Goal: Task Accomplishment & Management: Use online tool/utility

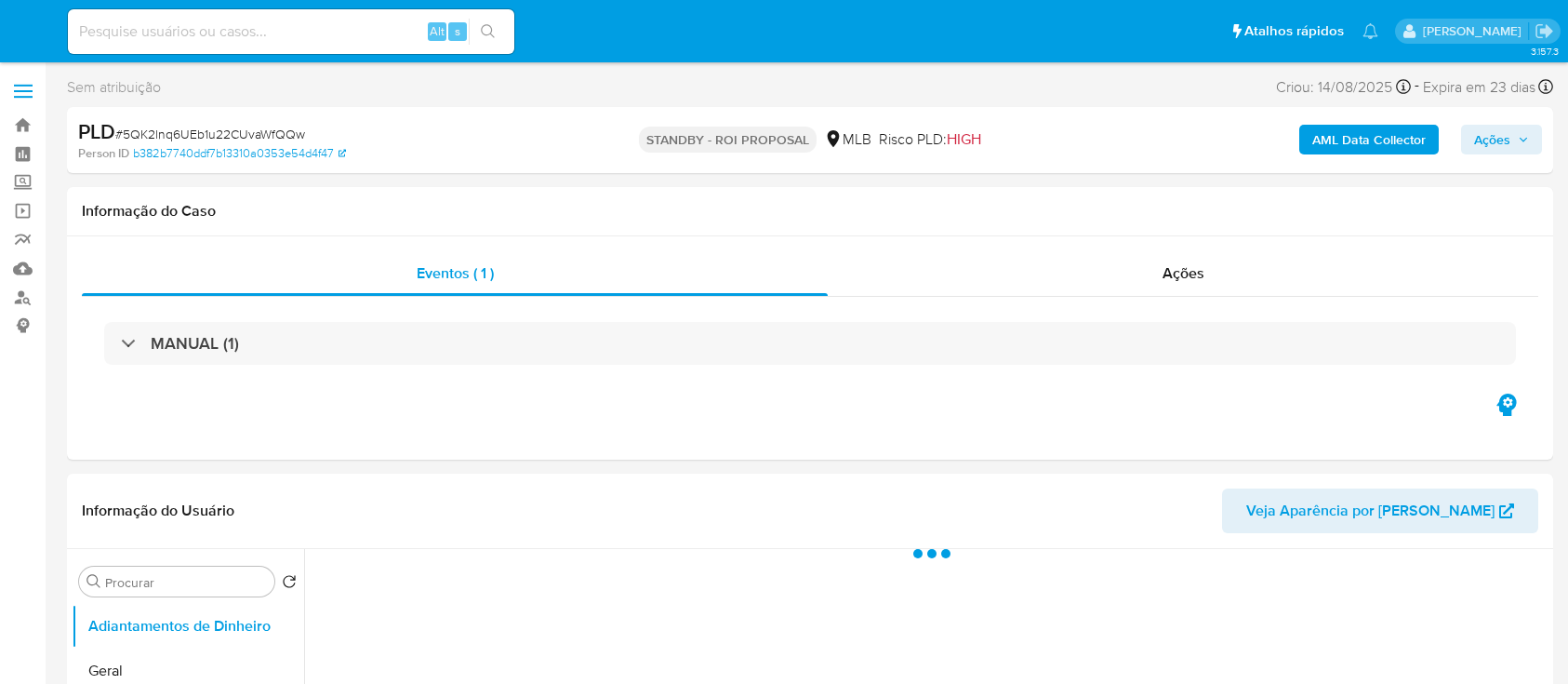
select select "10"
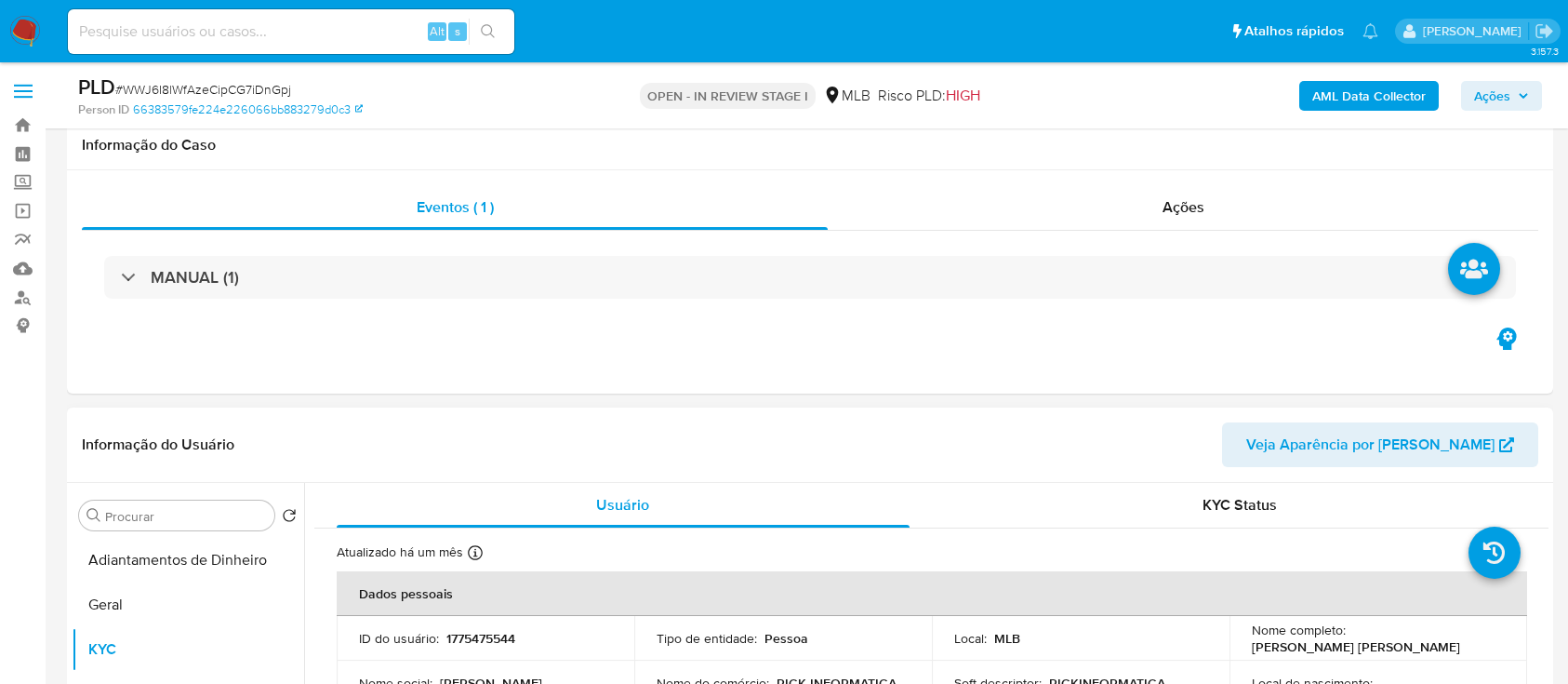
scroll to position [372, 0]
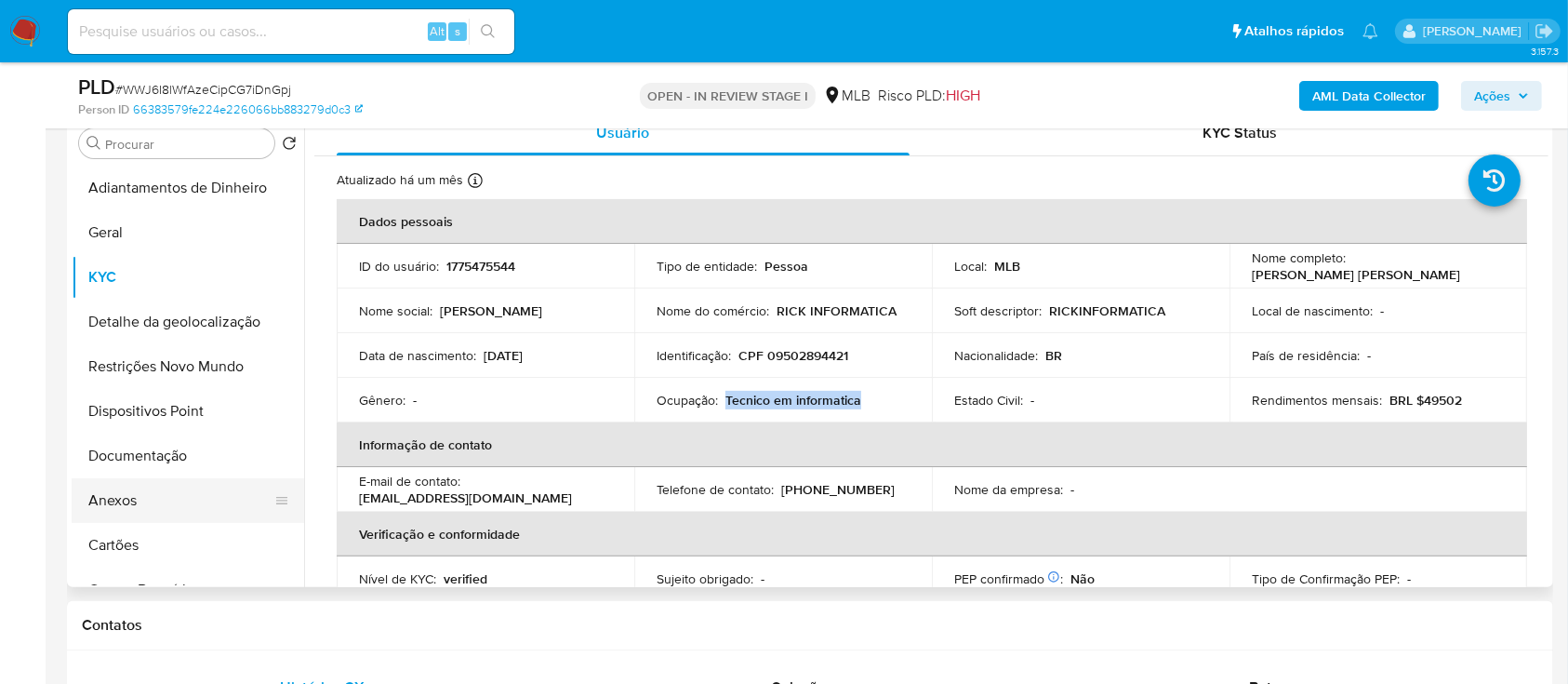
click at [115, 508] on button "Anexos" at bounding box center [180, 501] width 217 height 45
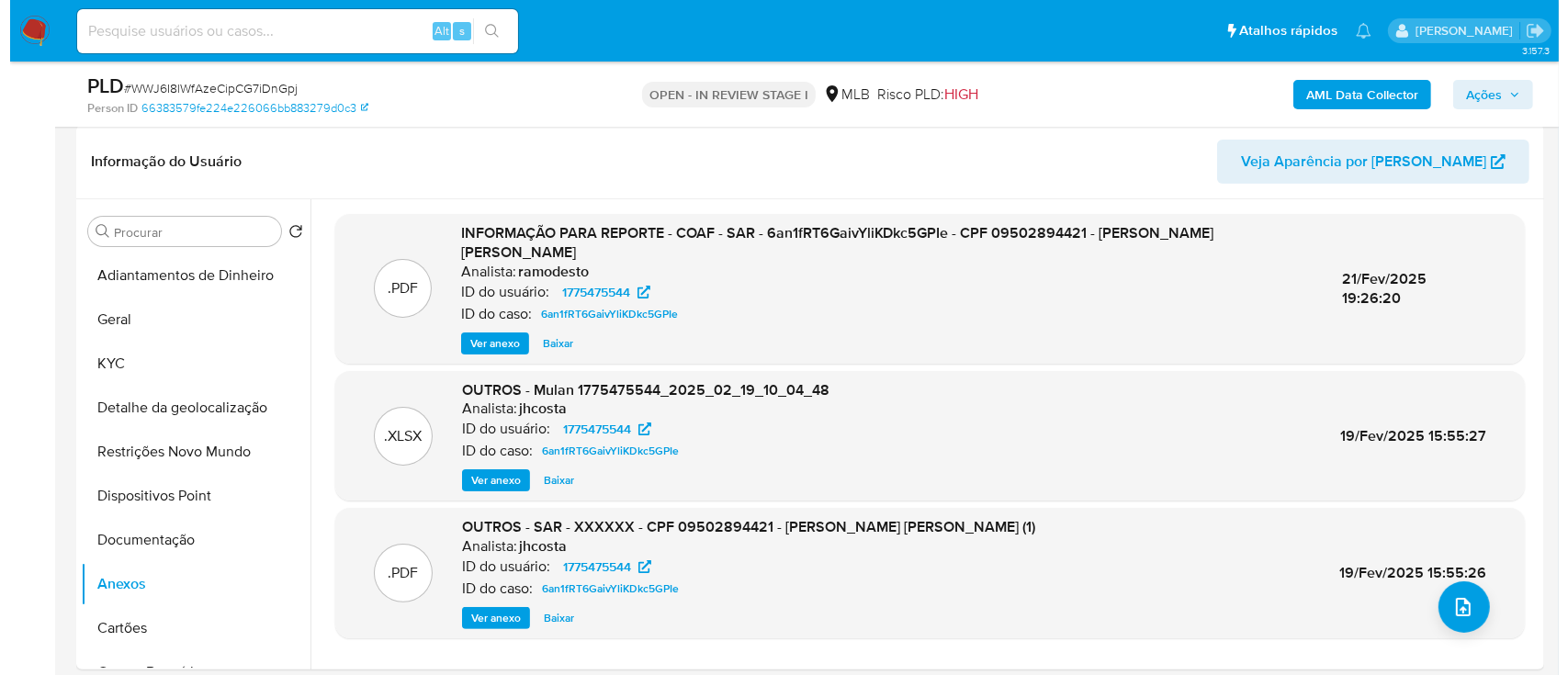
scroll to position [244, 0]
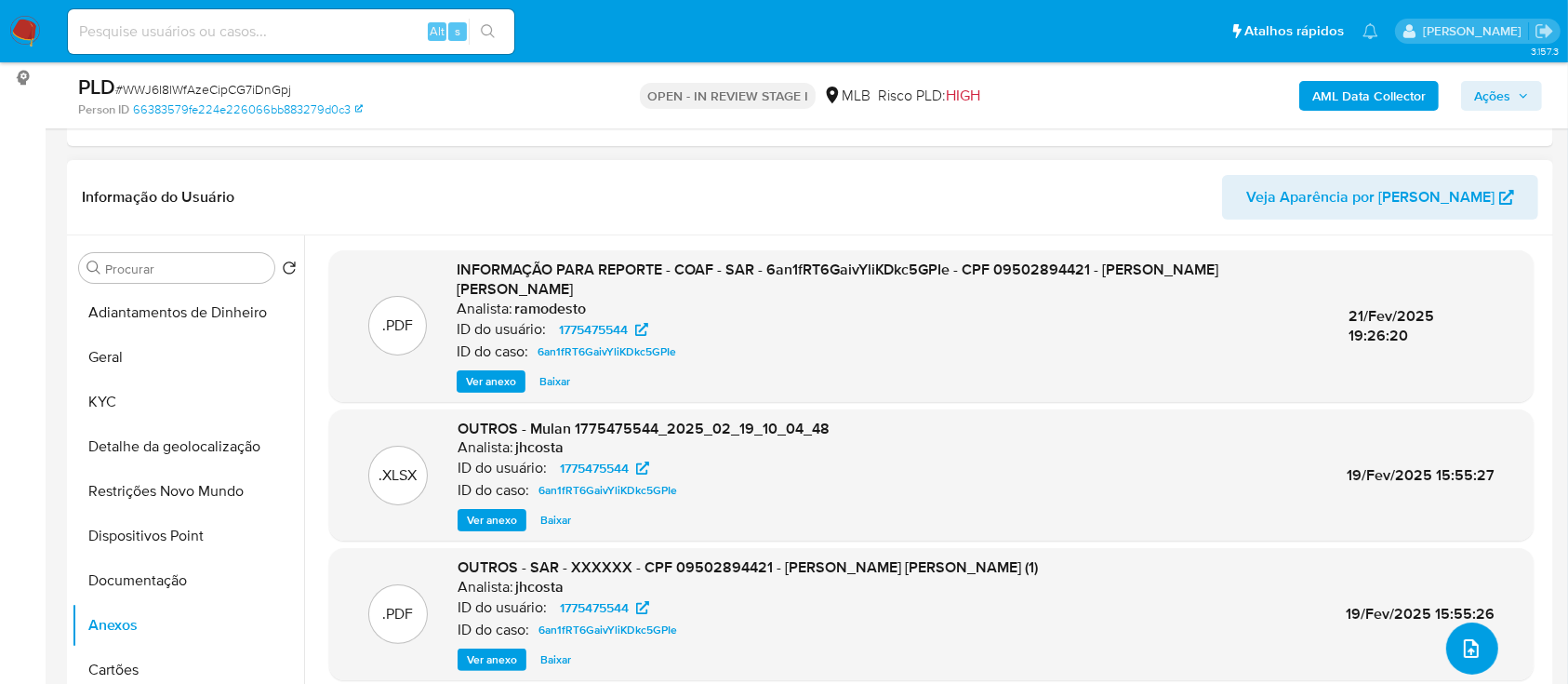
click at [1478, 646] on button "upload-file" at bounding box center [1472, 648] width 52 height 52
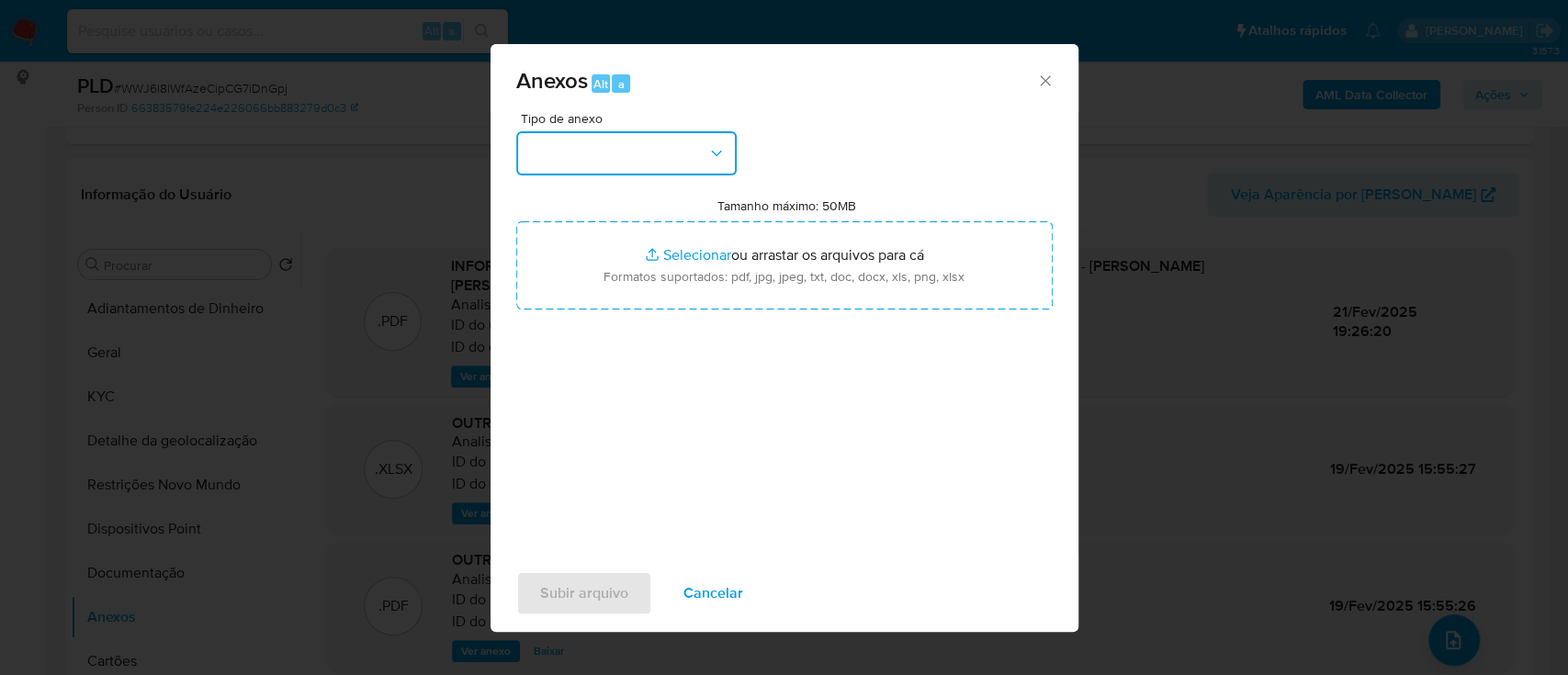
click at [631, 147] on button "button" at bounding box center [626, 153] width 220 height 44
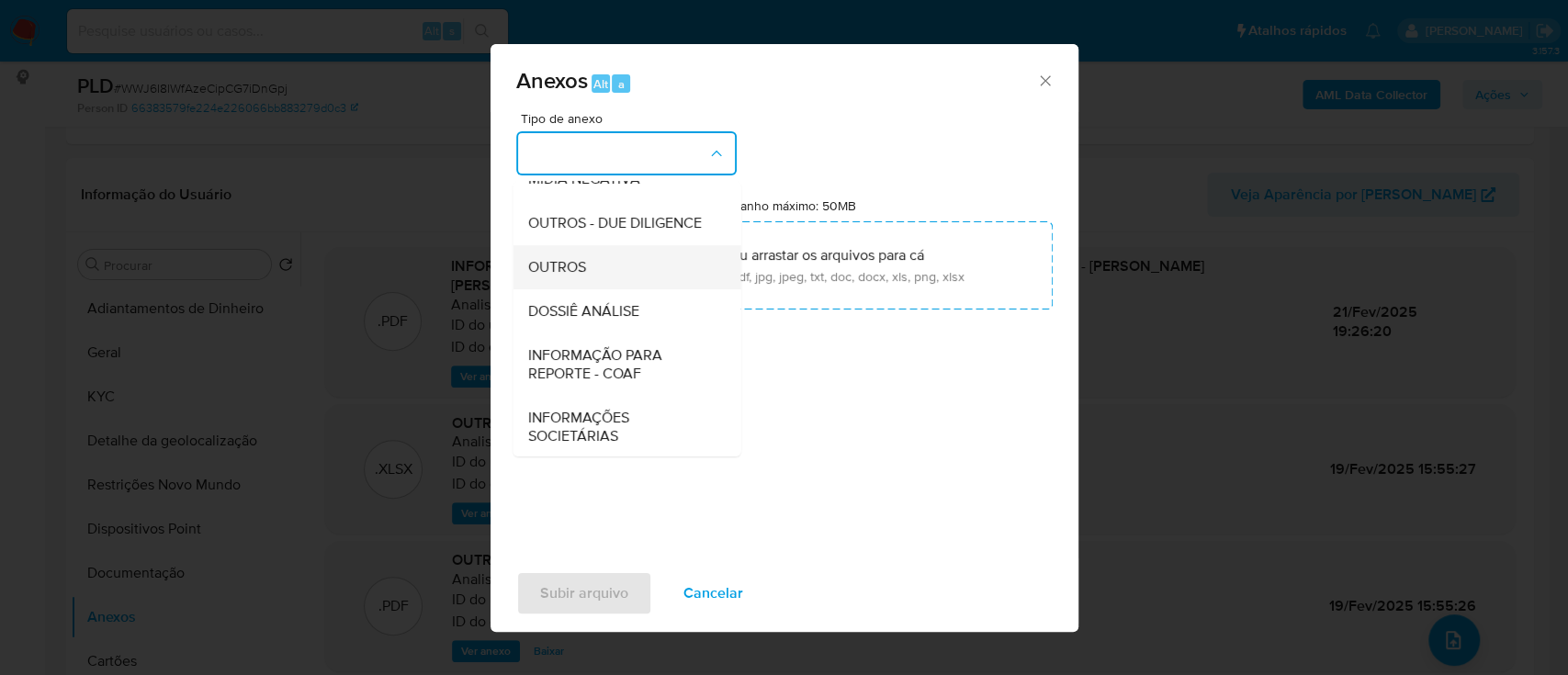
click at [611, 289] on div "OUTROS" at bounding box center [621, 267] width 187 height 44
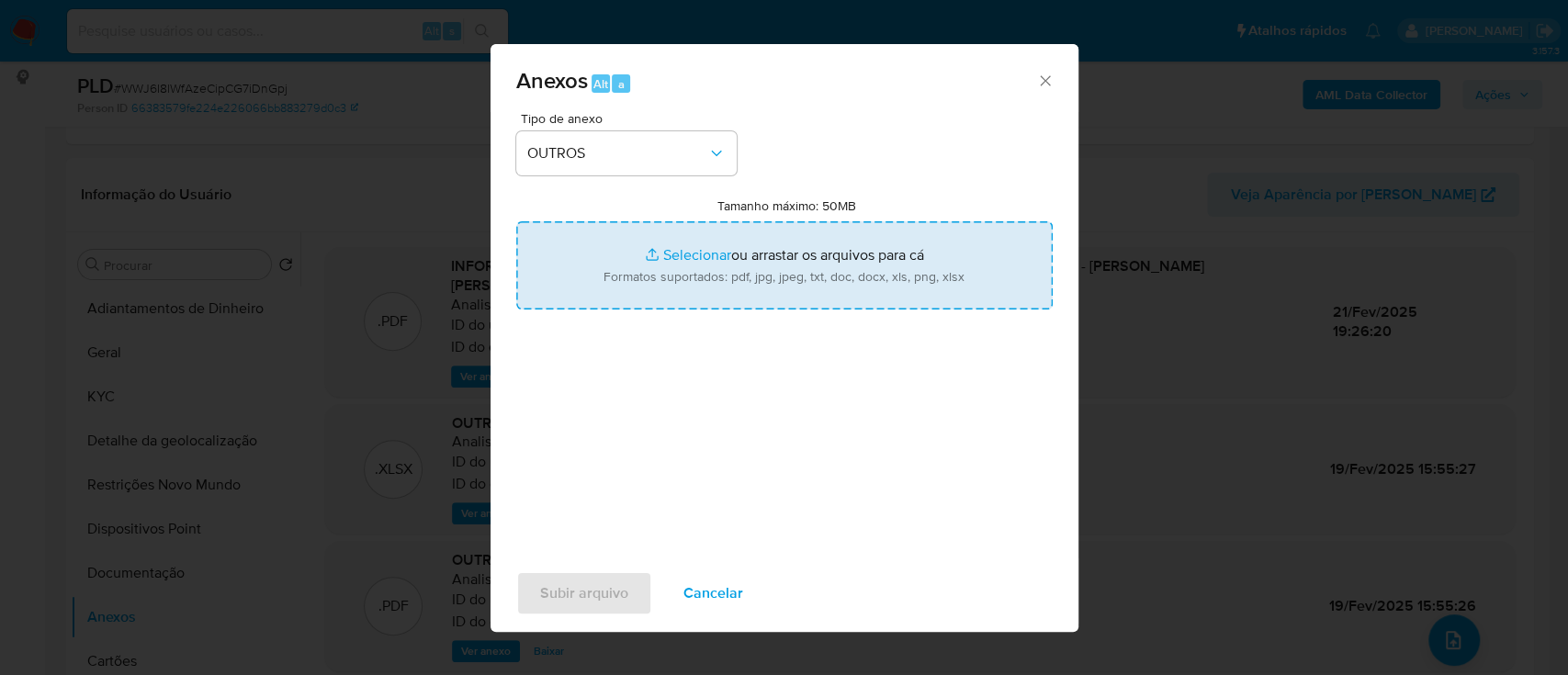
click at [673, 252] on input "Tamanho máximo: 50MB Selecionar arquivos" at bounding box center [784, 266] width 536 height 89
type input "C:\fakepath\Mulan 1775475544_2025_09_04_14_23_54.xlsx"
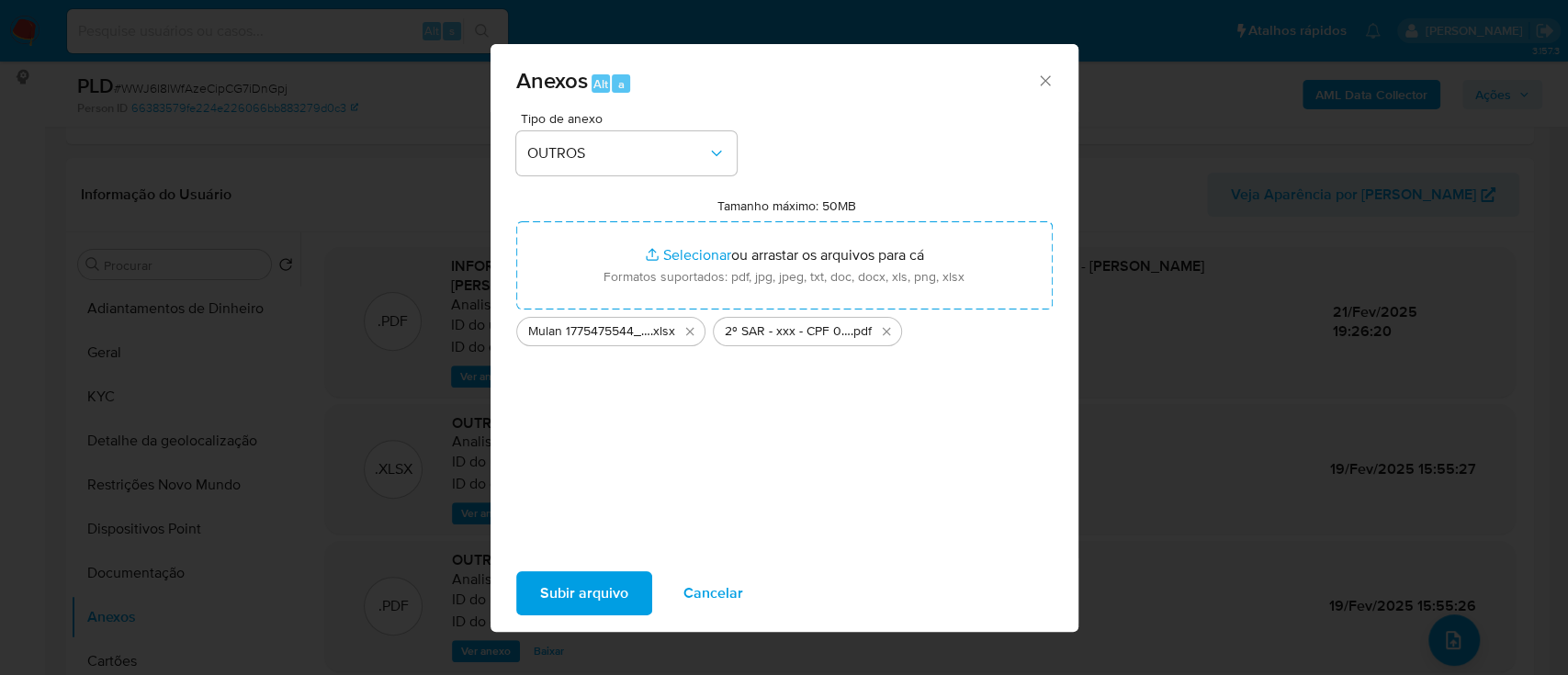
click at [585, 590] on span "Subir arquivo" at bounding box center [585, 592] width 89 height 40
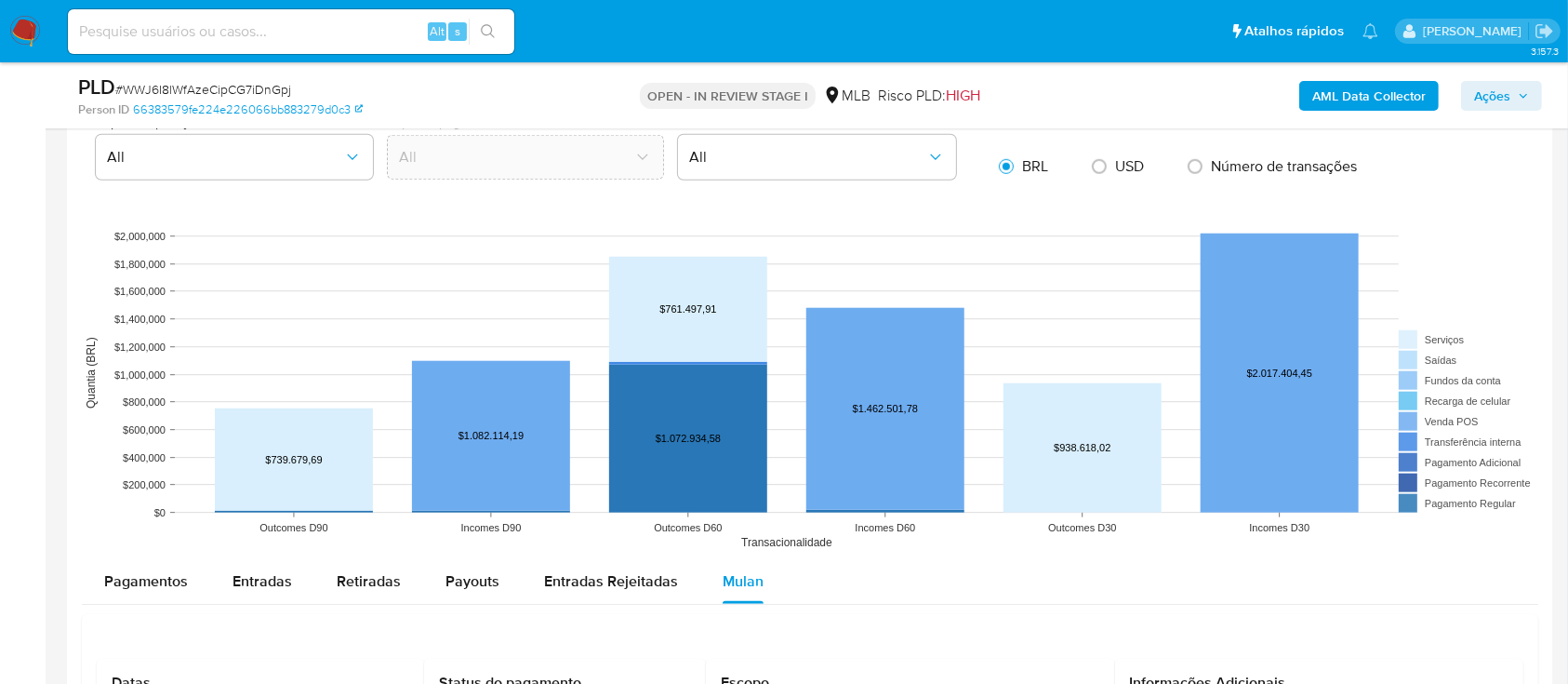
scroll to position [1861, 0]
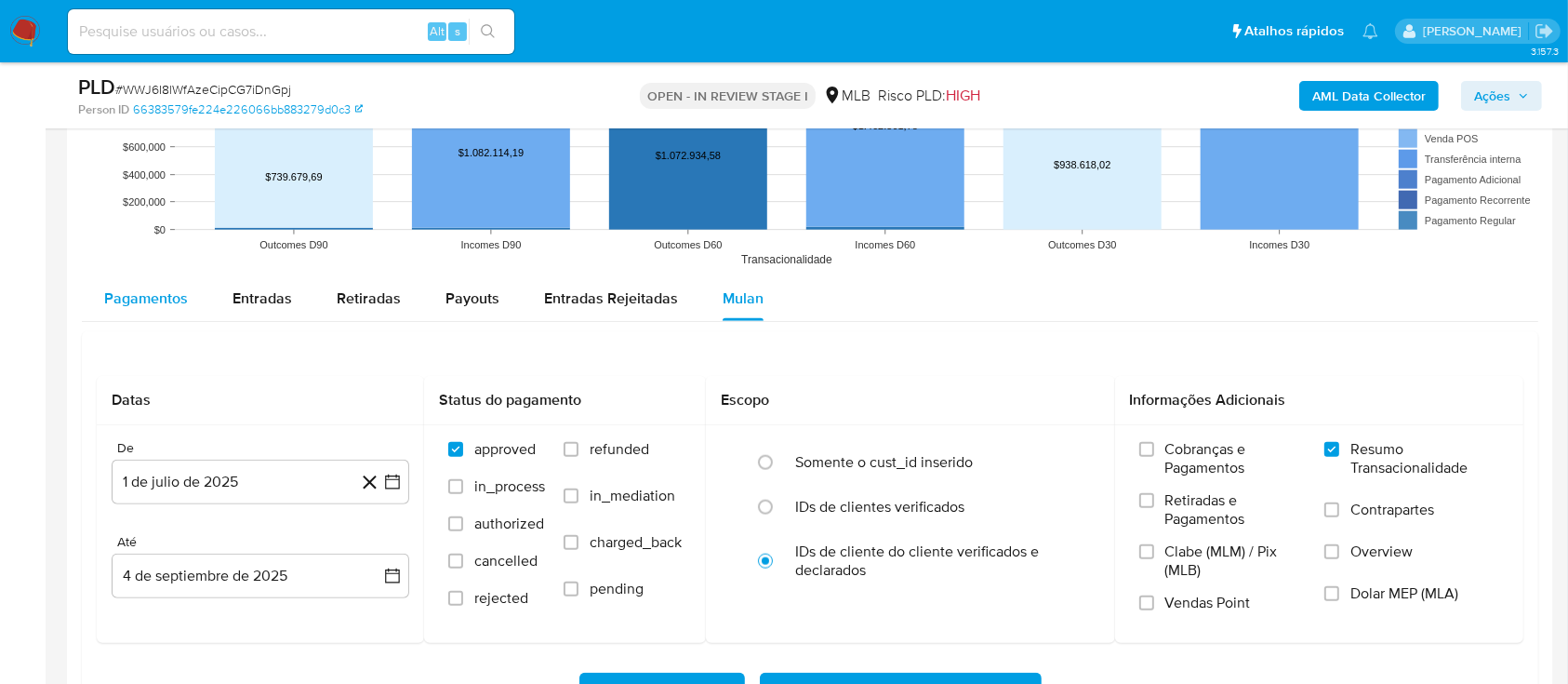
drag, startPoint x: 154, startPoint y: 302, endPoint x: 288, endPoint y: 316, distance: 134.7
click at [154, 304] on span "Pagamentos" at bounding box center [147, 297] width 84 height 21
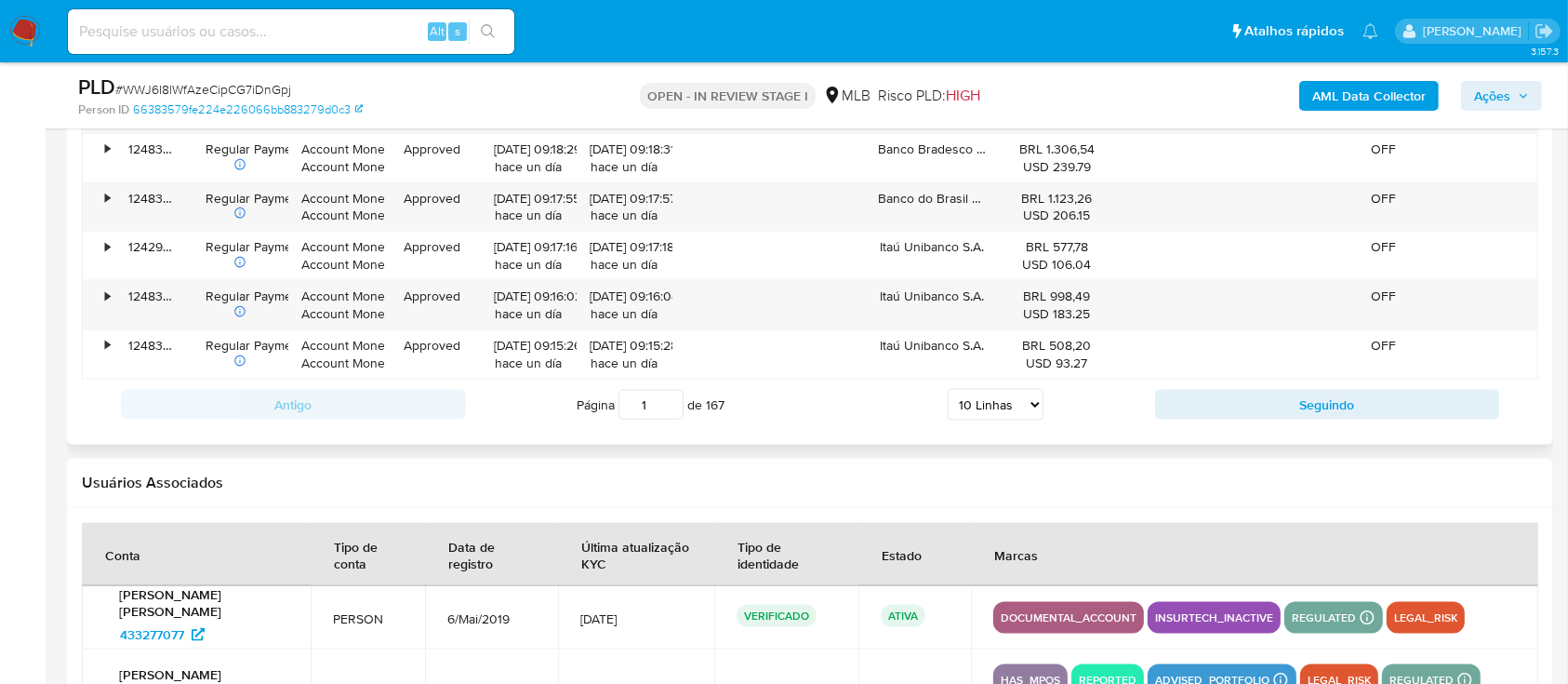
scroll to position [2356, 0]
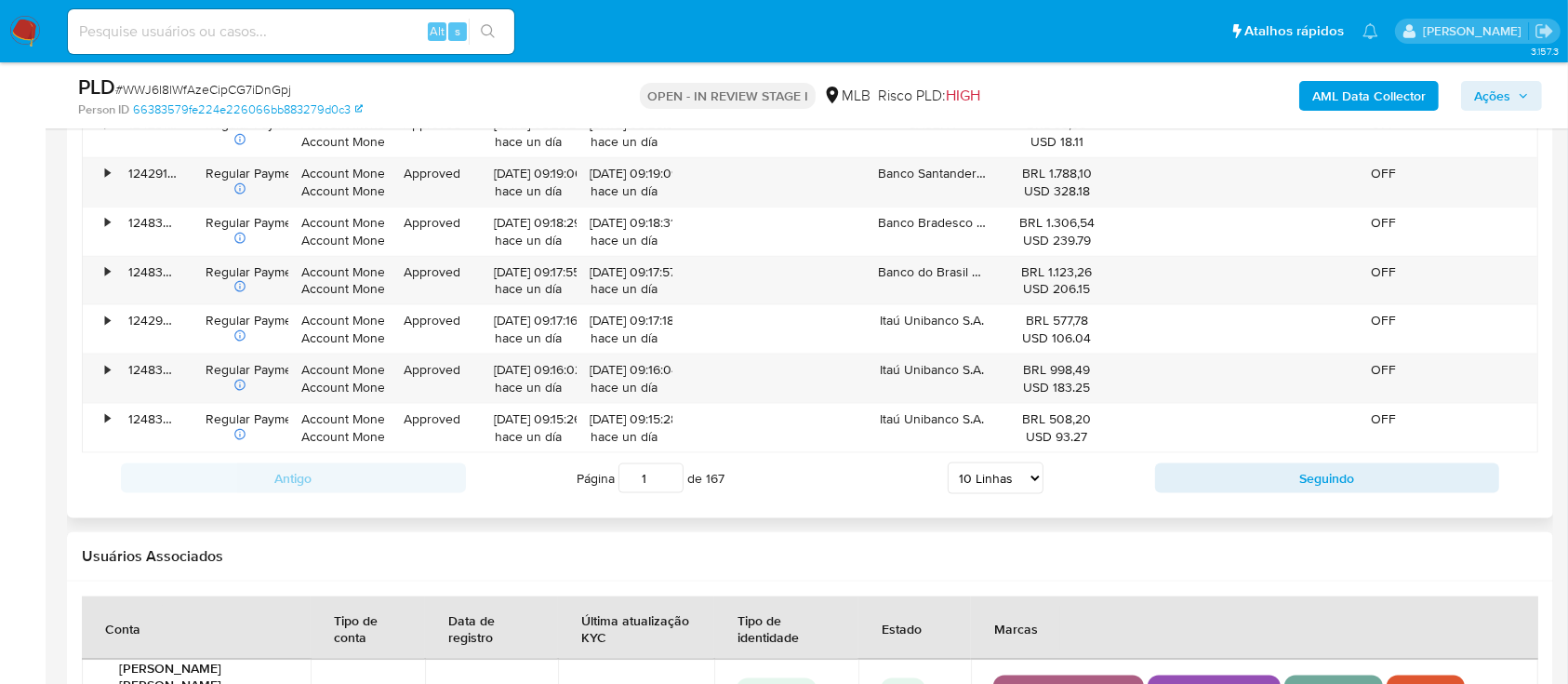
click at [1029, 465] on select "5 Linhas 10 Linhas 20 Linhas 25 Linhas 50 Linhas 100 Linhas" at bounding box center [996, 479] width 96 height 32
click at [948, 463] on select "5 Linhas 10 Linhas 20 Linhas 25 Linhas 50 Linhas 100 Linhas" at bounding box center [996, 479] width 96 height 32
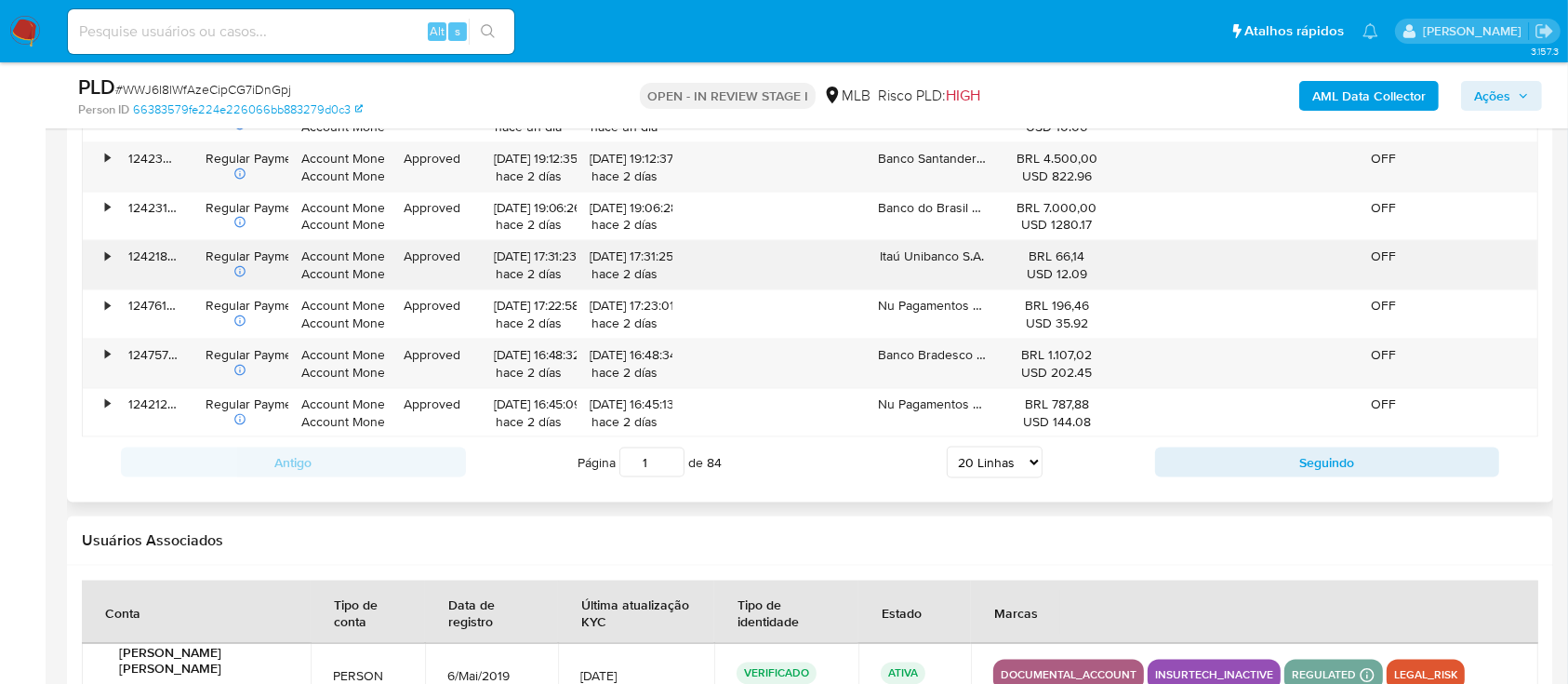
scroll to position [2729, 0]
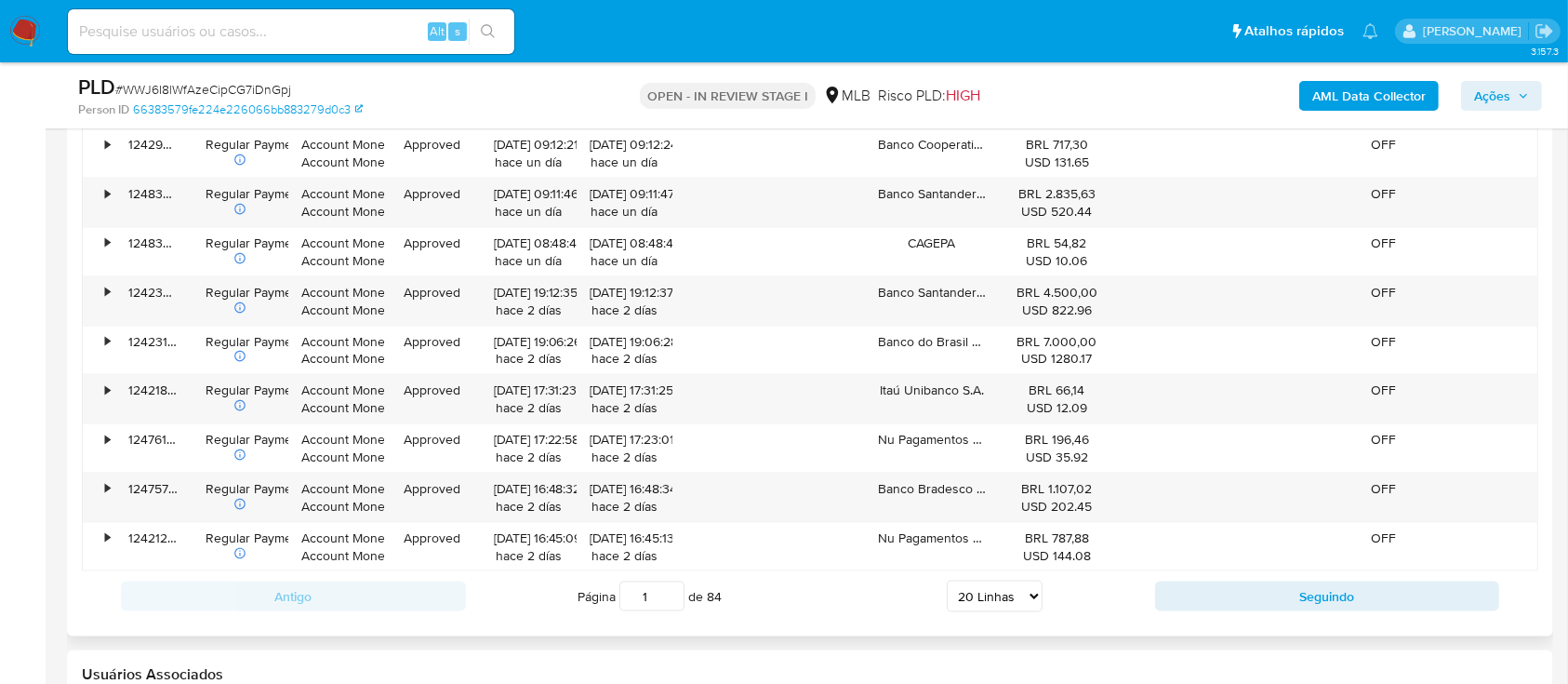
click at [1014, 594] on select "5 Linhas 10 Linhas 20 Linhas 25 Linhas 50 Linhas 100 Linhas" at bounding box center [995, 596] width 96 height 32
select select "50"
click at [947, 580] on select "5 Linhas 10 Linhas 20 Linhas 25 Linhas 50 Linhas 100 Linhas" at bounding box center [995, 596] width 96 height 32
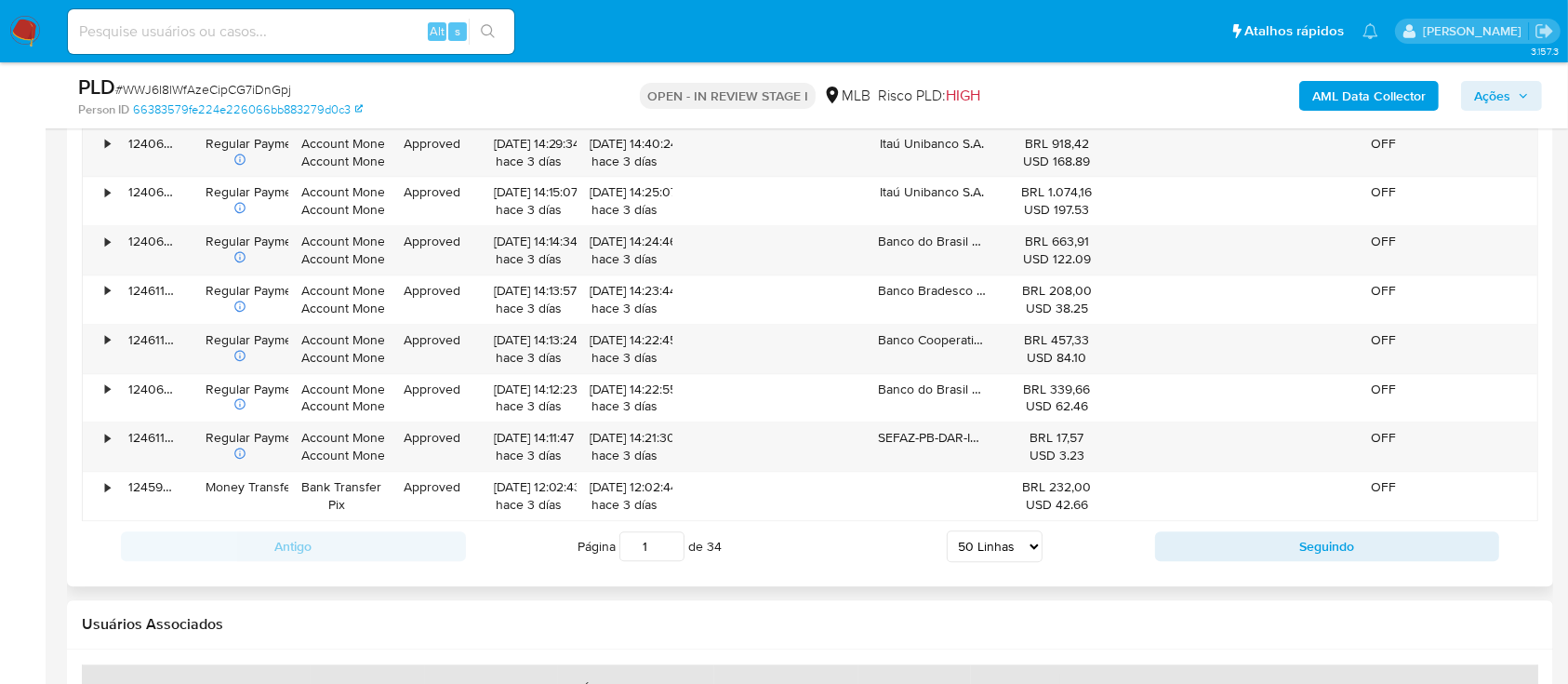
scroll to position [4218, 0]
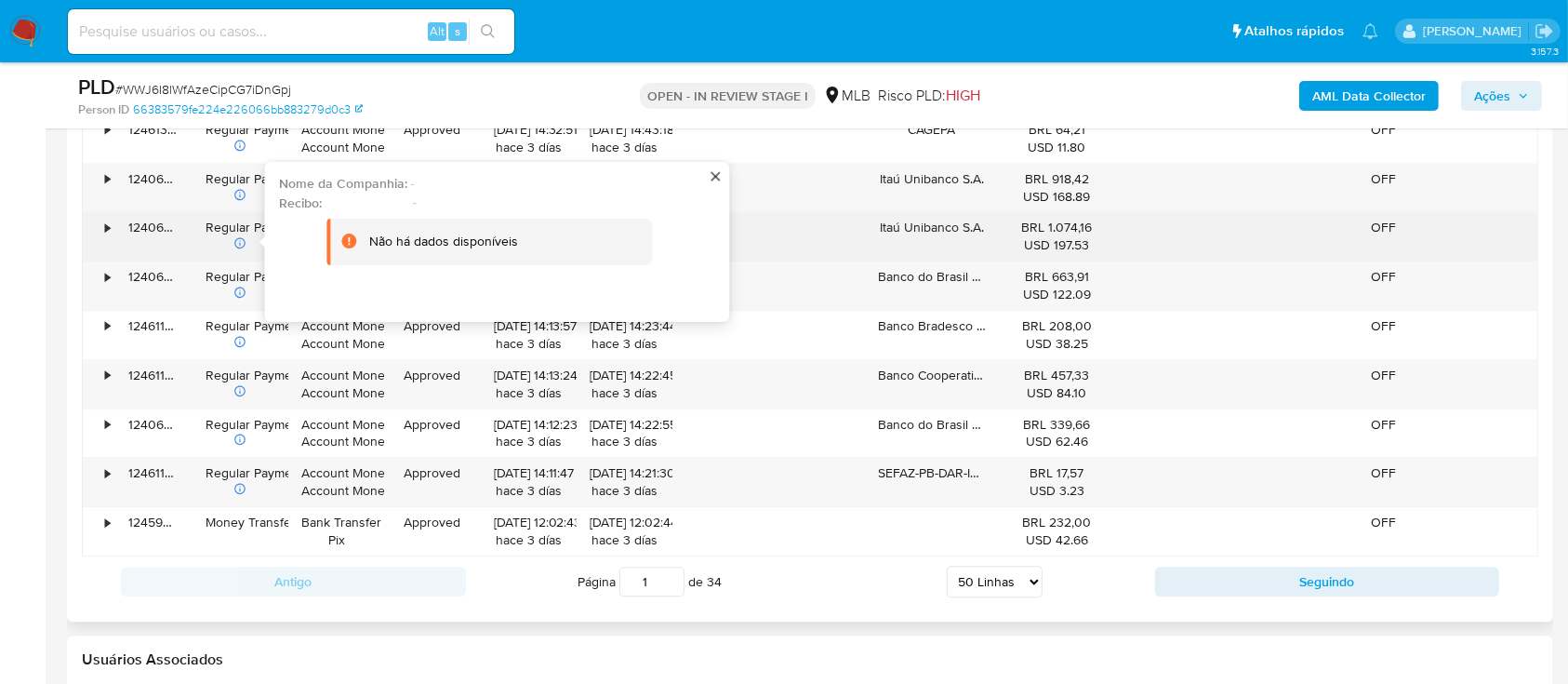
click at [237, 236] on icon at bounding box center [239, 242] width 13 height 13
click at [241, 236] on icon at bounding box center [239, 242] width 13 height 13
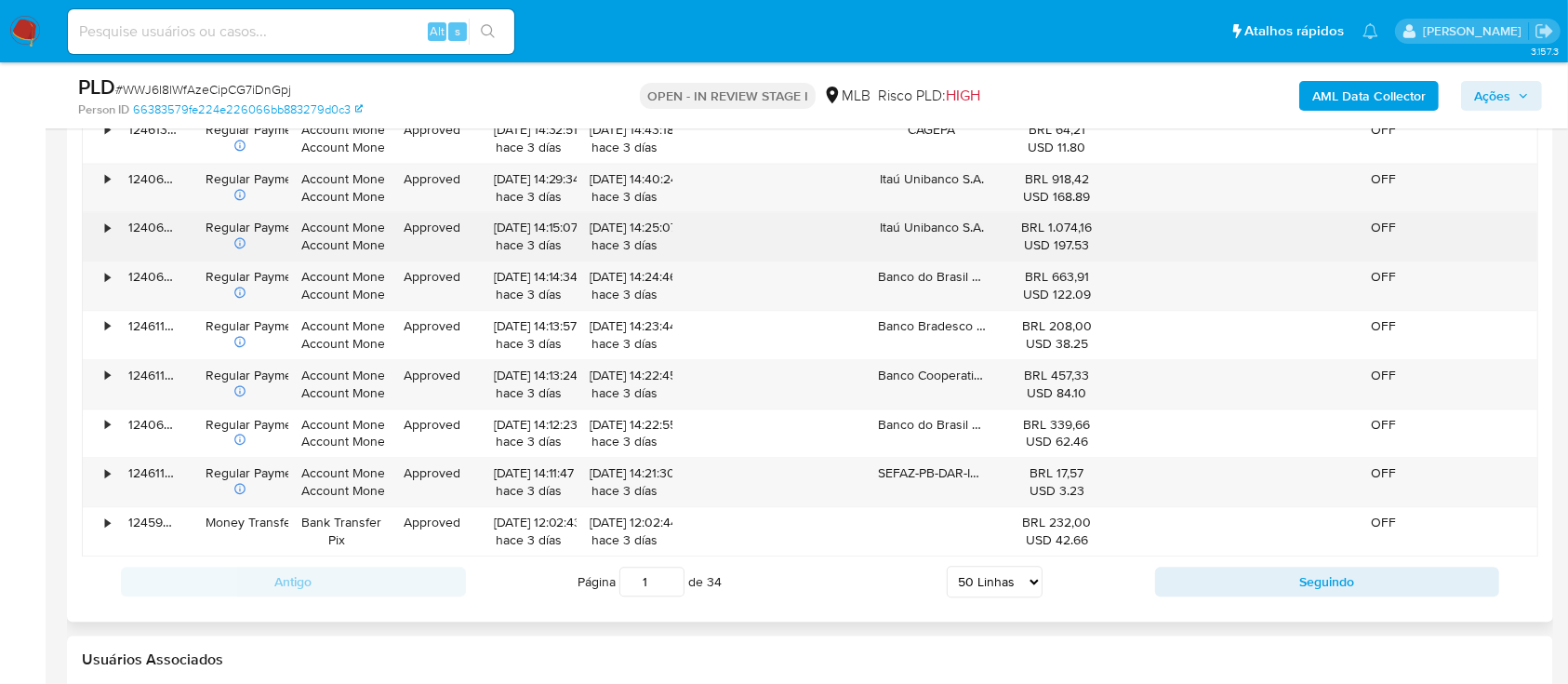
click at [107, 220] on div "•" at bounding box center [107, 227] width 5 height 18
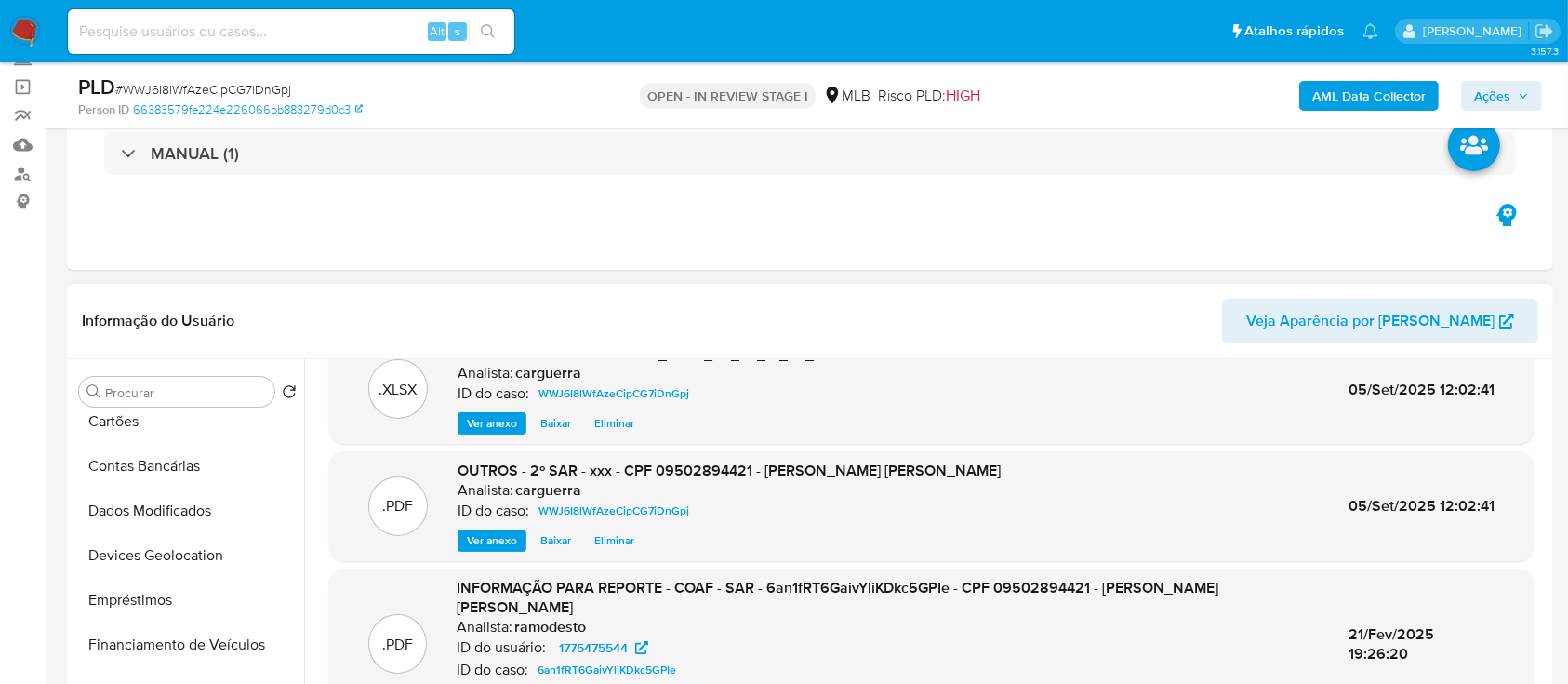
scroll to position [0, 0]
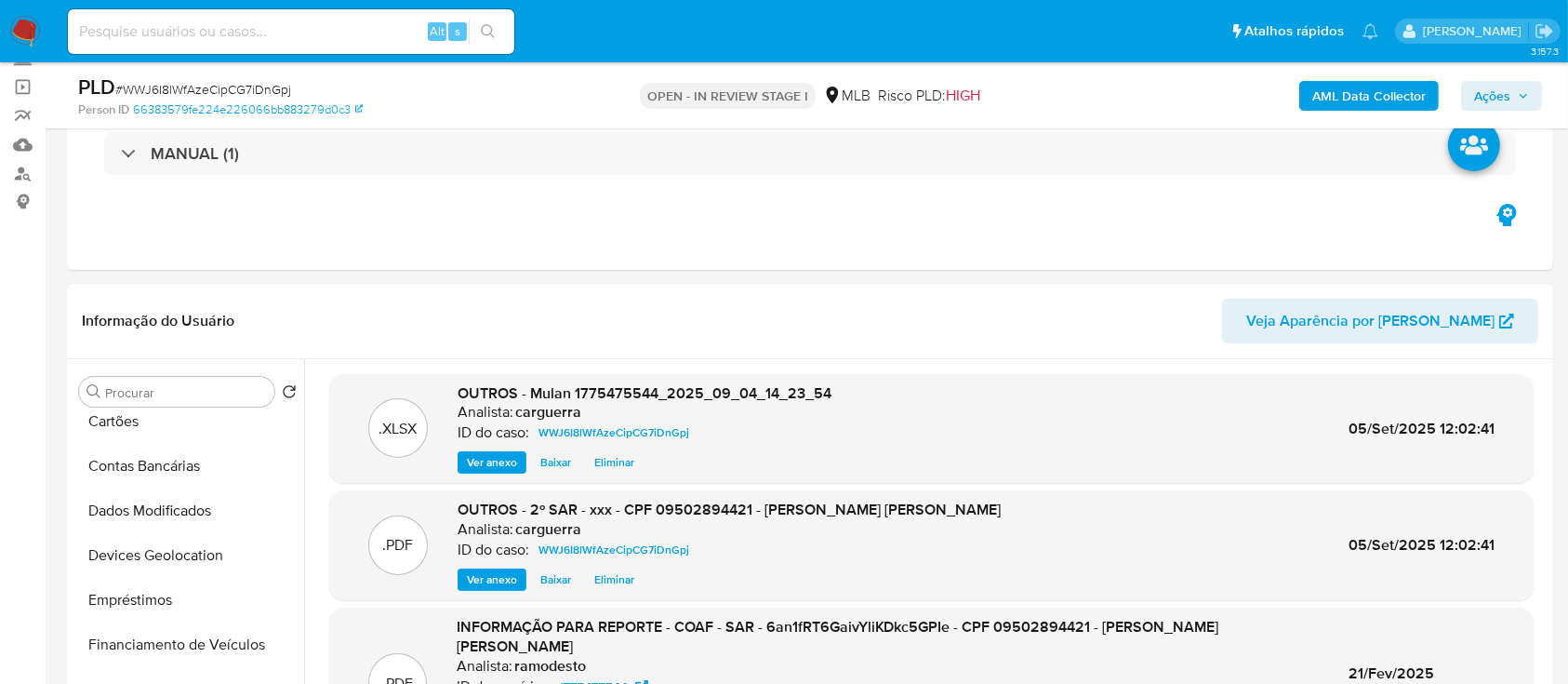
click at [1509, 87] on span "Ações" at bounding box center [1492, 96] width 36 height 30
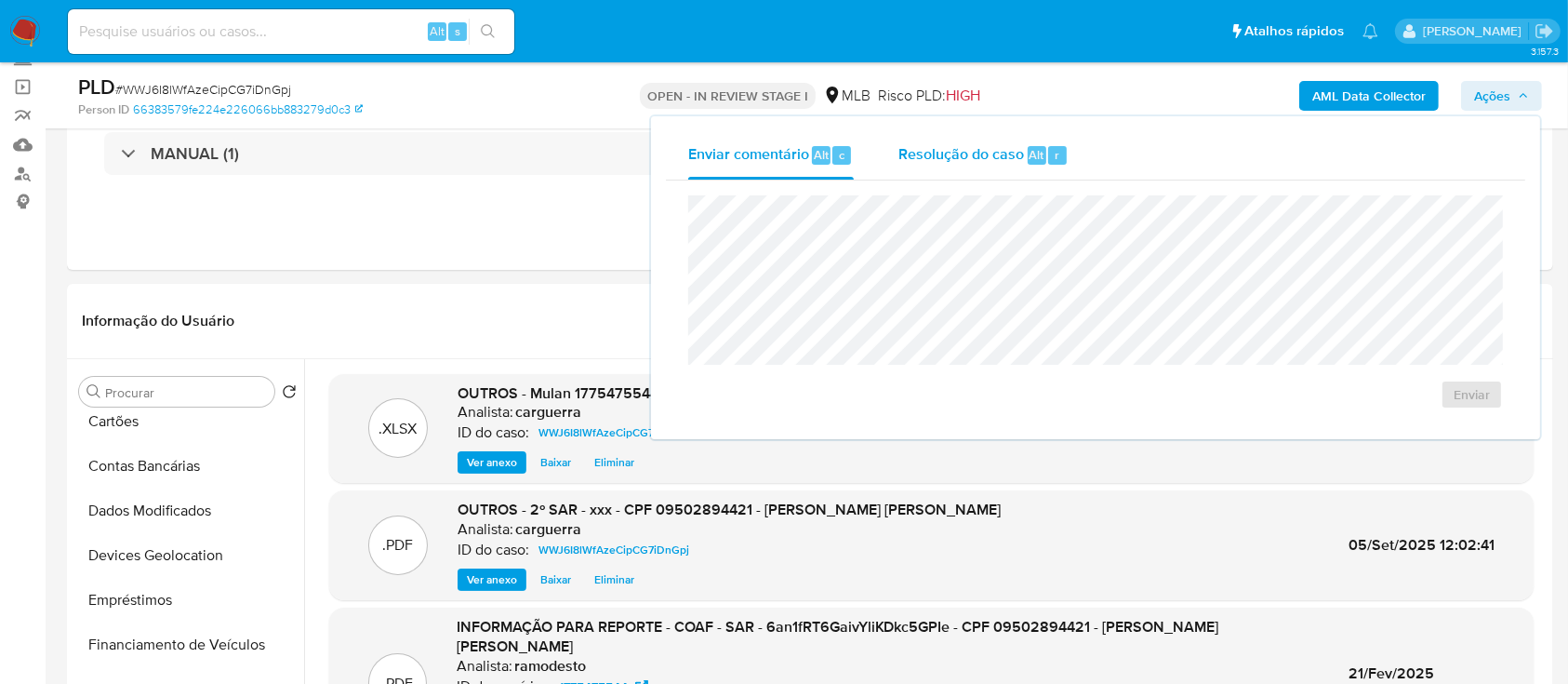
drag, startPoint x: 943, startPoint y: 160, endPoint x: 940, endPoint y: 181, distance: 21.2
click at [943, 160] on span "Resolução do caso" at bounding box center [961, 154] width 126 height 21
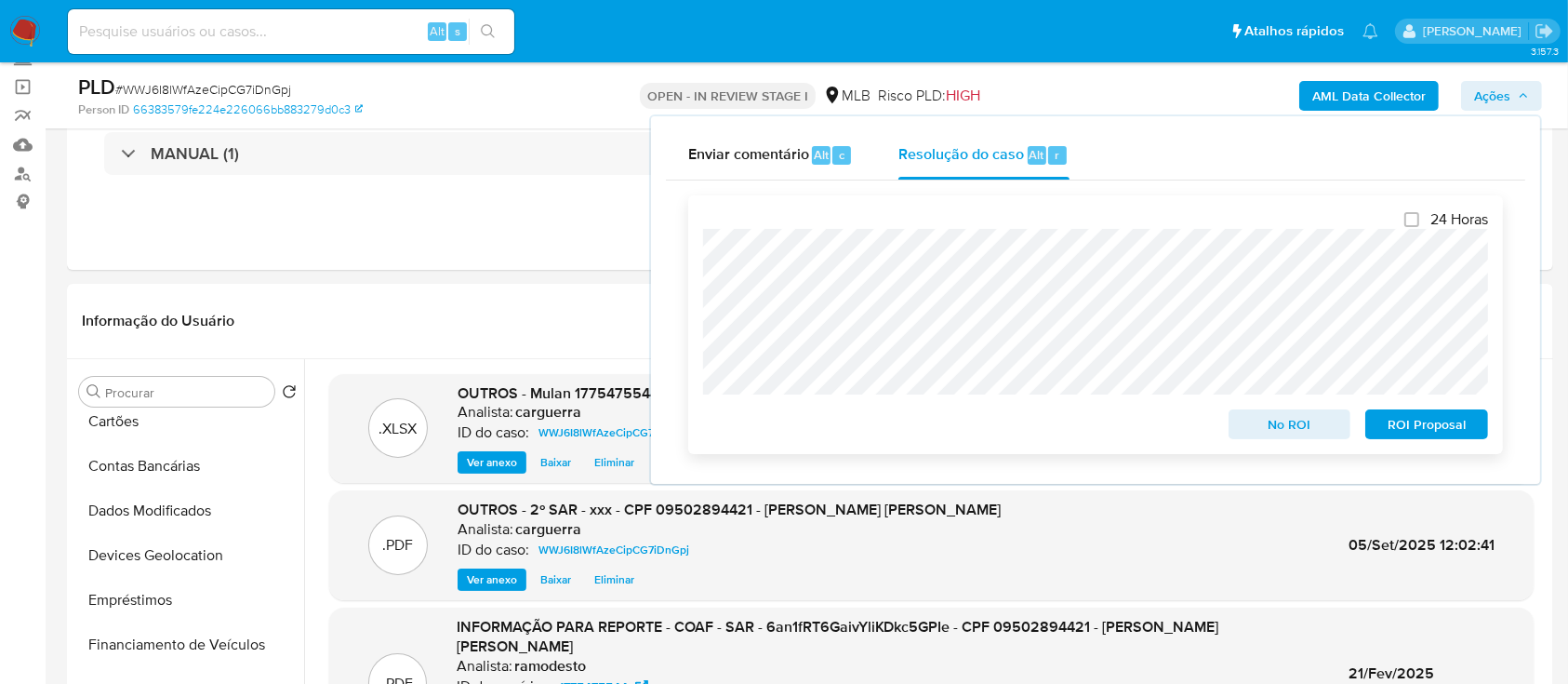
click at [1403, 429] on span "ROI Proposal" at bounding box center [1426, 424] width 97 height 26
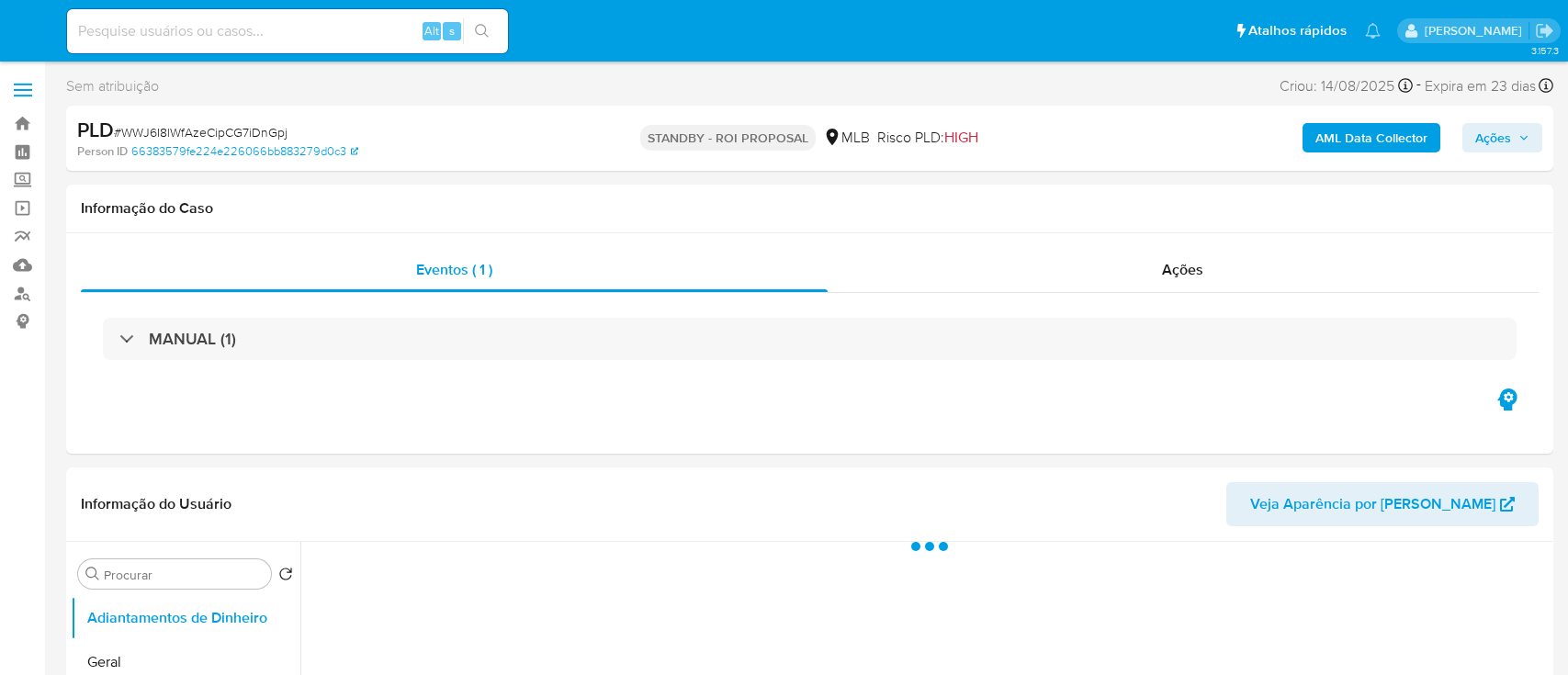
select select "10"
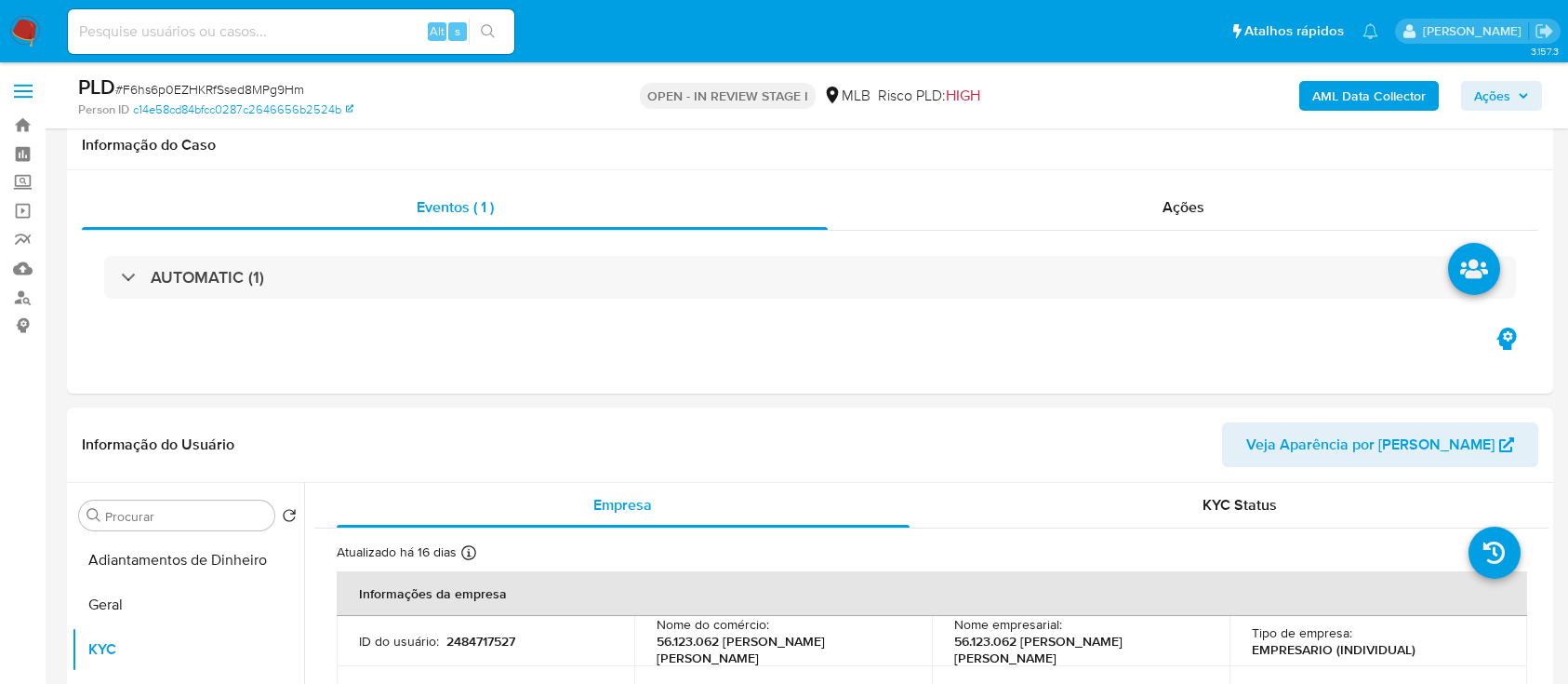
select select "10"
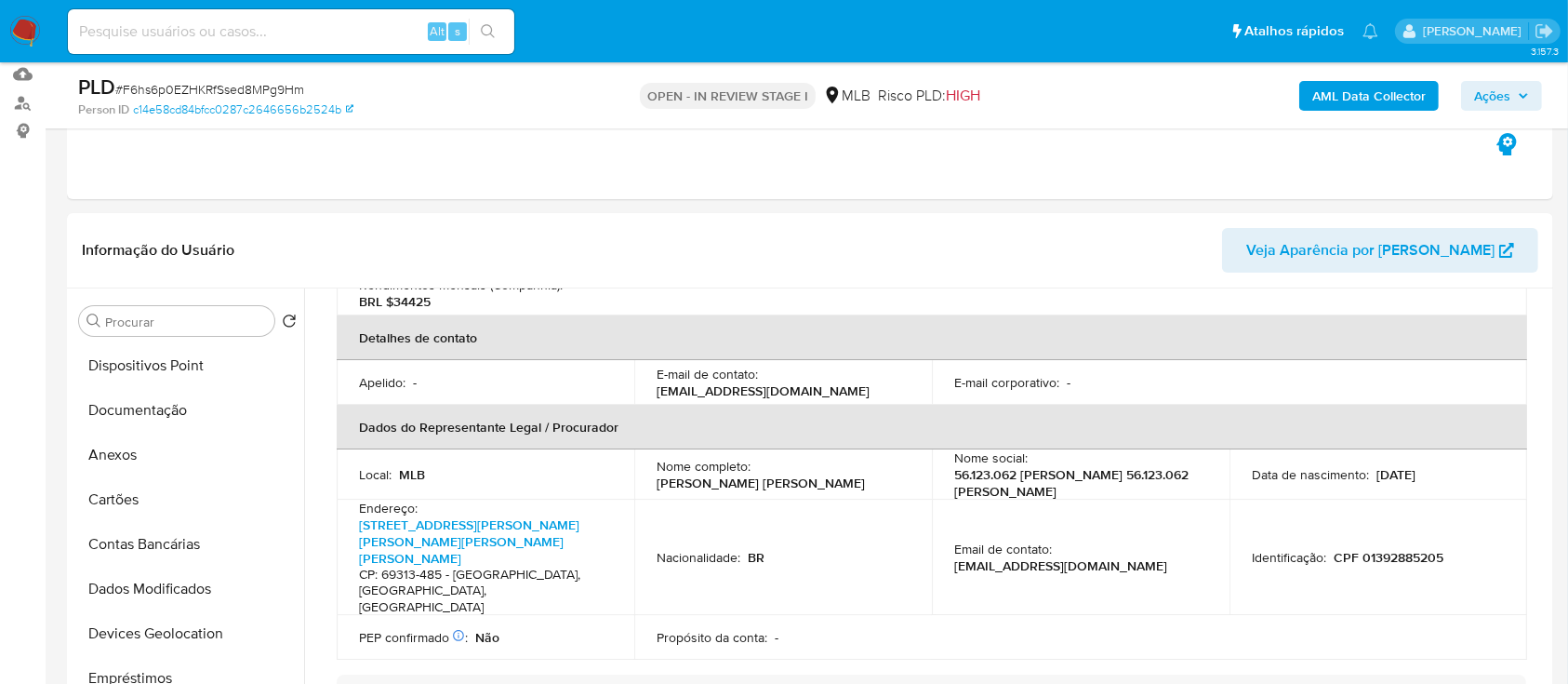
scroll to position [247, 0]
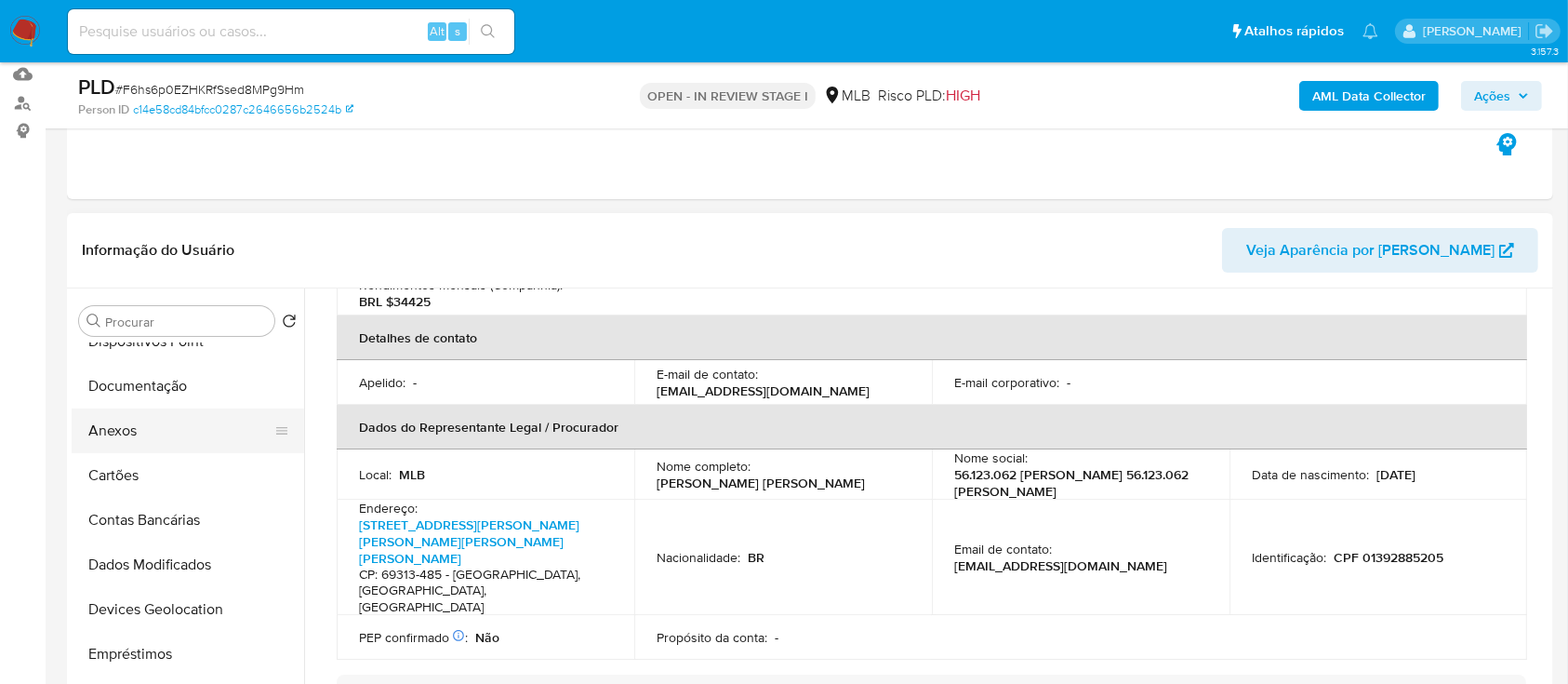
click at [171, 424] on button "Anexos" at bounding box center [180, 431] width 217 height 45
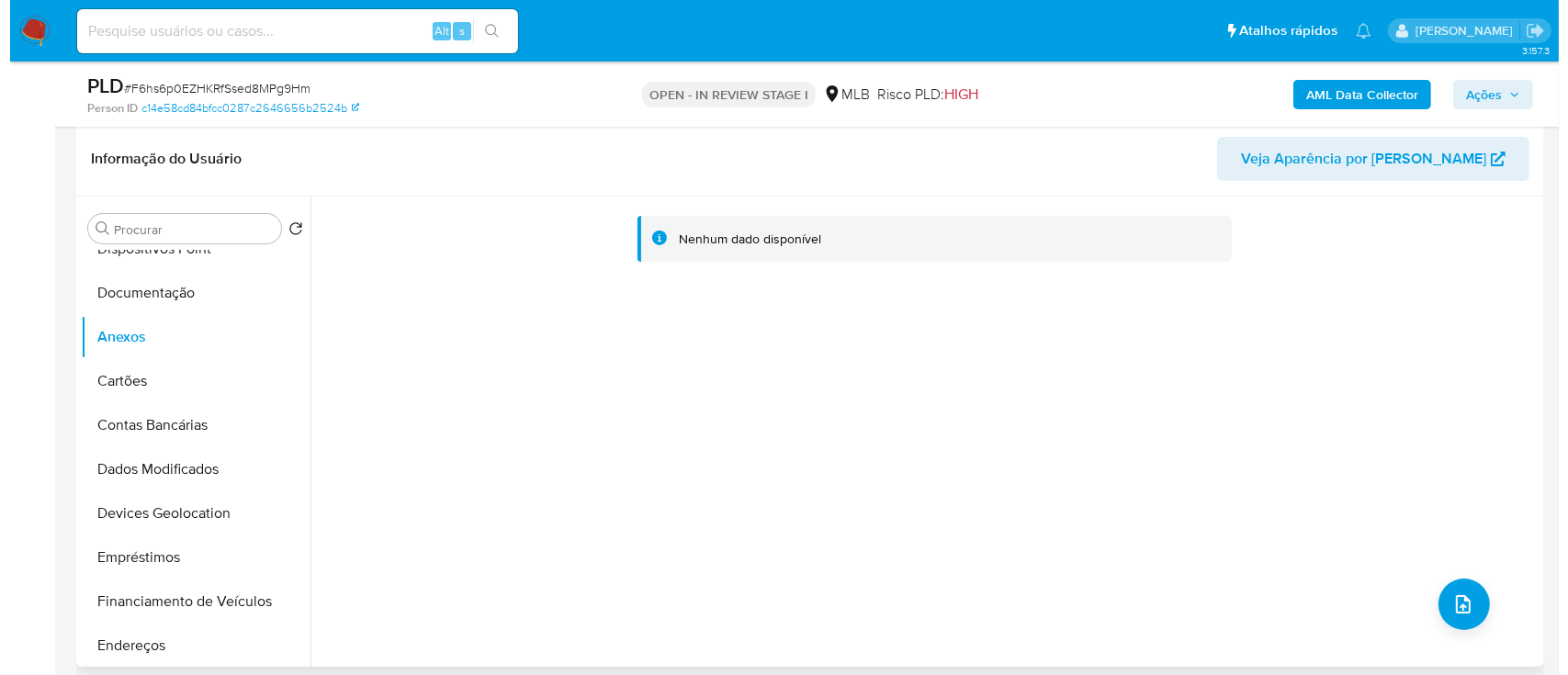
scroll to position [437, 0]
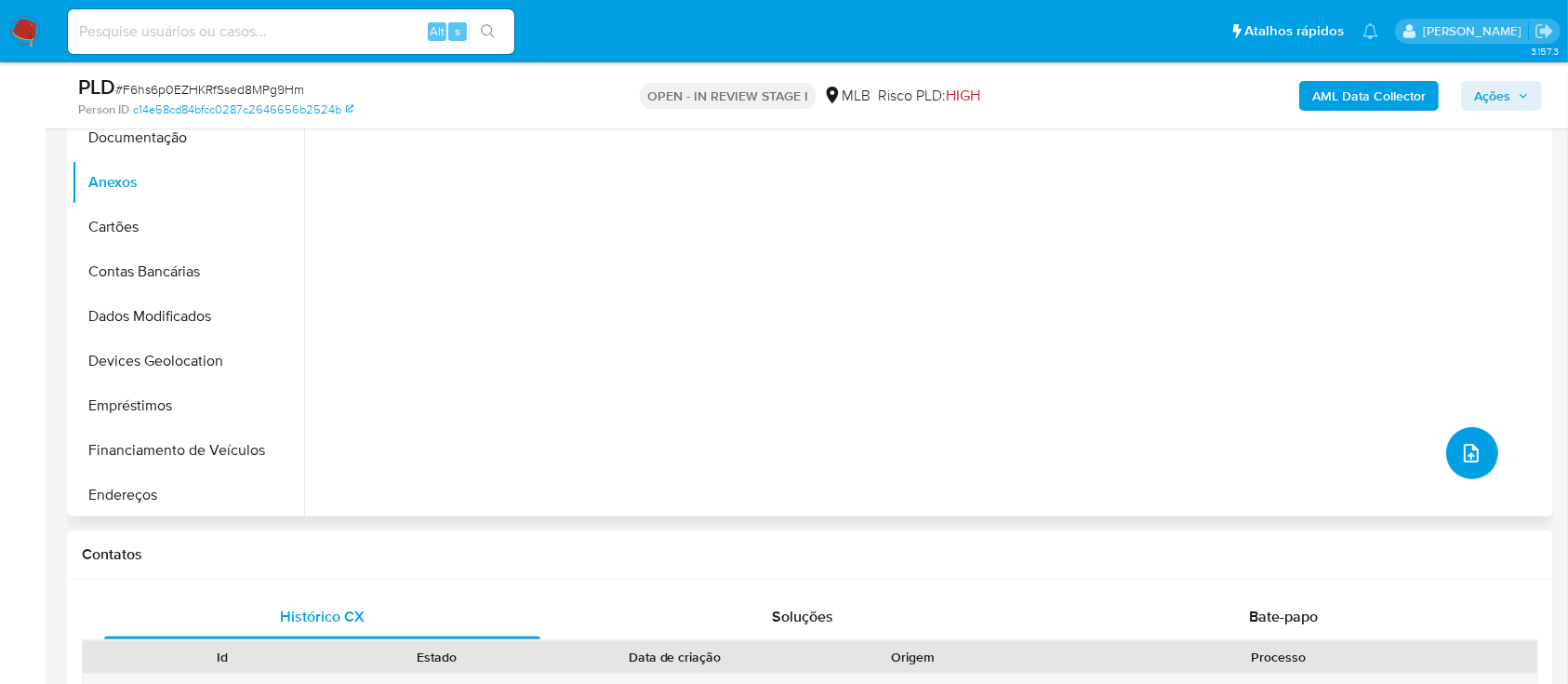
click at [1473, 454] on icon "upload-file" at bounding box center [1471, 453] width 22 height 22
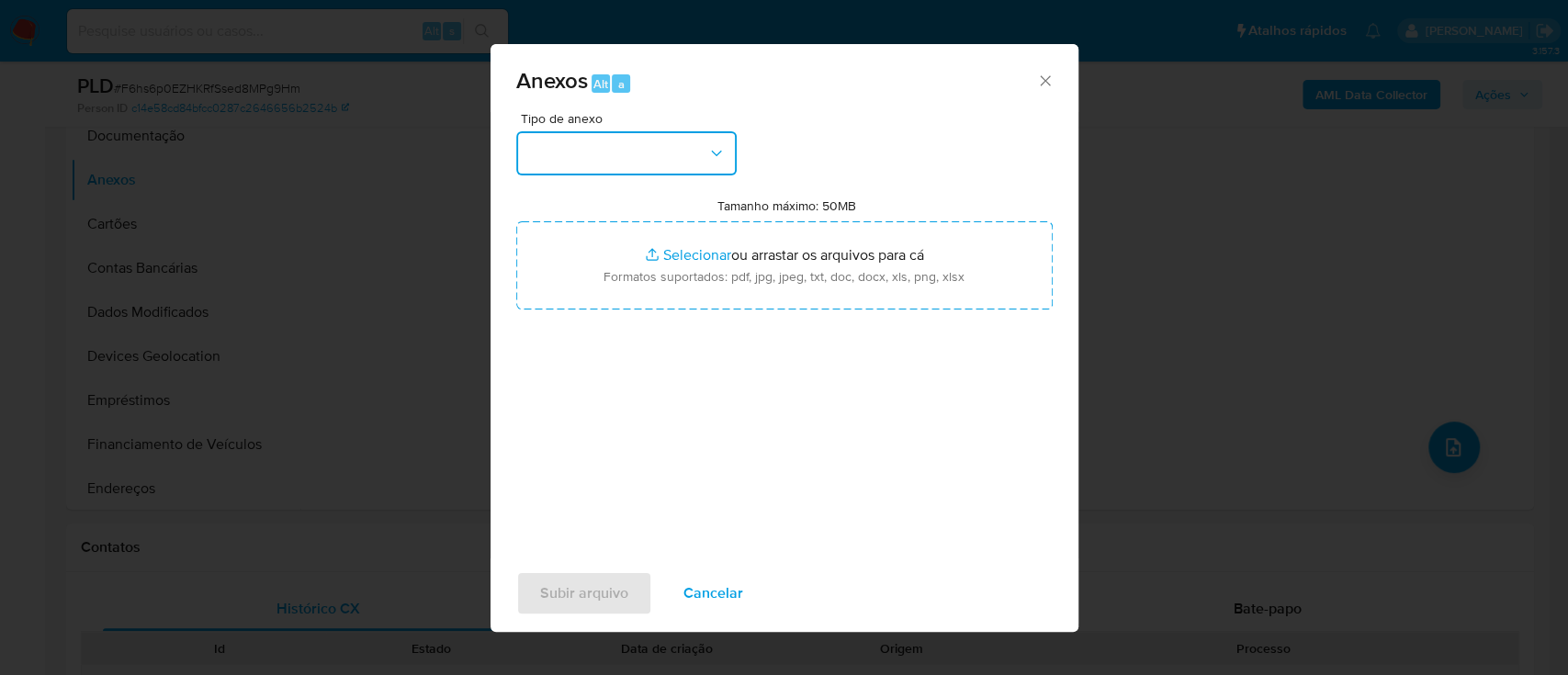
click at [650, 147] on button "button" at bounding box center [626, 153] width 220 height 44
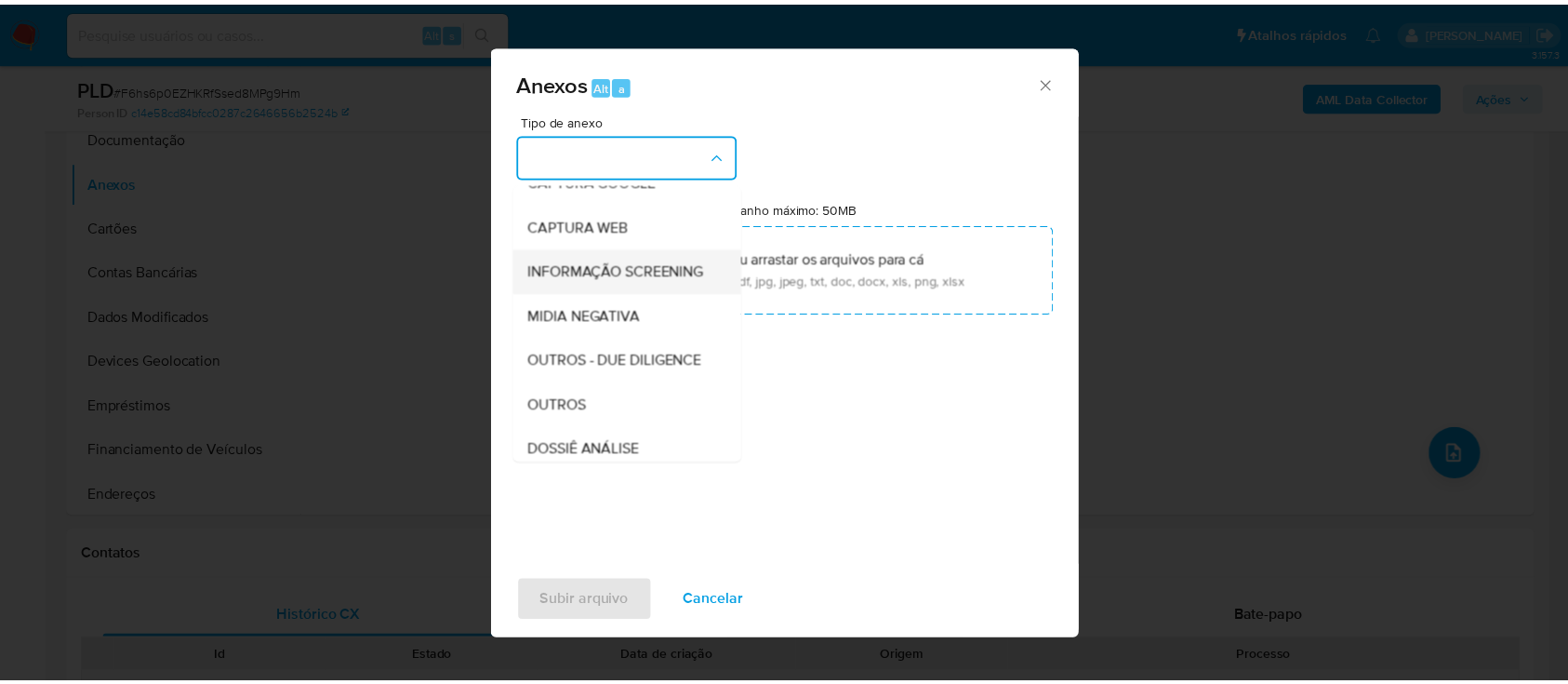
scroll to position [247, 0]
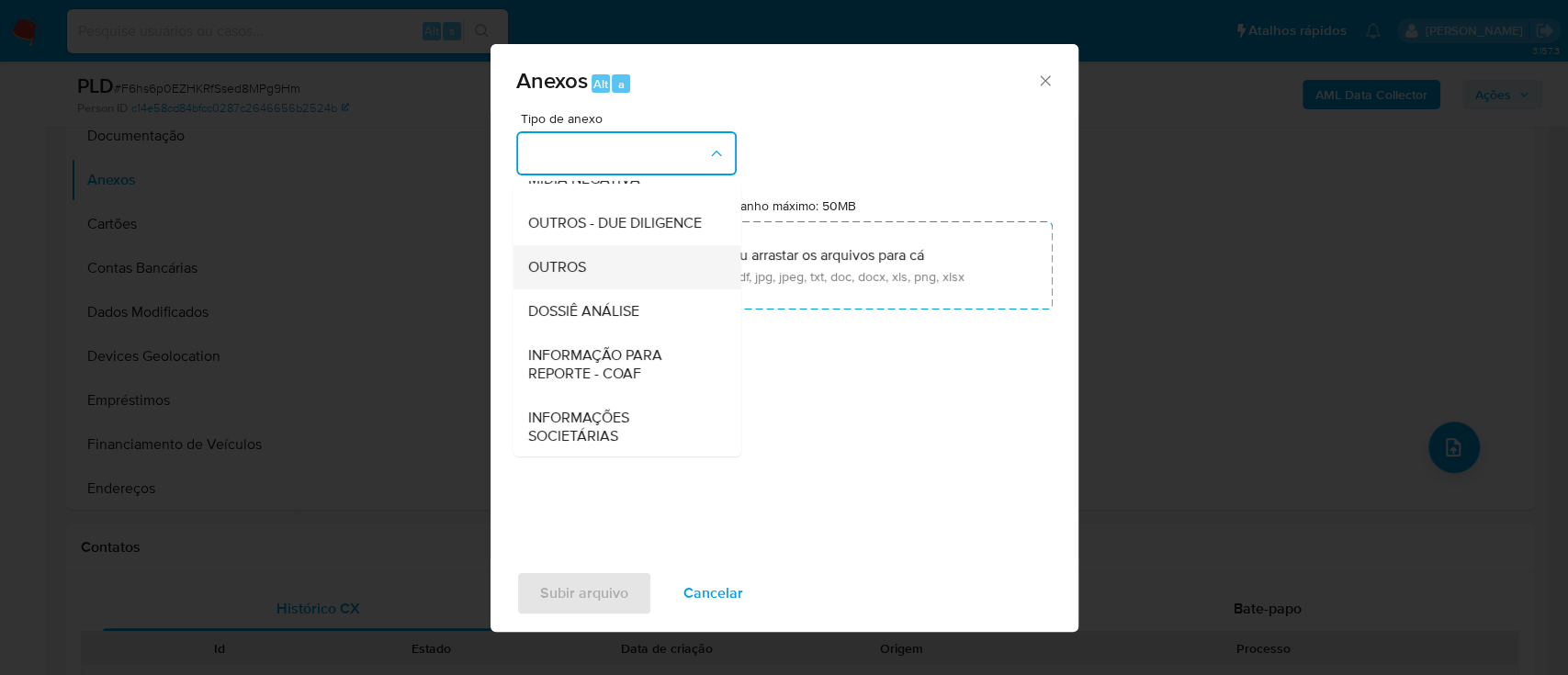
click at [591, 289] on div "OUTROS" at bounding box center [621, 267] width 187 height 44
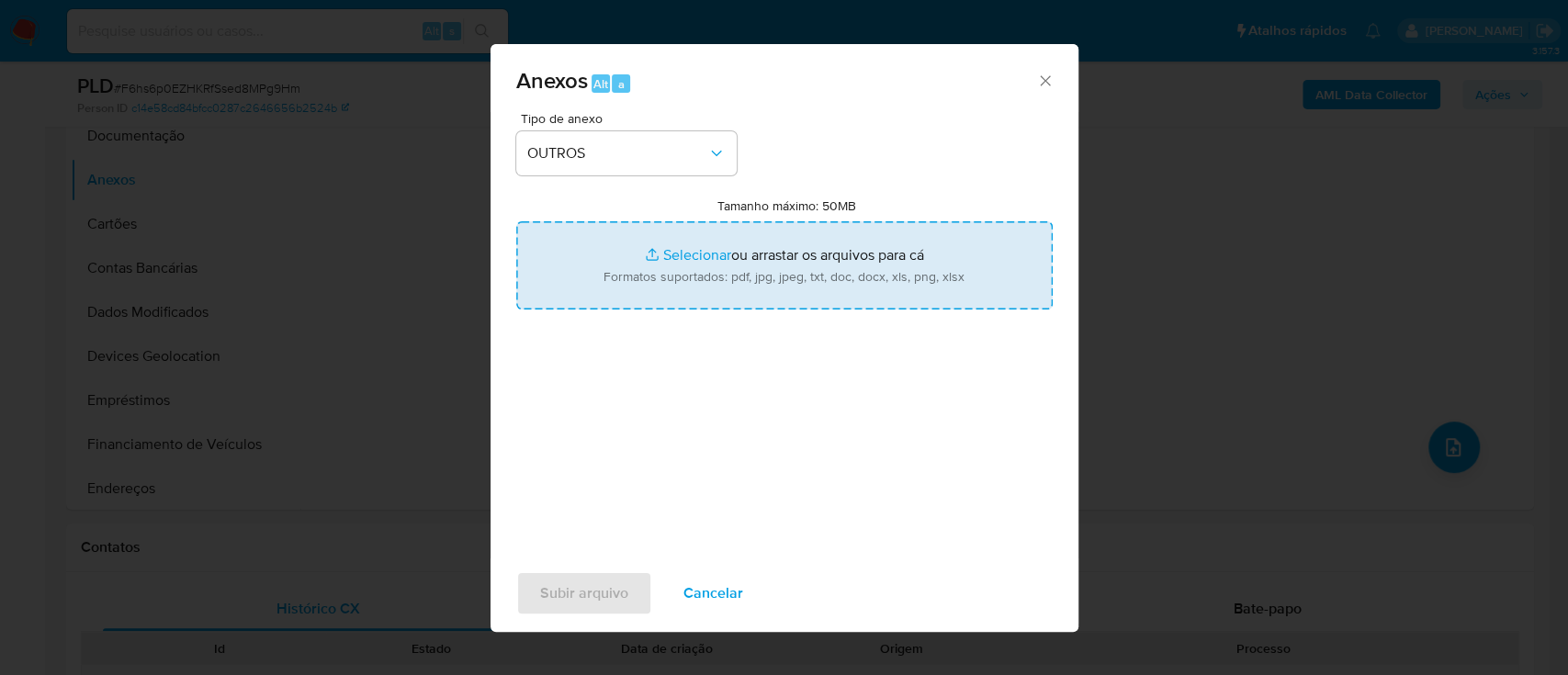
click at [691, 256] on input "Tamanho máximo: 50MB Selecionar arquivos" at bounding box center [784, 266] width 536 height 89
type input "C:\fakepath\Mulan 2484717527_2025_09_04_14_23_00.xlsx"
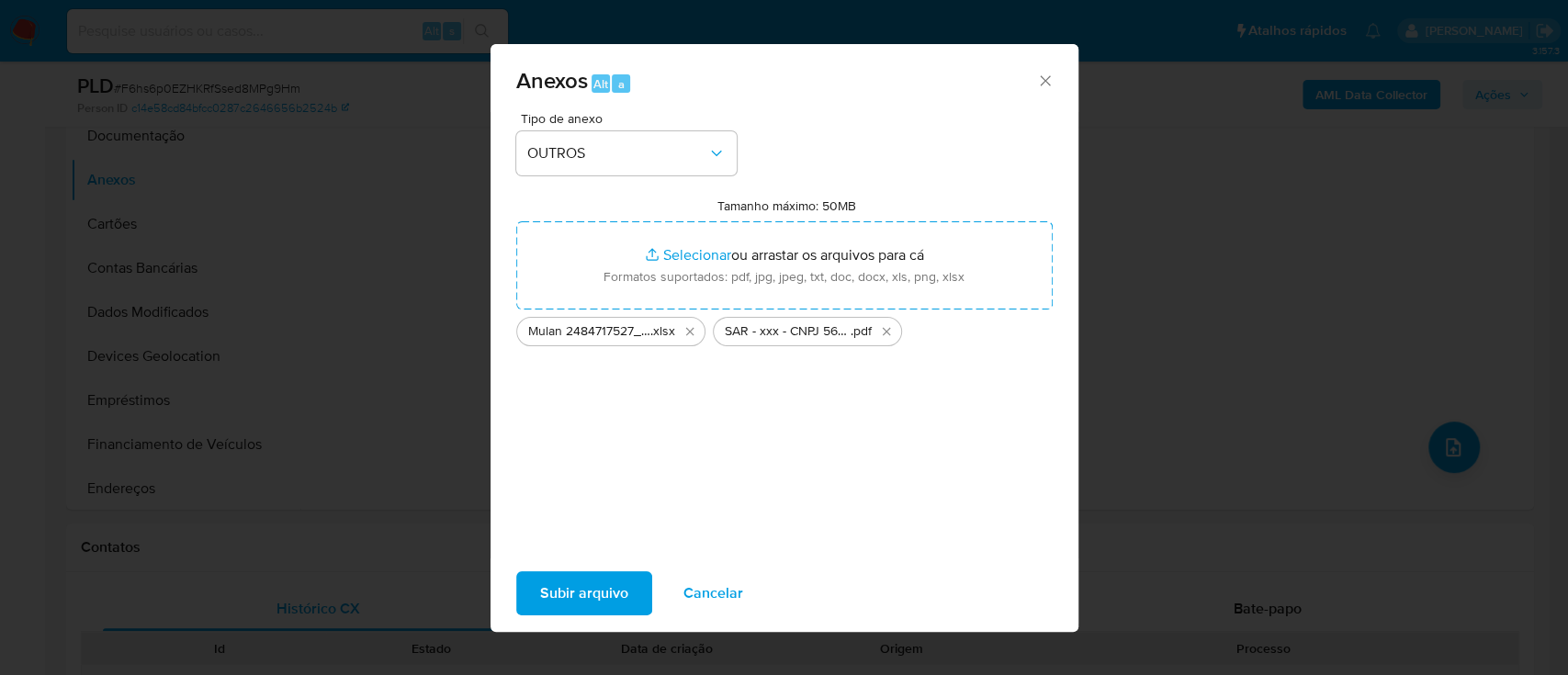
click at [569, 586] on span "Subir arquivo" at bounding box center [585, 592] width 89 height 40
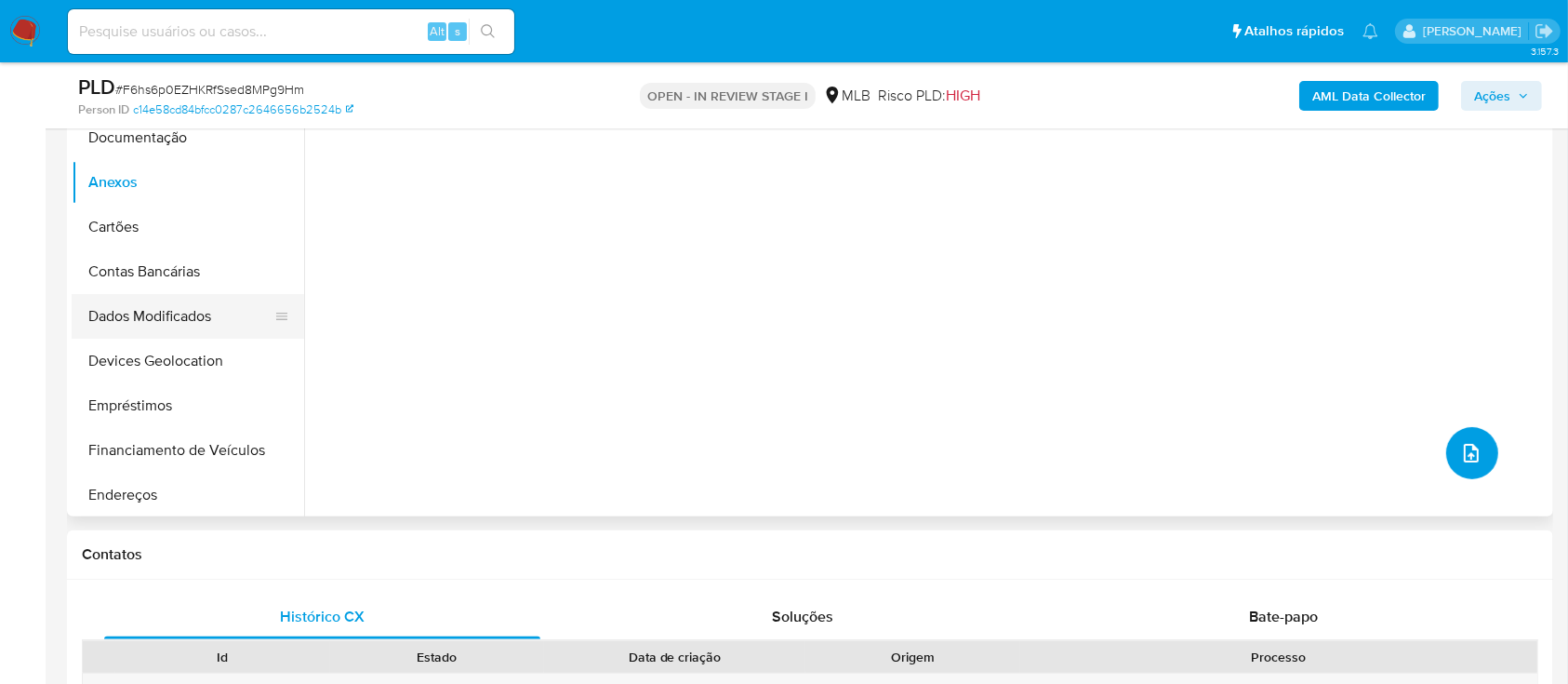
scroll to position [124, 0]
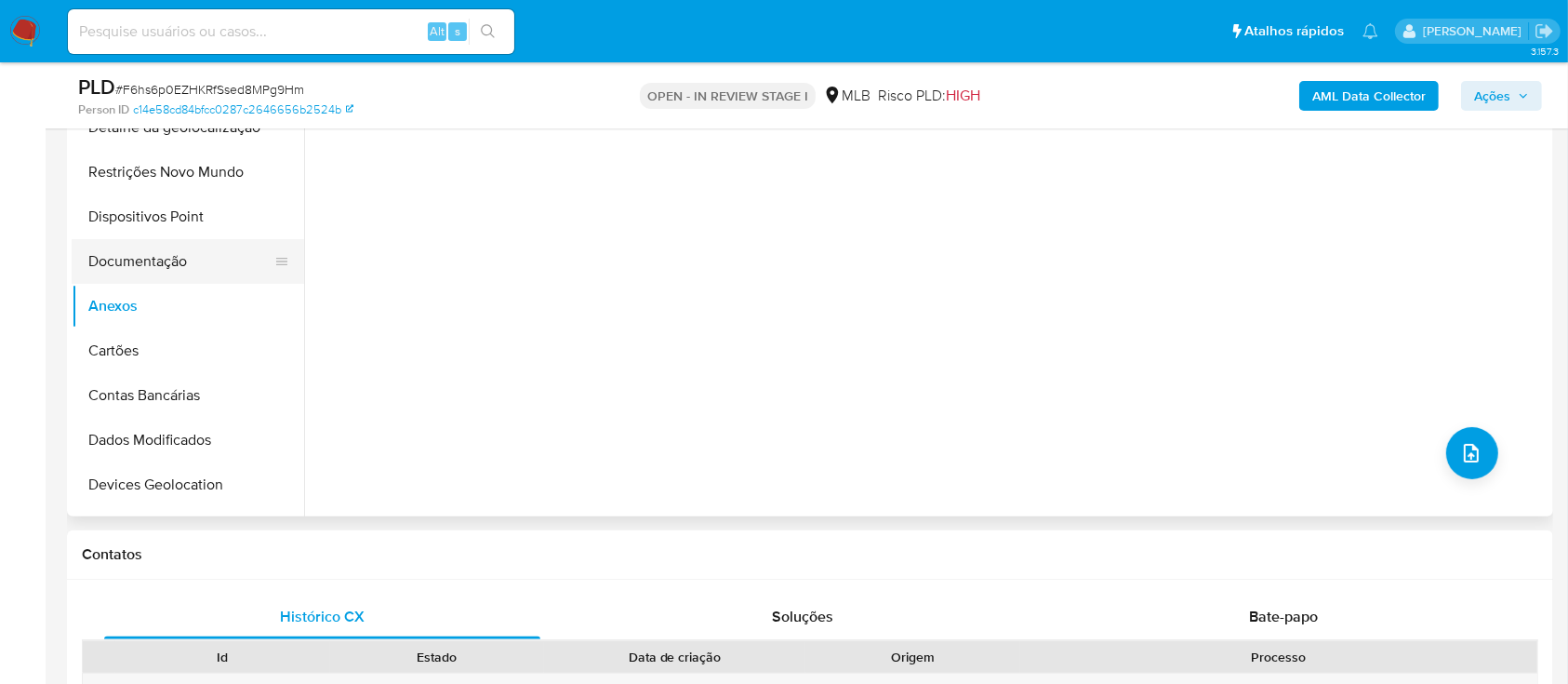
drag, startPoint x: 136, startPoint y: 253, endPoint x: 125, endPoint y: 279, distance: 28.2
click at [136, 254] on button "Documentação" at bounding box center [180, 261] width 217 height 45
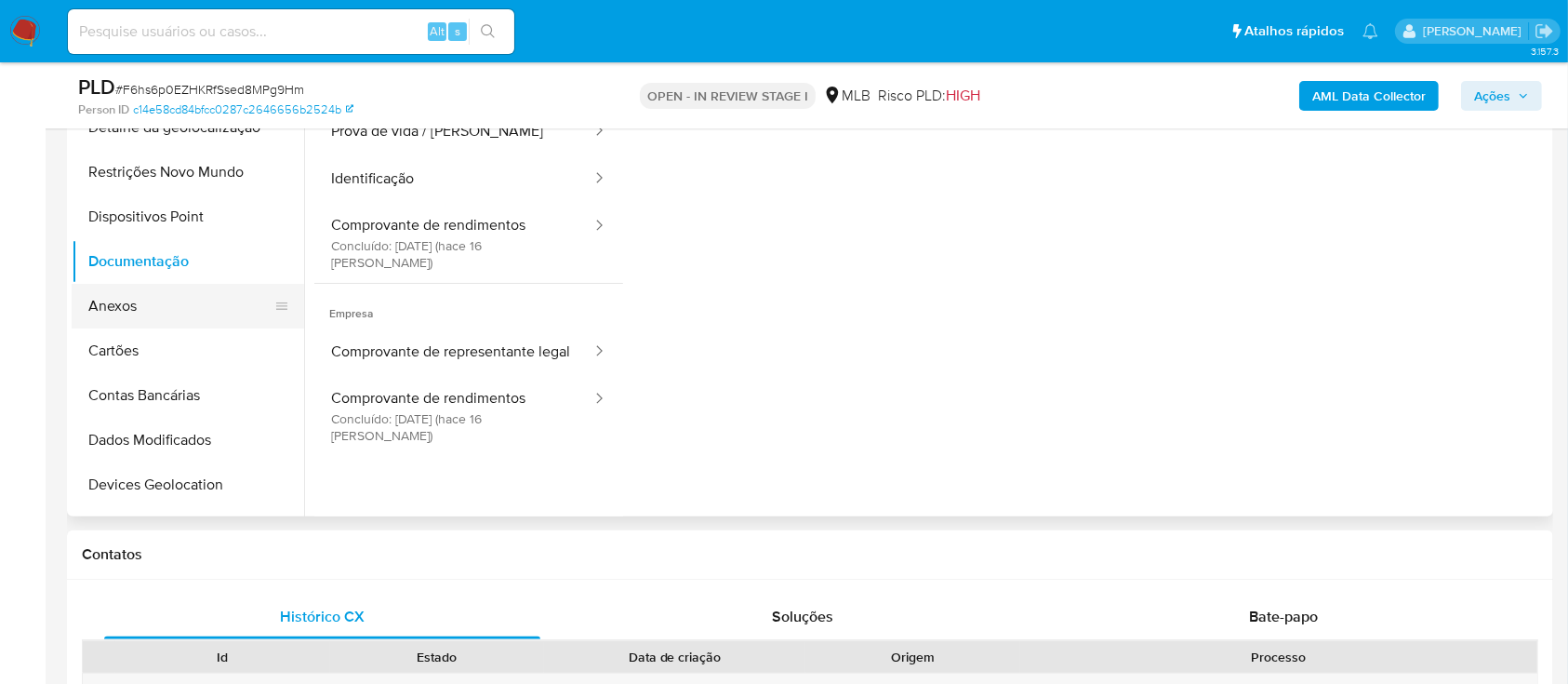
drag, startPoint x: 115, startPoint y: 303, endPoint x: 180, endPoint y: 316, distance: 66.3
click at [115, 305] on button "Anexos" at bounding box center [180, 306] width 217 height 45
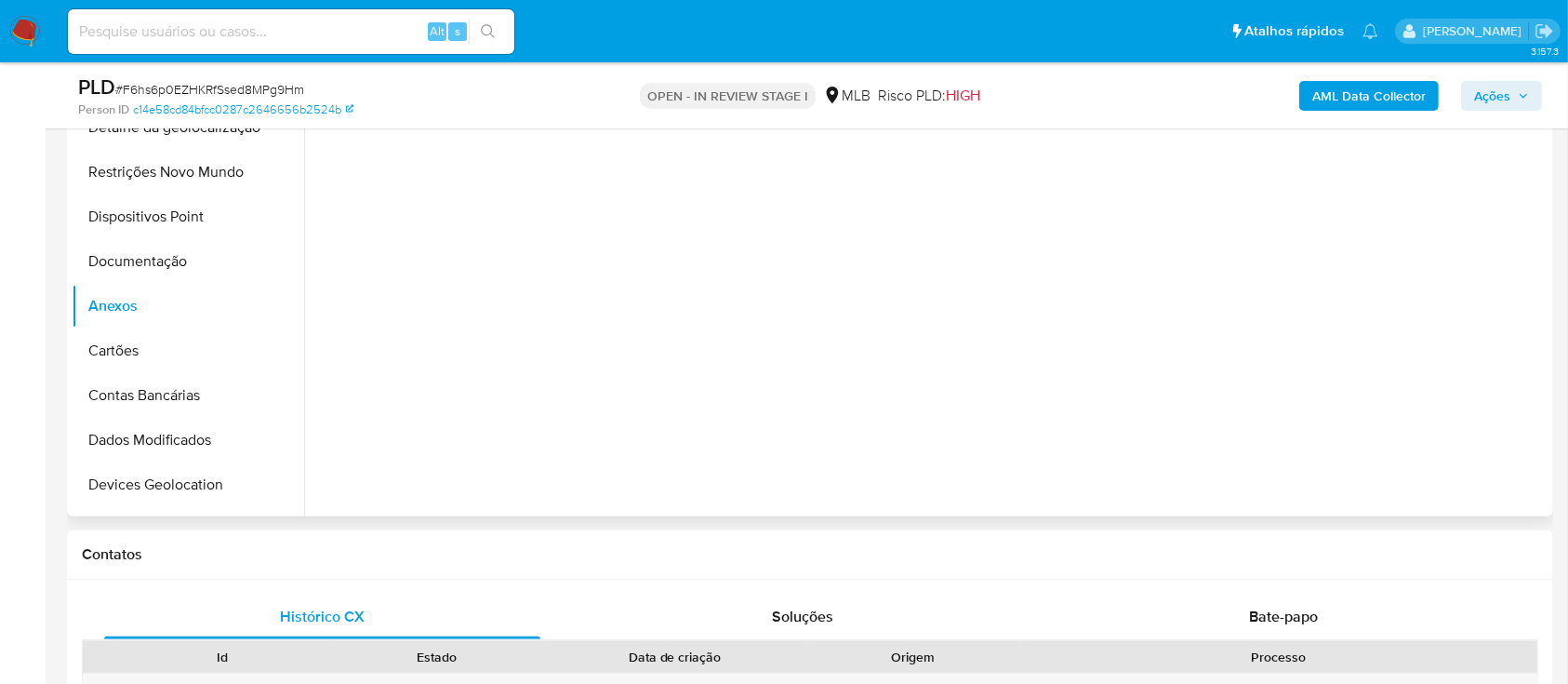
scroll to position [319, 0]
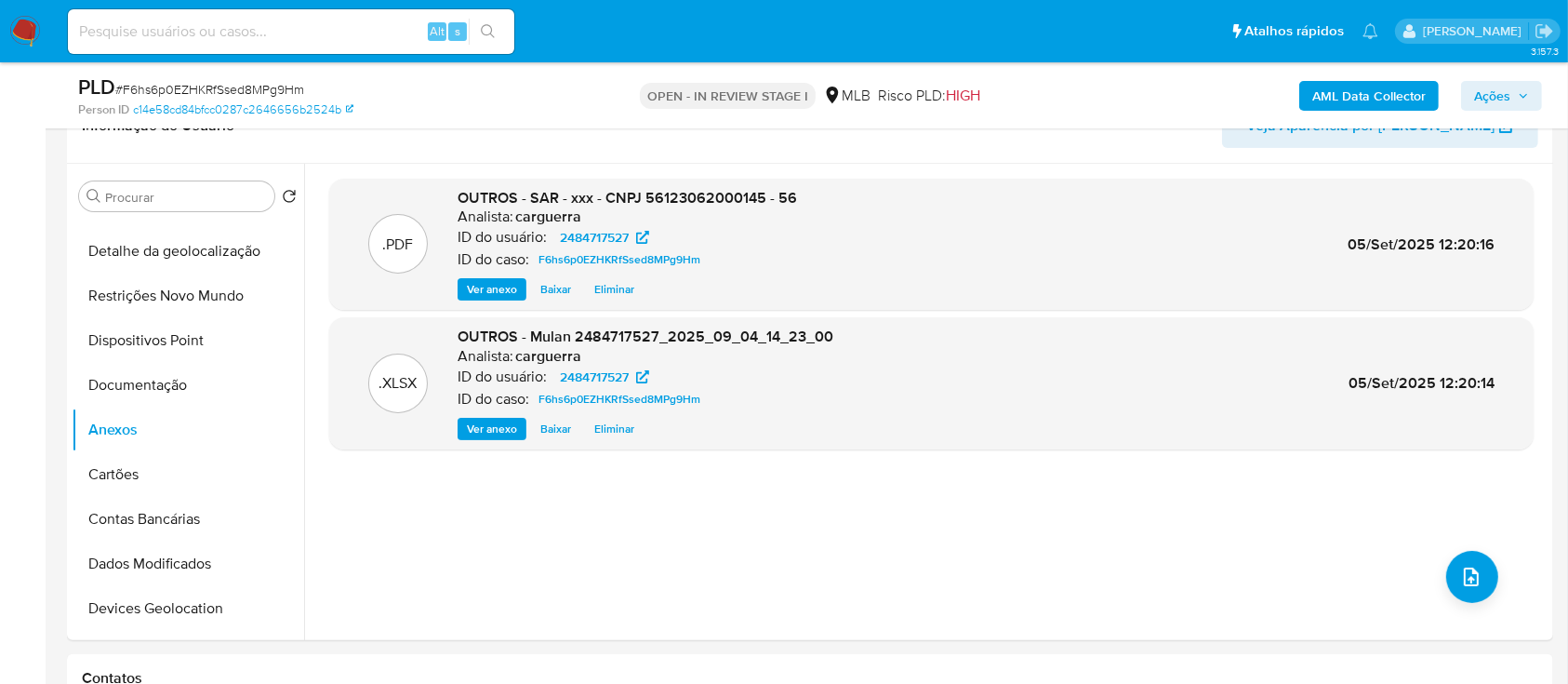
click at [1480, 95] on span "Ações" at bounding box center [1492, 96] width 36 height 30
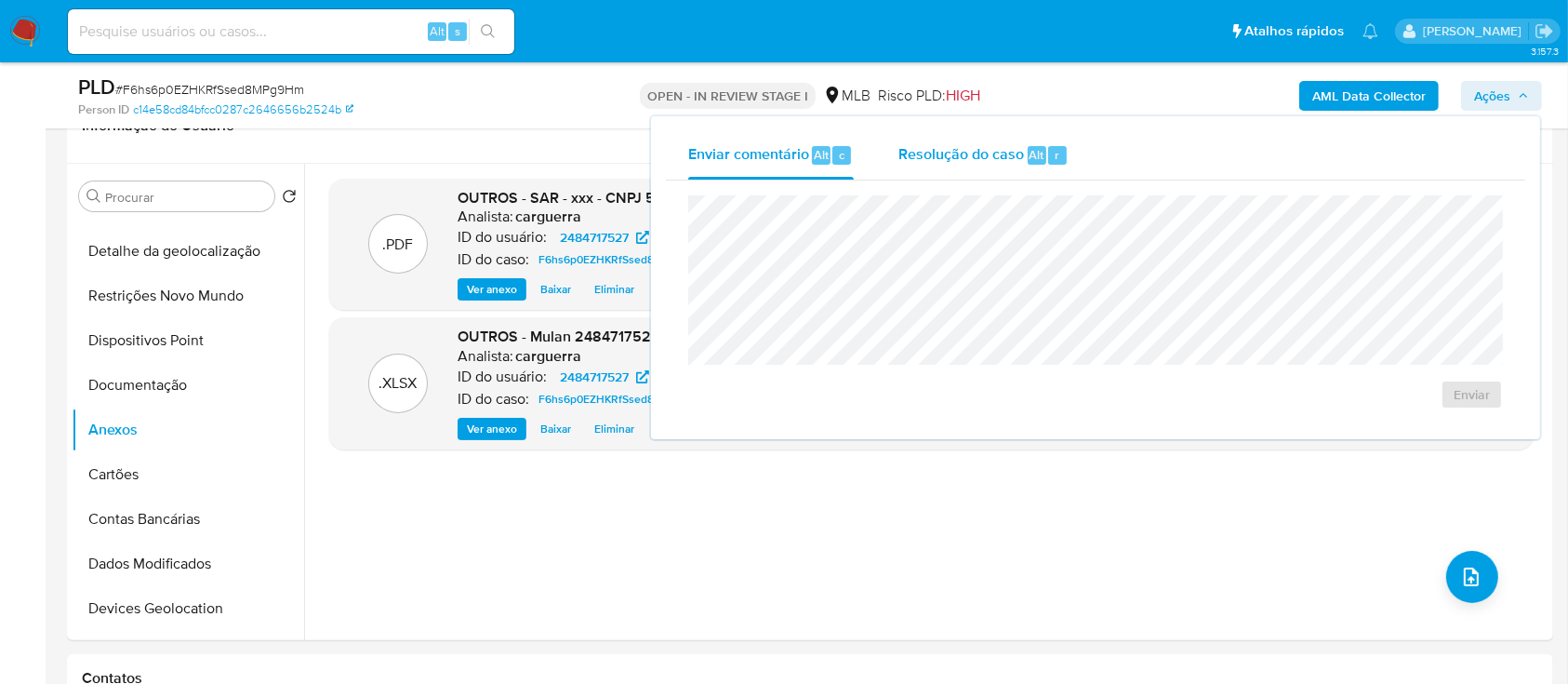
click at [954, 158] on span "Resolução do caso" at bounding box center [961, 154] width 126 height 21
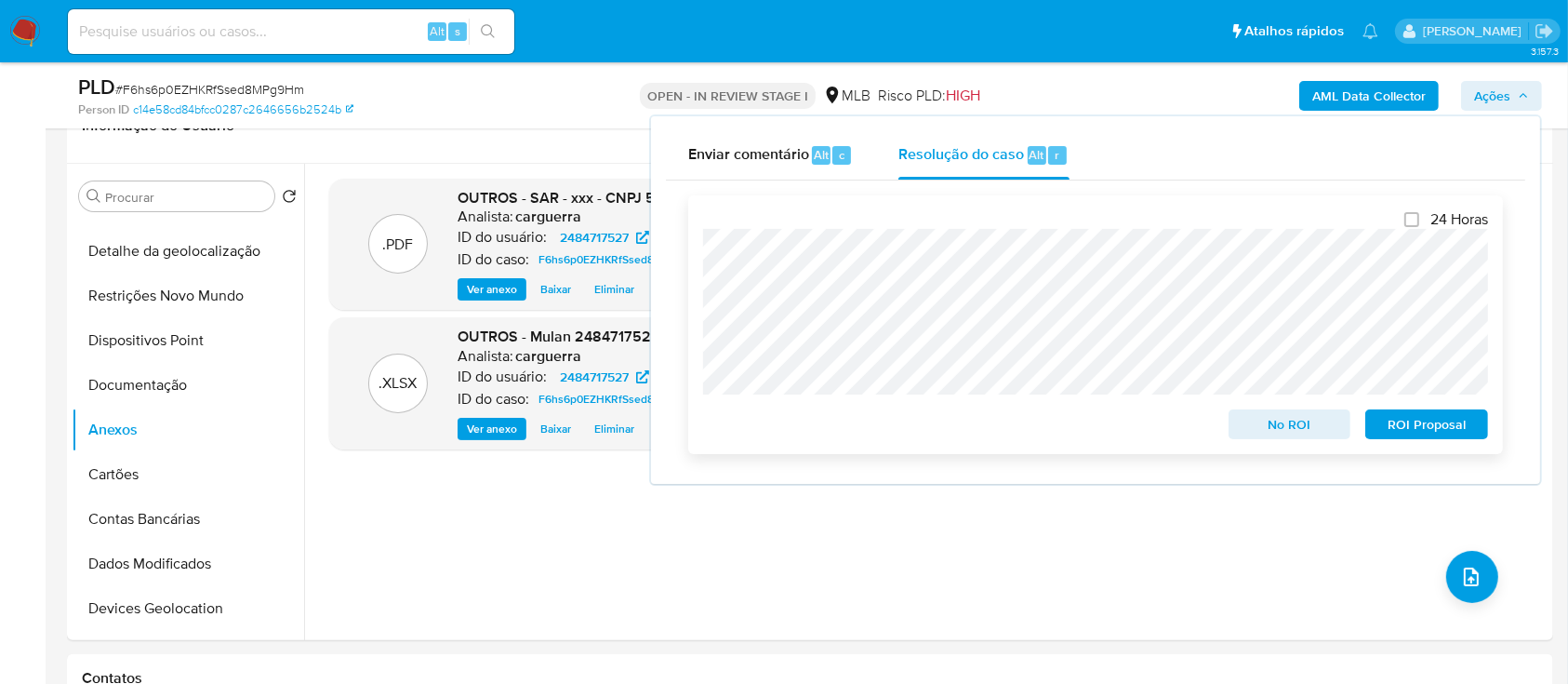
click at [1411, 420] on span "ROI Proposal" at bounding box center [1426, 424] width 97 height 26
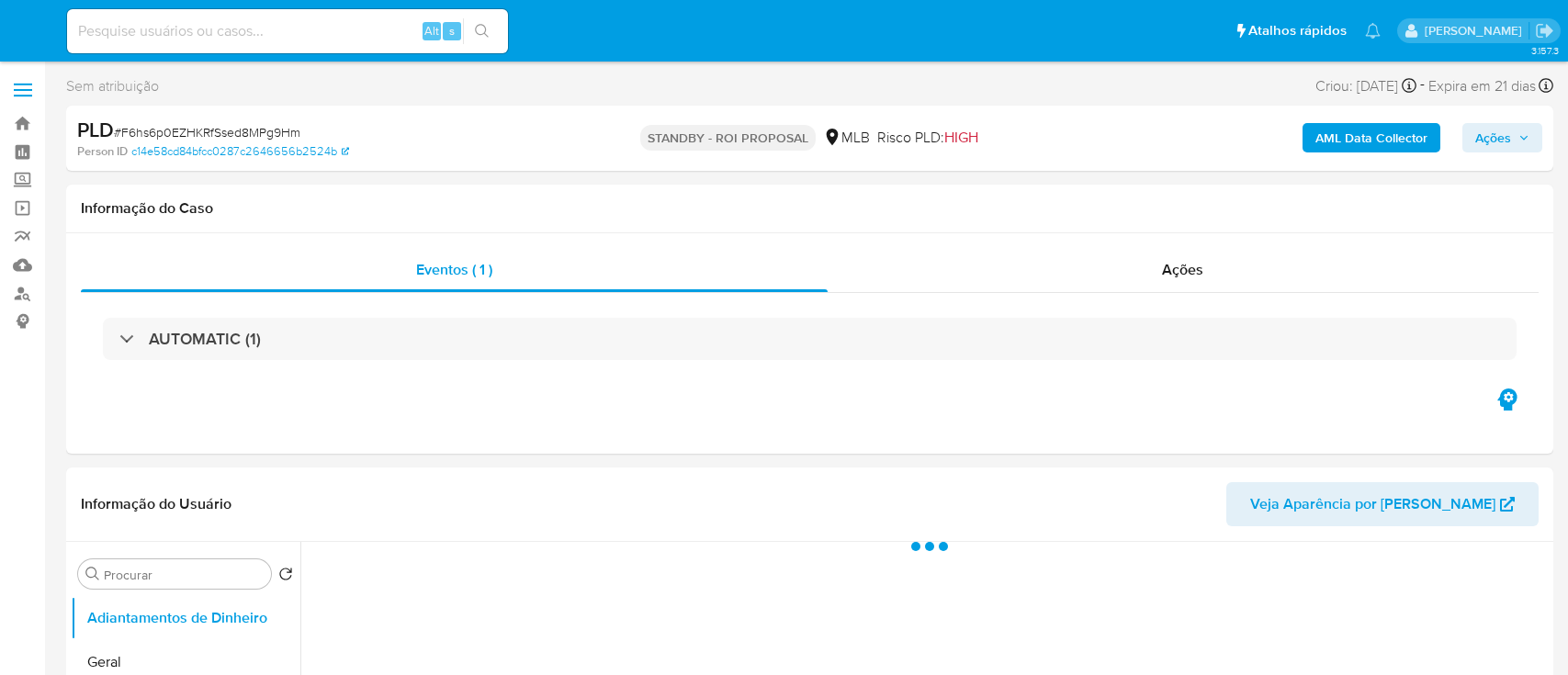
select select "10"
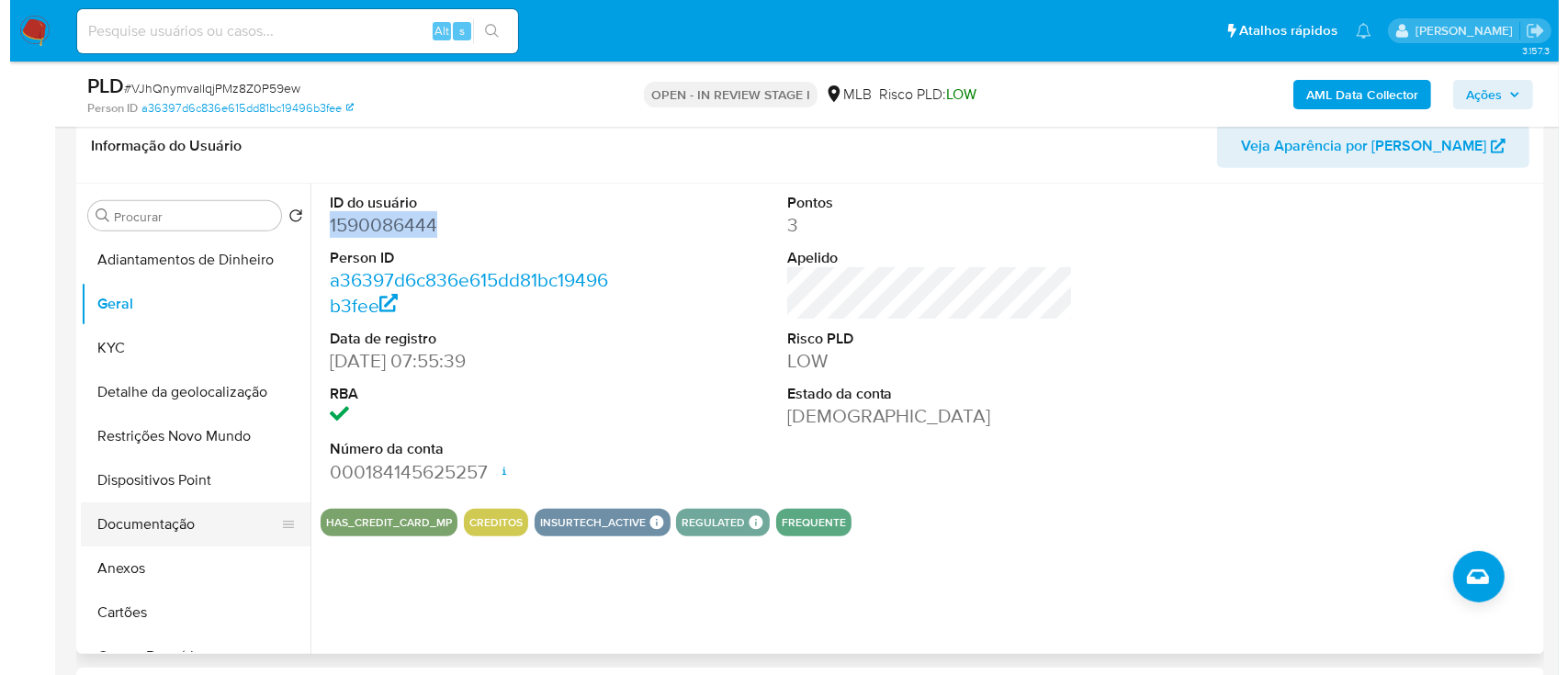
scroll to position [734, 0]
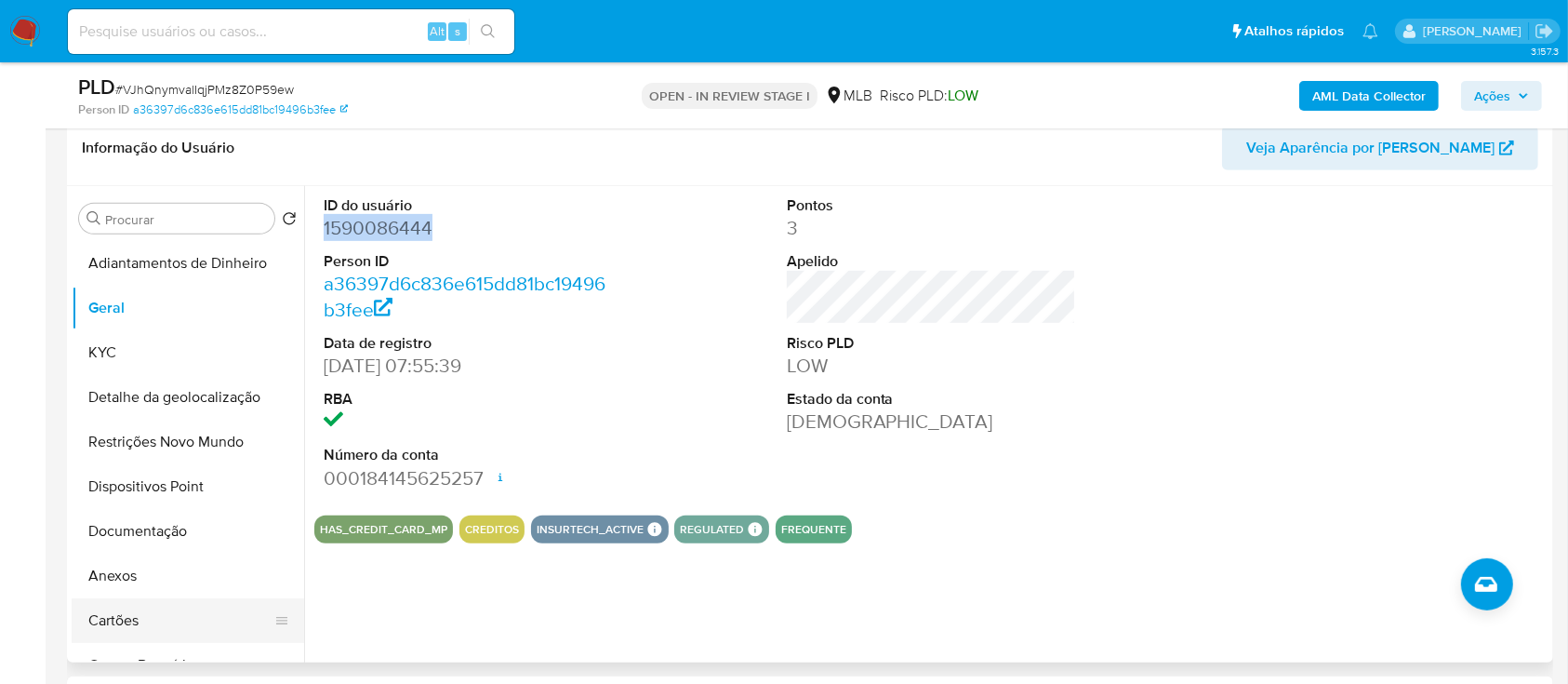
click at [126, 580] on button "Anexos" at bounding box center [187, 575] width 232 height 45
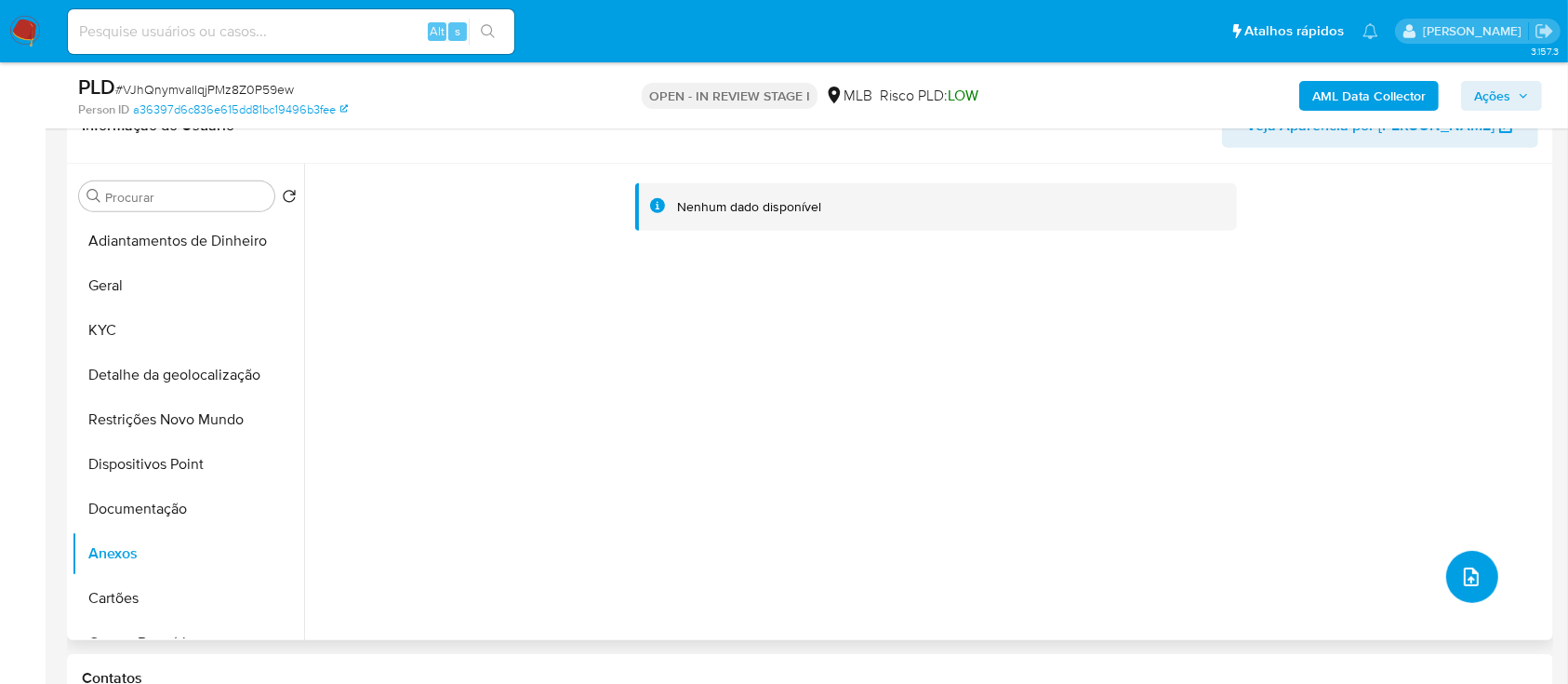
click at [1464, 577] on icon "upload-file" at bounding box center [1471, 576] width 15 height 19
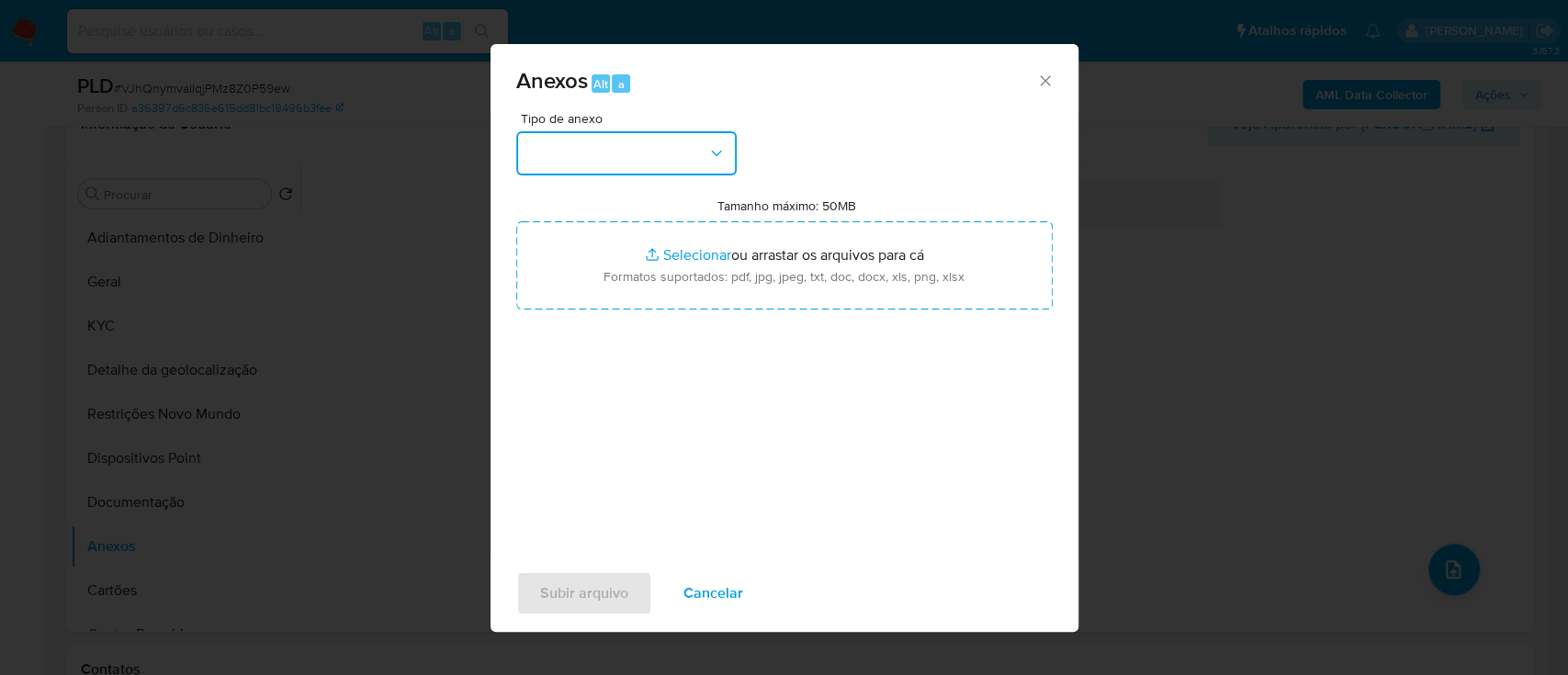
click at [600, 154] on button "button" at bounding box center [626, 153] width 220 height 44
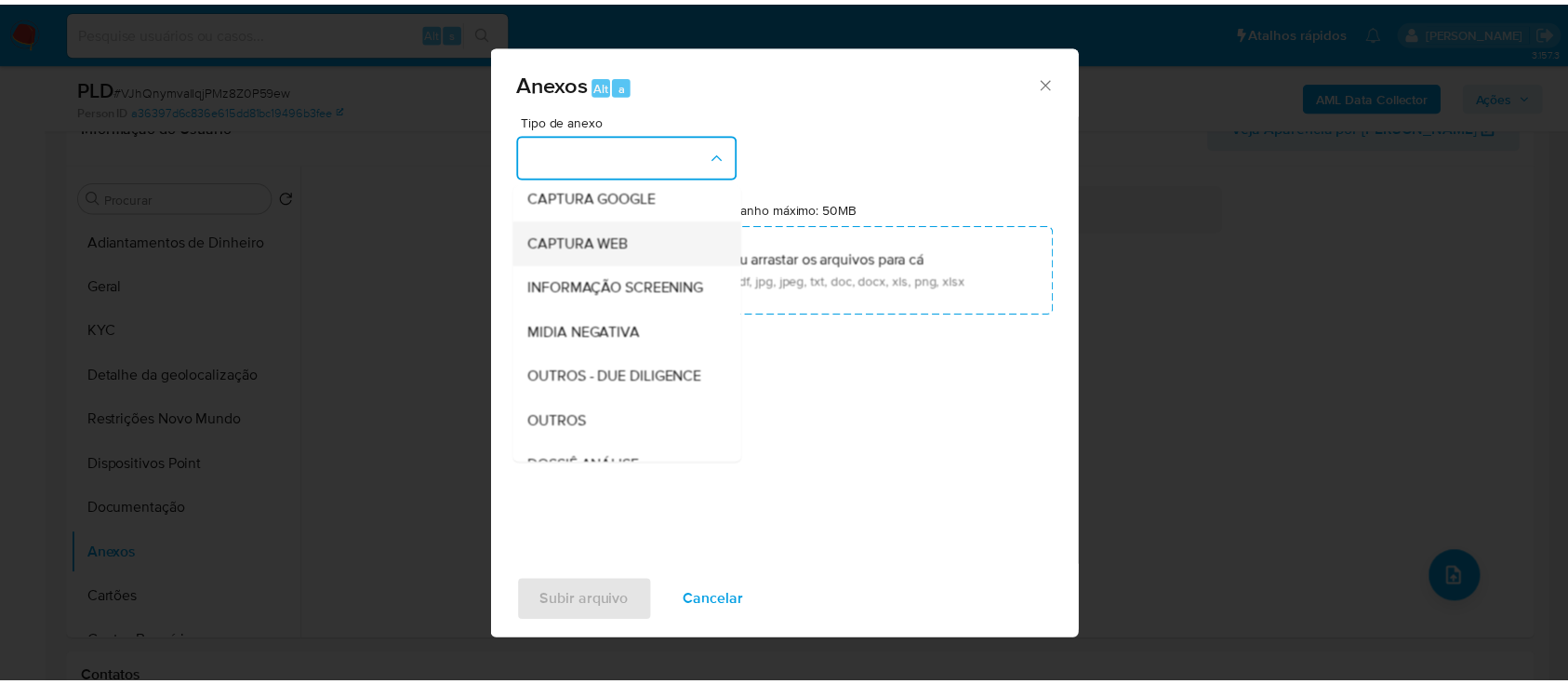
scroll to position [247, 0]
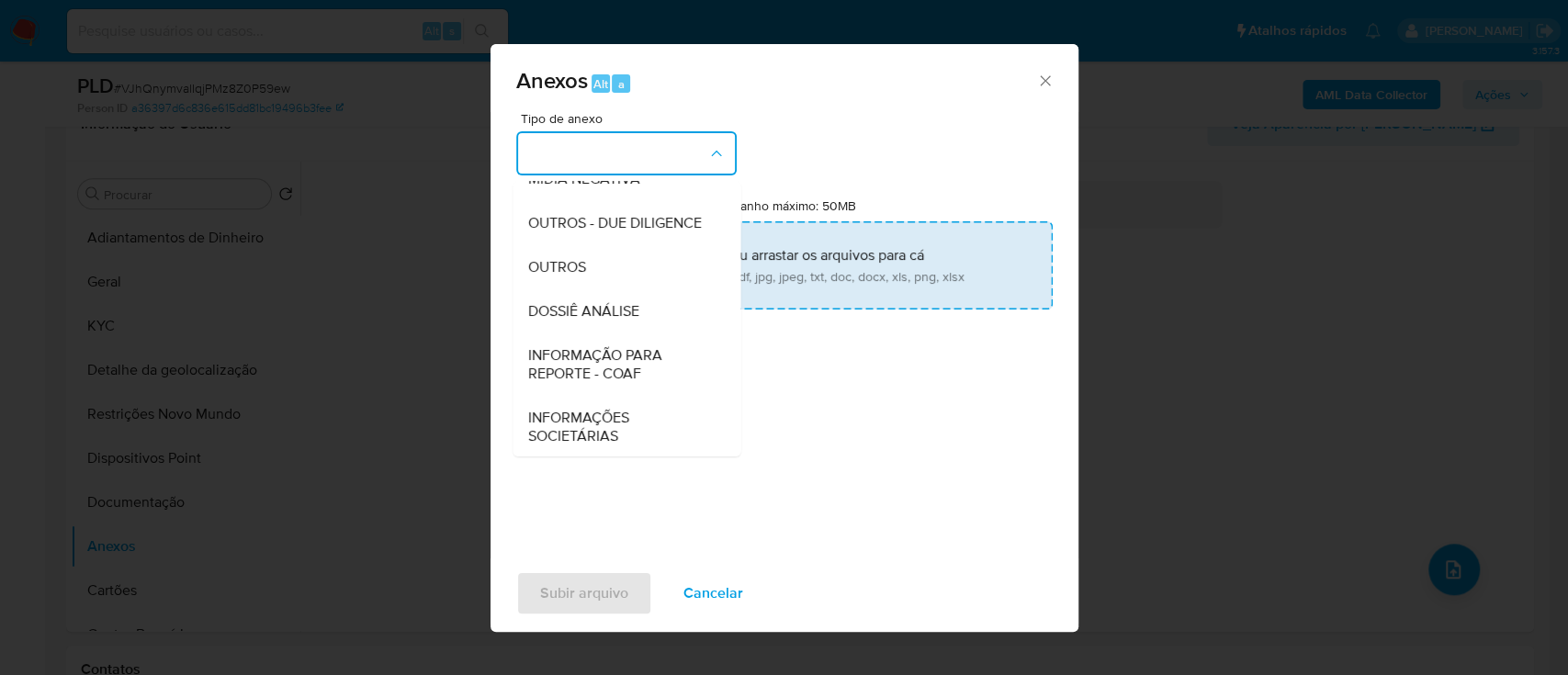
click at [578, 276] on span "OUTROS" at bounding box center [556, 267] width 58 height 19
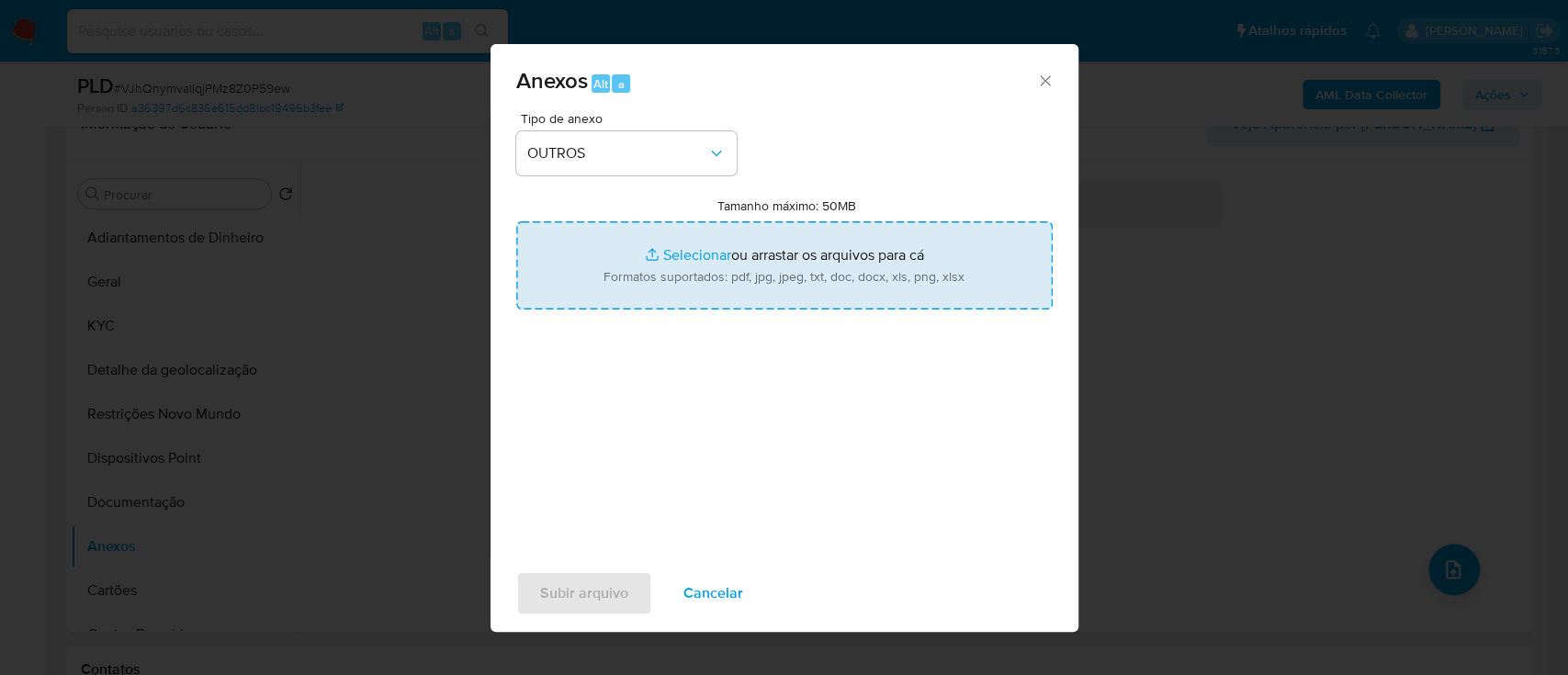
click at [677, 252] on input "Tamanho máximo: 50MB Selecionar arquivos" at bounding box center [784, 266] width 536 height 89
type input "C:\fakepath\Mulan 1590086444_2025_09_04_14_23_10.xlsx"
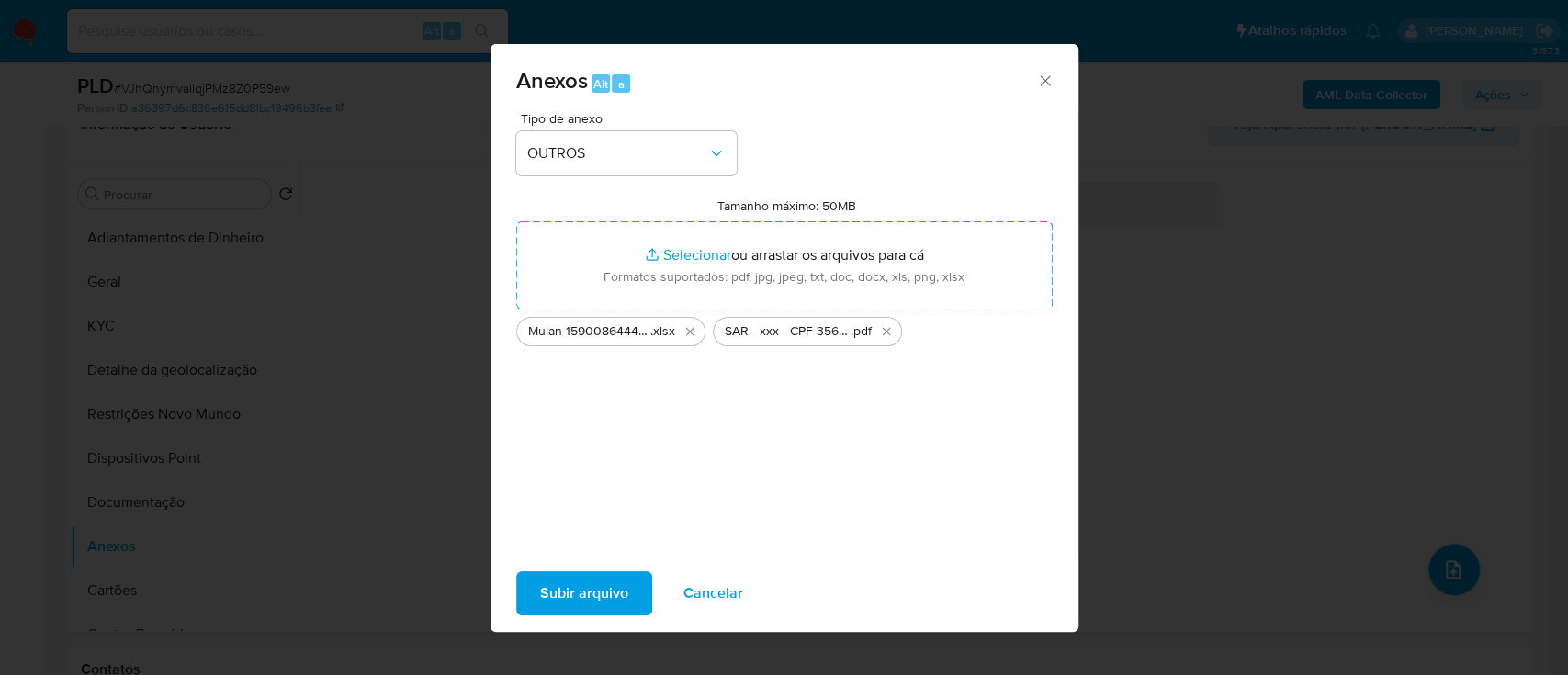
click at [584, 591] on span "Subir arquivo" at bounding box center [585, 592] width 89 height 40
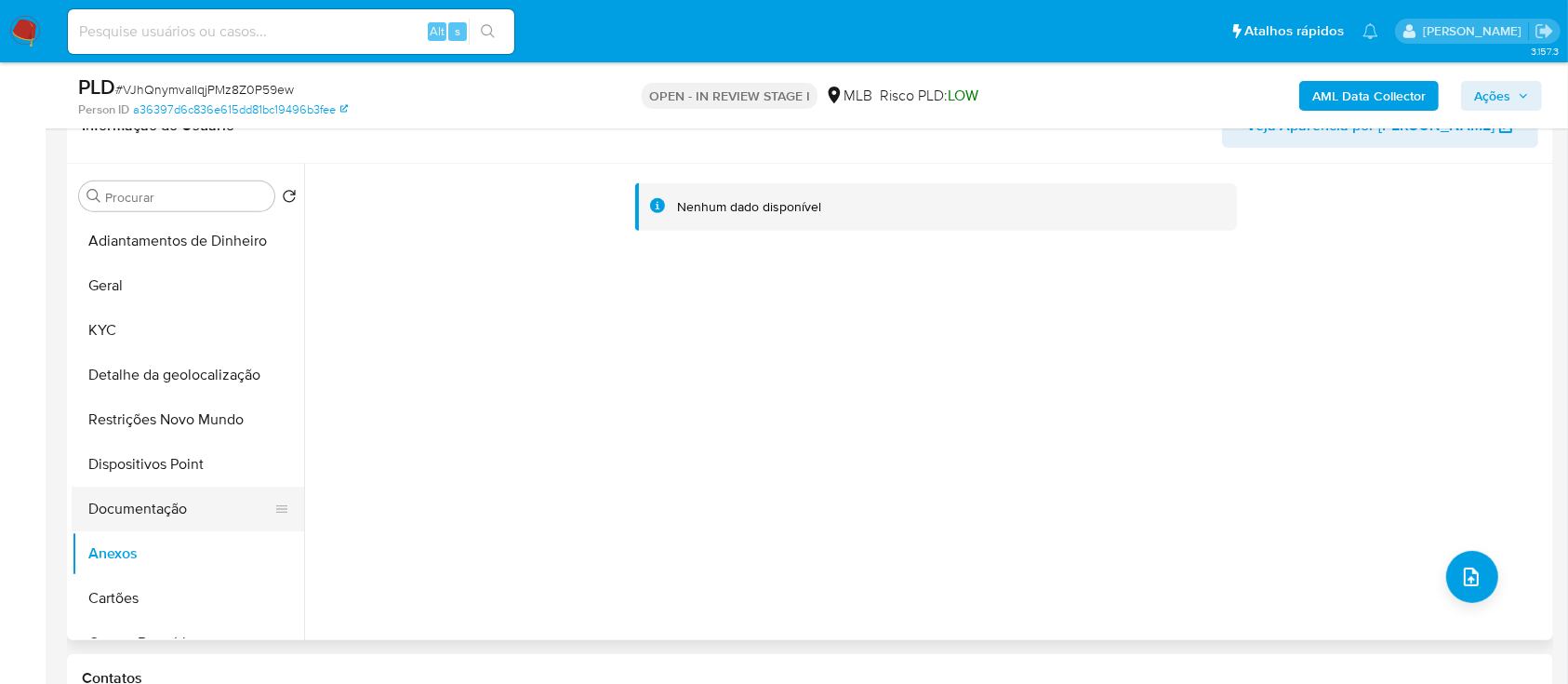
click at [134, 494] on button "Documentação" at bounding box center [180, 509] width 217 height 45
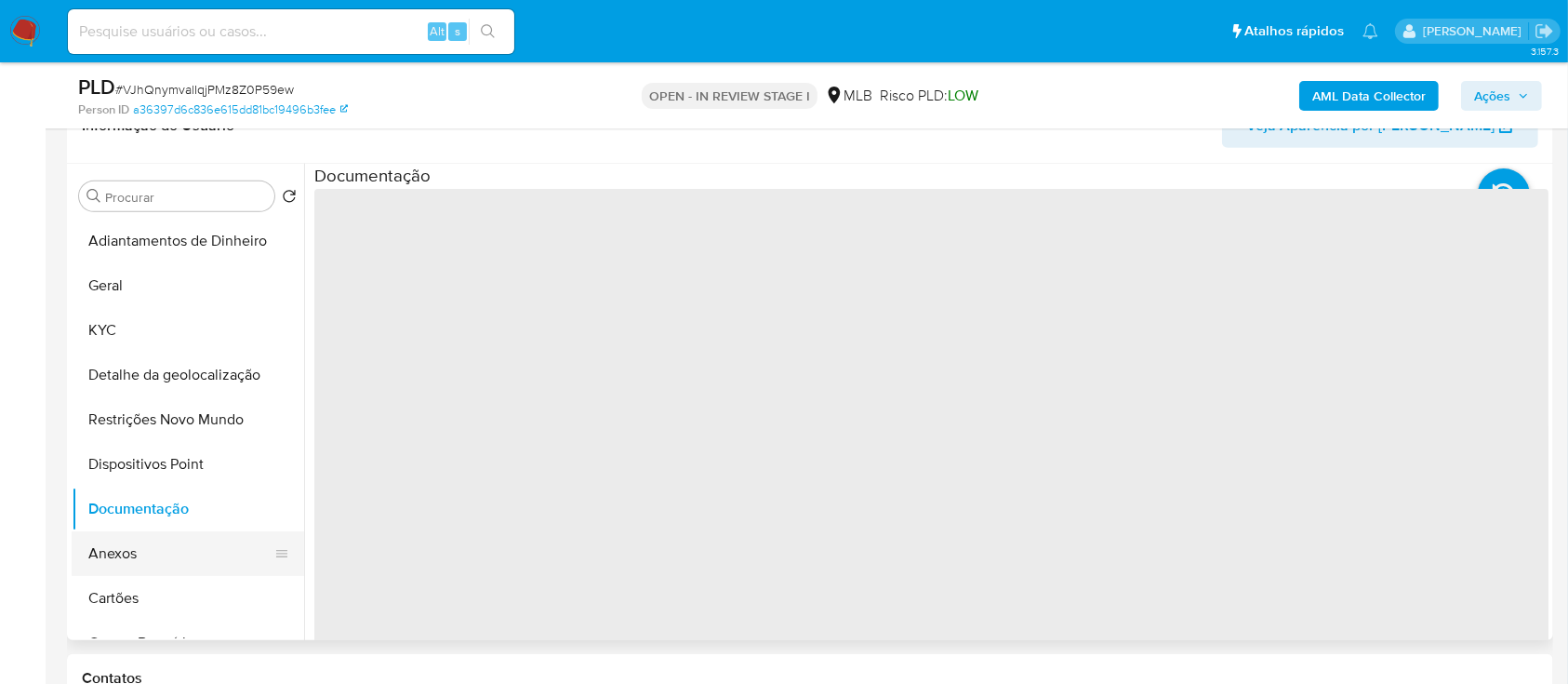
click at [117, 548] on button "Anexos" at bounding box center [180, 553] width 217 height 45
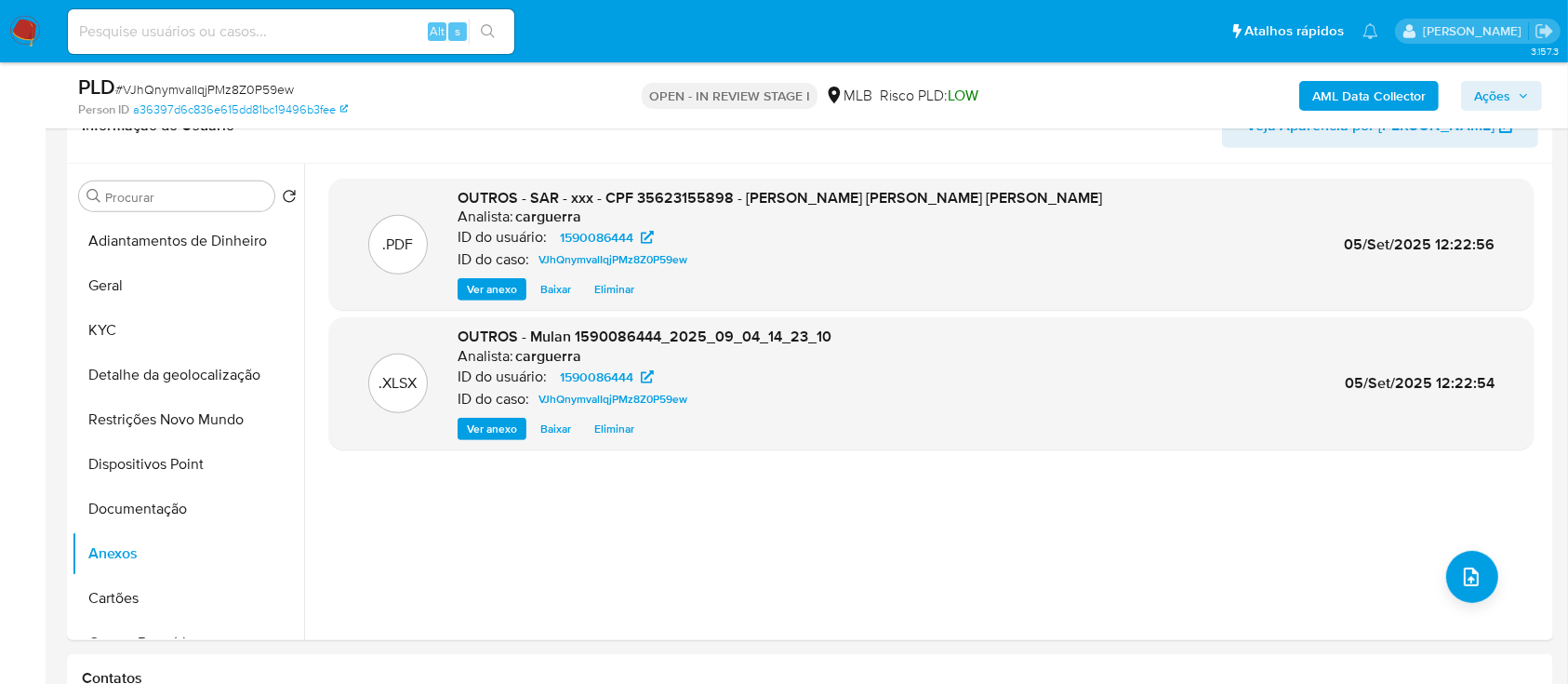
click at [1494, 87] on span "Ações" at bounding box center [1492, 96] width 36 height 30
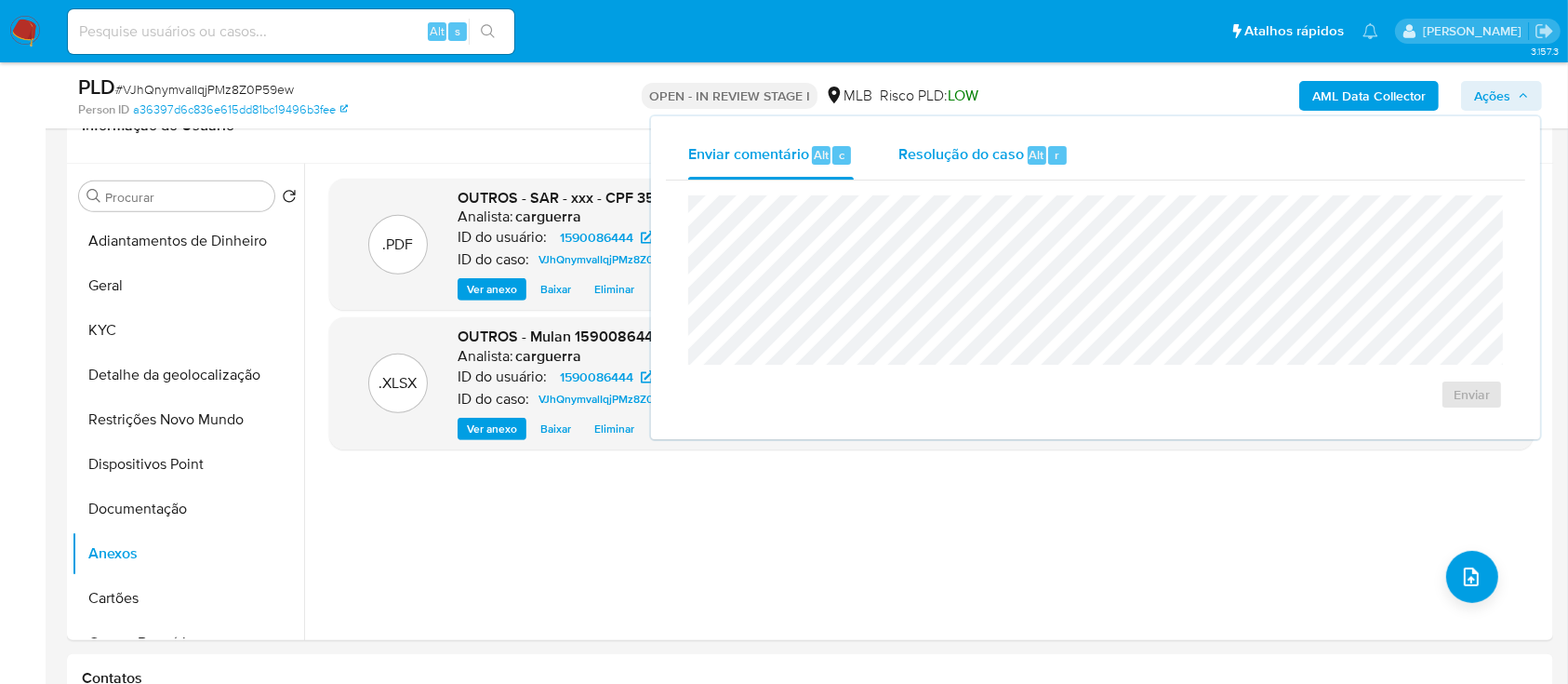
click at [980, 156] on span "Resolução do caso" at bounding box center [961, 154] width 126 height 21
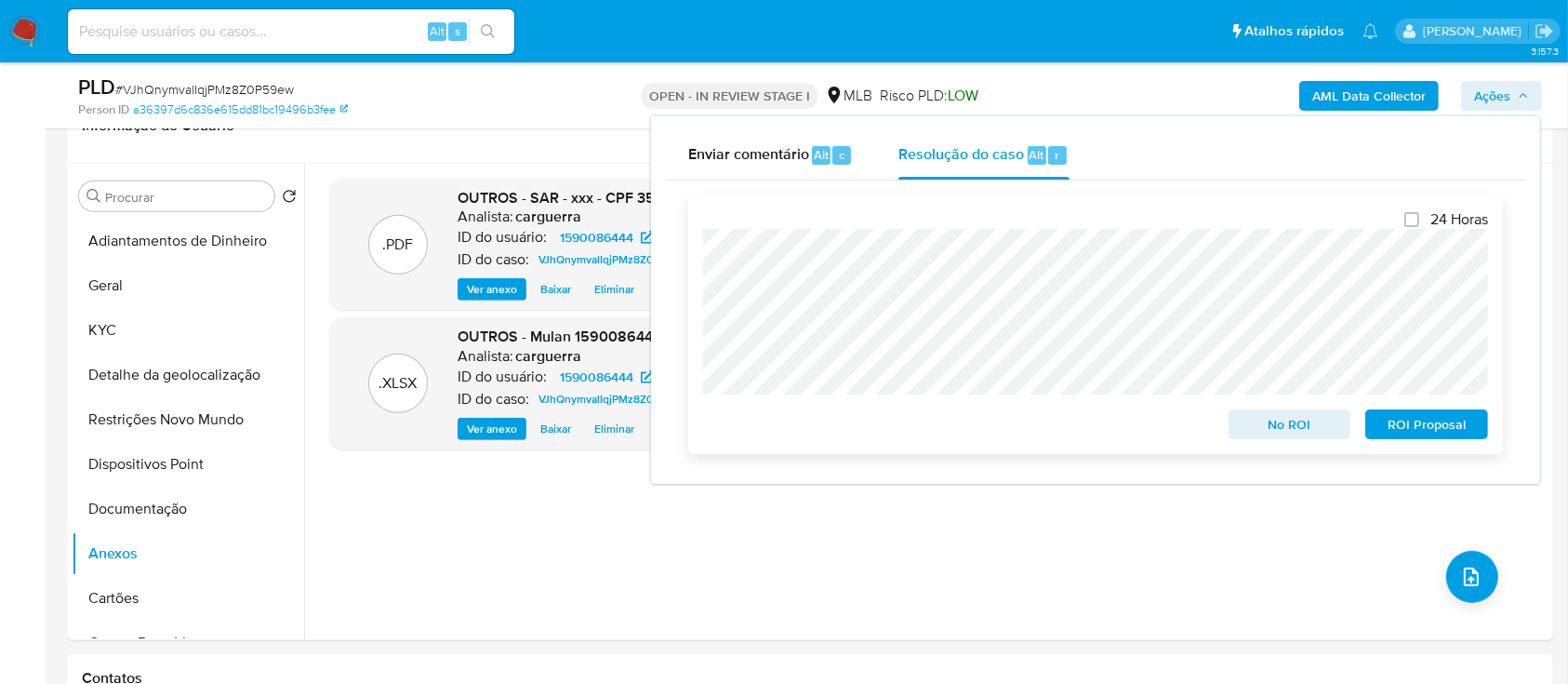
click at [1413, 423] on span "ROI Proposal" at bounding box center [1426, 424] width 97 height 26
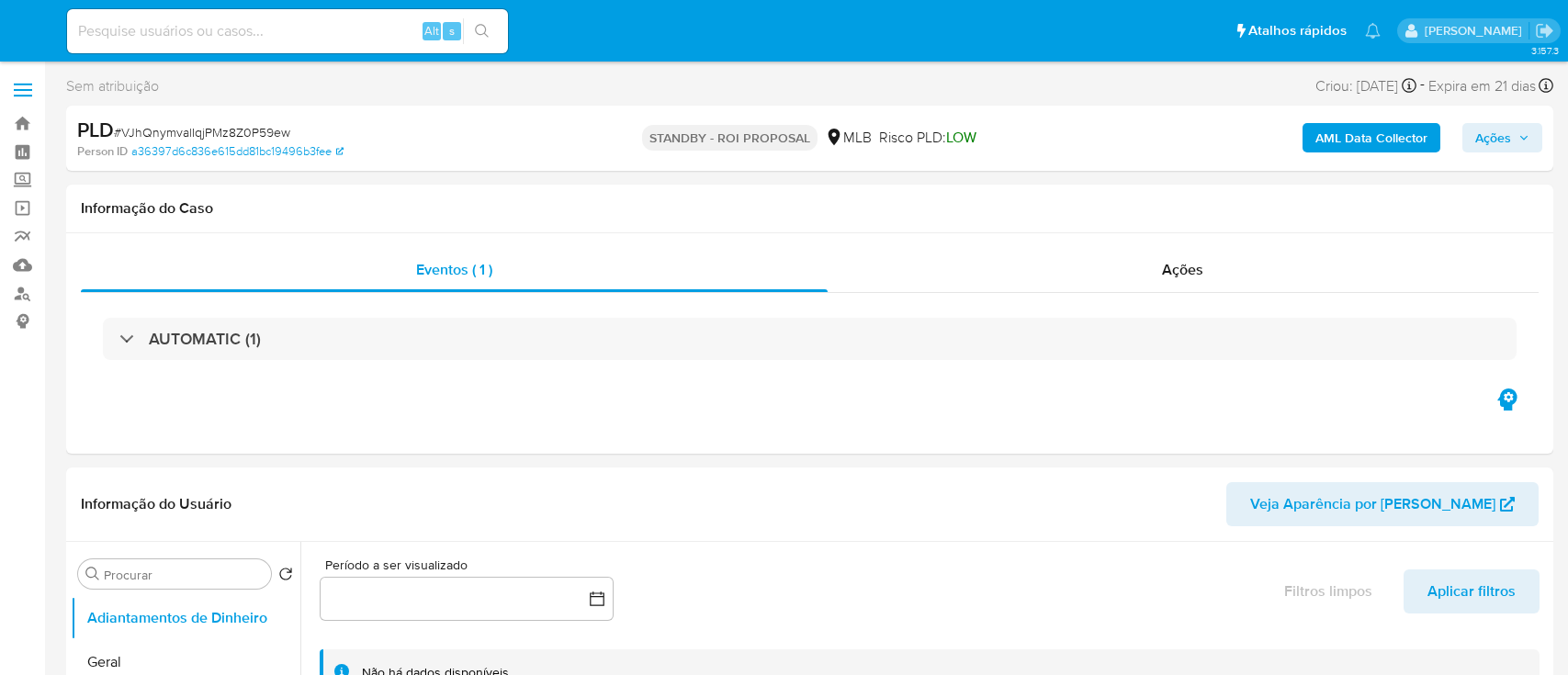
select select "10"
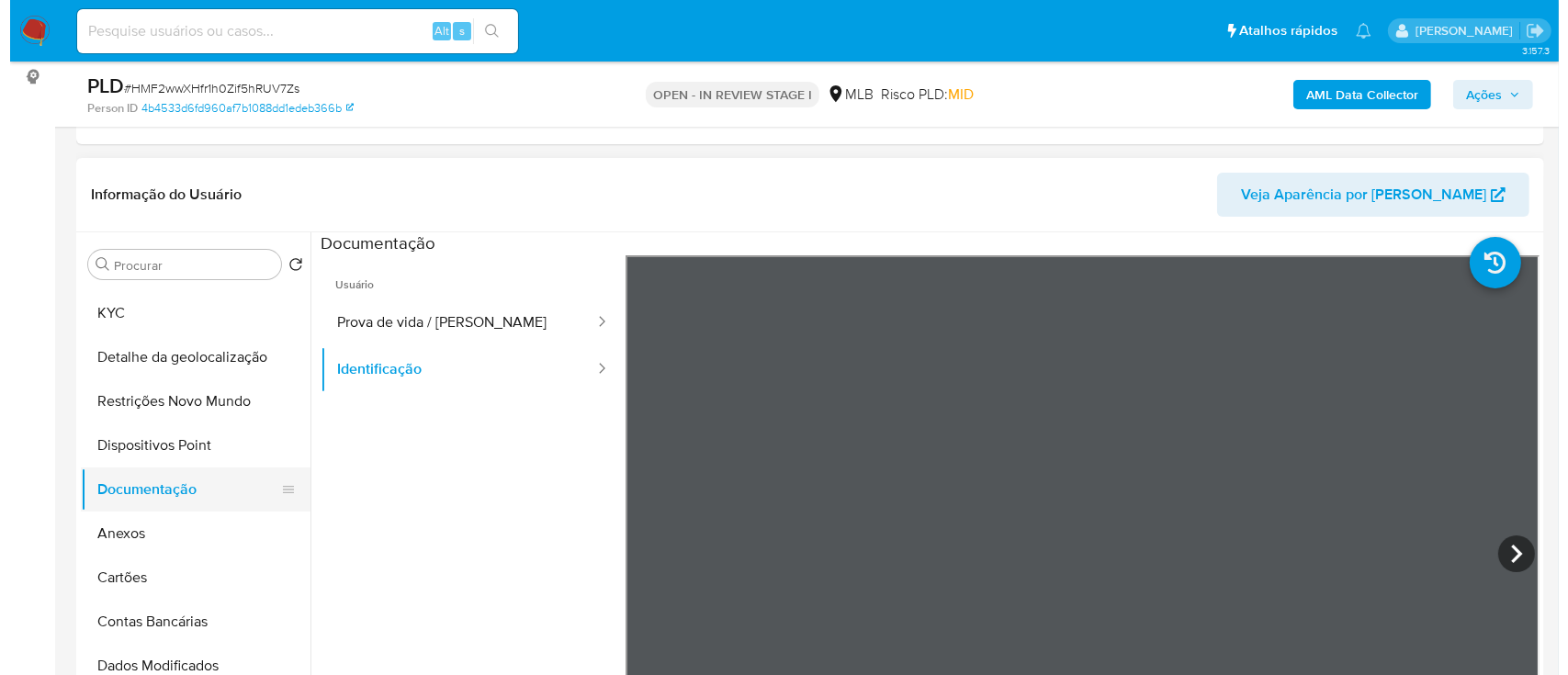
scroll to position [122, 0]
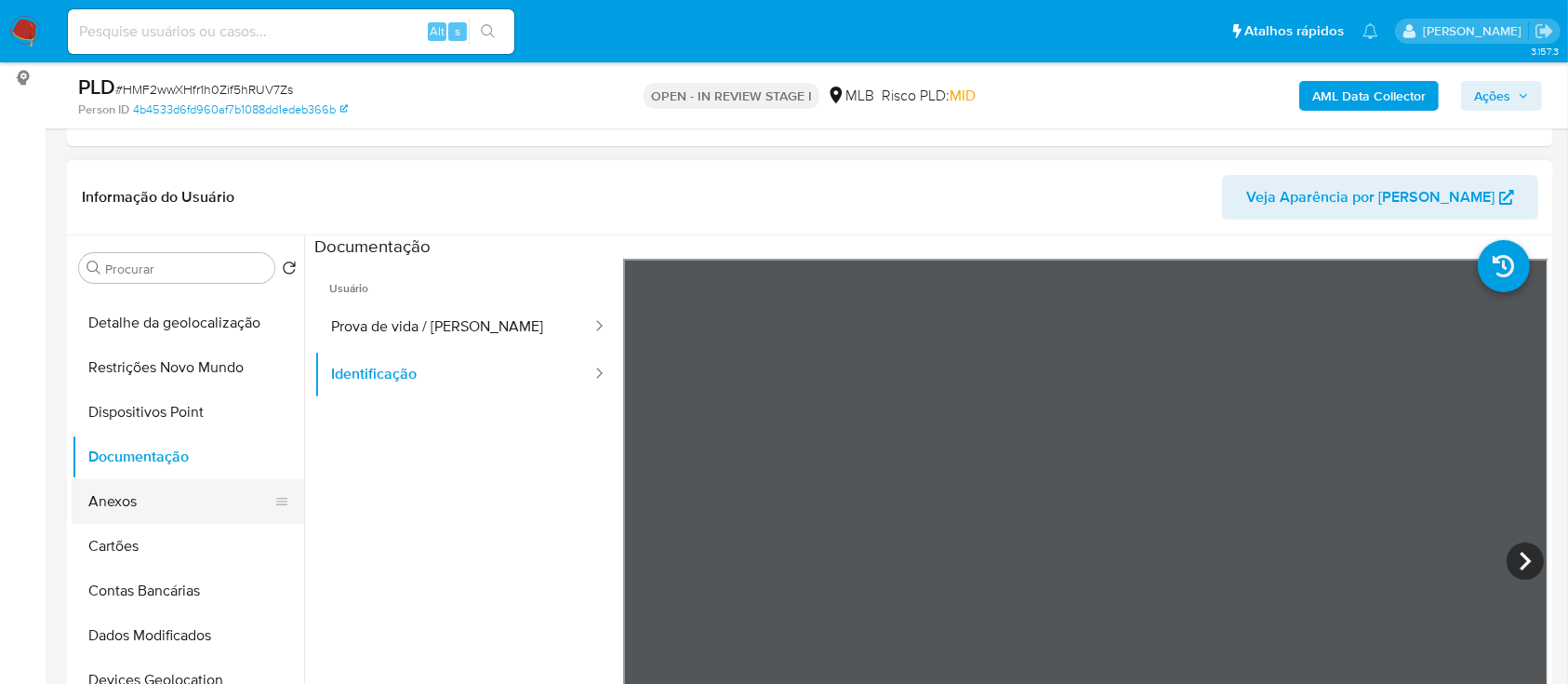
click at [153, 501] on button "Anexos" at bounding box center [180, 502] width 217 height 45
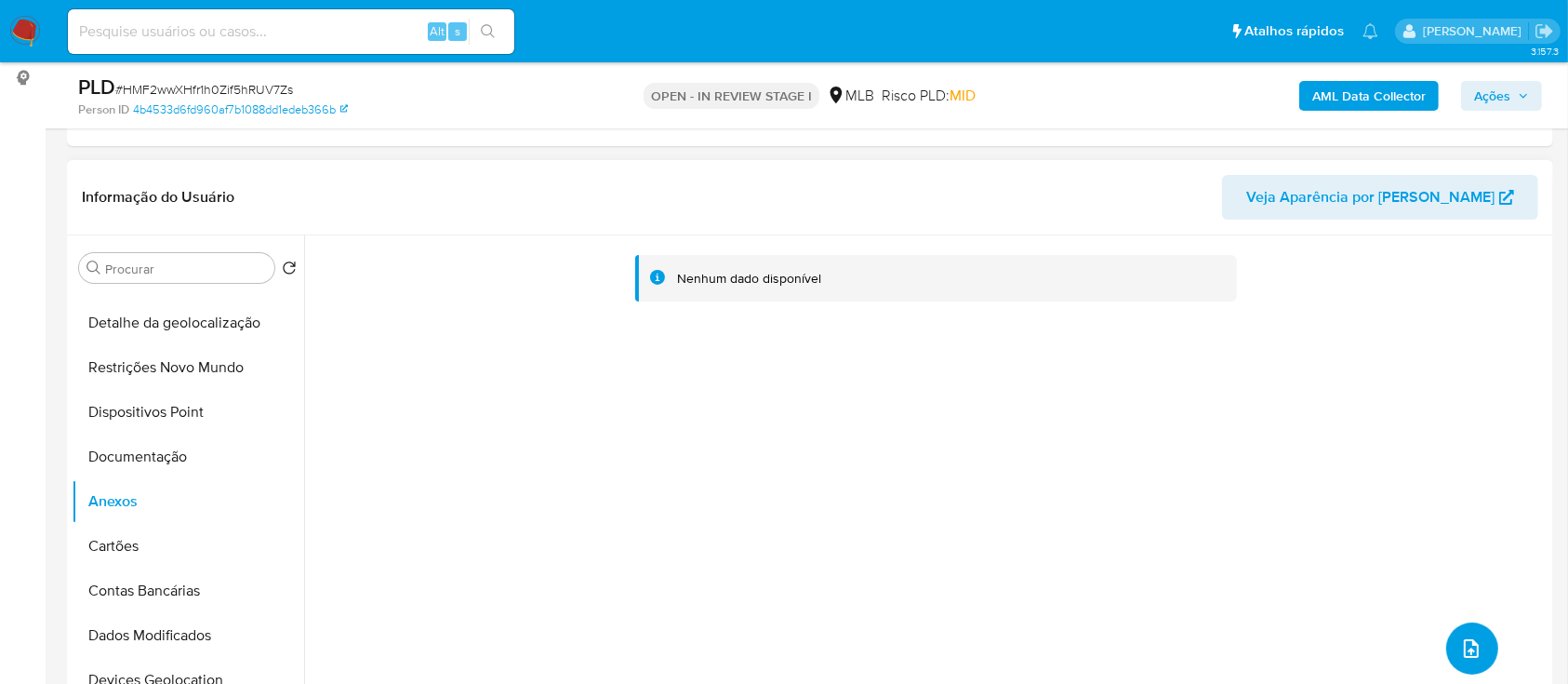
click at [1473, 652] on icon "upload-file" at bounding box center [1471, 648] width 22 height 22
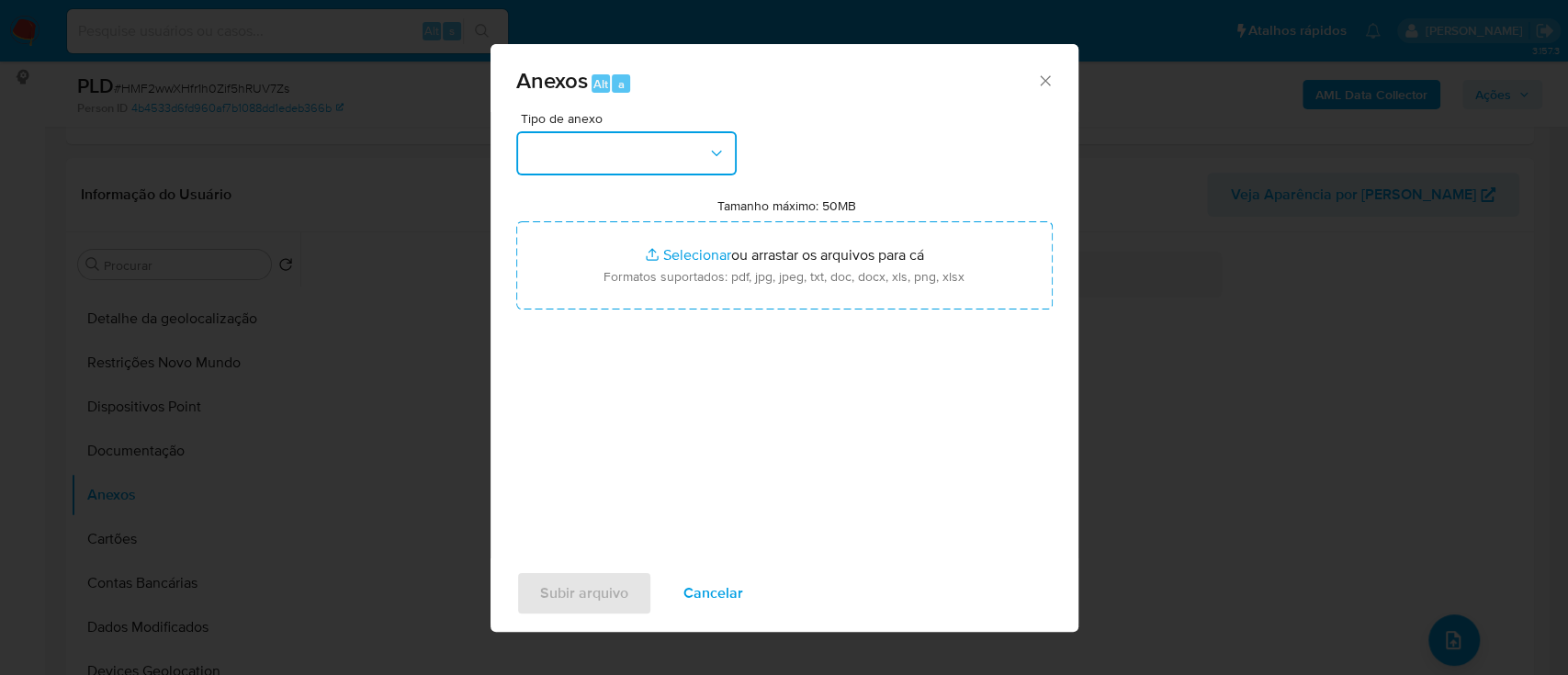
click at [613, 157] on button "button" at bounding box center [626, 153] width 220 height 44
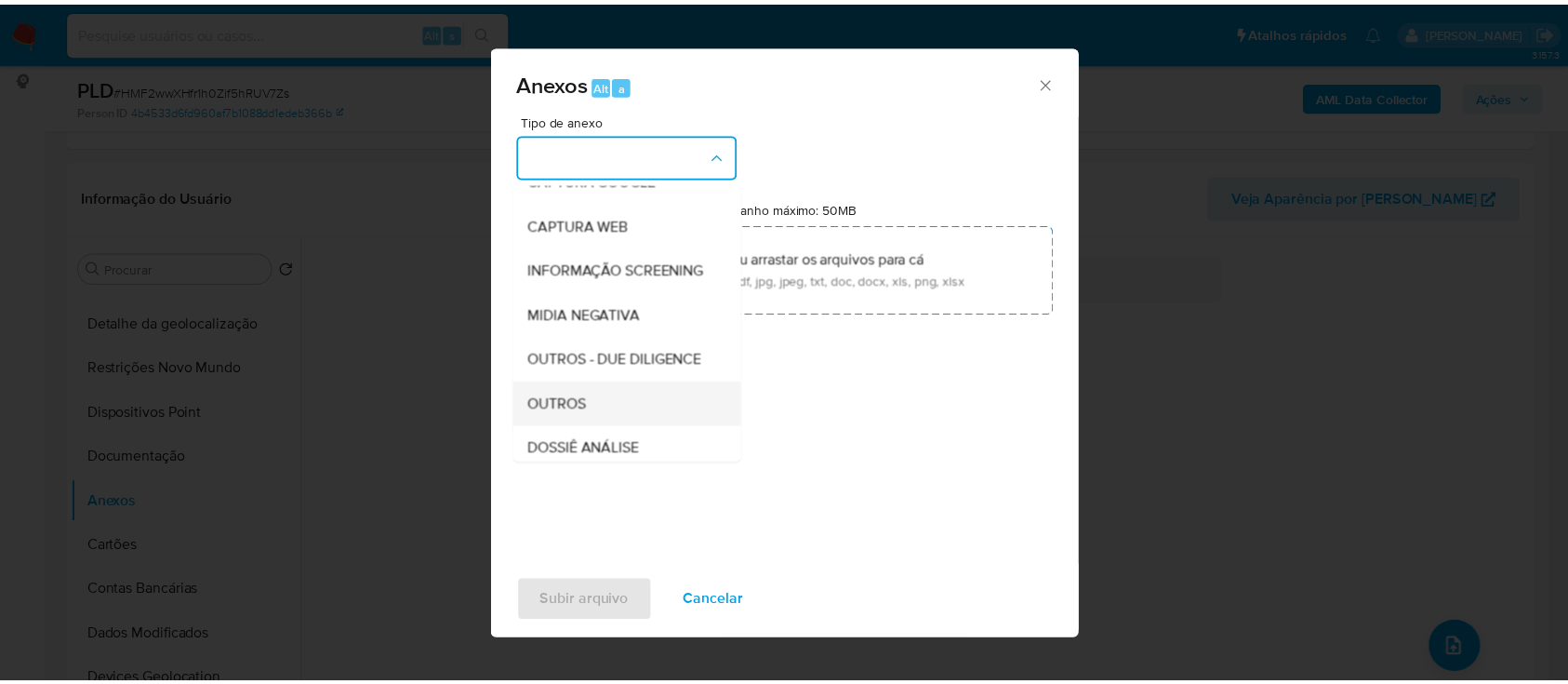
scroll to position [247, 0]
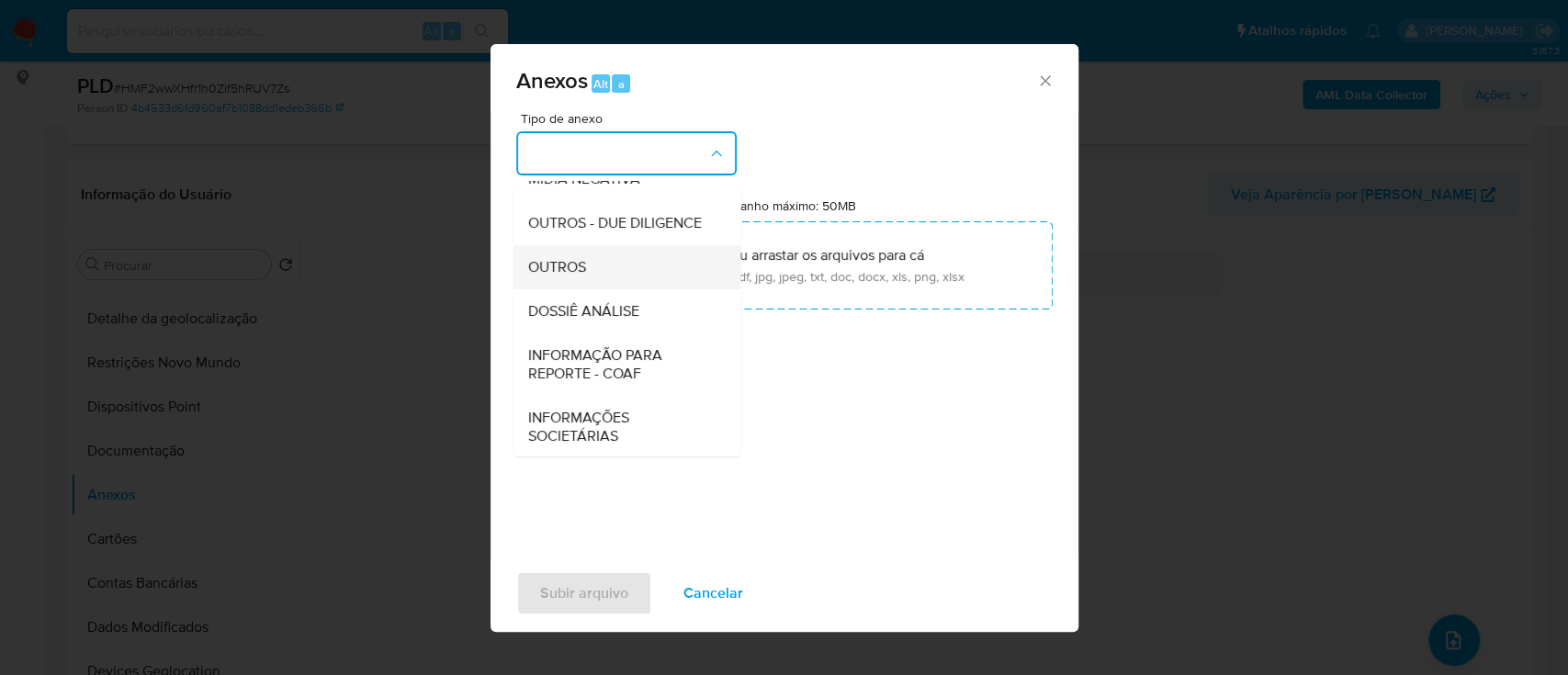
click at [599, 289] on div "OUTROS" at bounding box center [621, 267] width 187 height 44
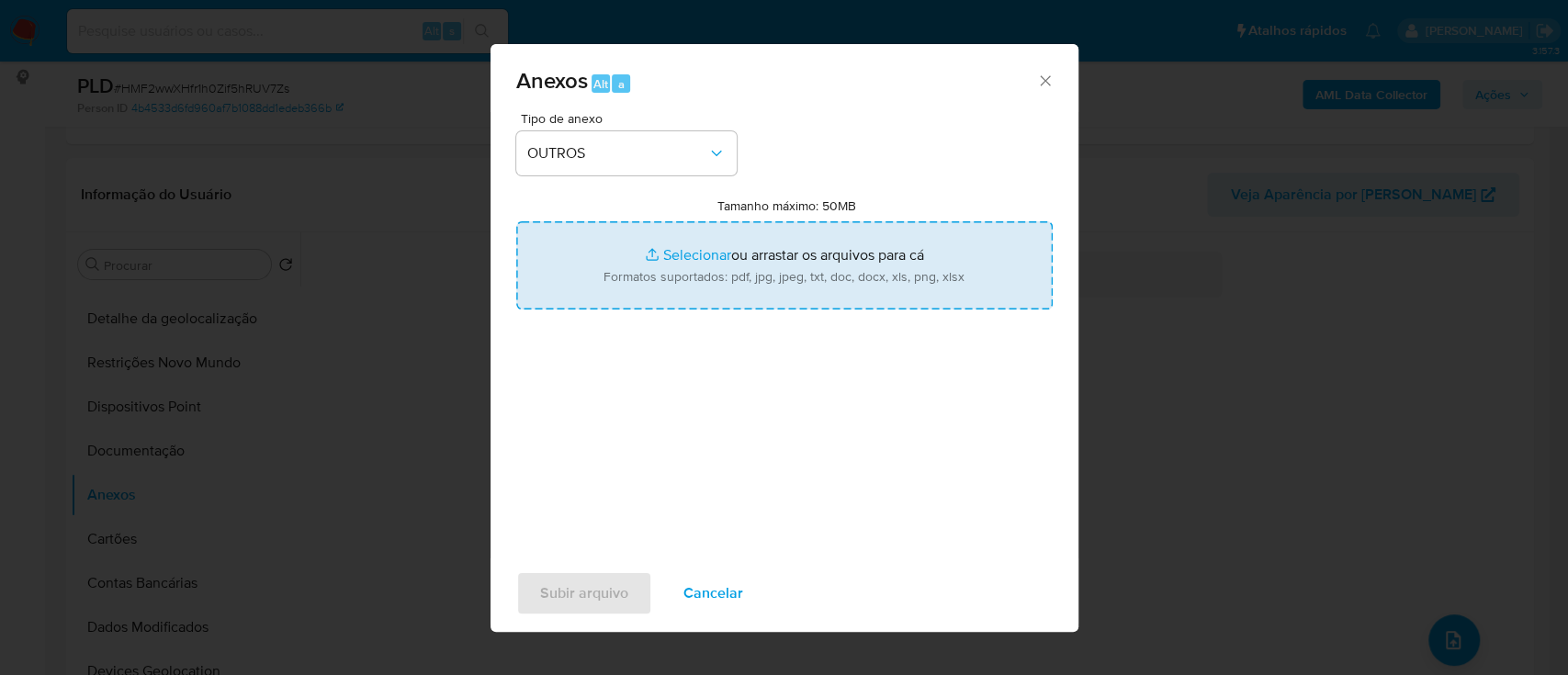
click at [723, 262] on input "Tamanho máximo: 50MB Selecionar arquivos" at bounding box center [784, 266] width 536 height 89
type input "C:\fakepath\Mulan 1454477222_2025_09_04_14_22_47.xlsx"
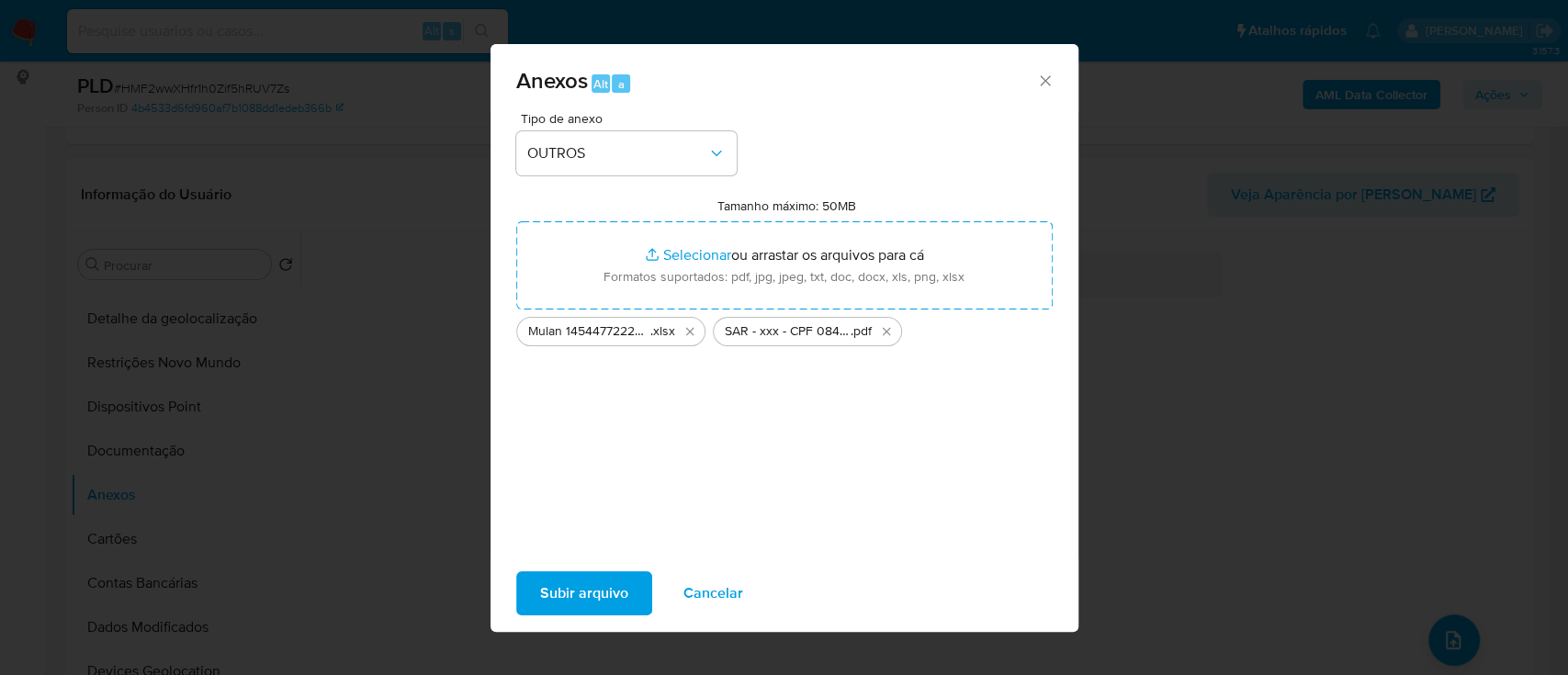
click at [569, 583] on span "Subir arquivo" at bounding box center [585, 592] width 89 height 40
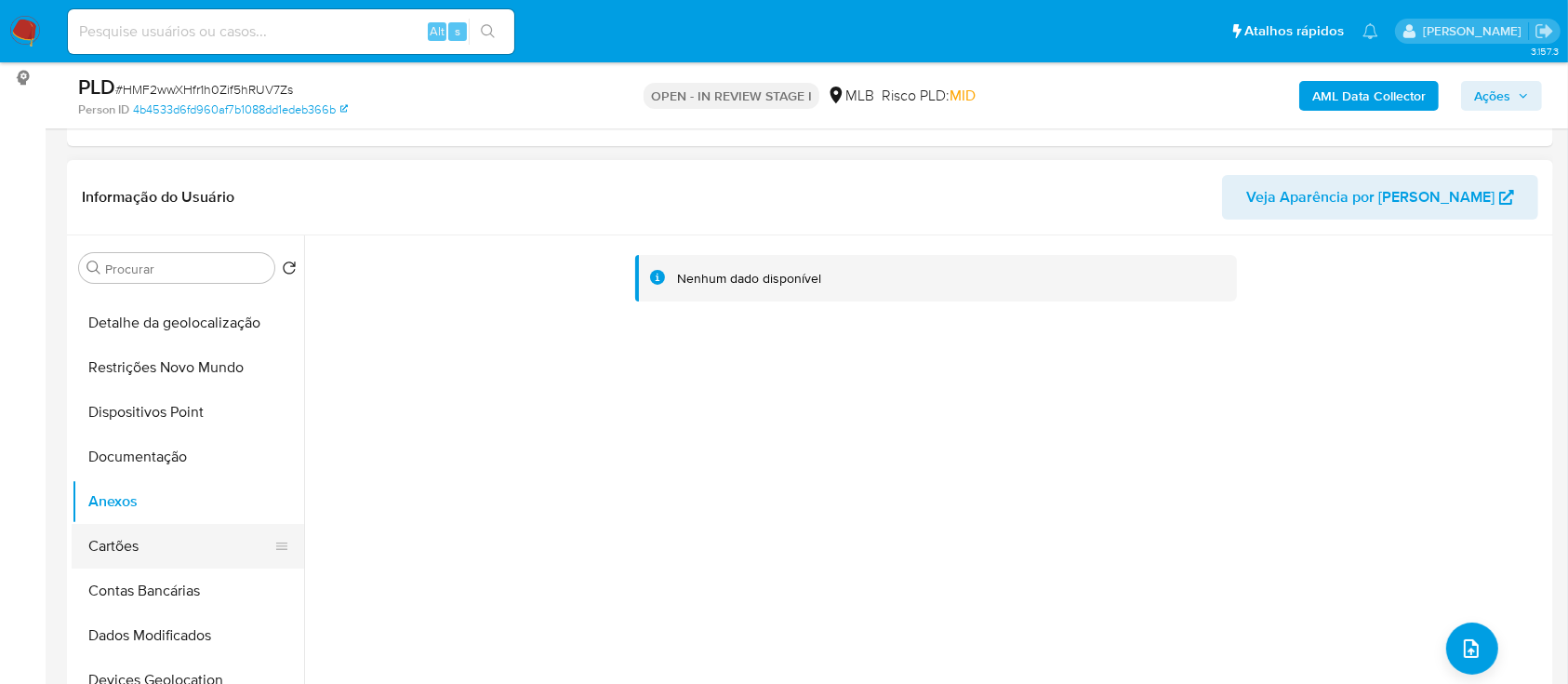
click at [142, 542] on button "Cartões" at bounding box center [180, 545] width 217 height 45
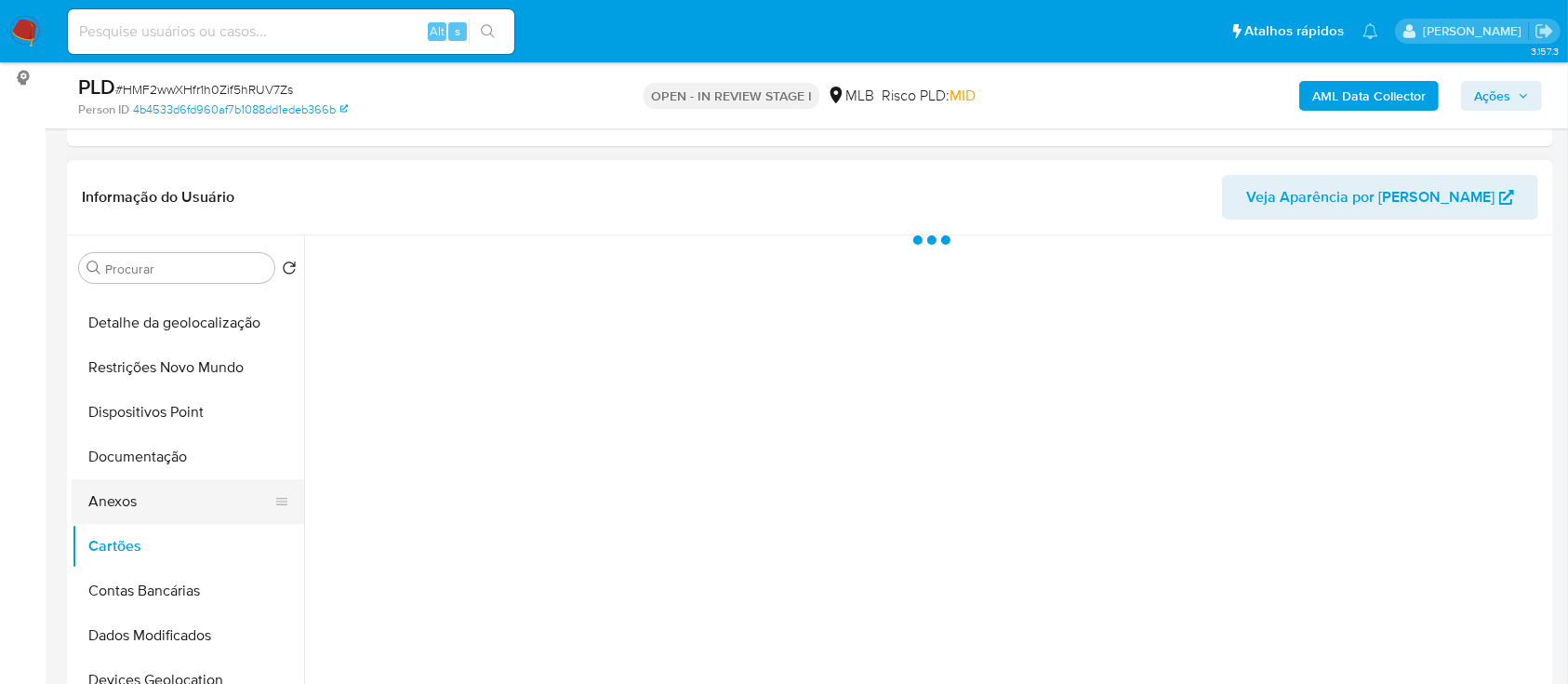
drag, startPoint x: 134, startPoint y: 483, endPoint x: 133, endPoint y: 494, distance: 11.0
click at [134, 494] on button "Anexos" at bounding box center [180, 502] width 217 height 45
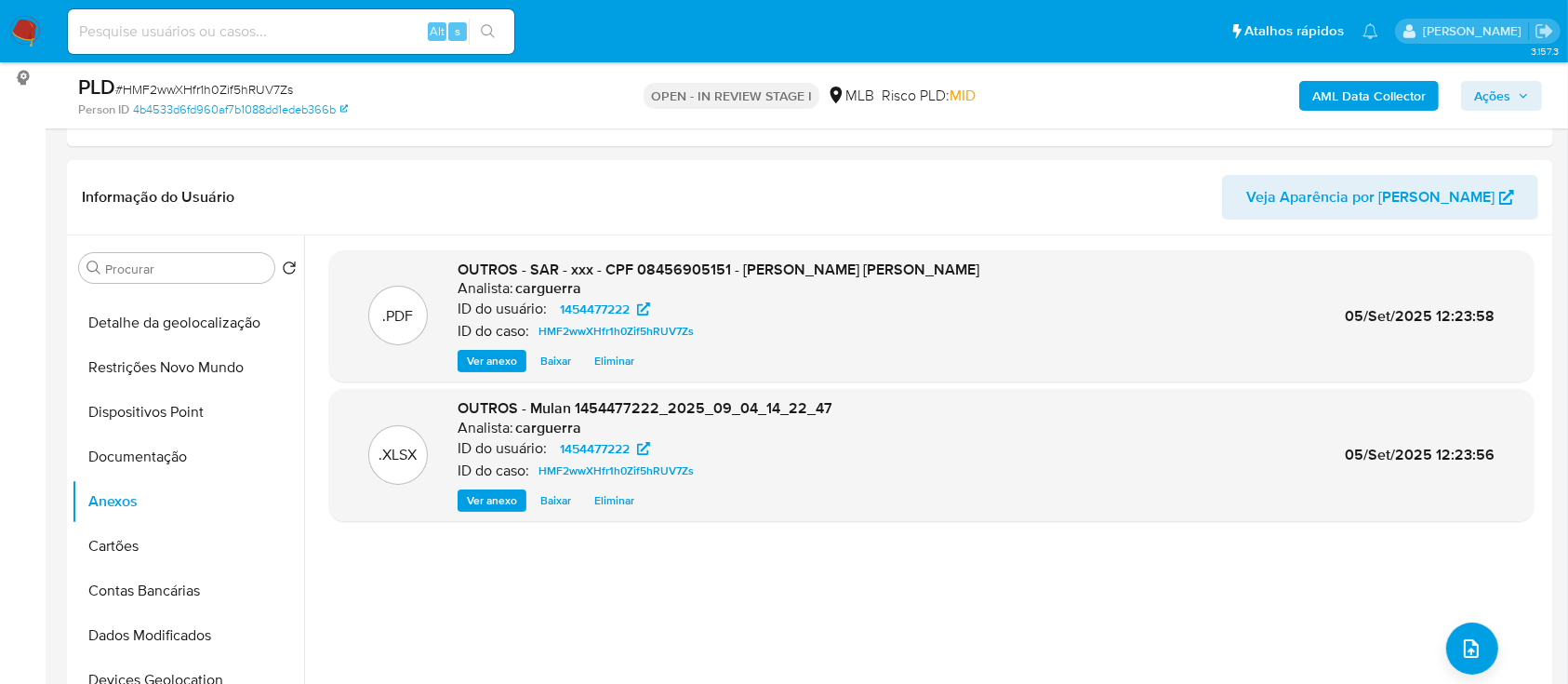
drag, startPoint x: 1507, startPoint y: 96, endPoint x: 1490, endPoint y: 103, distance: 18.4
click at [1506, 96] on span "Ações" at bounding box center [1492, 96] width 36 height 30
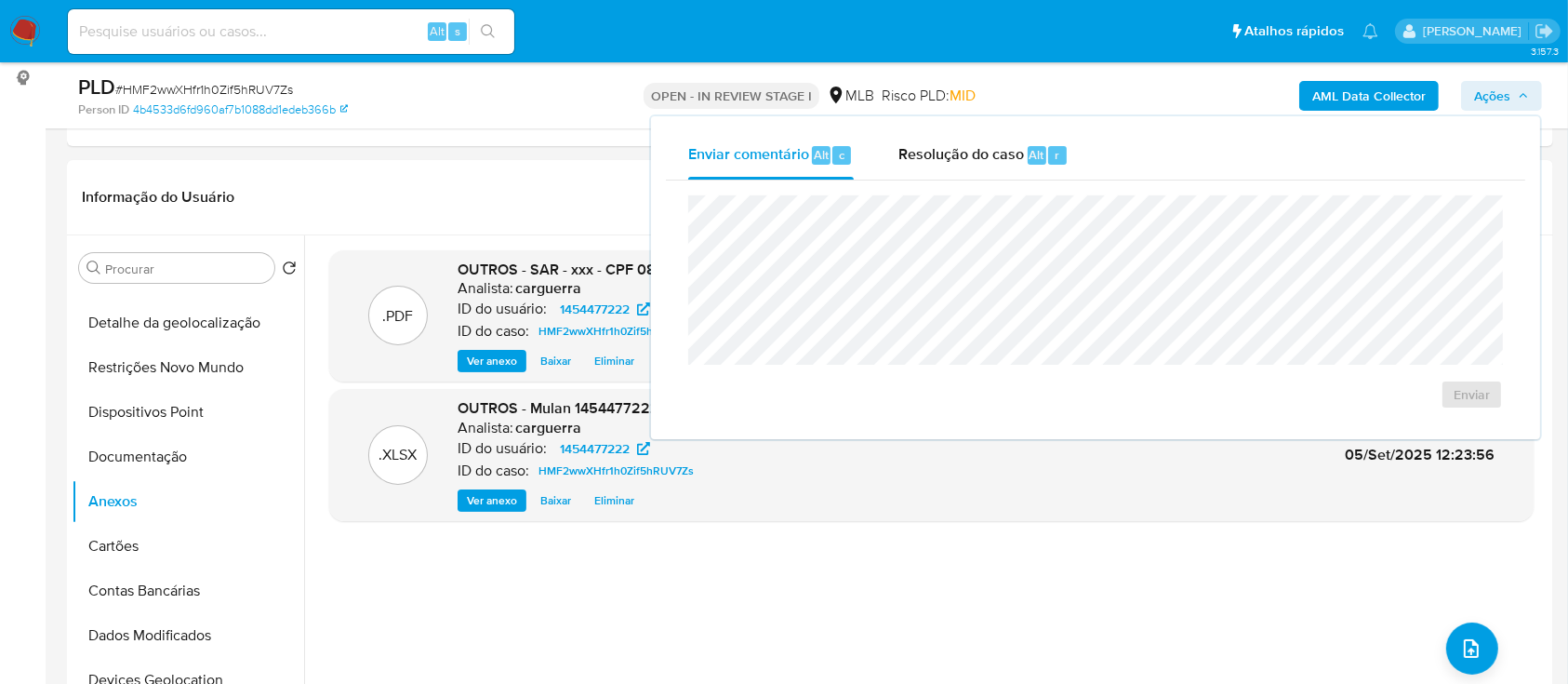
drag, startPoint x: 971, startPoint y: 153, endPoint x: 924, endPoint y: 191, distance: 60.4
click at [968, 155] on span "Resolução do caso" at bounding box center [961, 154] width 126 height 21
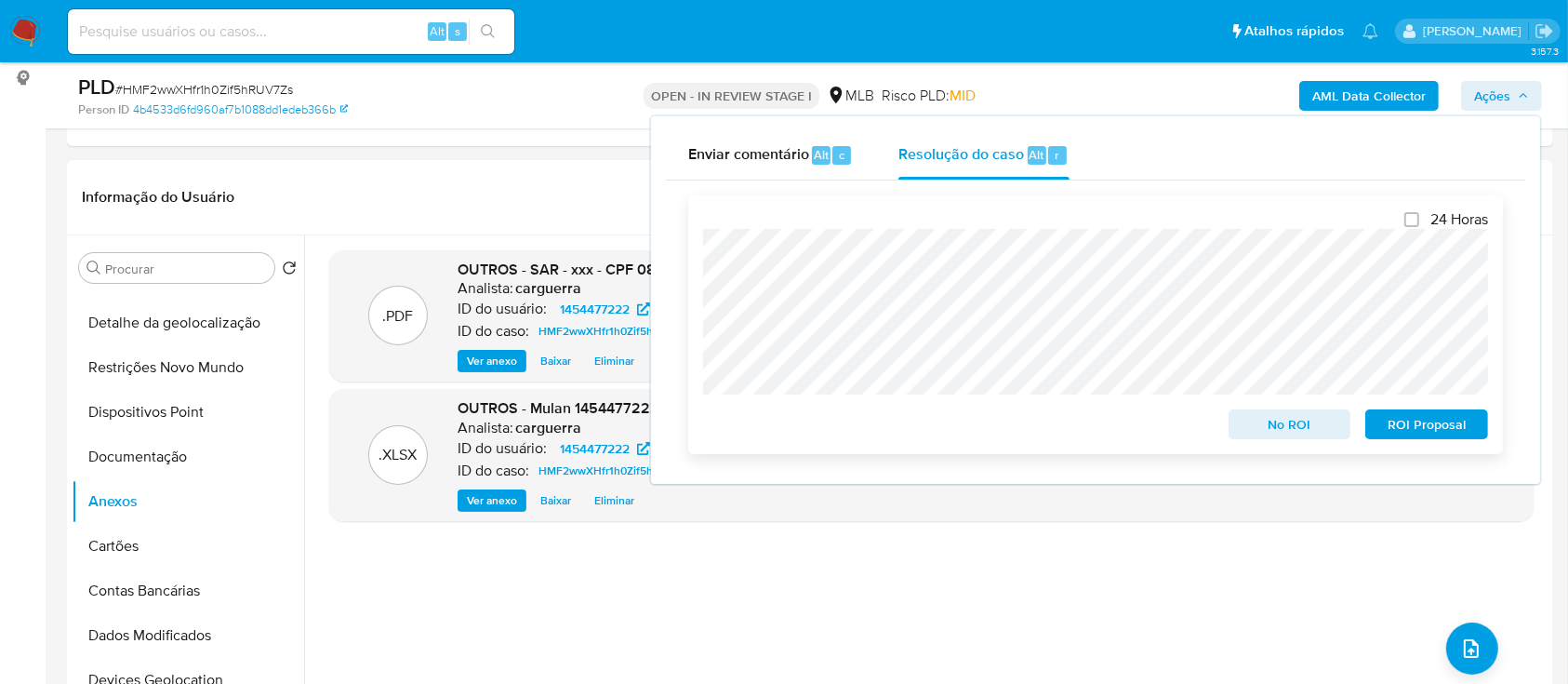
click at [1432, 428] on span "ROI Proposal" at bounding box center [1426, 424] width 97 height 26
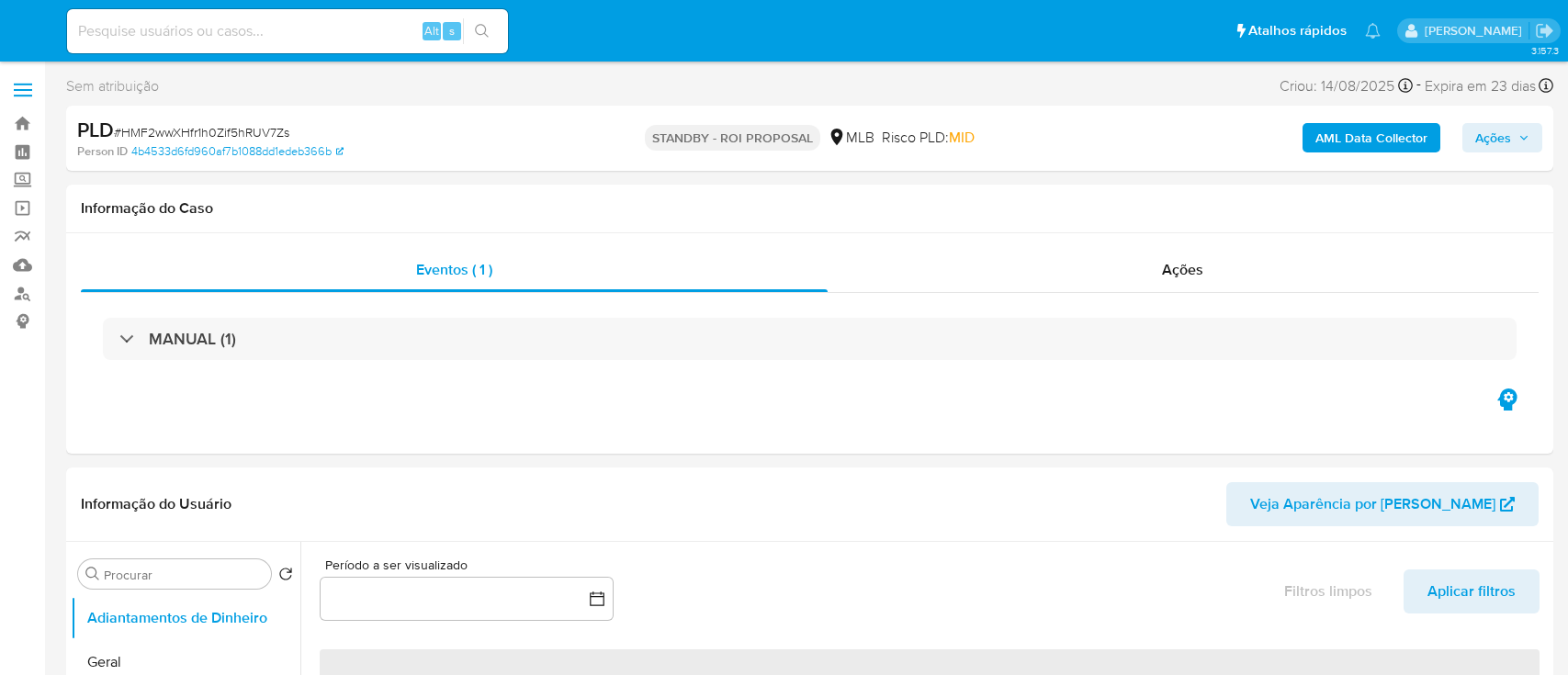
select select "10"
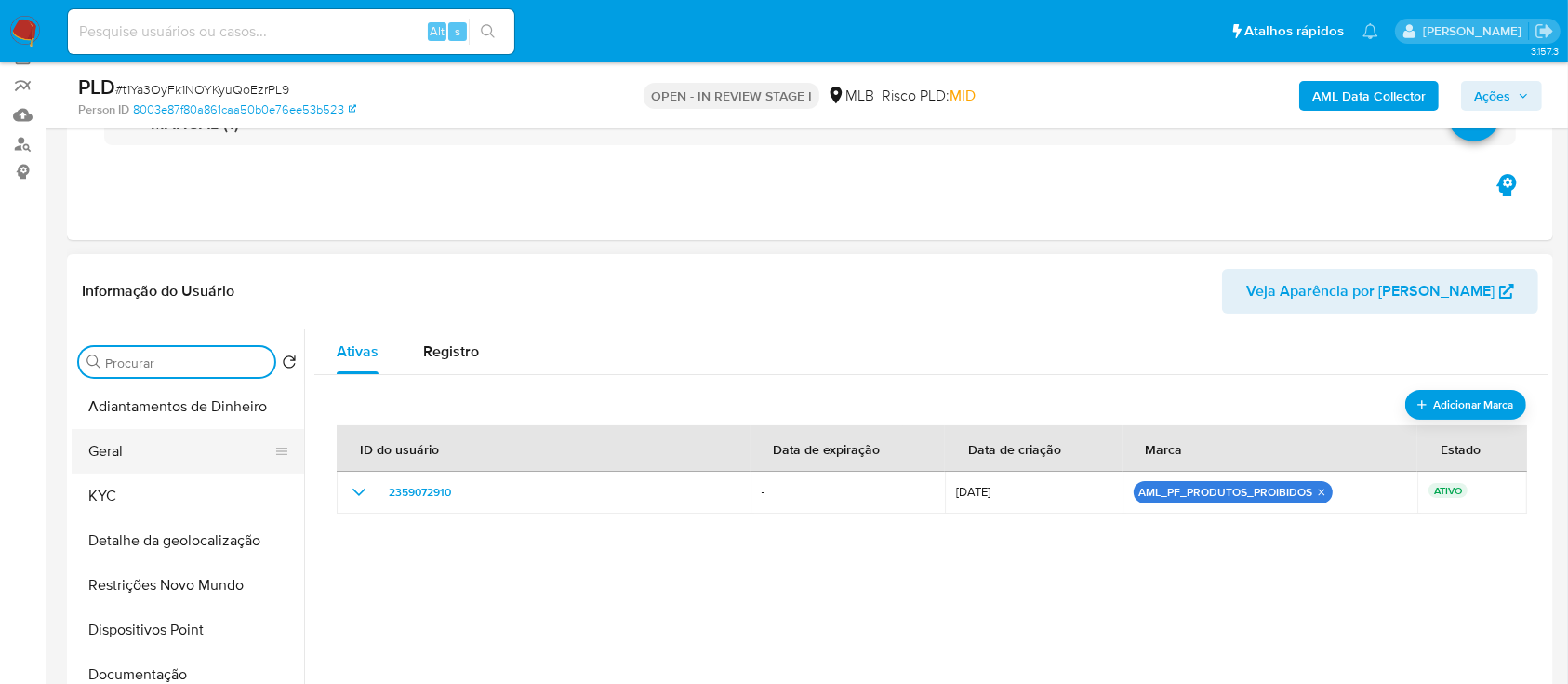
scroll to position [124, 0]
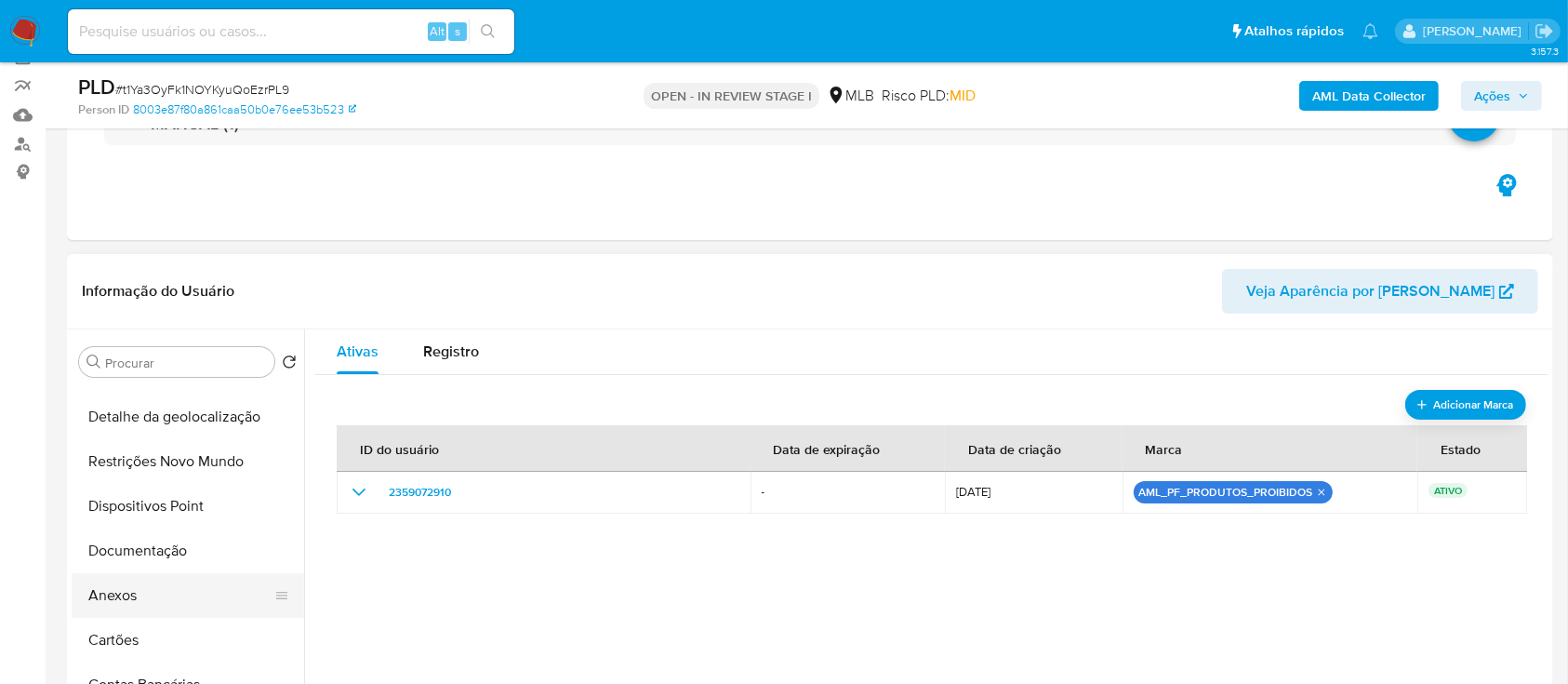
click at [149, 591] on button "Anexos" at bounding box center [180, 595] width 217 height 45
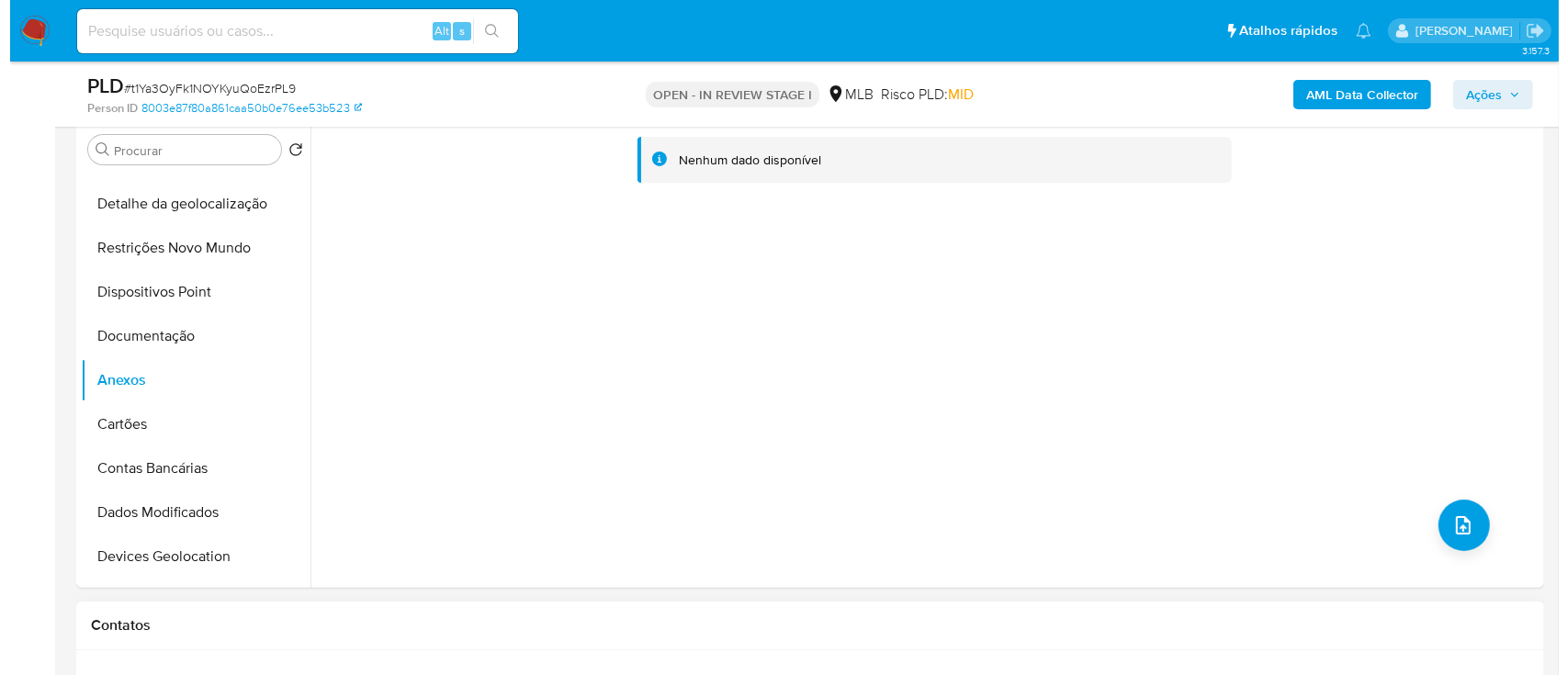
scroll to position [397, 0]
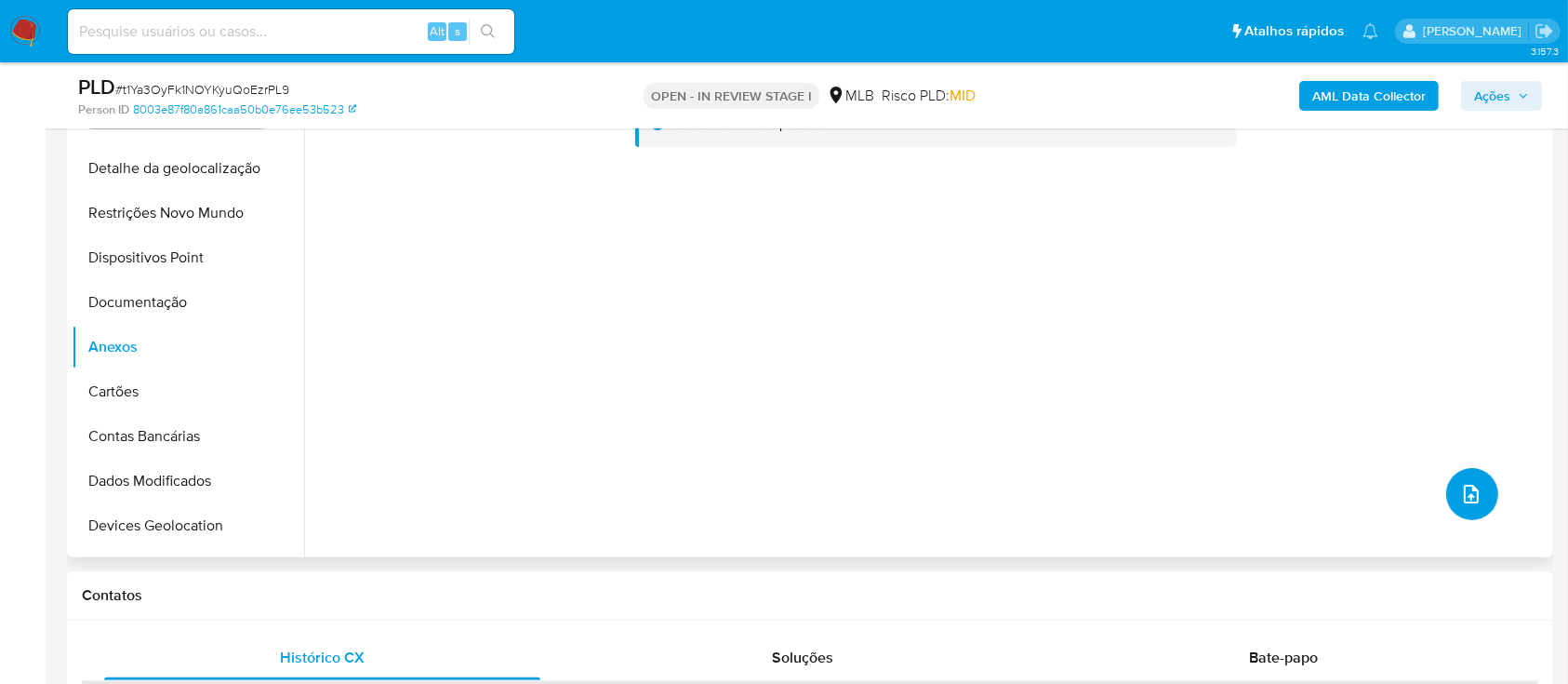
click at [1457, 504] on button "upload-file" at bounding box center [1472, 494] width 52 height 52
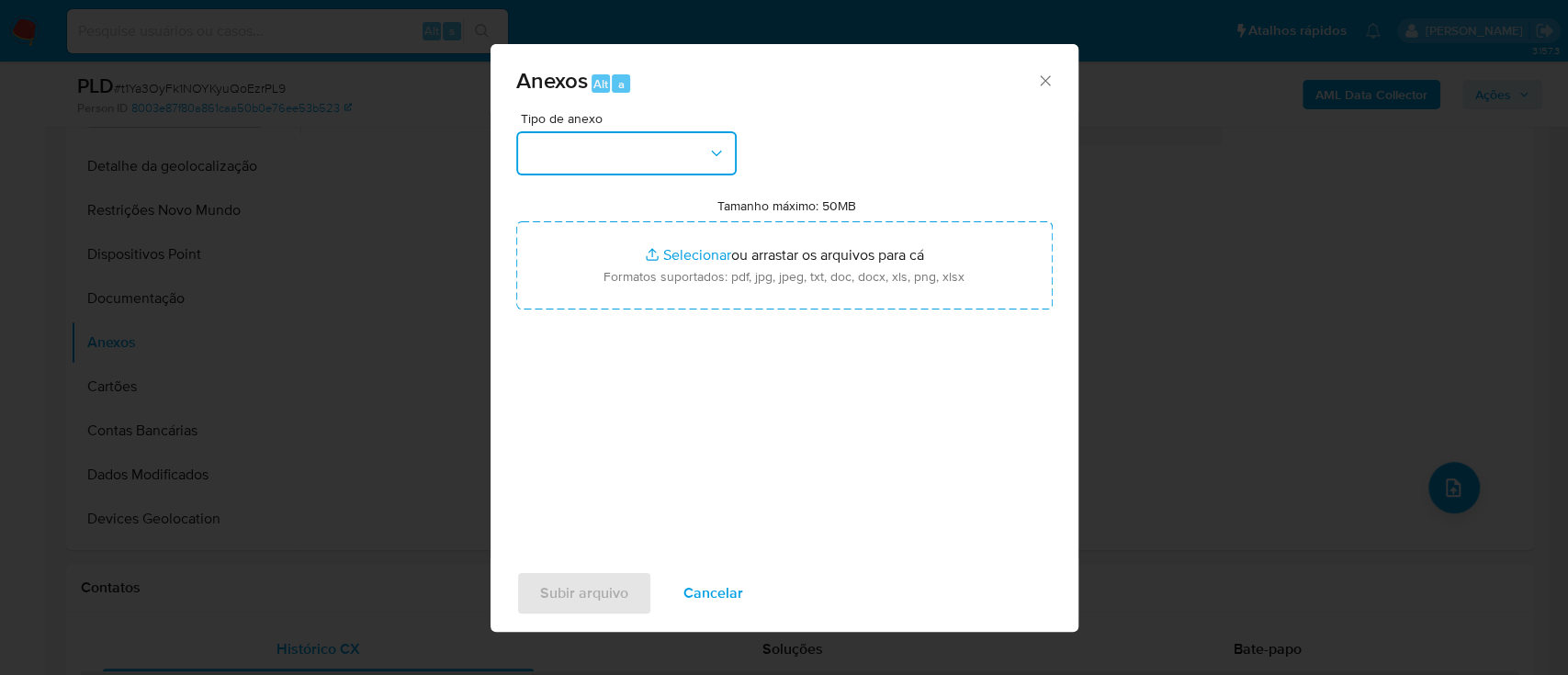
click at [631, 141] on button "button" at bounding box center [626, 153] width 220 height 44
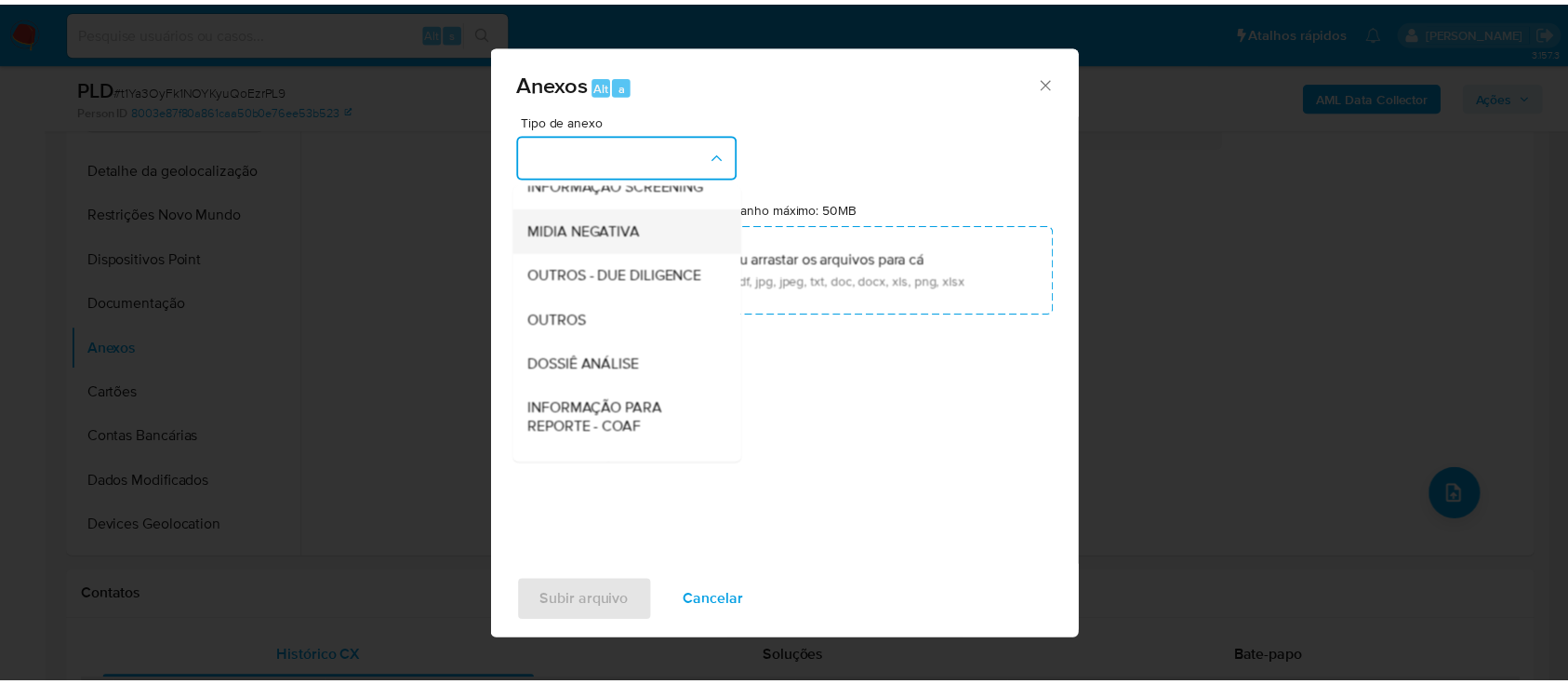
scroll to position [163, 0]
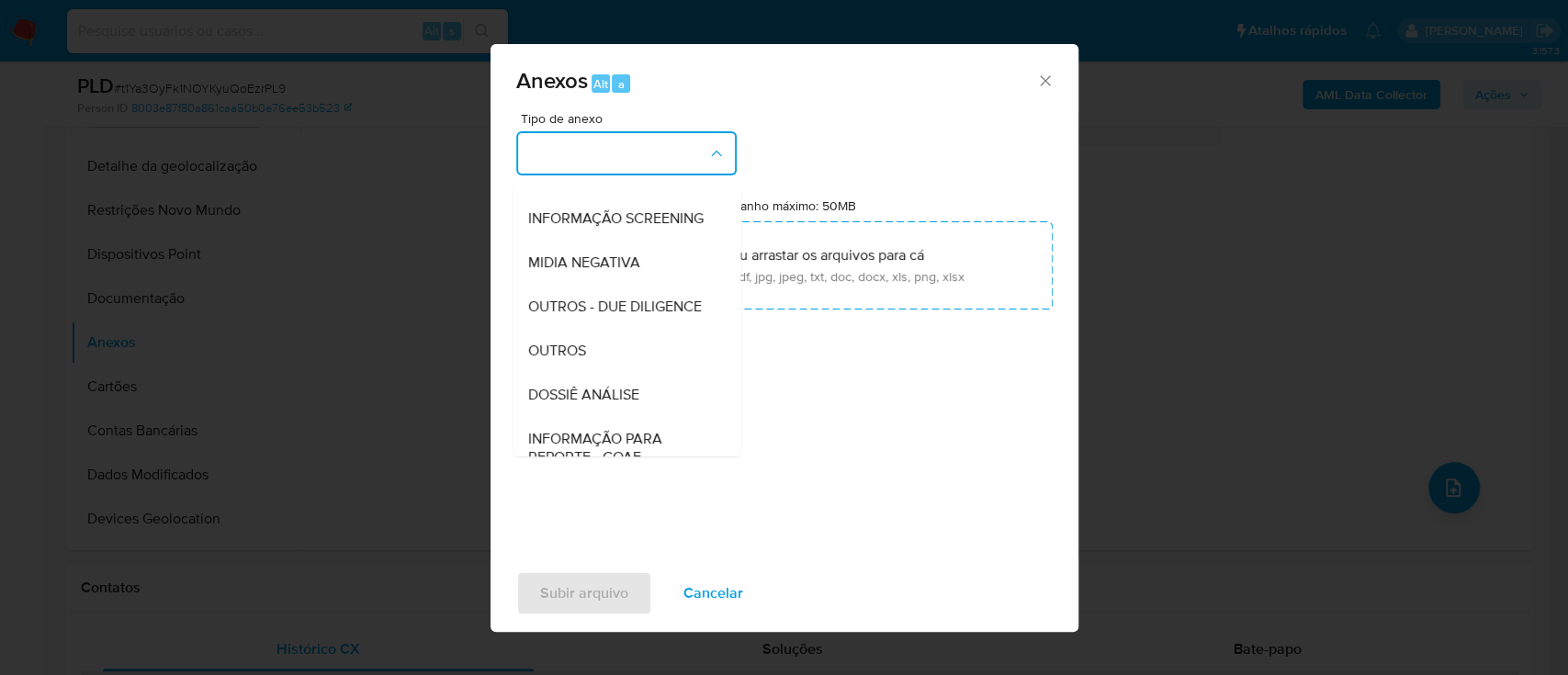
click at [596, 373] on div "OUTROS" at bounding box center [621, 350] width 187 height 44
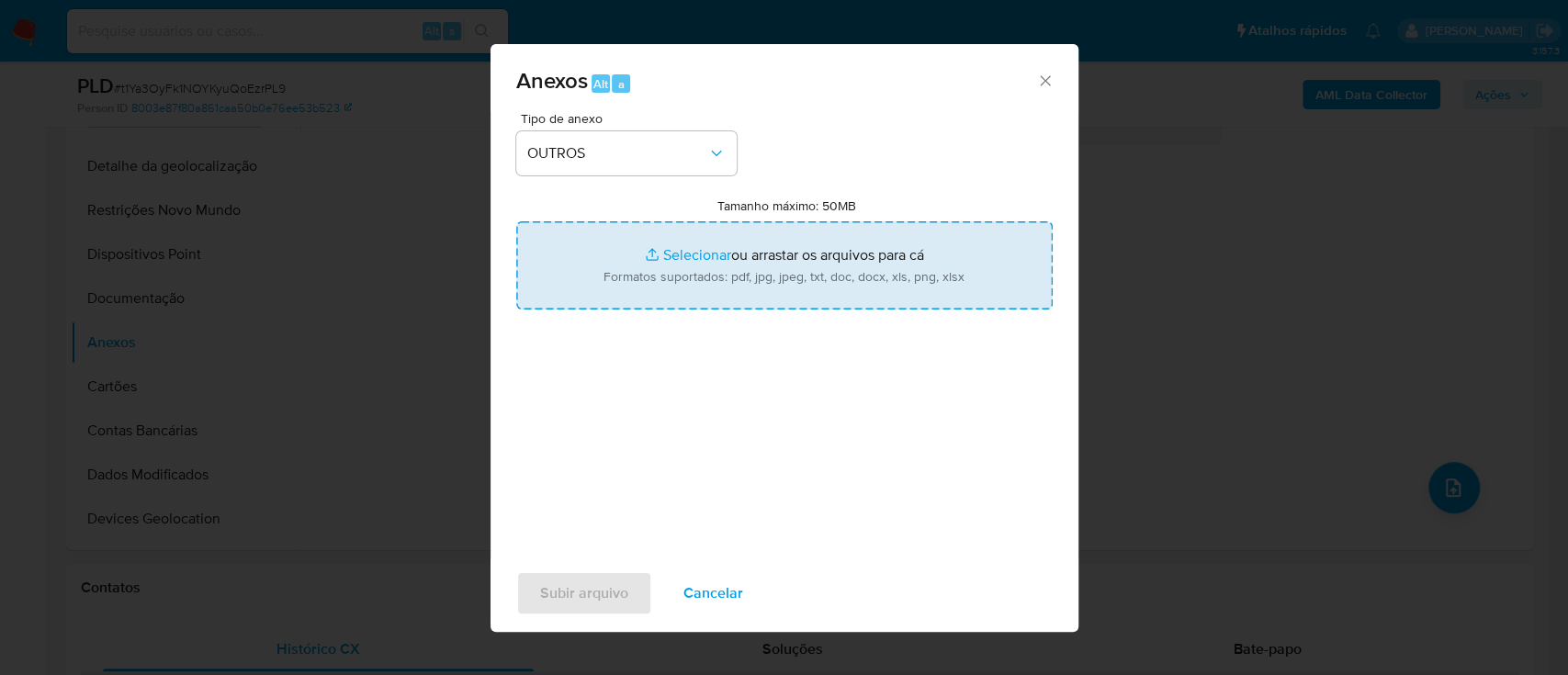
click at [679, 264] on input "Tamanho máximo: 50MB Selecionar arquivos" at bounding box center [784, 266] width 536 height 89
type input "C:\fakepath\SAR - xxx - CNPJ 60122497000142 - BARROS PROMOCOES DE VENDAS E SORT…"
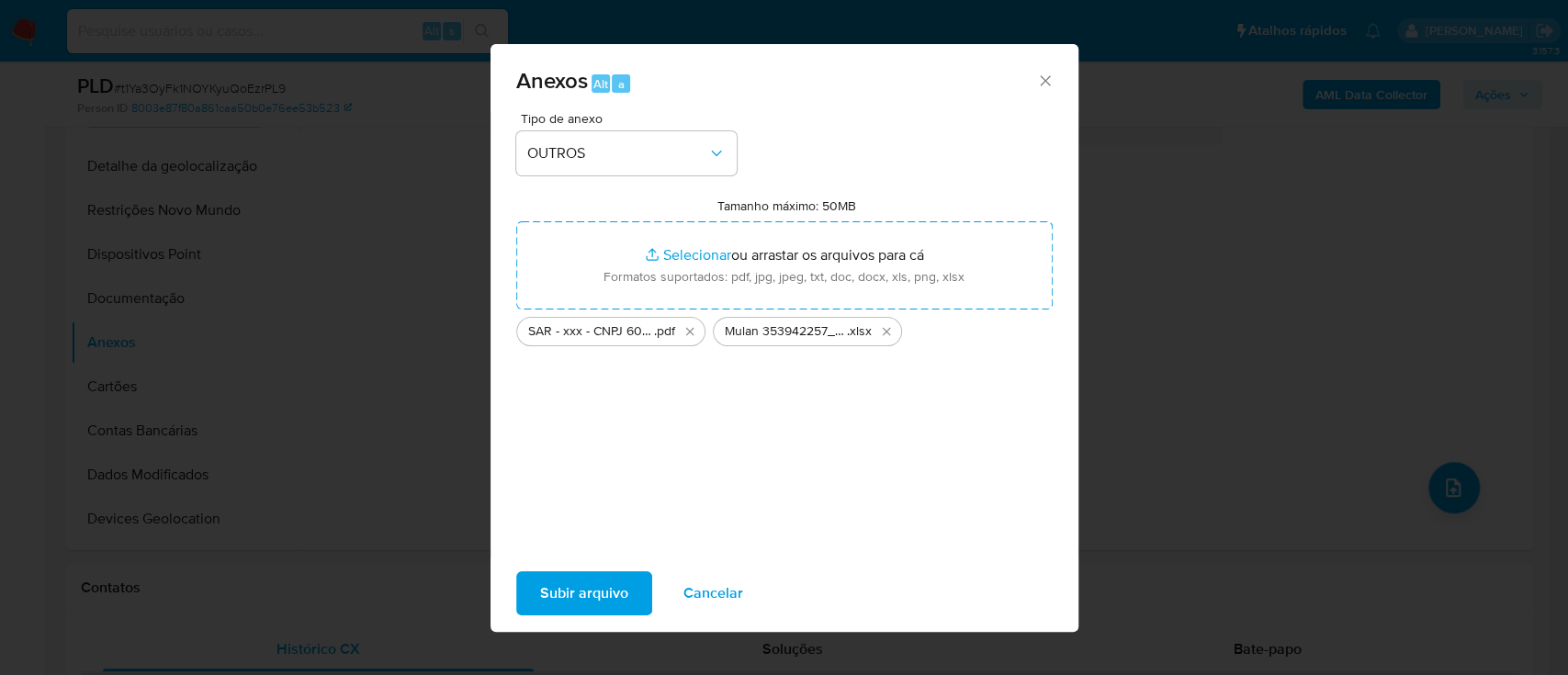
click at [585, 594] on span "Subir arquivo" at bounding box center [585, 592] width 89 height 40
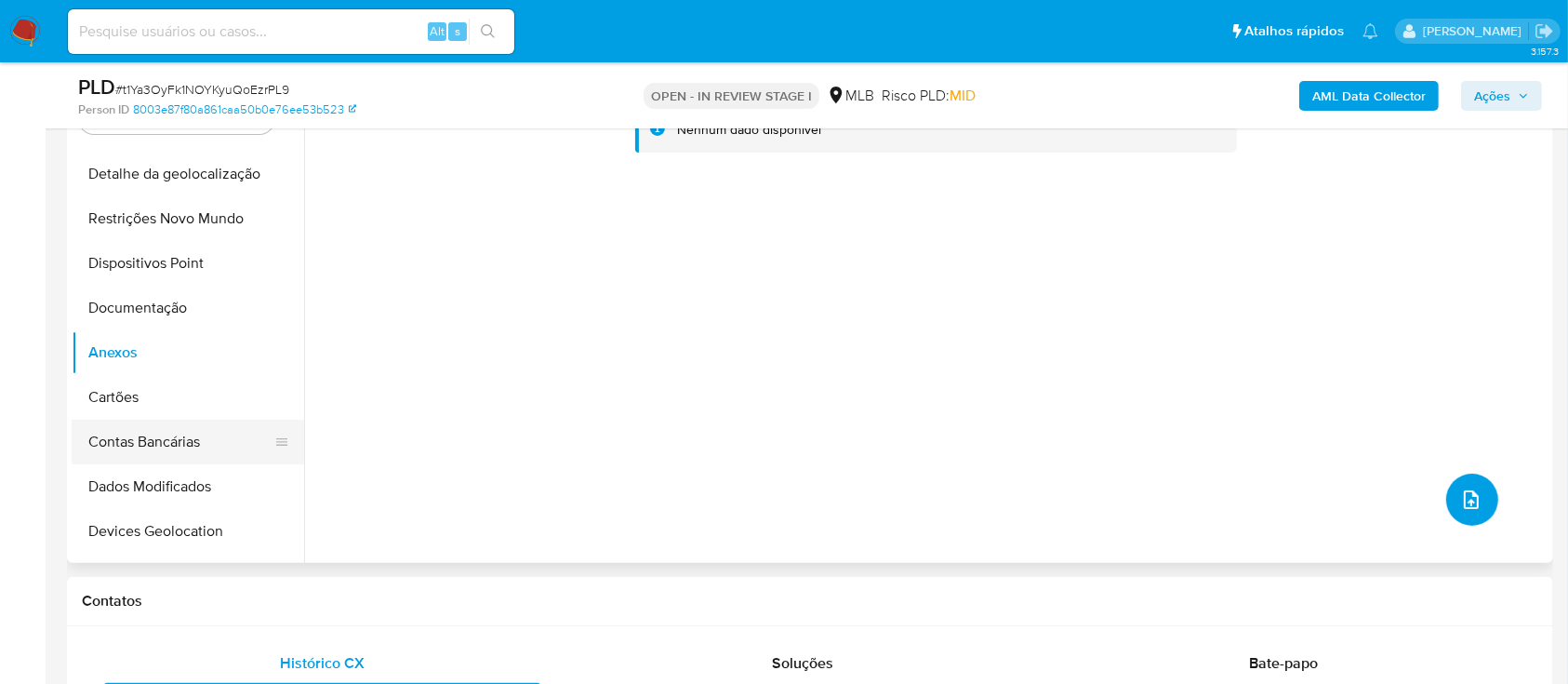
scroll to position [402, 0]
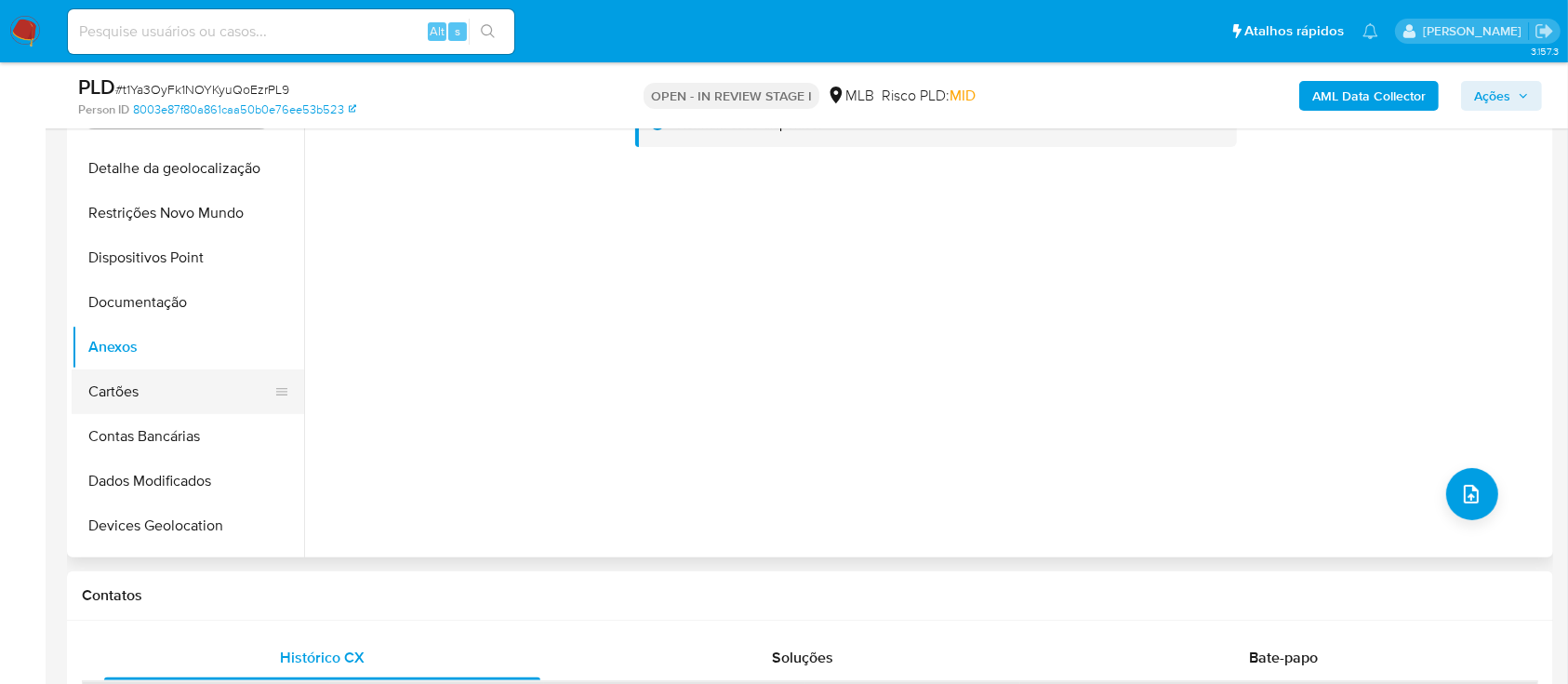
drag, startPoint x: 119, startPoint y: 399, endPoint x: 222, endPoint y: 370, distance: 107.0
click at [119, 399] on button "Cartões" at bounding box center [180, 391] width 217 height 45
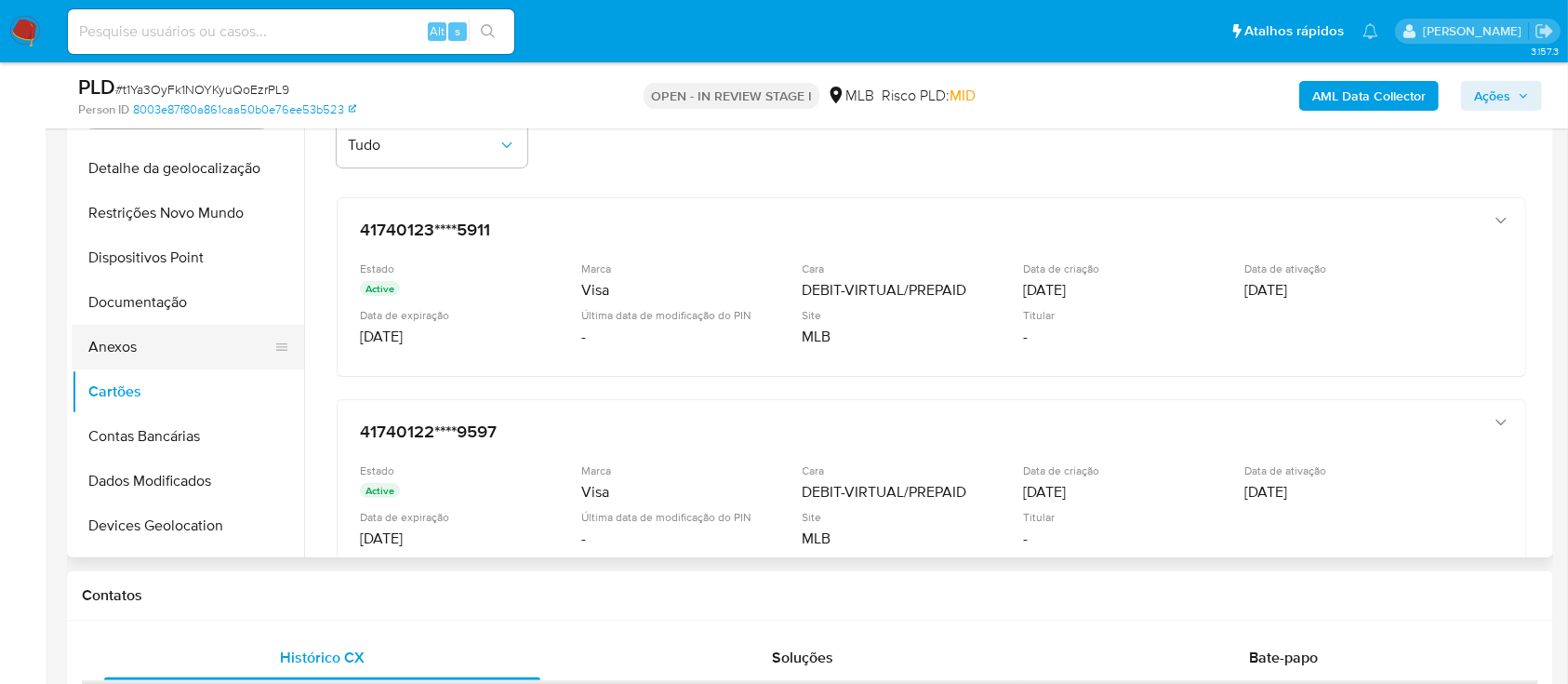
click at [121, 341] on button "Anexos" at bounding box center [180, 347] width 217 height 45
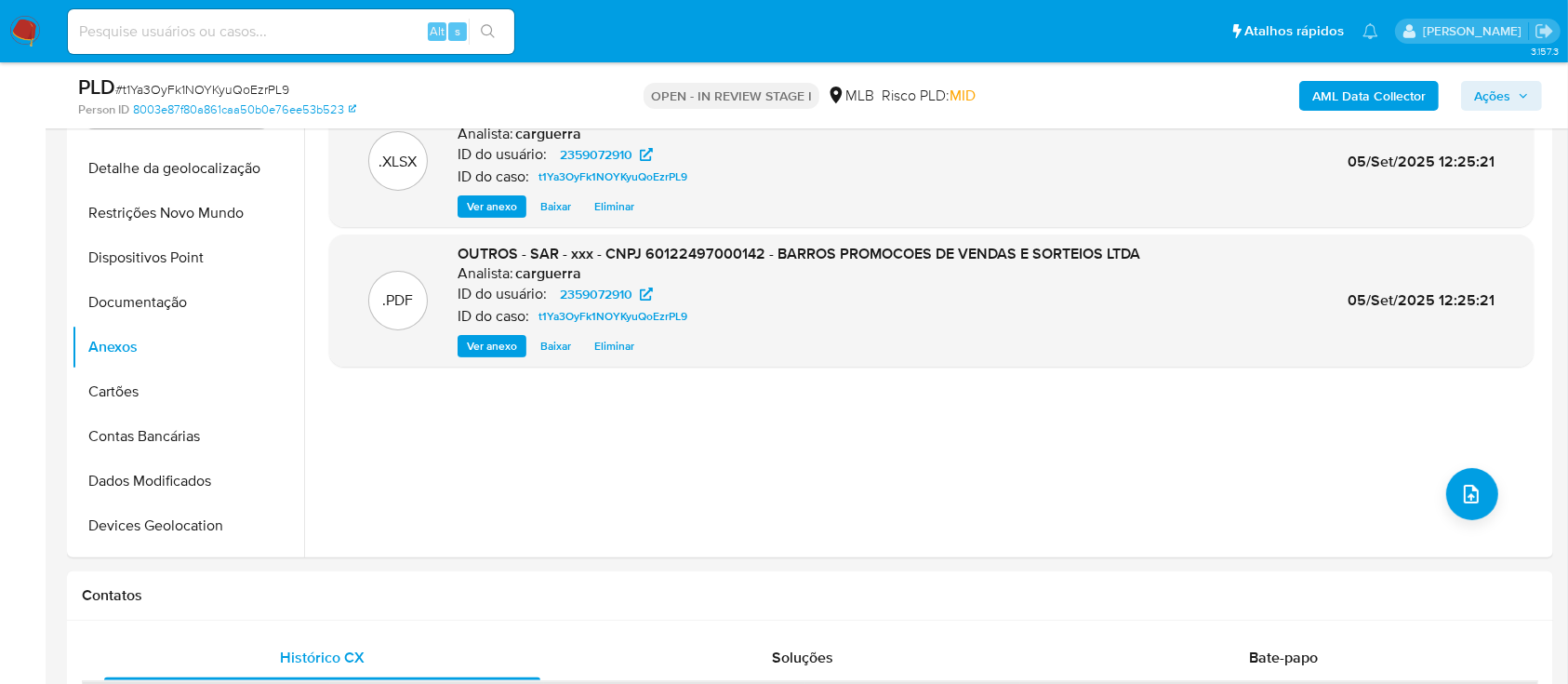
click at [1499, 97] on span "Ações" at bounding box center [1492, 96] width 36 height 30
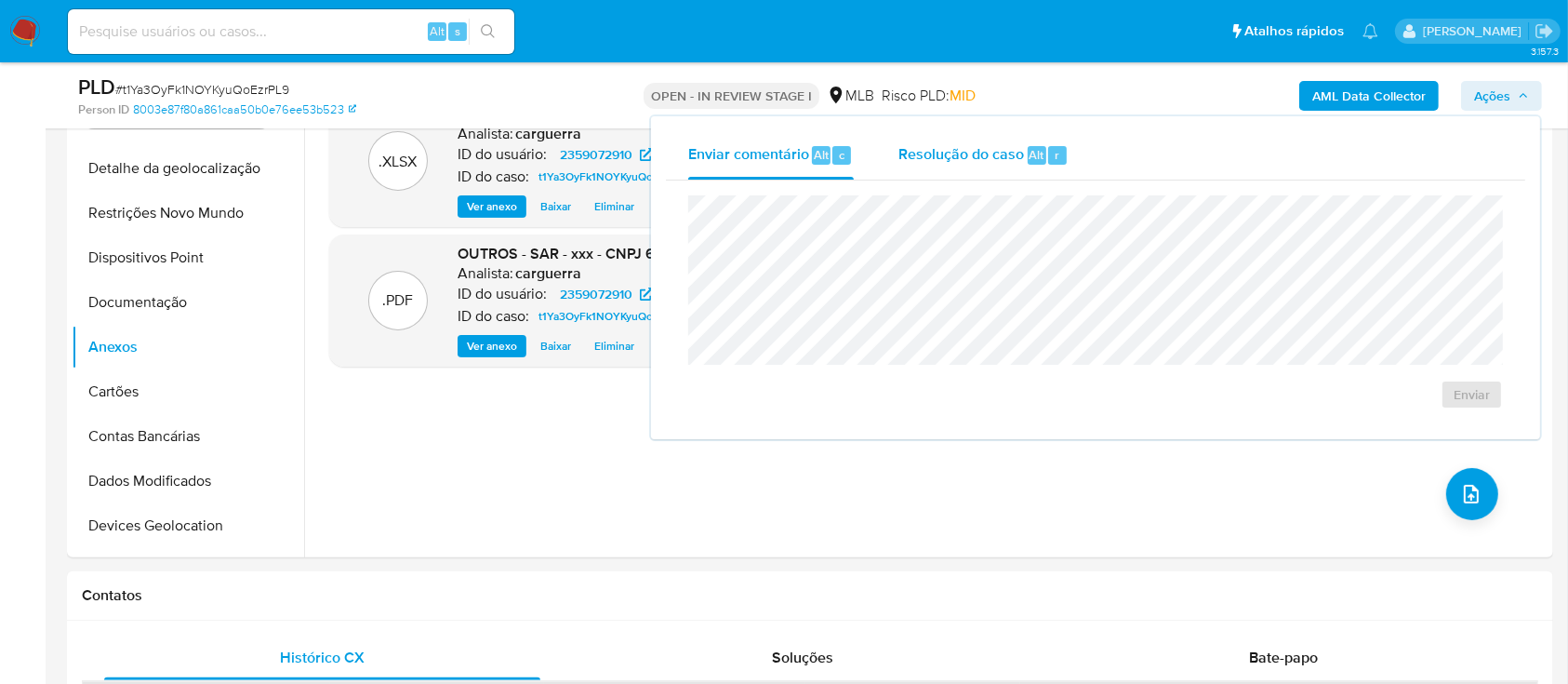
click at [953, 147] on span "Resolução do caso" at bounding box center [961, 154] width 126 height 21
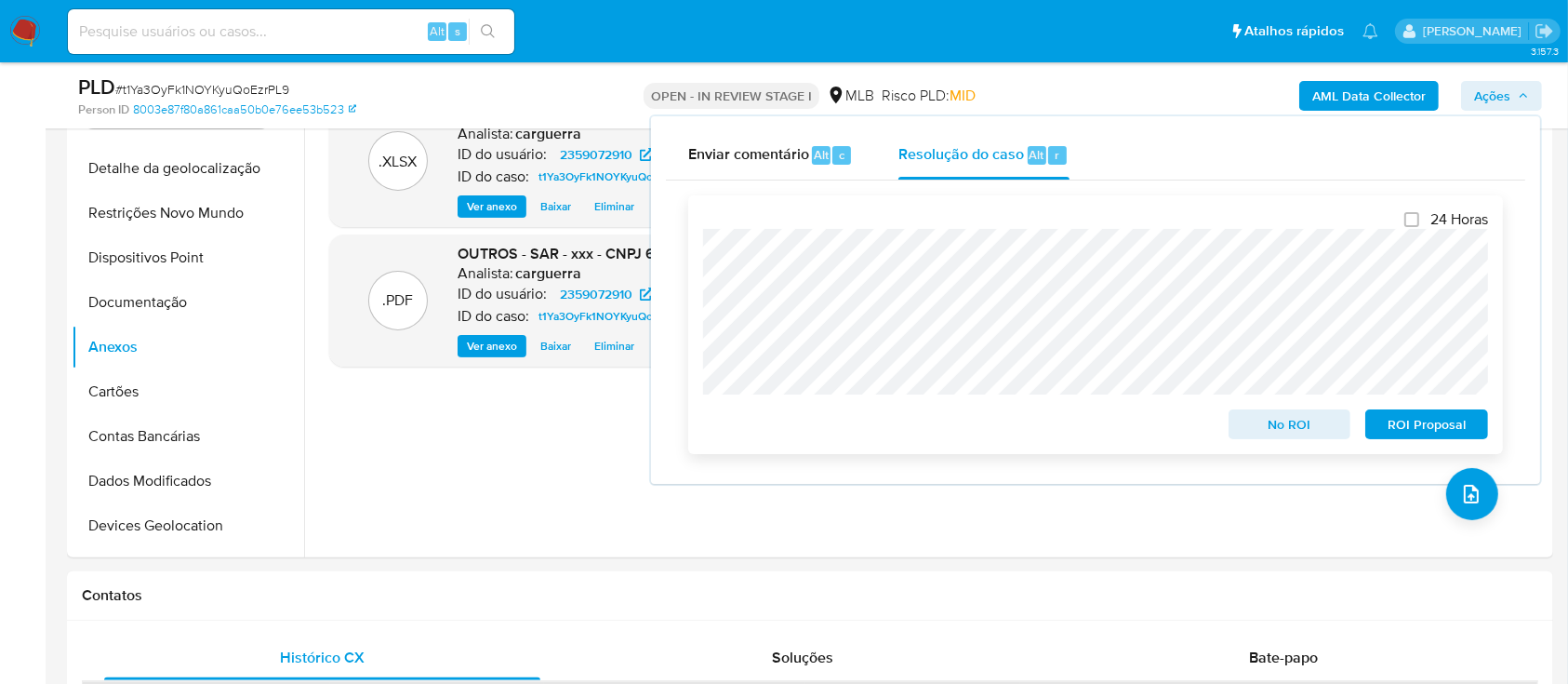
click at [1448, 423] on span "ROI Proposal" at bounding box center [1426, 424] width 97 height 26
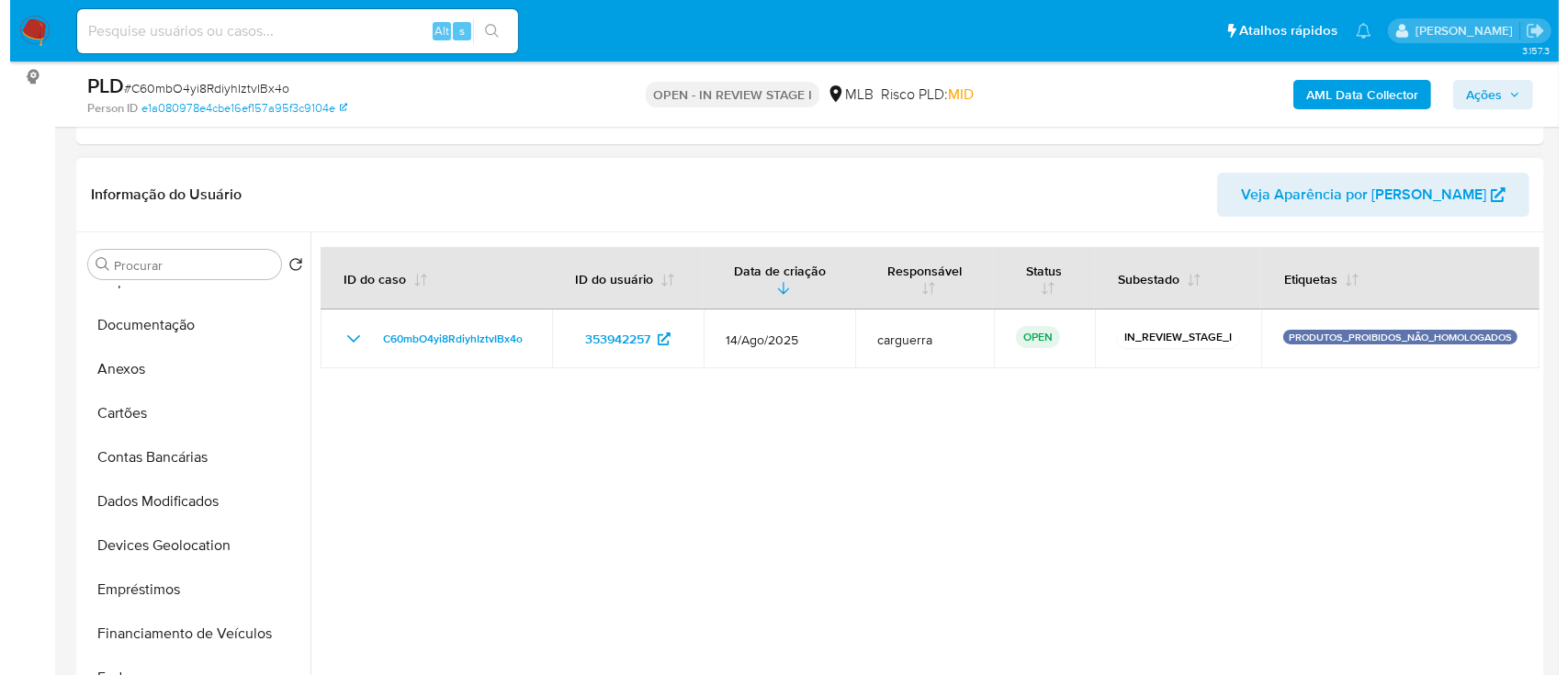
scroll to position [7, 0]
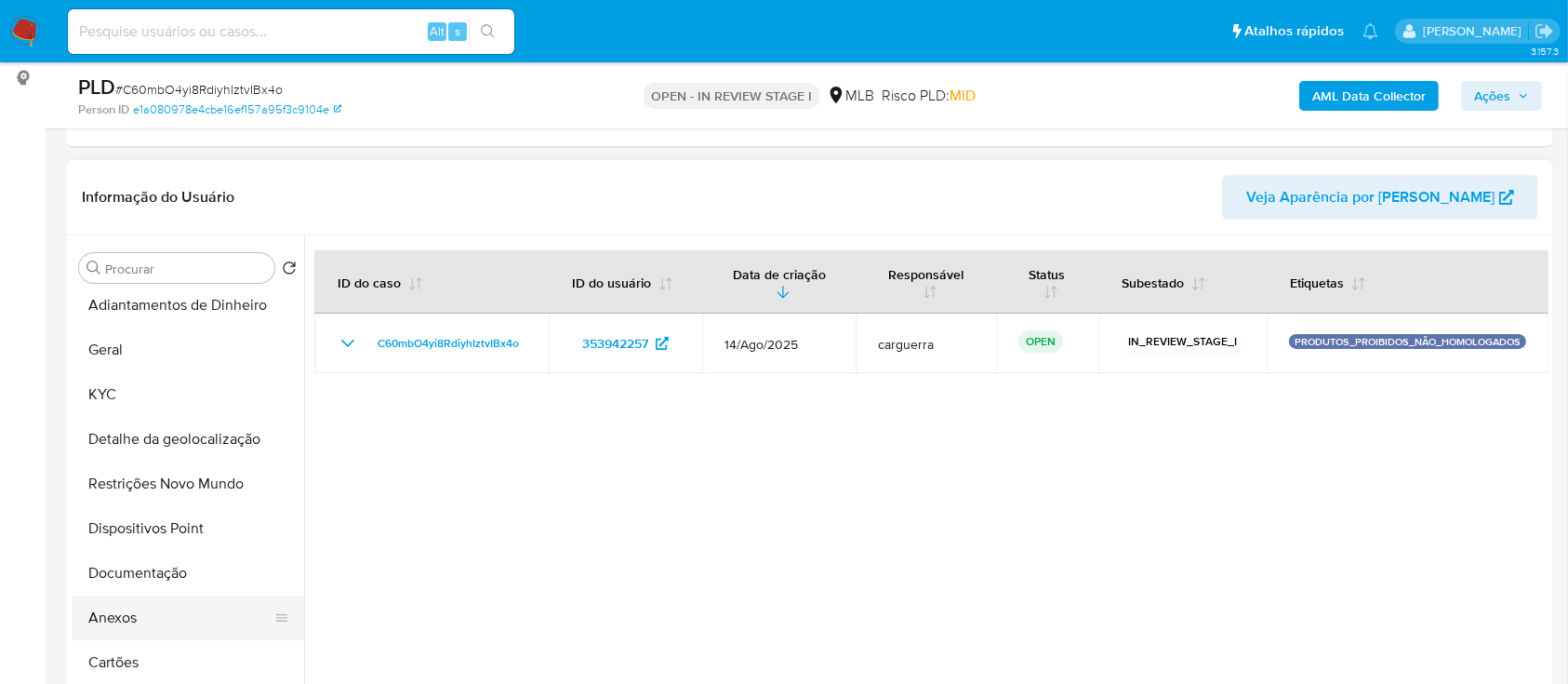
click at [153, 613] on button "Anexos" at bounding box center [180, 617] width 217 height 45
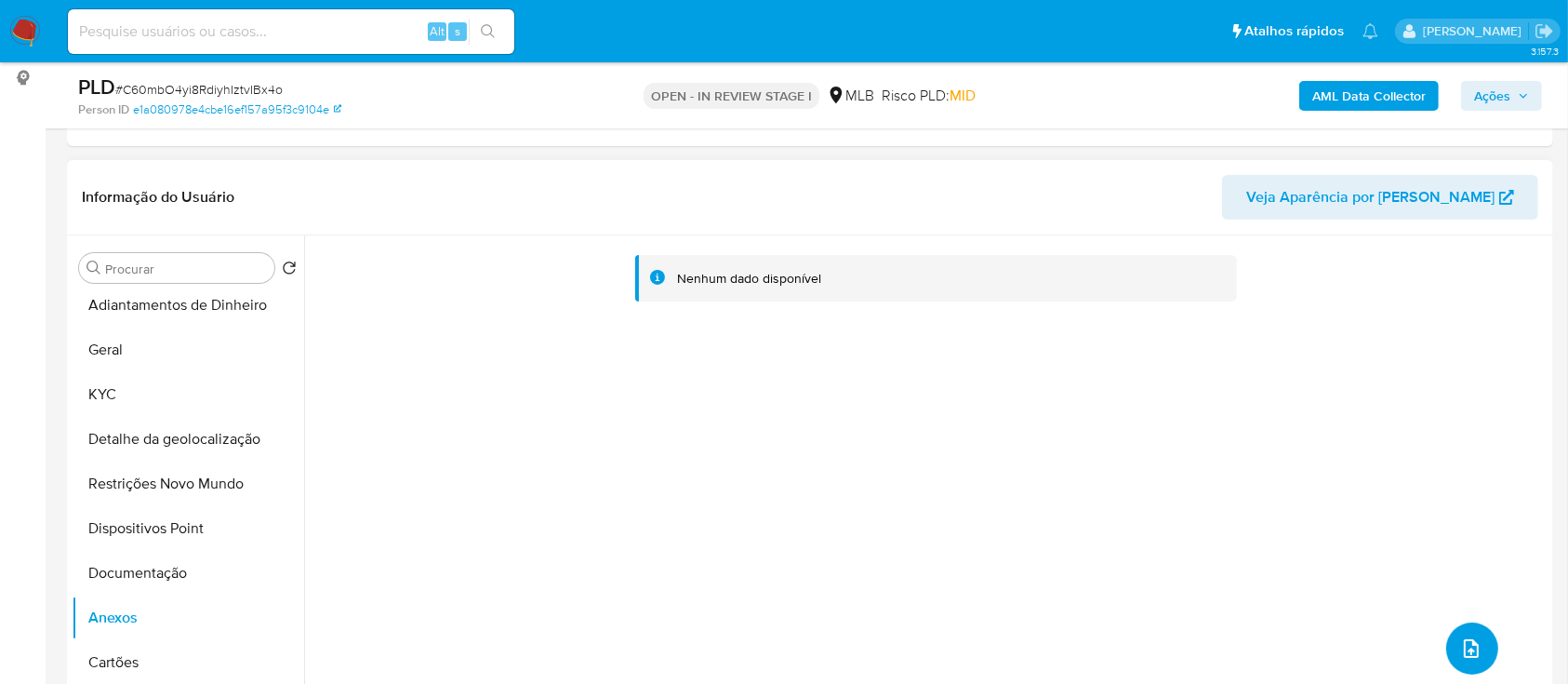
click at [1451, 639] on button "upload-file" at bounding box center [1472, 648] width 52 height 52
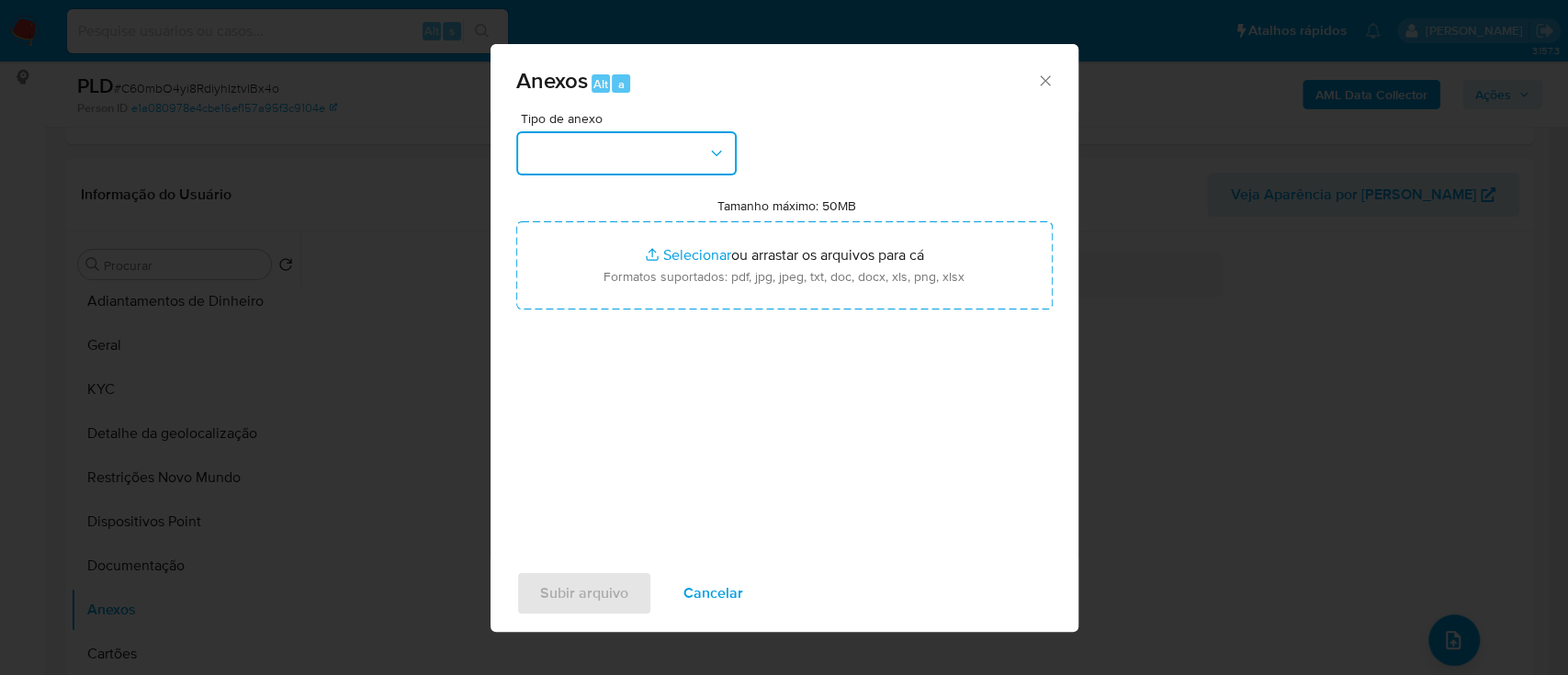
click at [620, 140] on button "button" at bounding box center [626, 153] width 220 height 44
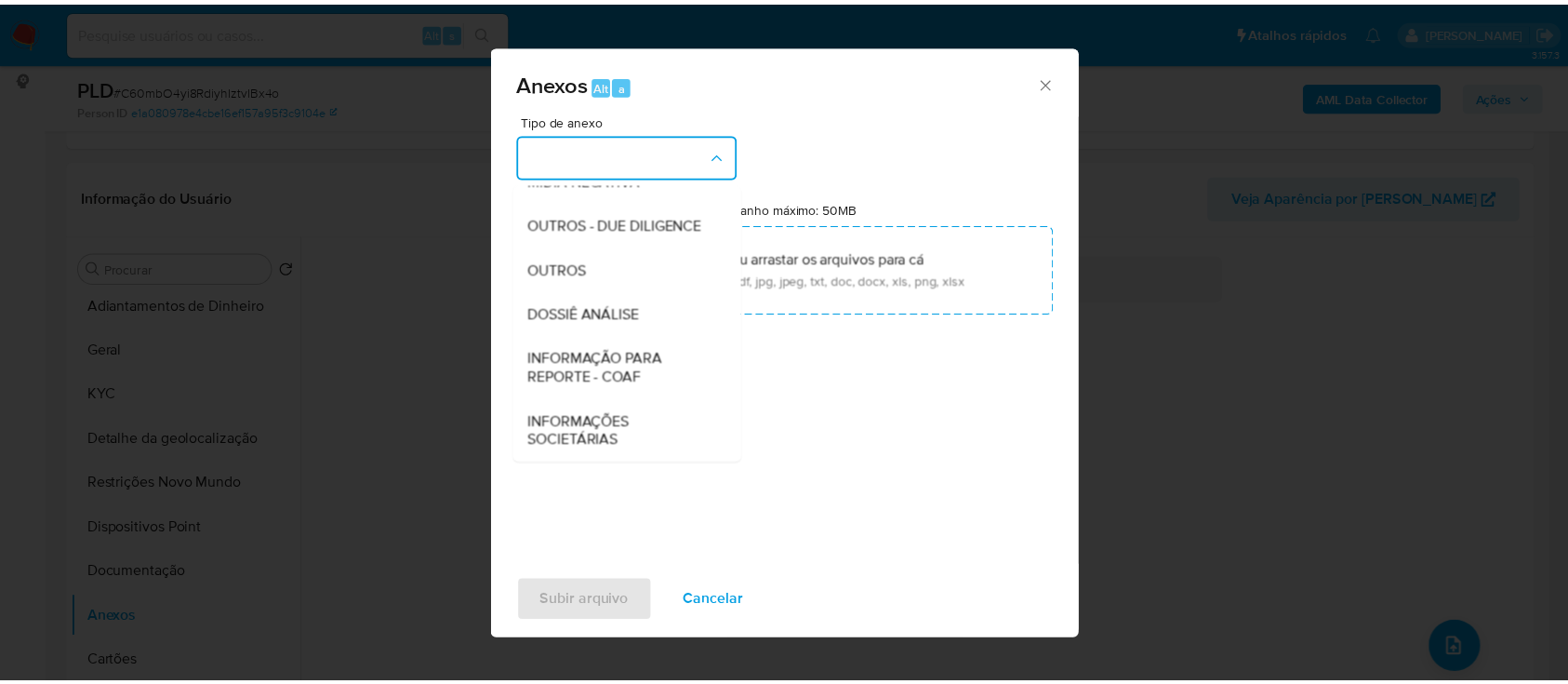
scroll to position [285, 0]
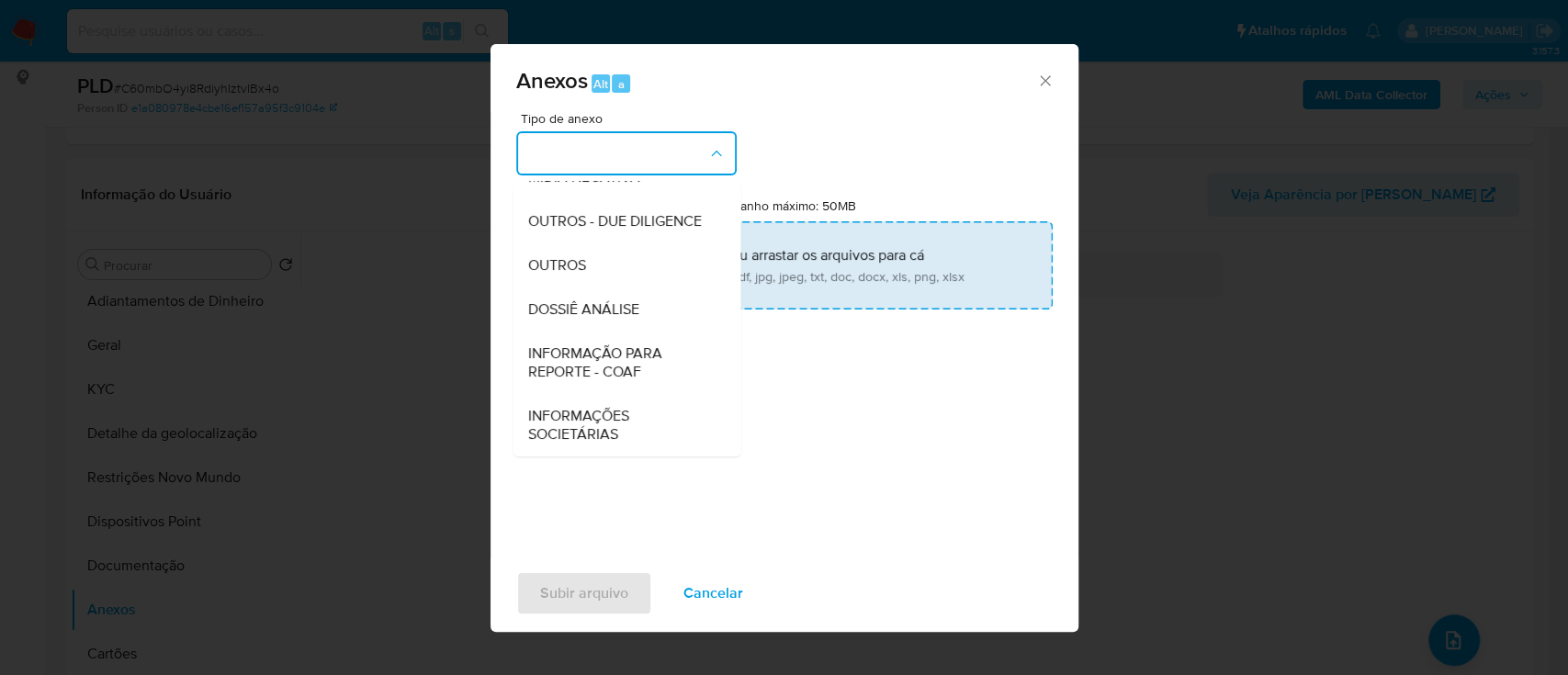
click at [565, 269] on span "OUTROS" at bounding box center [556, 265] width 58 height 19
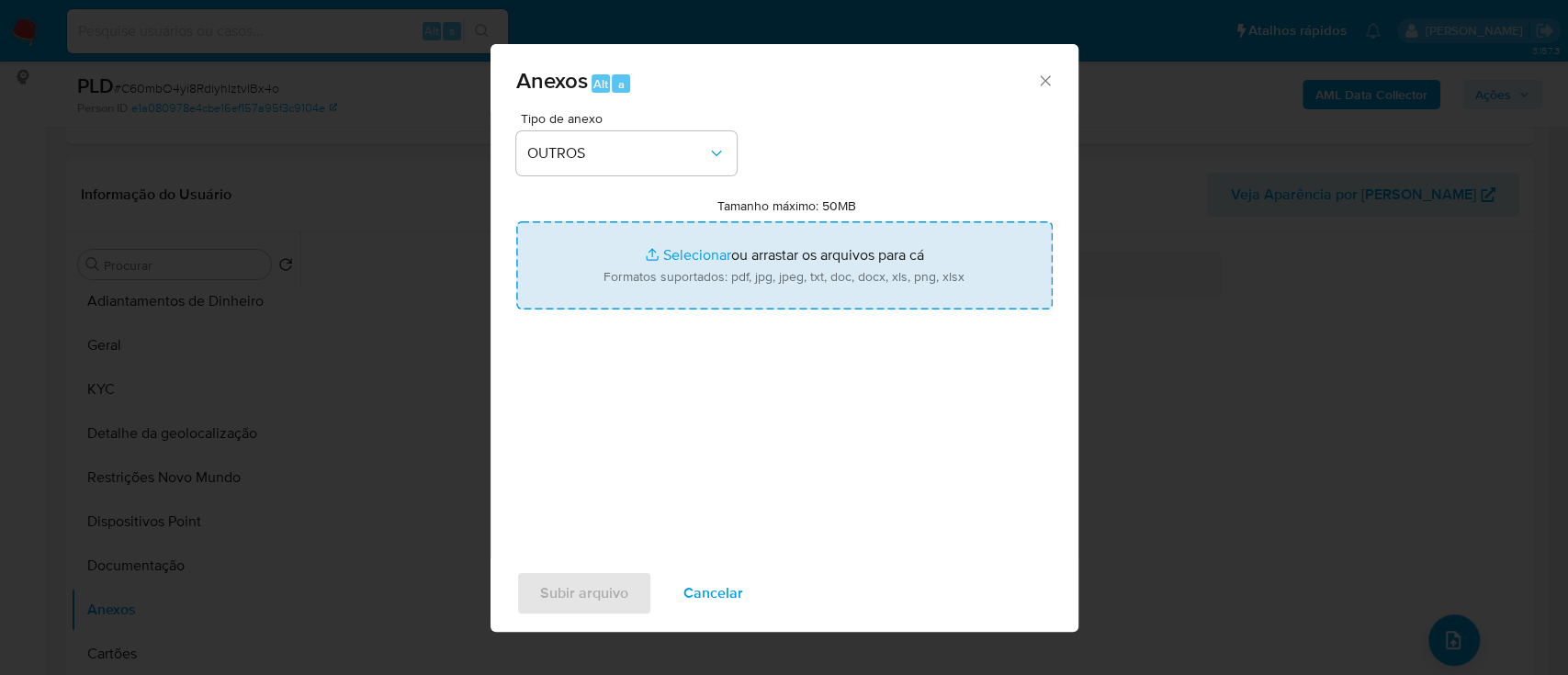
click at [707, 252] on input "Tamanho máximo: 50MB Selecionar arquivos" at bounding box center [784, 266] width 536 height 89
type input "C:\fakepath\Mulan 353942257_2025_09_04_14_22_17 (1).xlsx"
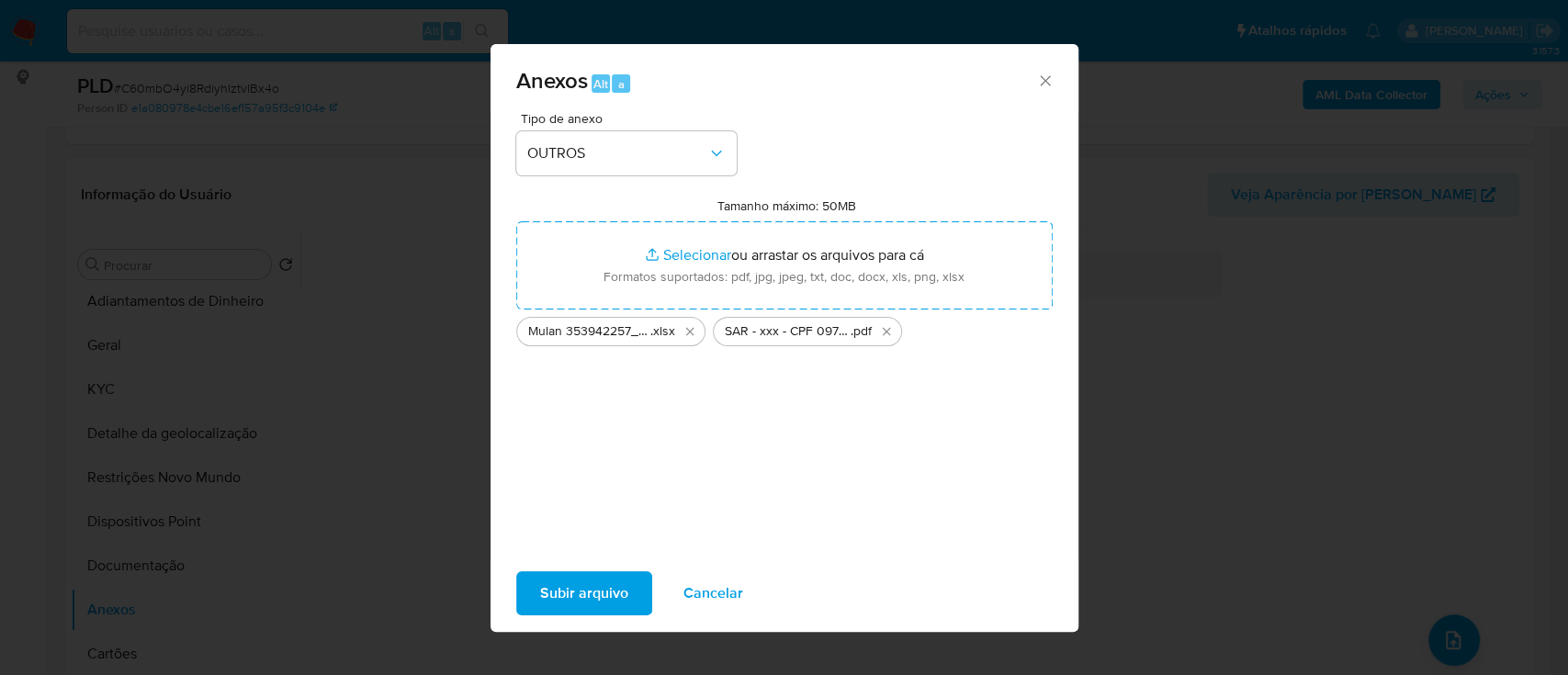
click at [606, 591] on span "Subir arquivo" at bounding box center [585, 592] width 89 height 40
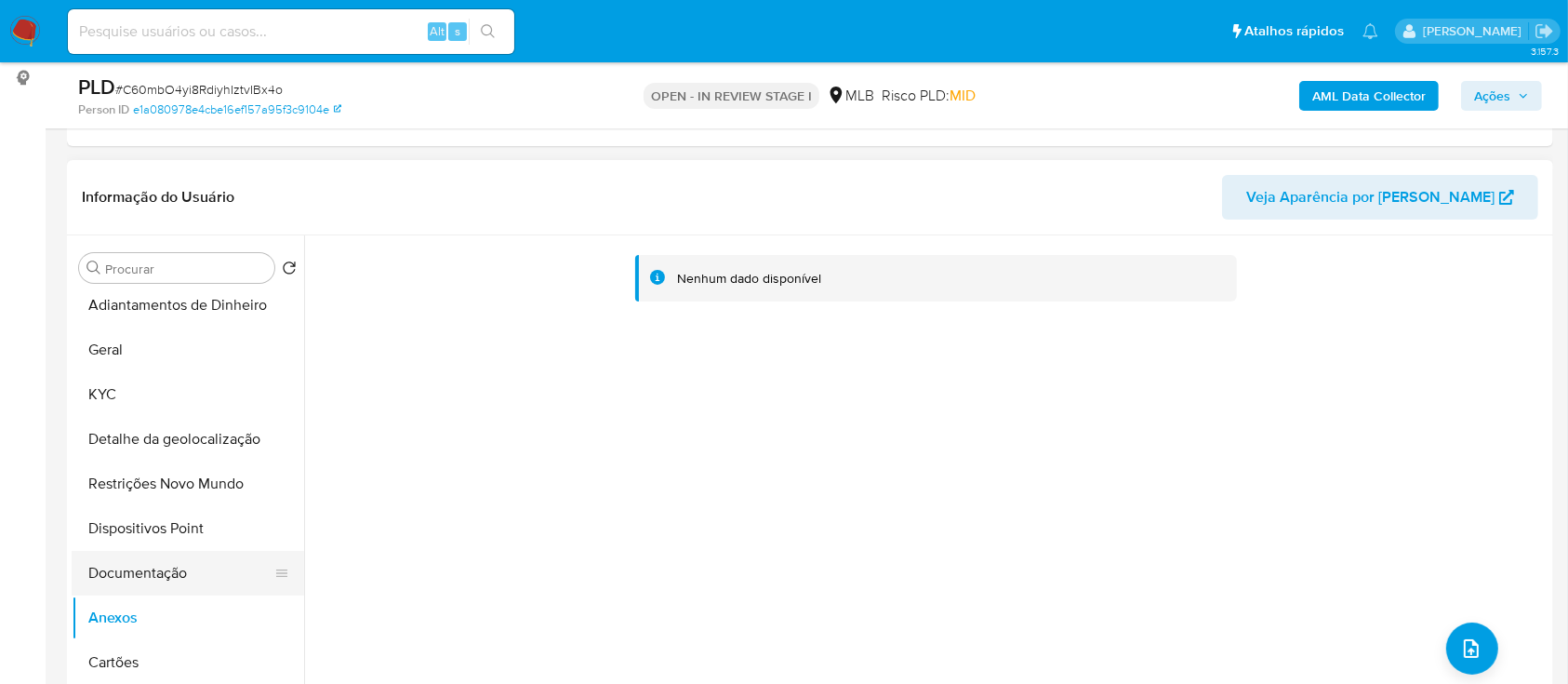
drag, startPoint x: 123, startPoint y: 573, endPoint x: 119, endPoint y: 589, distance: 16.5
click at [123, 574] on button "Documentação" at bounding box center [180, 572] width 217 height 45
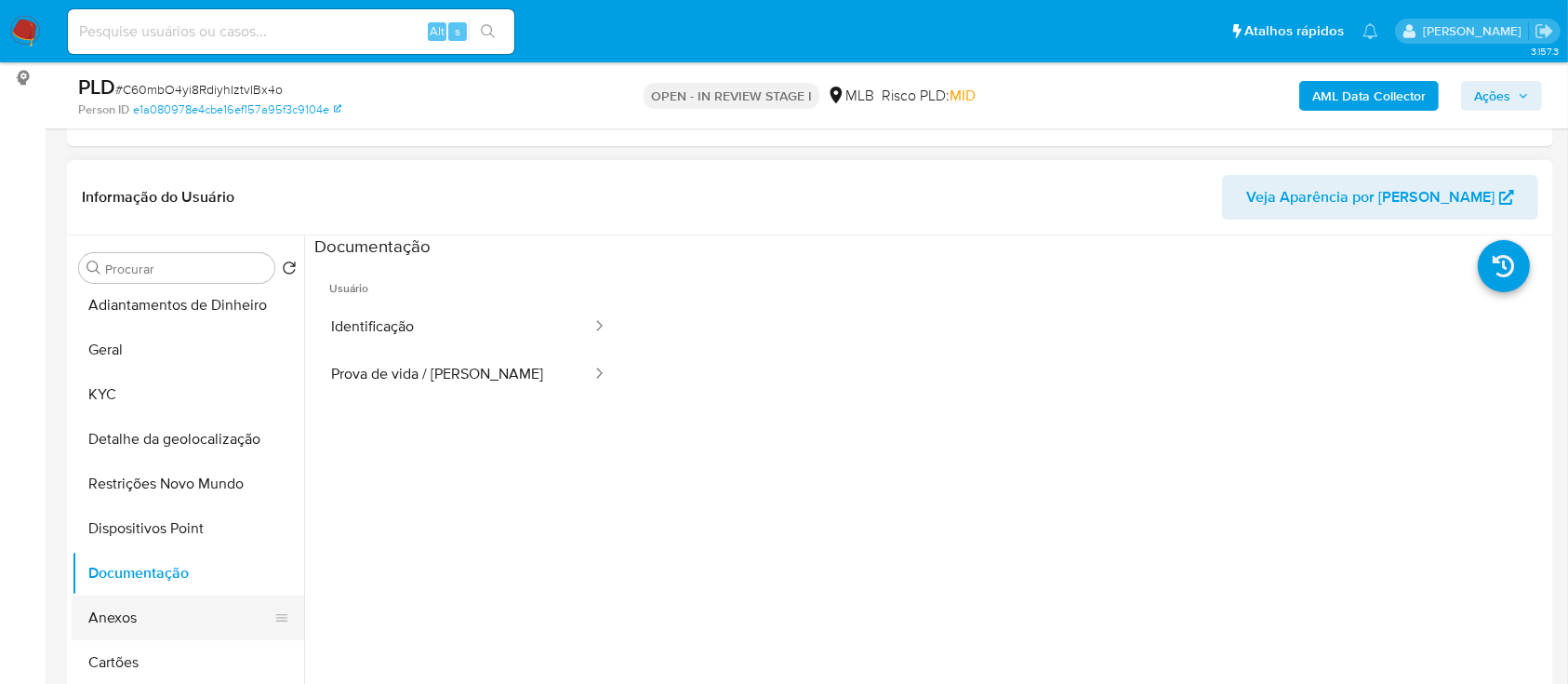
click at [118, 618] on button "Anexos" at bounding box center [180, 617] width 217 height 45
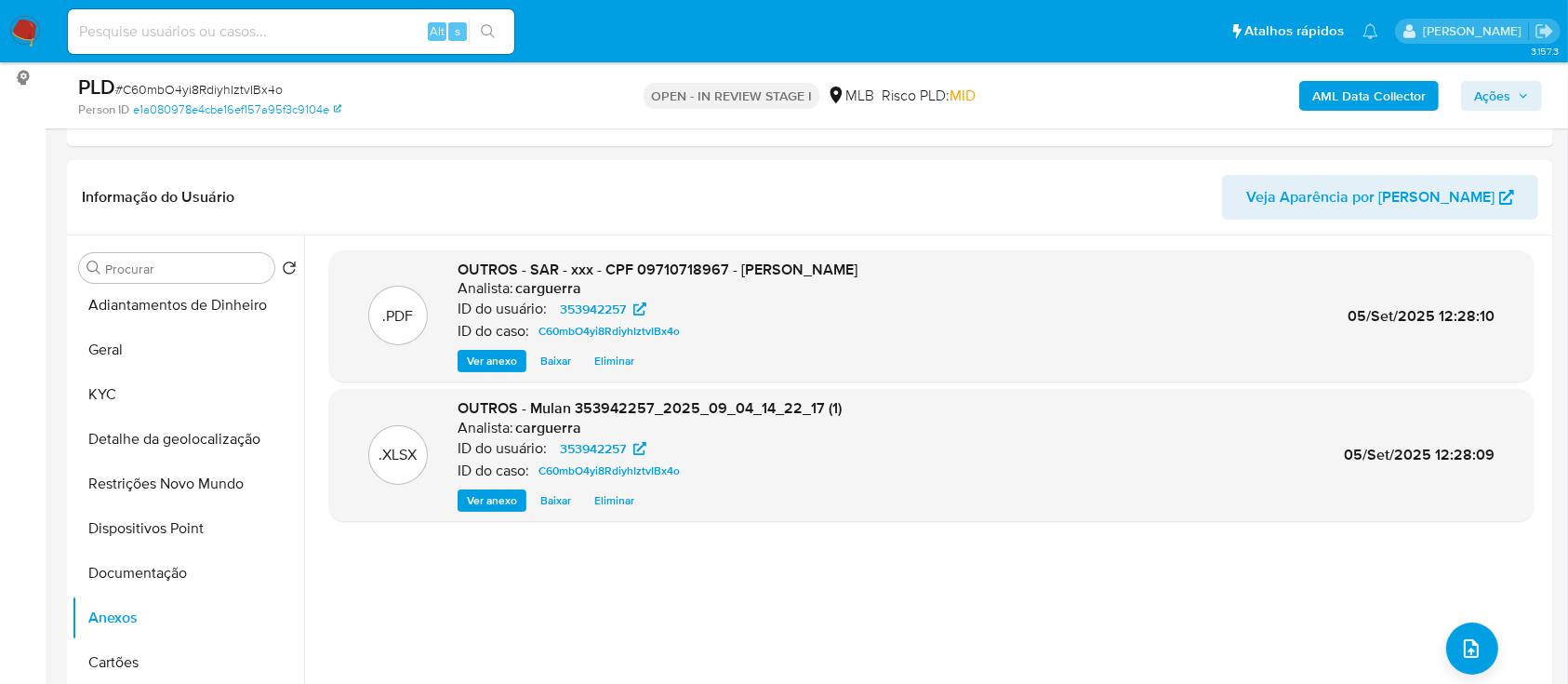
drag, startPoint x: 1495, startPoint y: 92, endPoint x: 1454, endPoint y: 107, distance: 43.7
click at [1495, 93] on span "Ações" at bounding box center [1492, 96] width 36 height 30
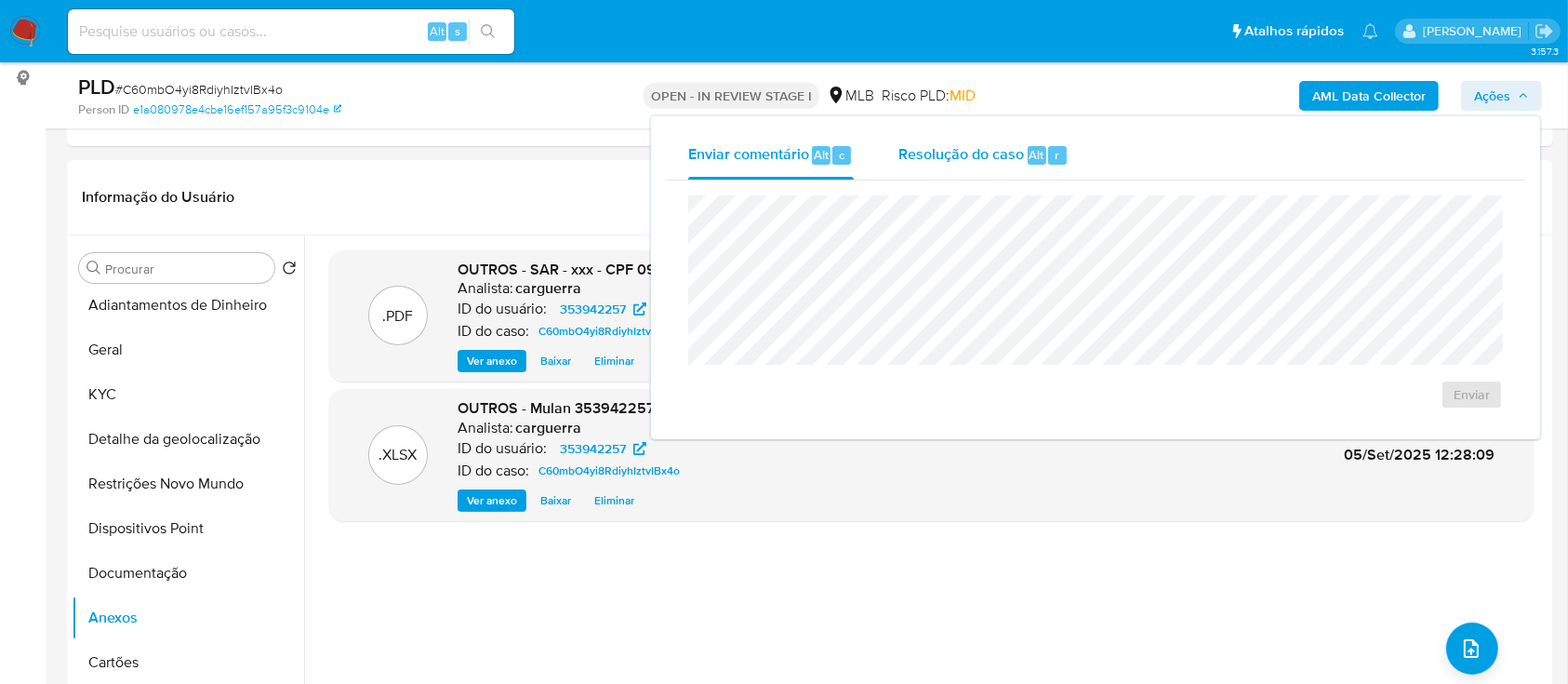
click at [923, 160] on span "Resolução do caso" at bounding box center [961, 154] width 126 height 21
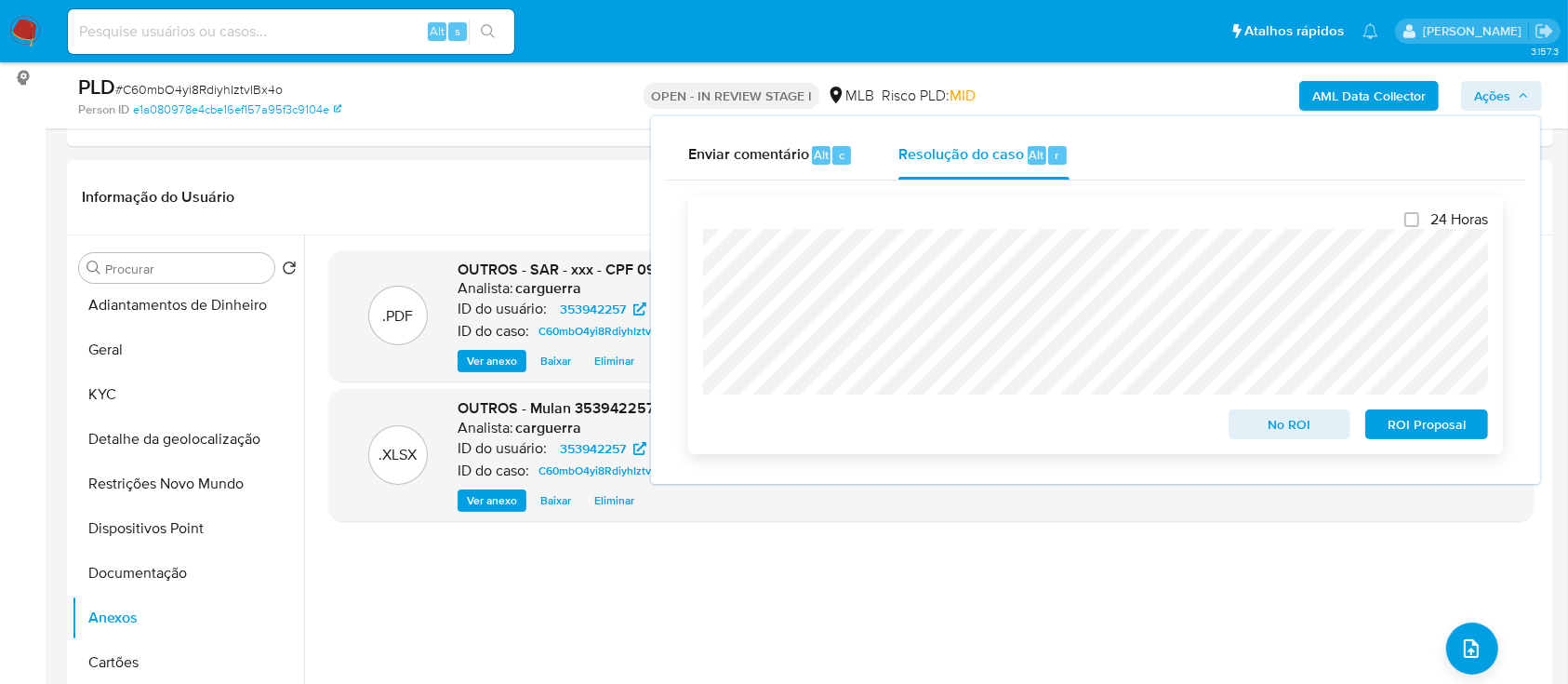
click at [1250, 419] on span "No ROI" at bounding box center [1290, 424] width 97 height 26
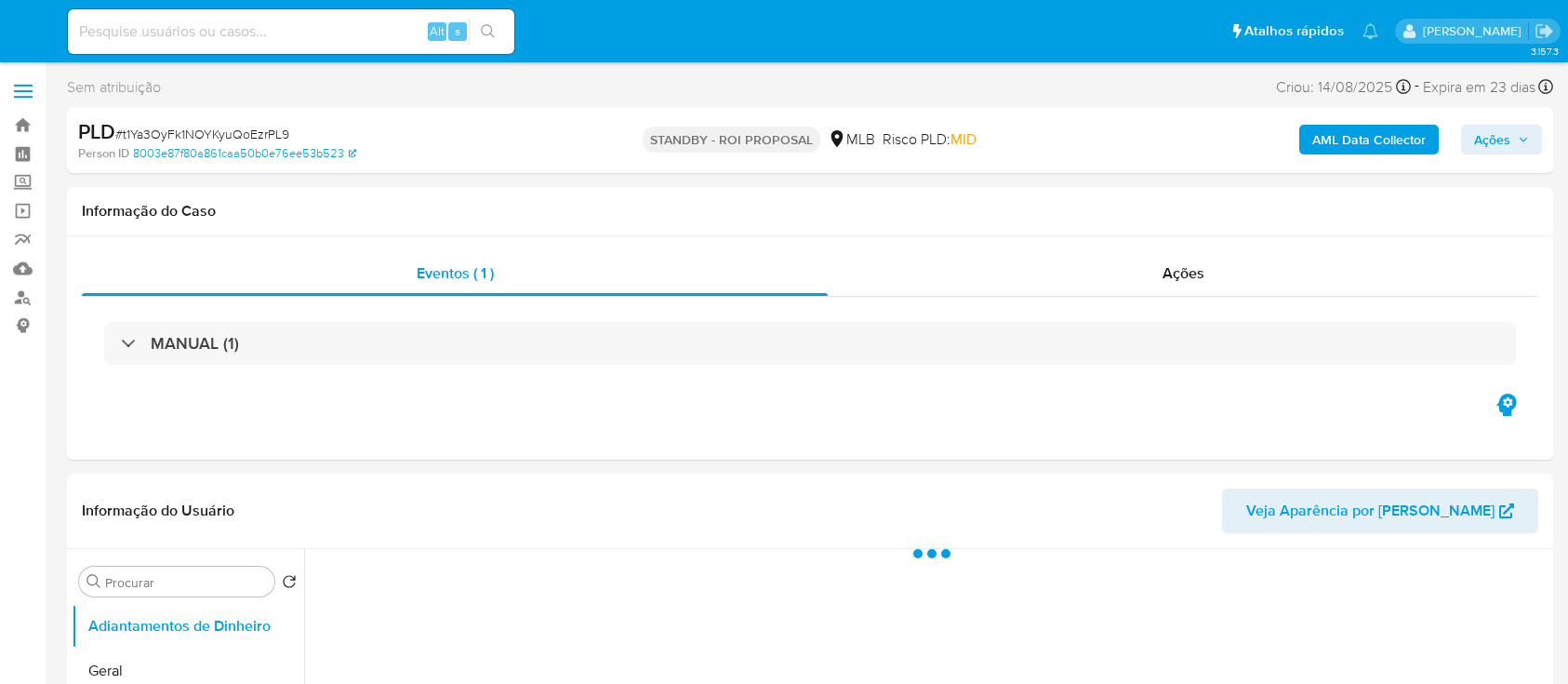
select select "10"
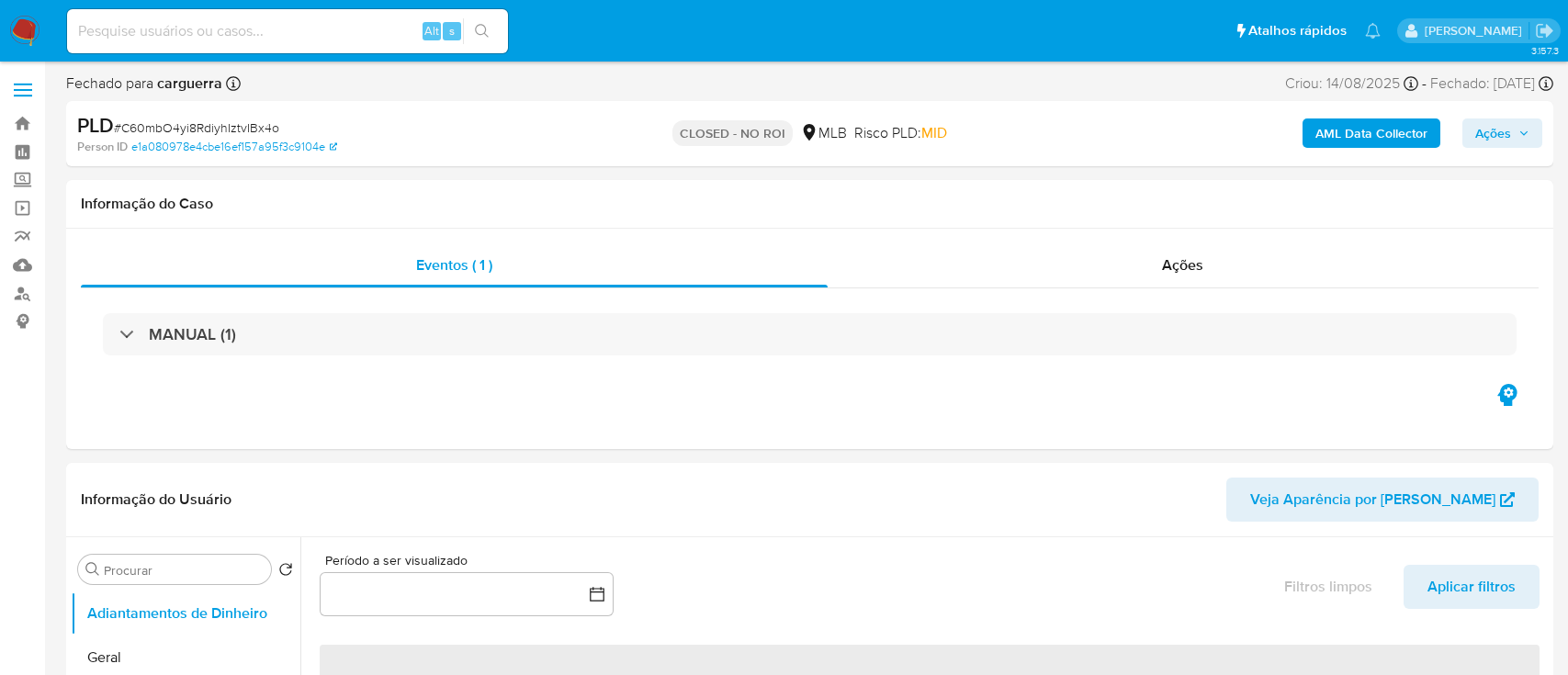
select select "10"
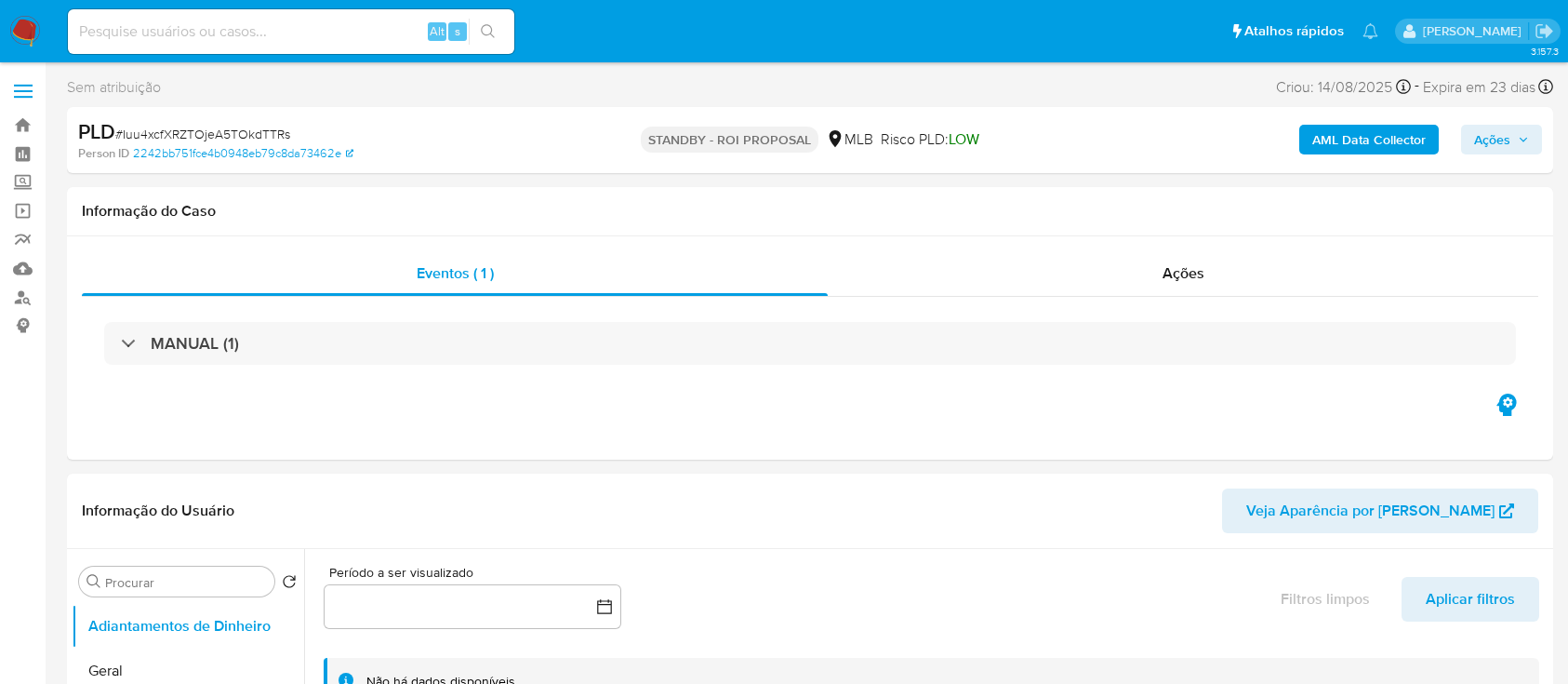
select select "10"
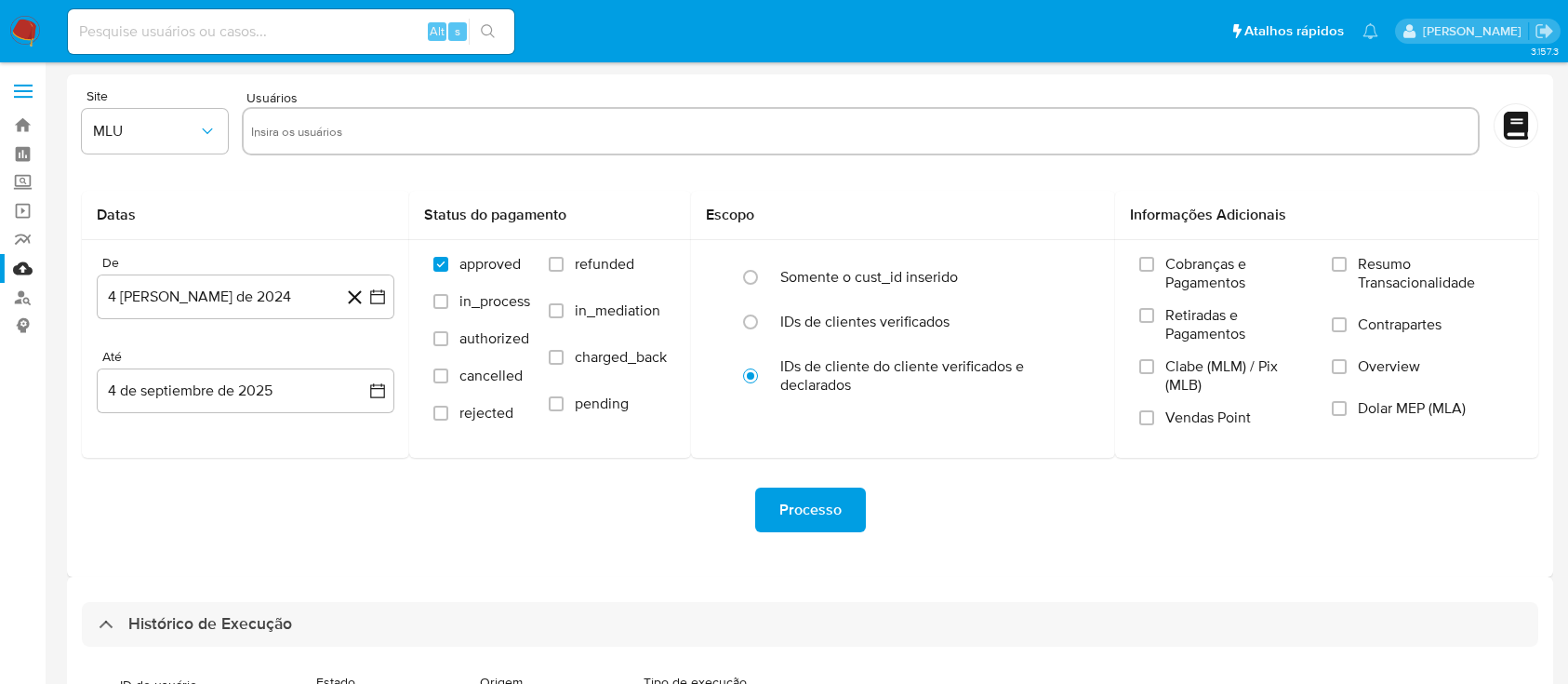
select select "20"
click at [21, 125] on link "Bandeja" at bounding box center [111, 125] width 221 height 29
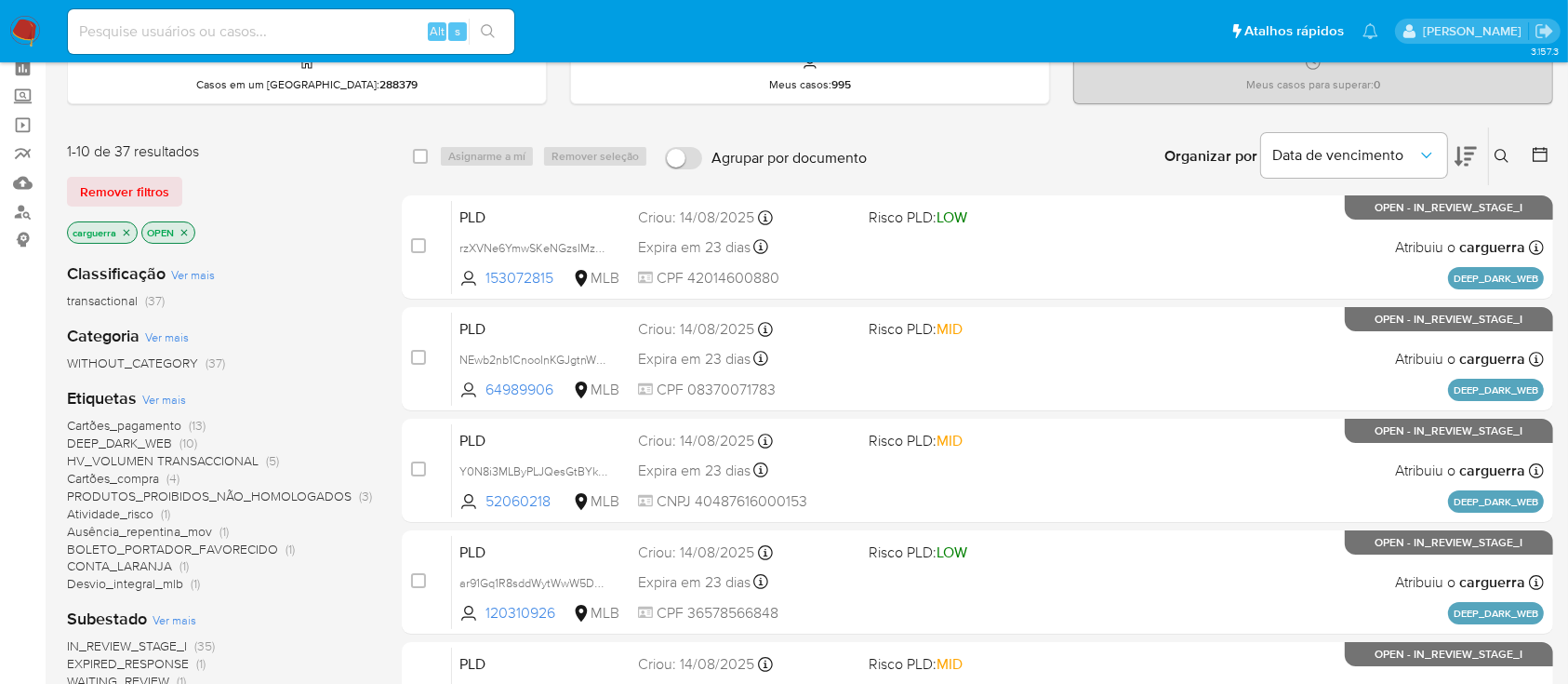
scroll to position [124, 0]
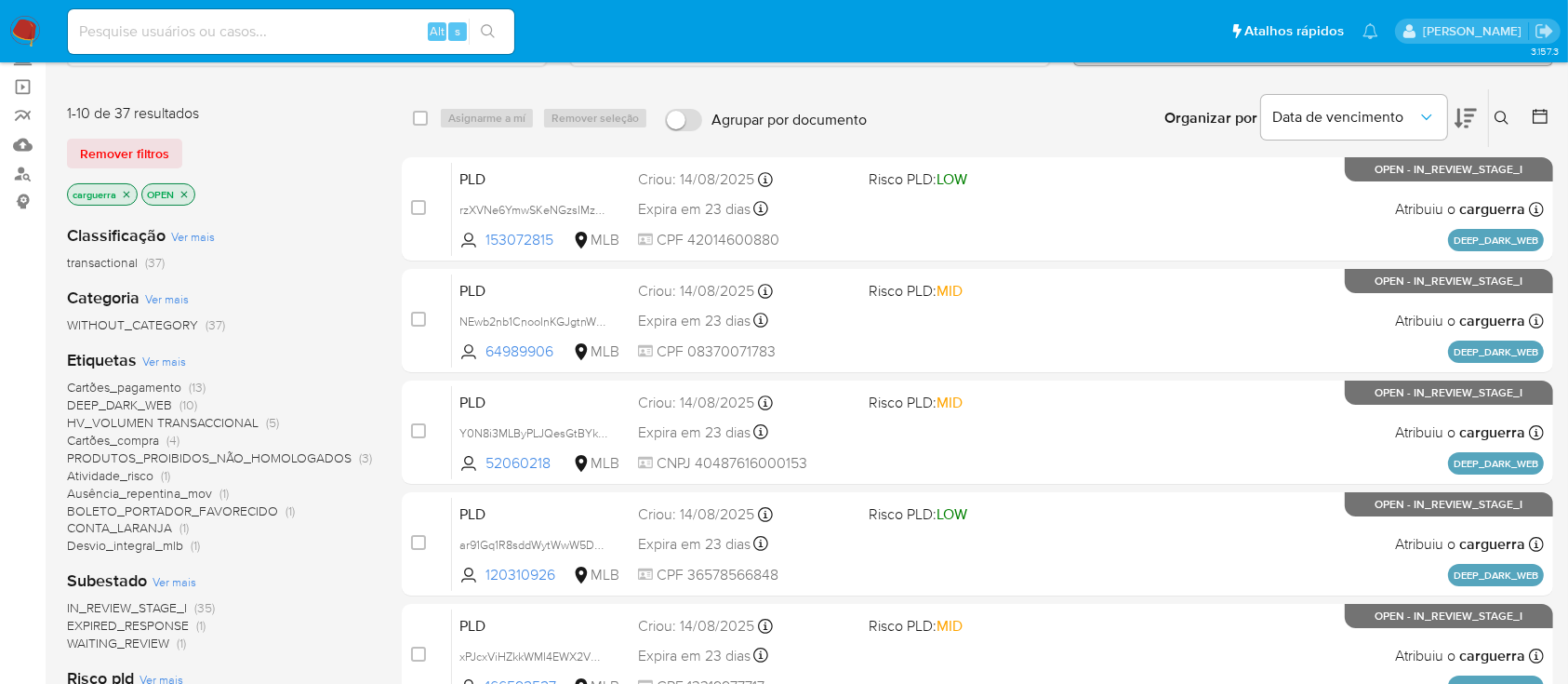
click at [270, 425] on span "(5)" at bounding box center [272, 422] width 13 height 19
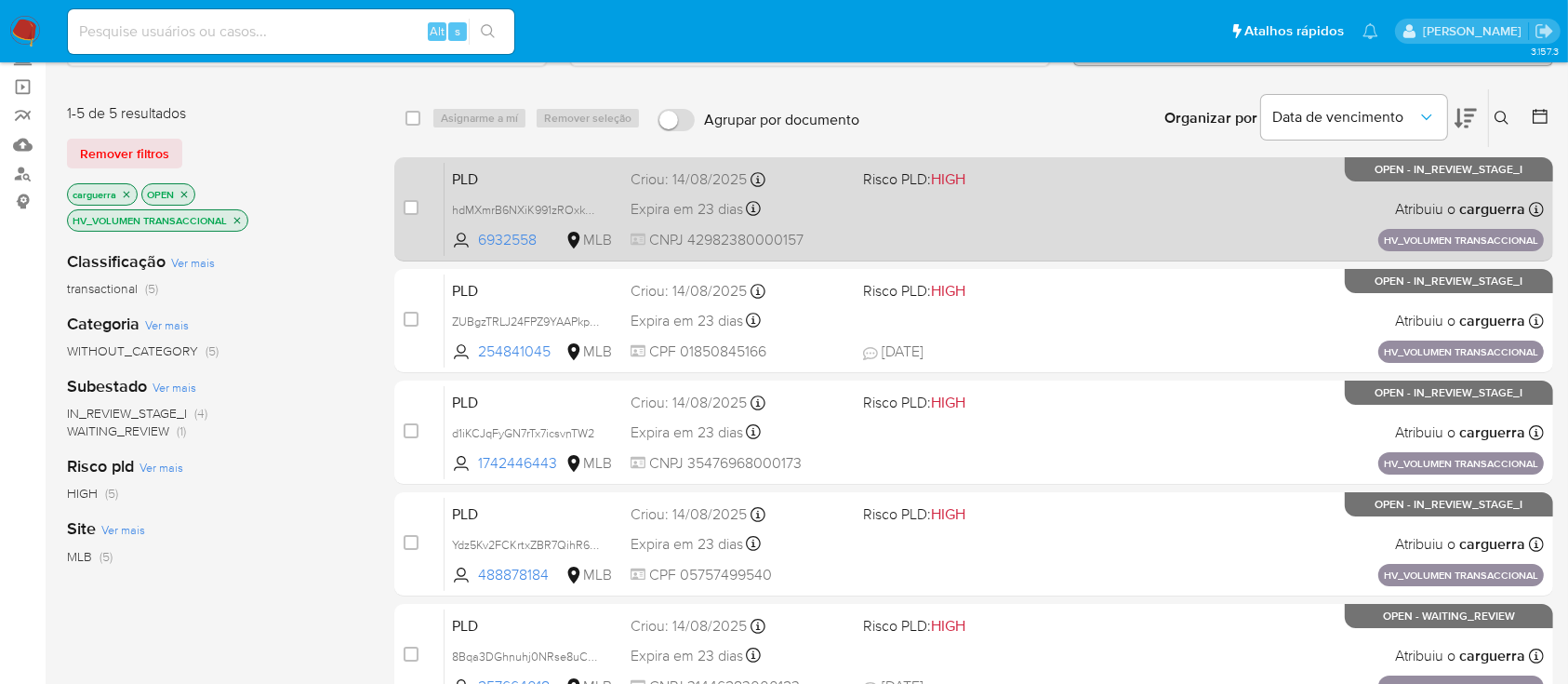
click at [1202, 230] on div "PLD hdMXmrB6NXiK991zROxk2c4x 6932558 MLB Risco PLD: HIGH Criou: 14/08/2025 Crio…" at bounding box center [994, 208] width 1099 height 94
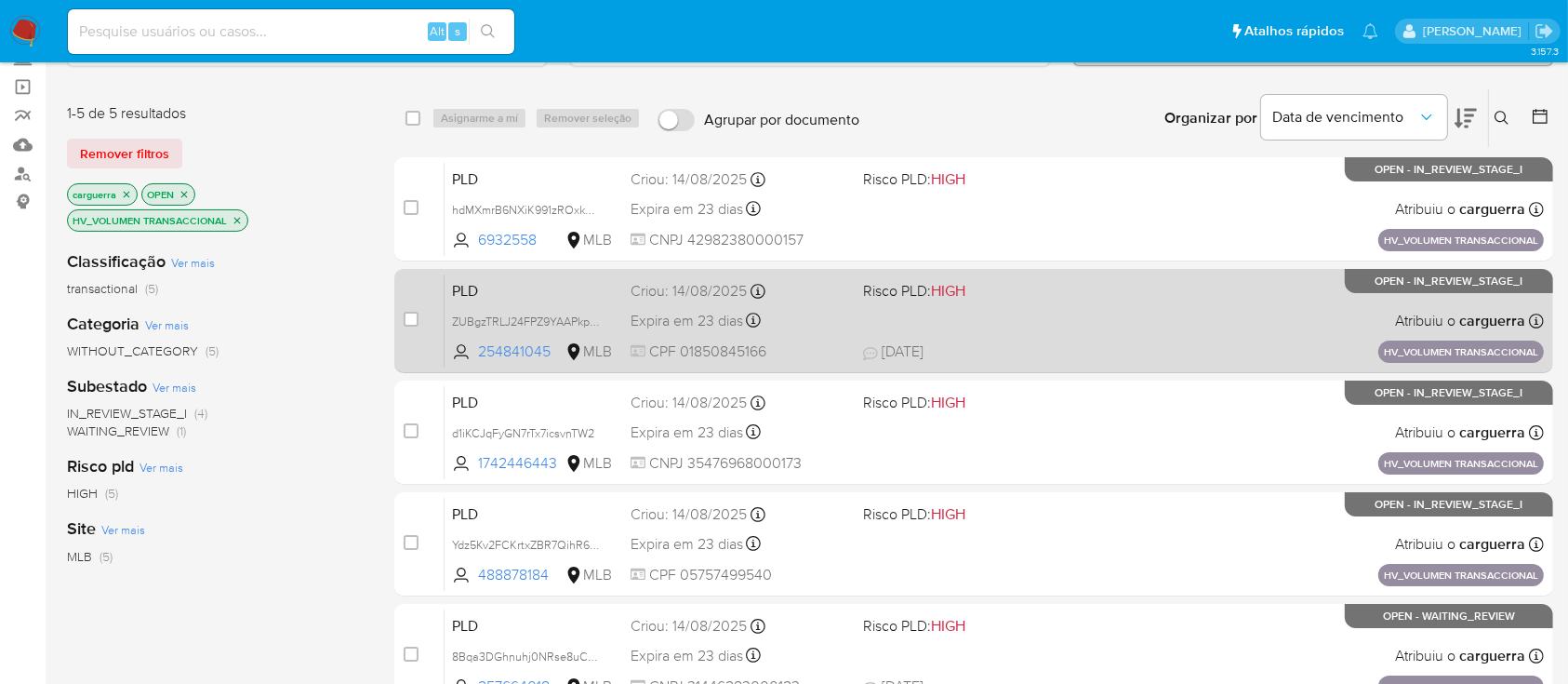
click at [1080, 324] on div "PLD ZUBgzTRLJ24FPZ9YAAPkpBx6 254841045 MLB Risco PLD: HIGH Criou: 14/08/2025 Cr…" at bounding box center [994, 320] width 1099 height 94
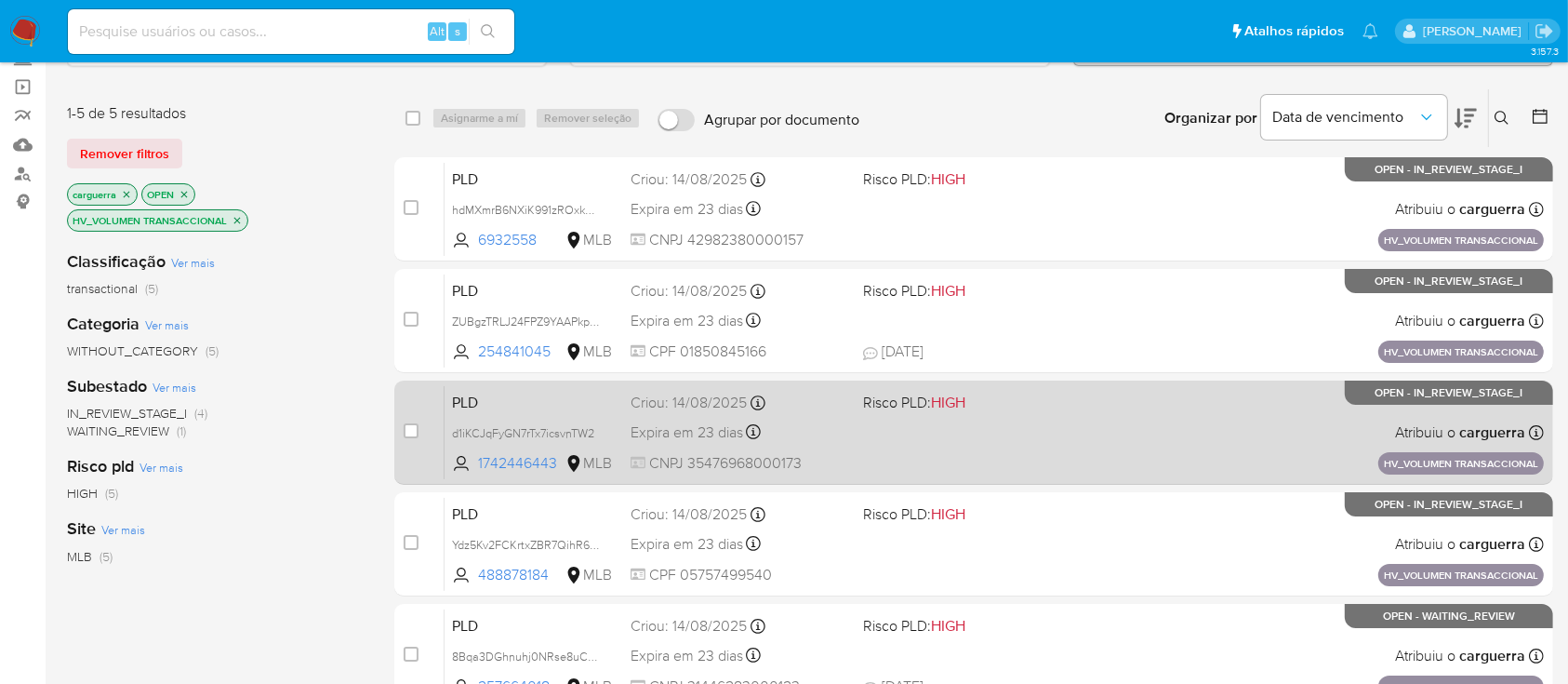
click at [1027, 454] on div "PLD d1iKCJqFyGN7rTx7icsvnTW2 1742446443 MLB Risco PLD: HIGH Criou: 14/08/2025 C…" at bounding box center [994, 432] width 1099 height 94
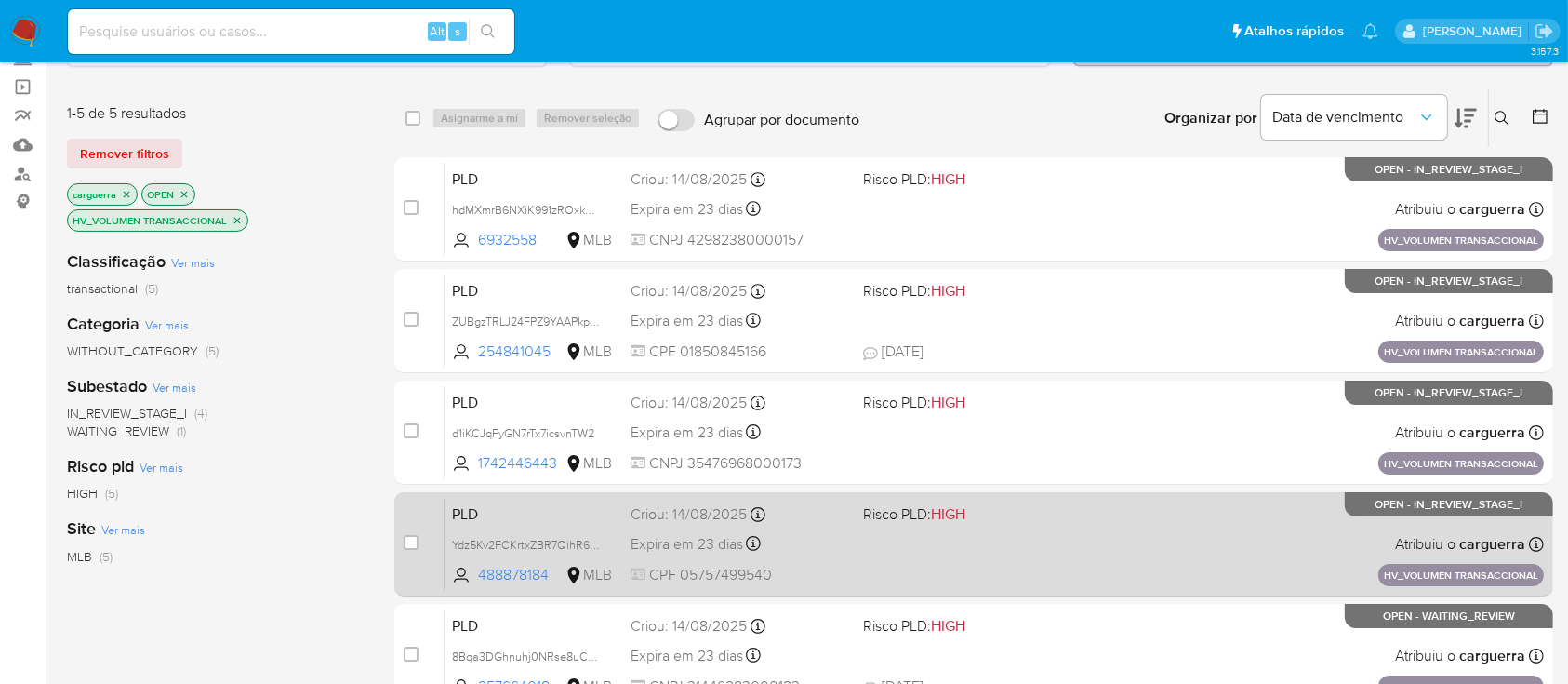
click at [999, 525] on div "PLD Ydz5Kv2FCKrtxZBR7QihR672 488878184 MLB Risco PLD: HIGH Criou: 14/08/2025 Cr…" at bounding box center [994, 543] width 1099 height 94
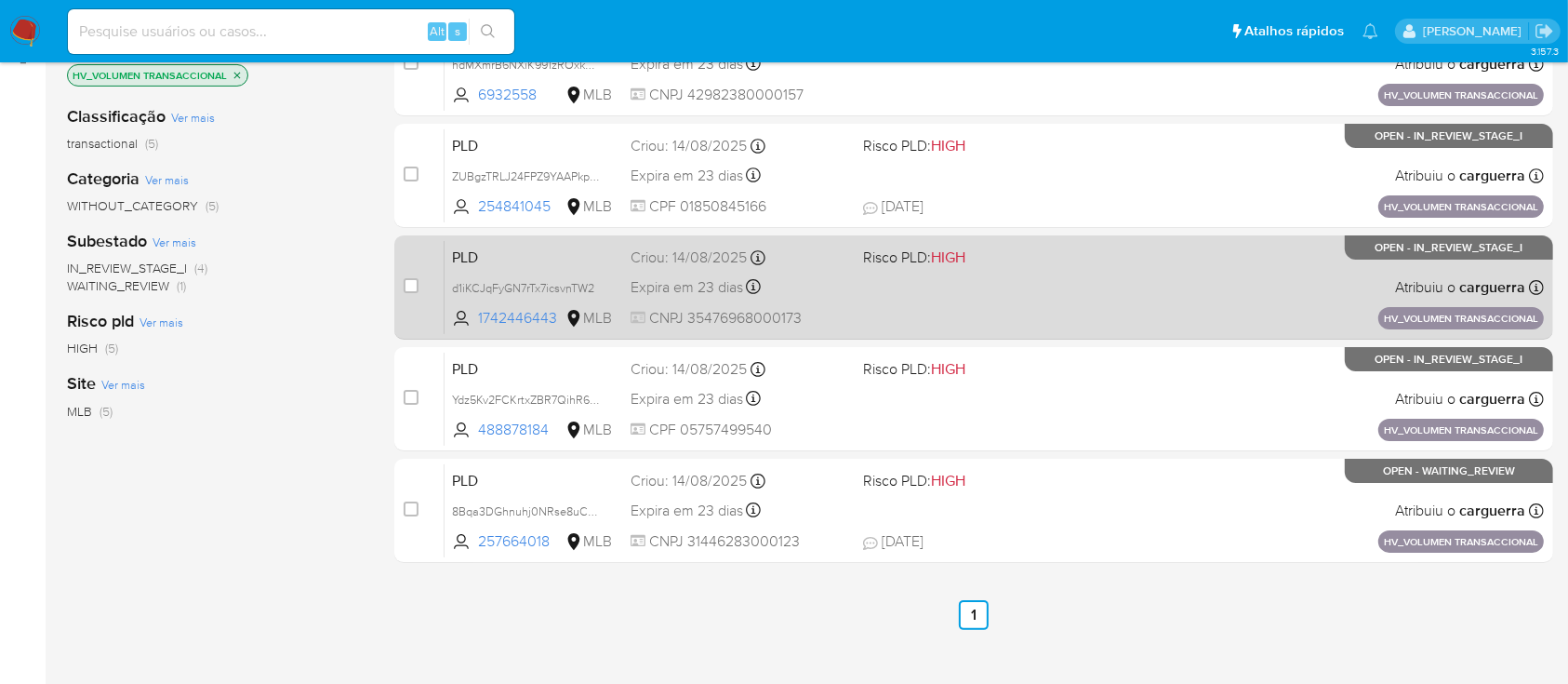
scroll to position [372, 0]
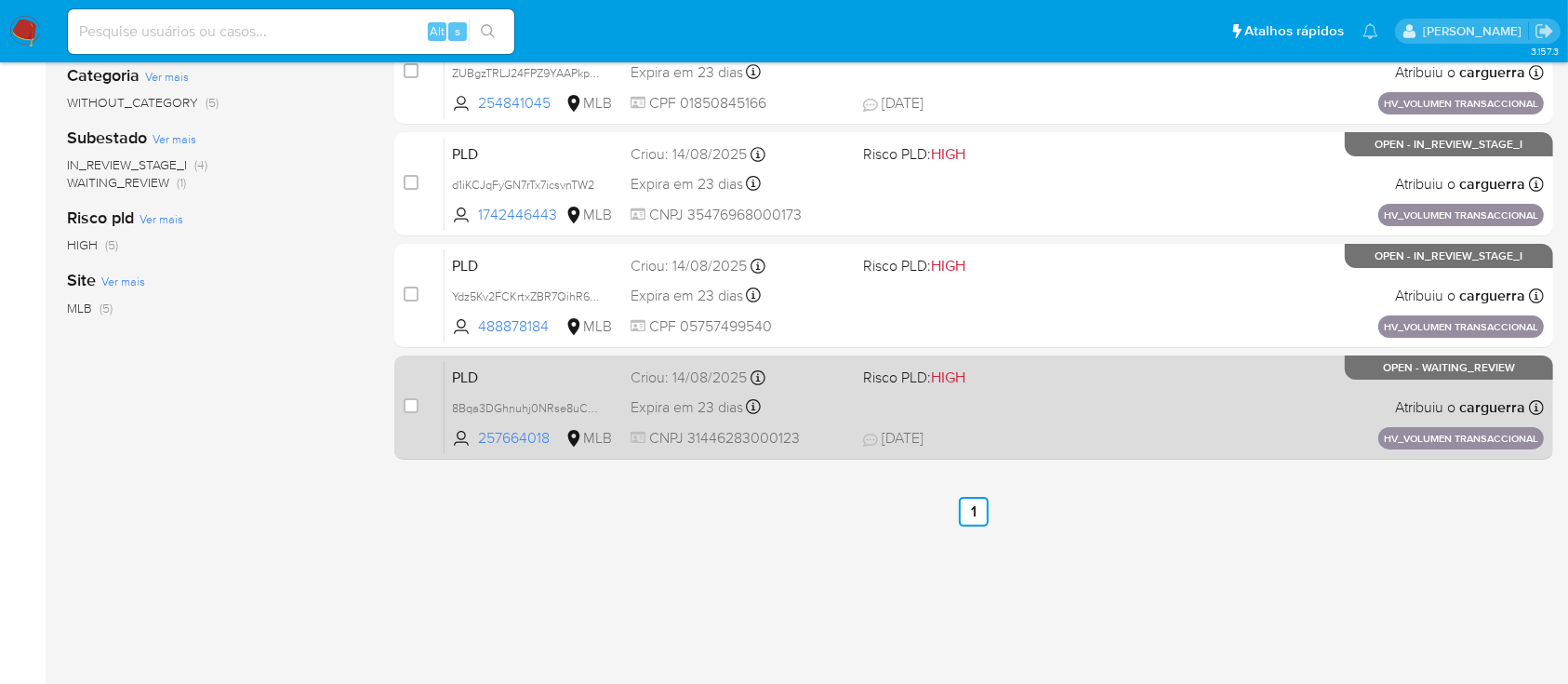
click at [1043, 412] on div "PLD 8Bqa3DGhnuhj0NRse8uCYBKc 257664018 MLB Risco PLD: HIGH Criou: 14/08/2025 Cr…" at bounding box center [994, 407] width 1099 height 94
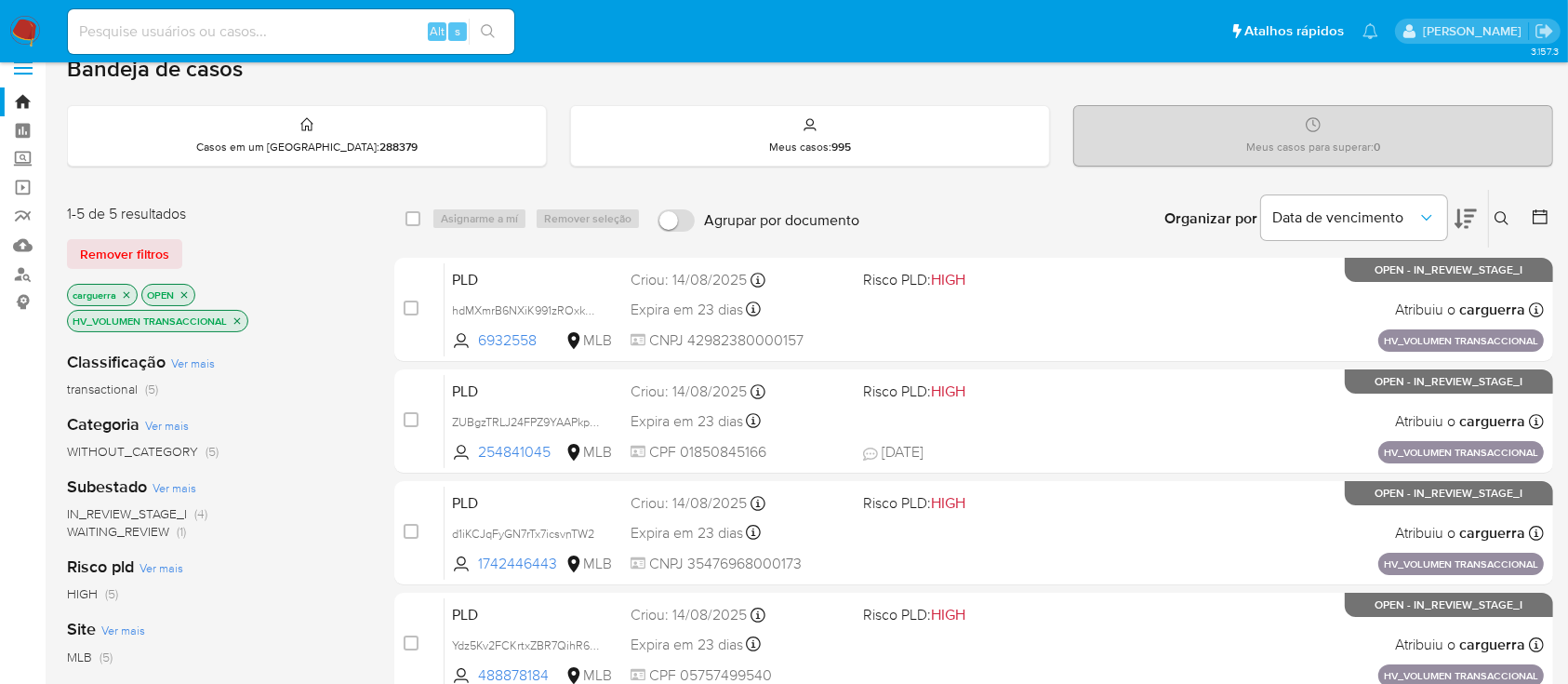
scroll to position [0, 0]
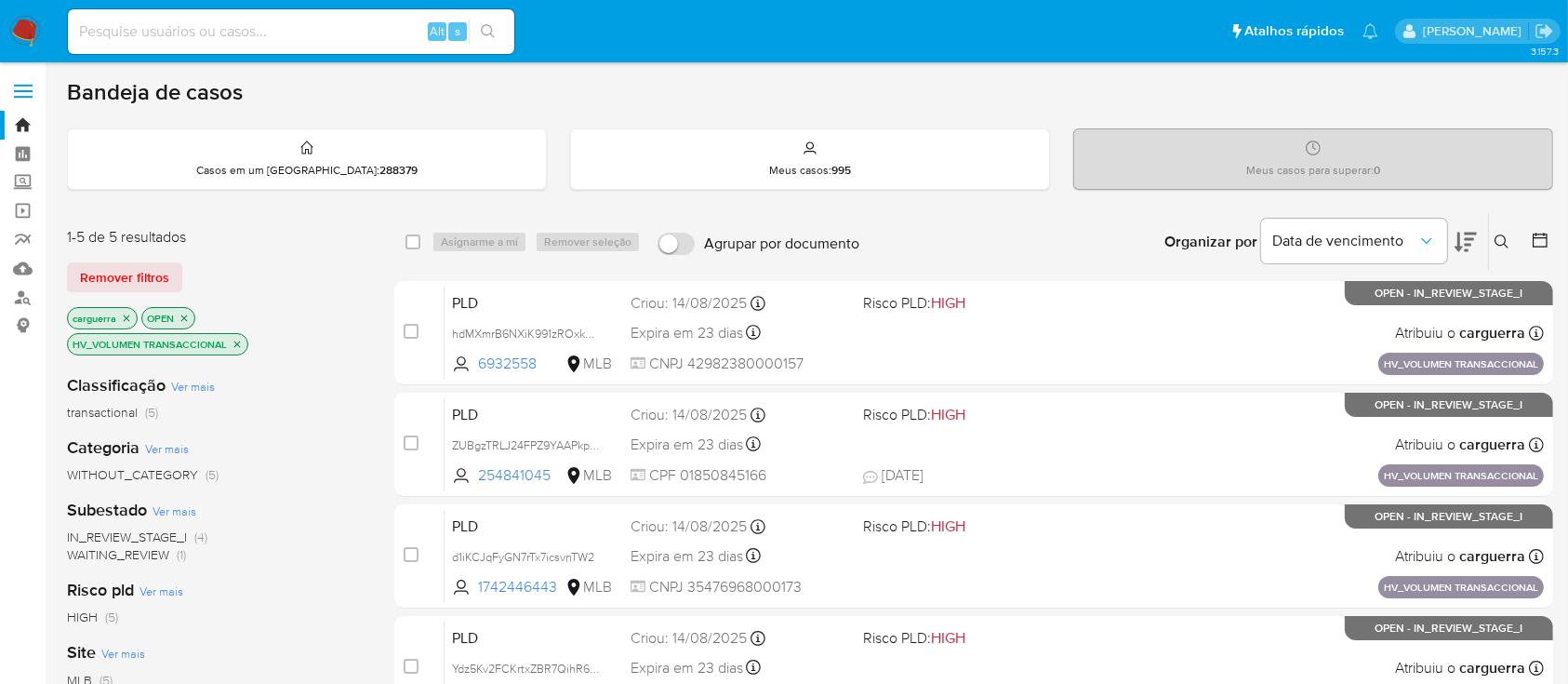
click at [236, 344] on icon "close-filter" at bounding box center [236, 344] width 11 height 11
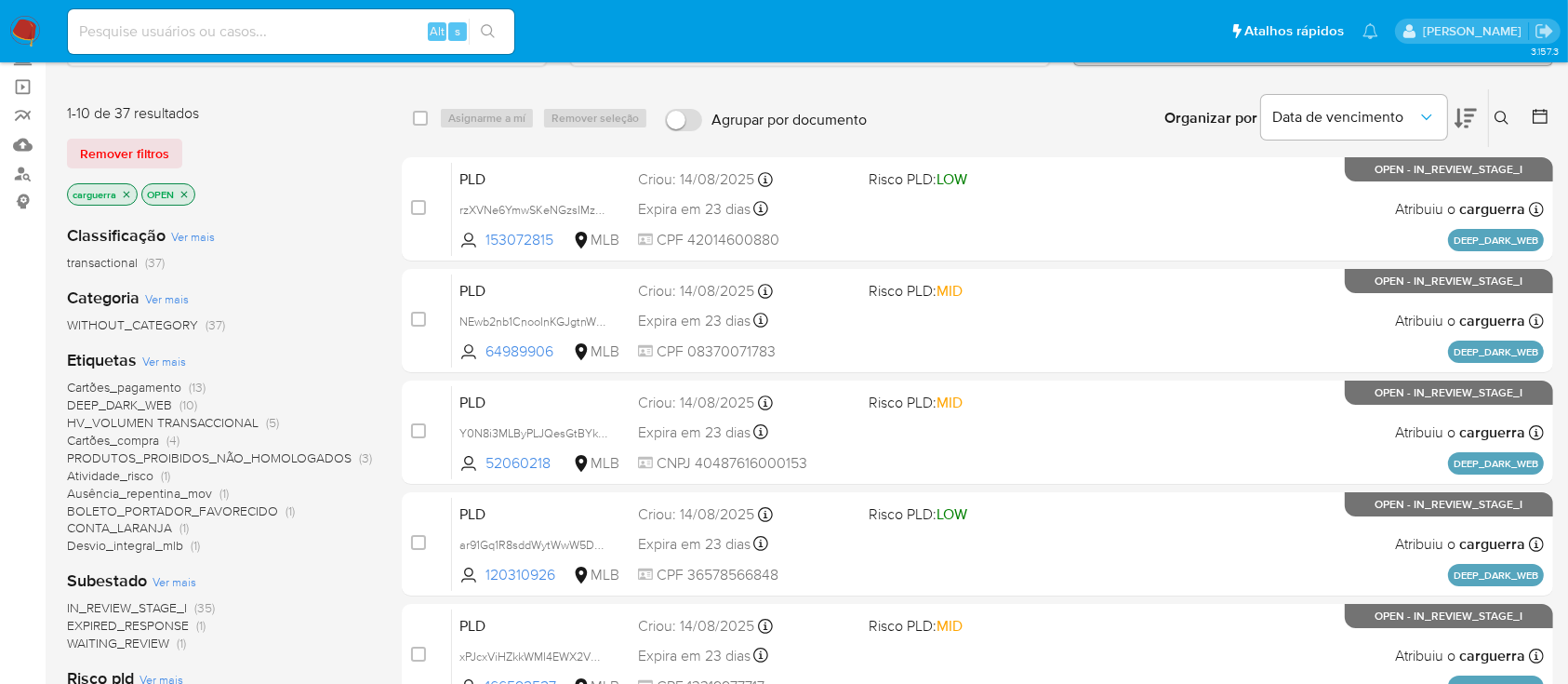
scroll to position [247, 0]
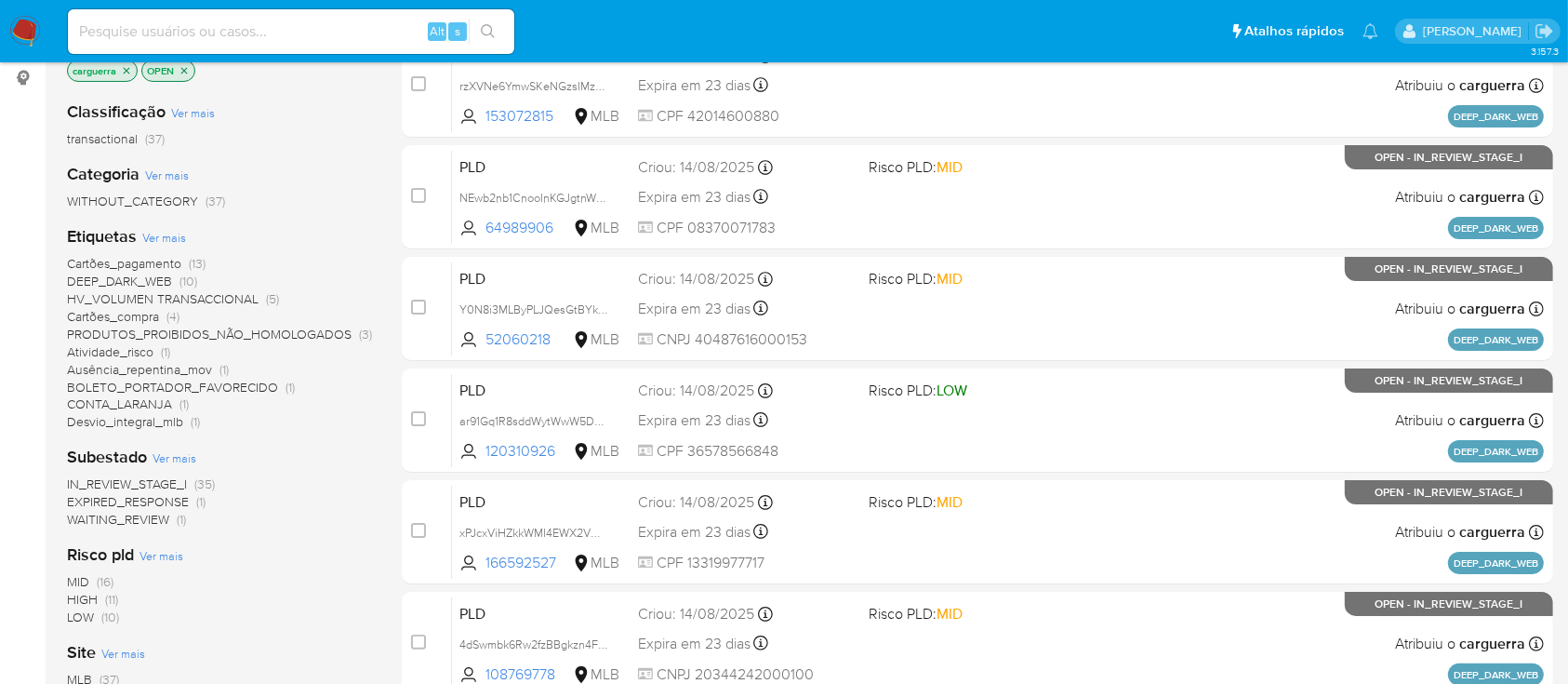
click at [335, 328] on span "PRODUTOS_PROIBIDOS_NÃO_HOMOLOGADOS" at bounding box center [209, 334] width 285 height 19
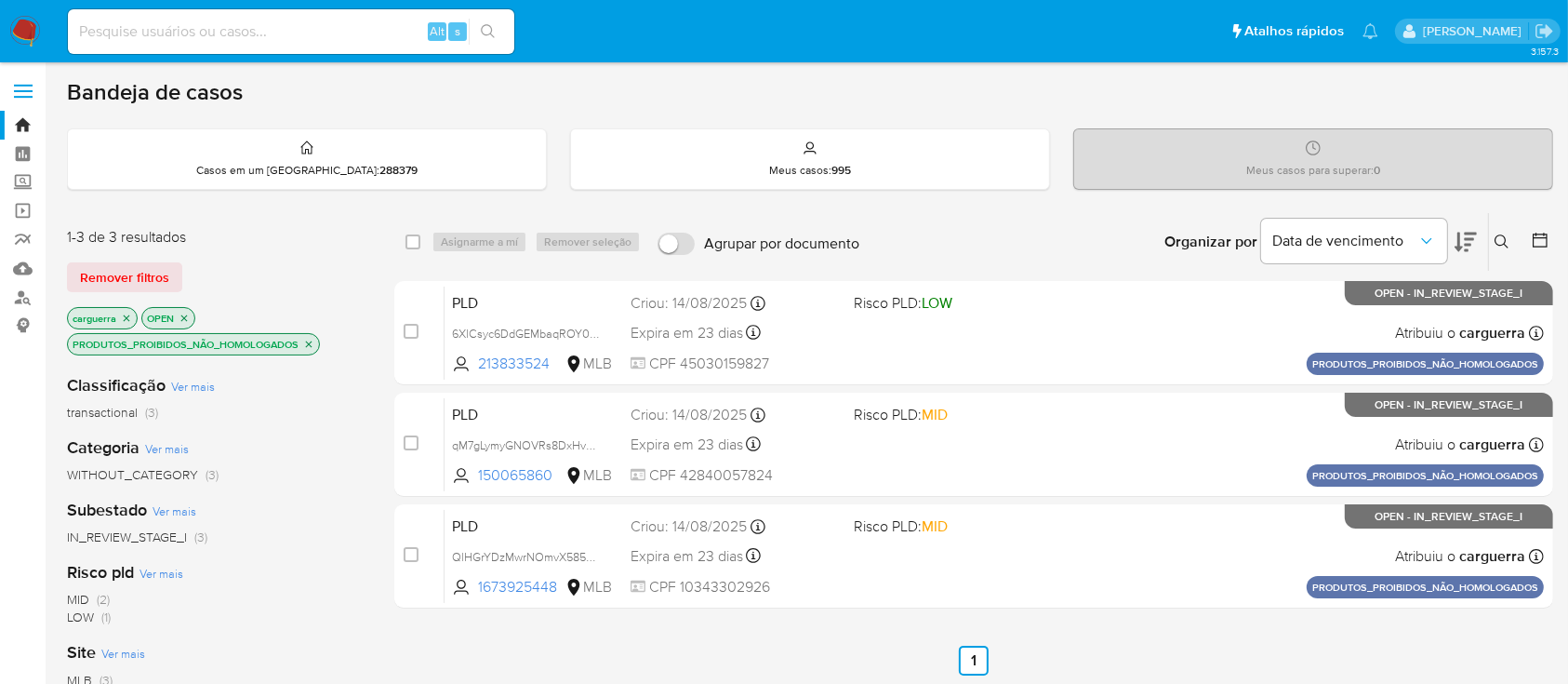
click at [313, 341] on icon "close-filter" at bounding box center [309, 344] width 7 height 7
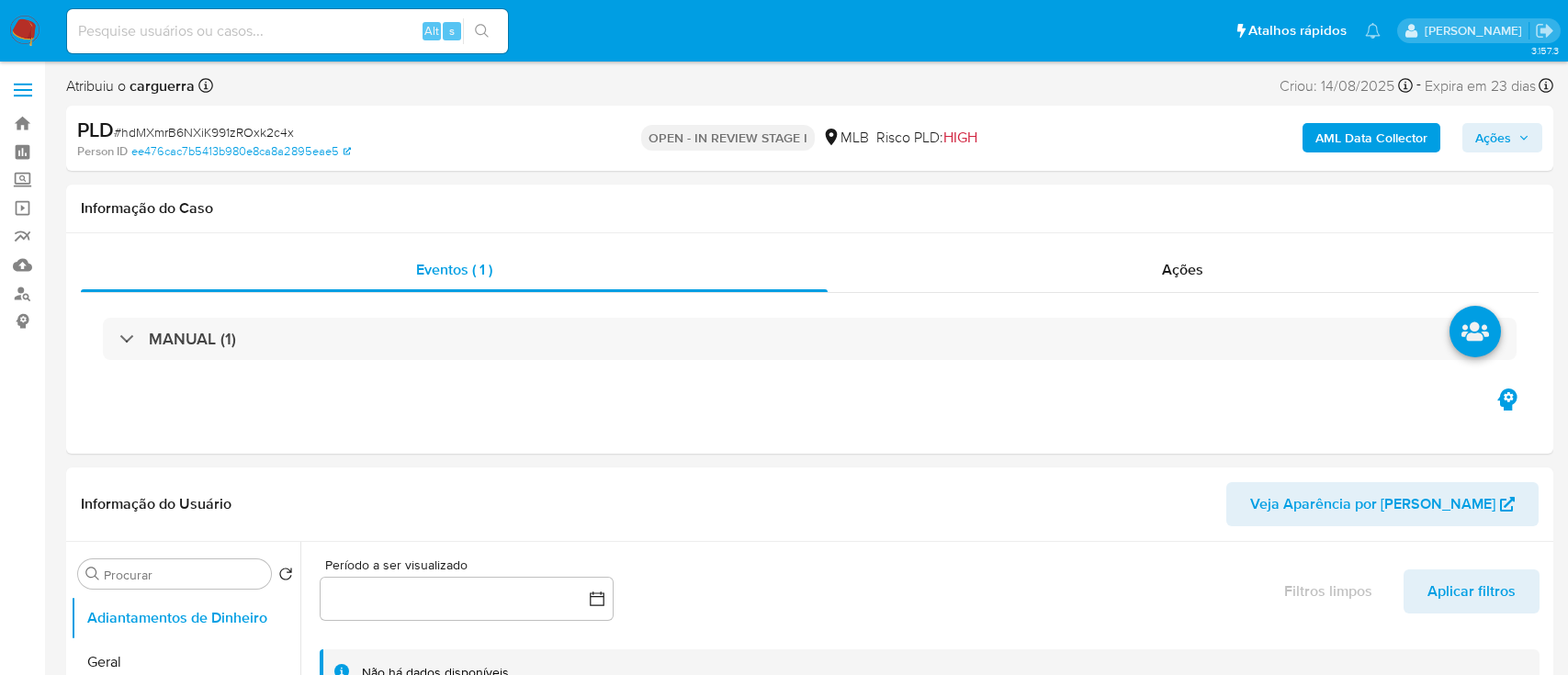
select select "10"
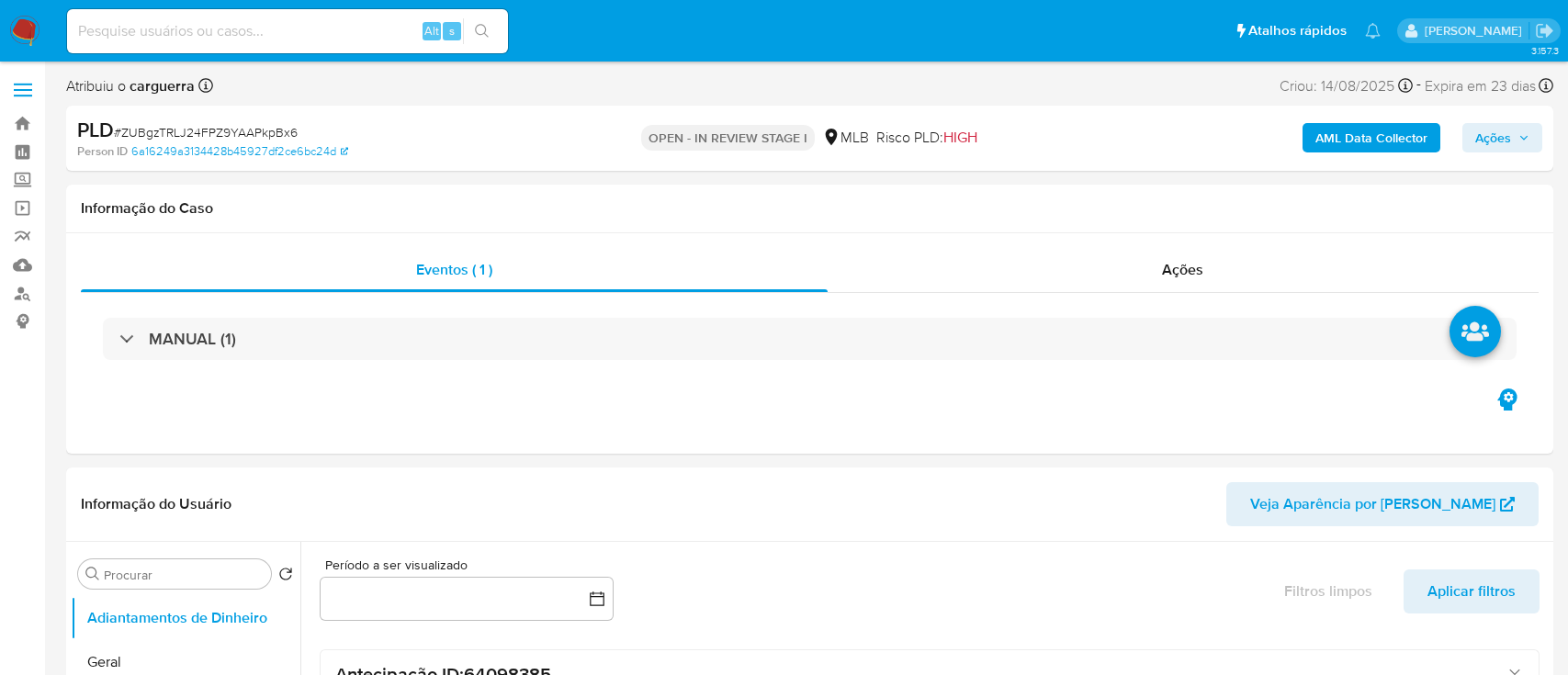
select select "10"
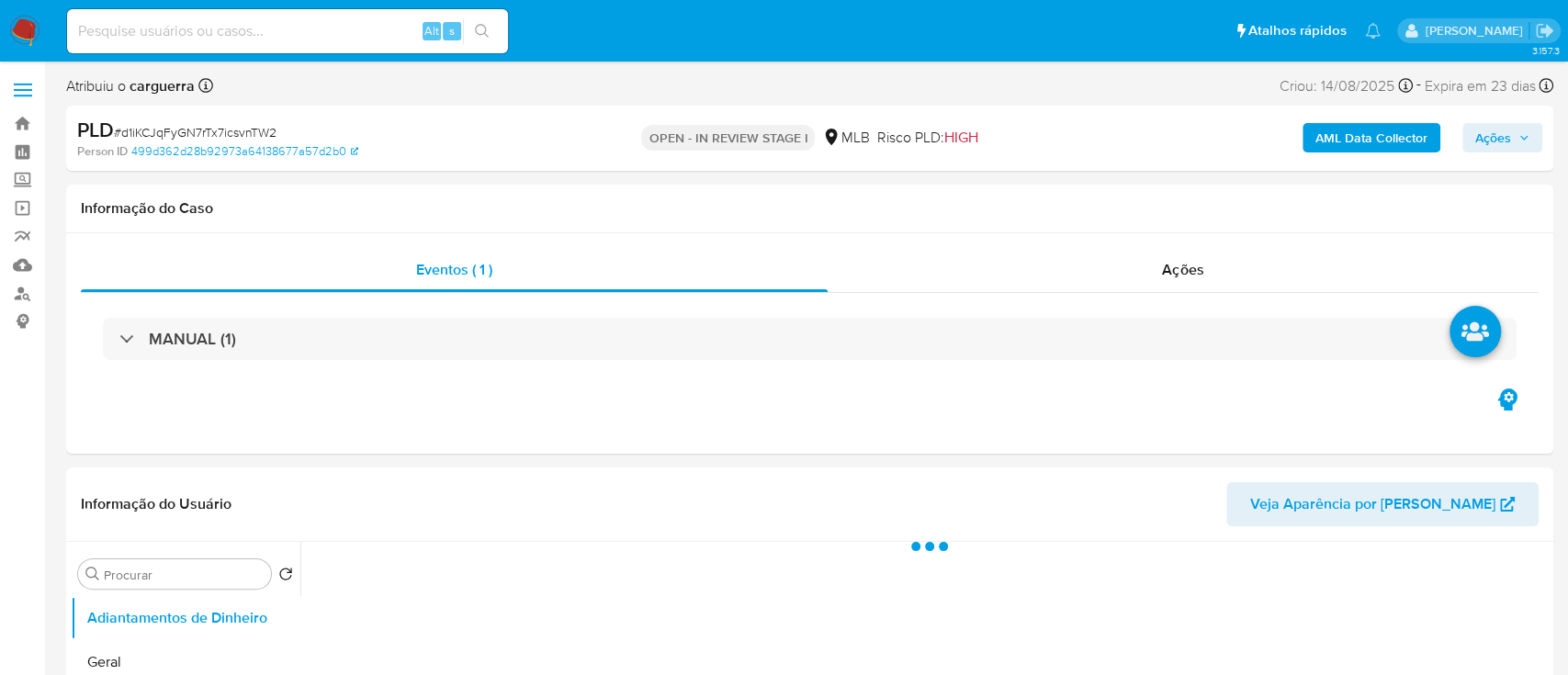
select select "10"
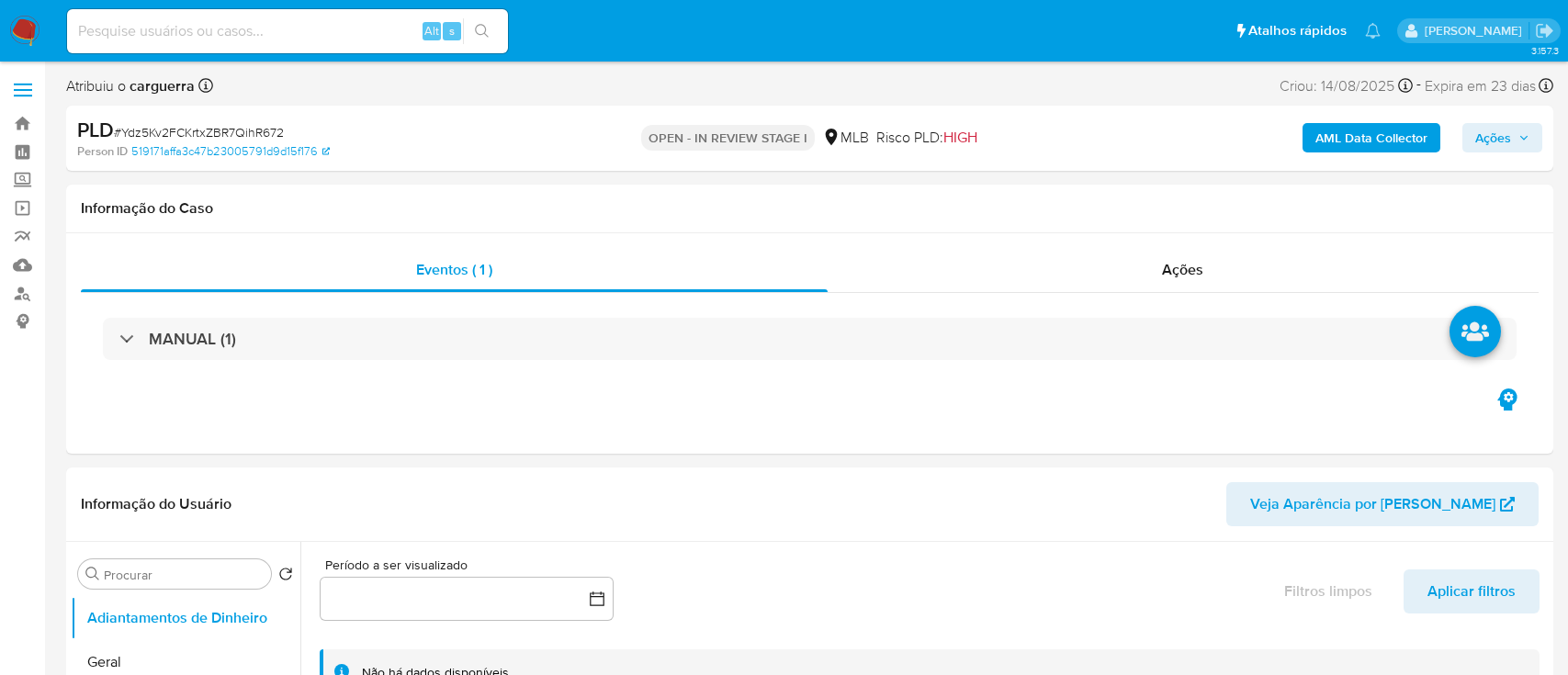
select select "10"
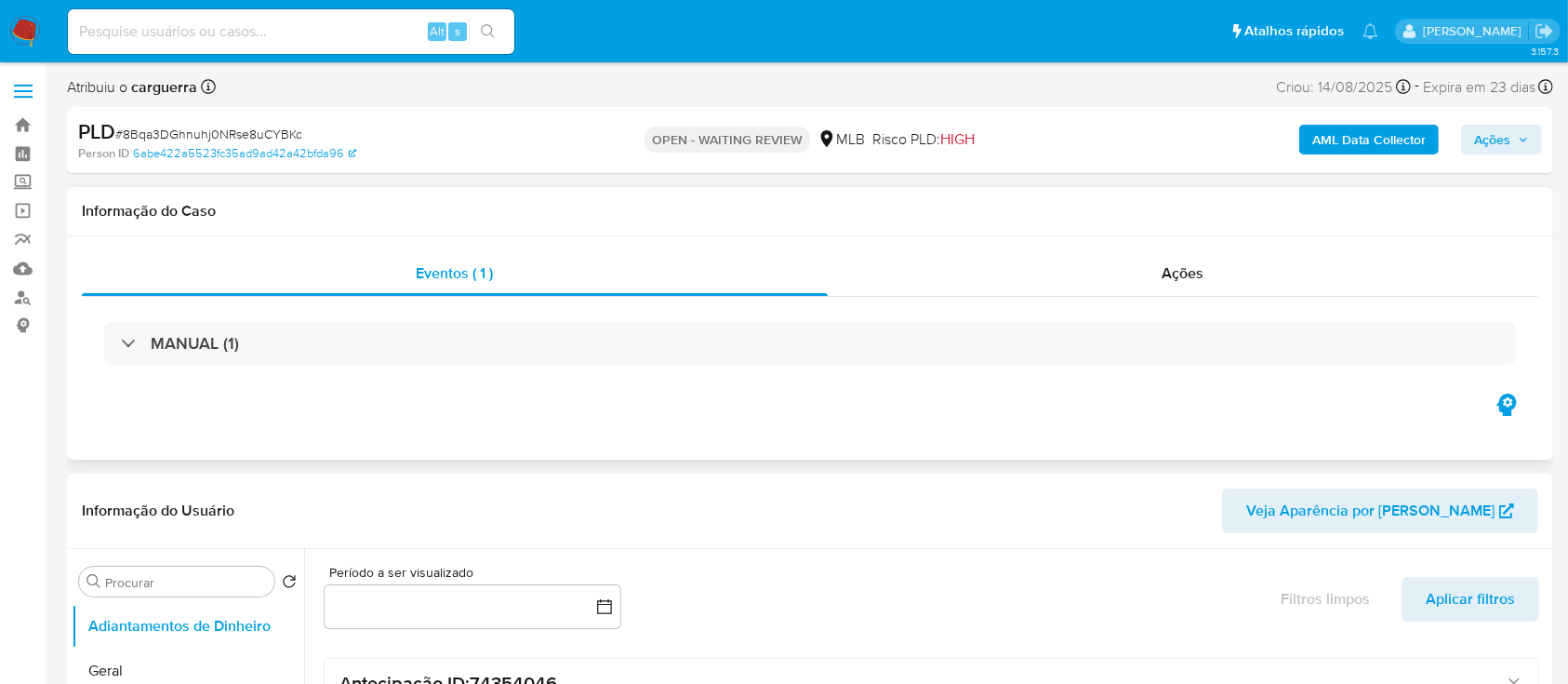
select select "10"
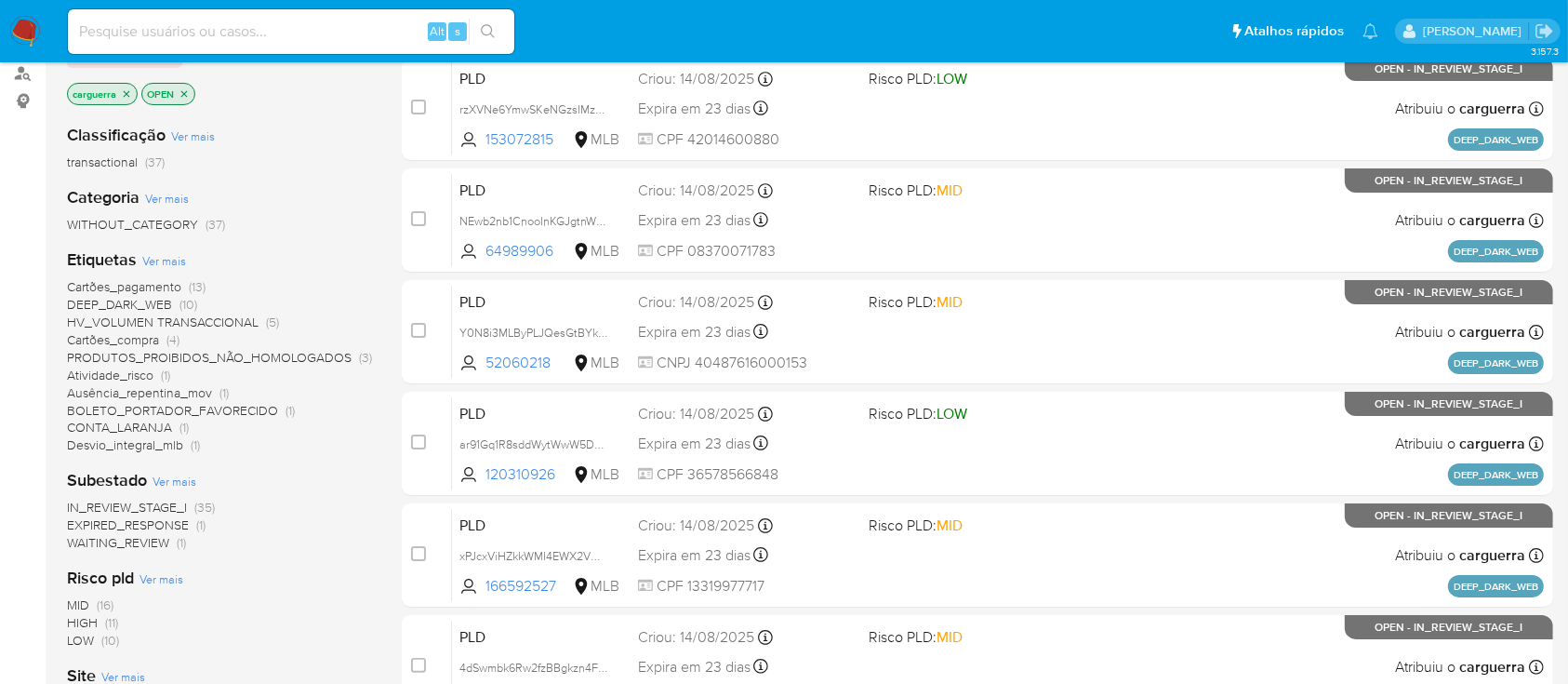
scroll to position [247, 0]
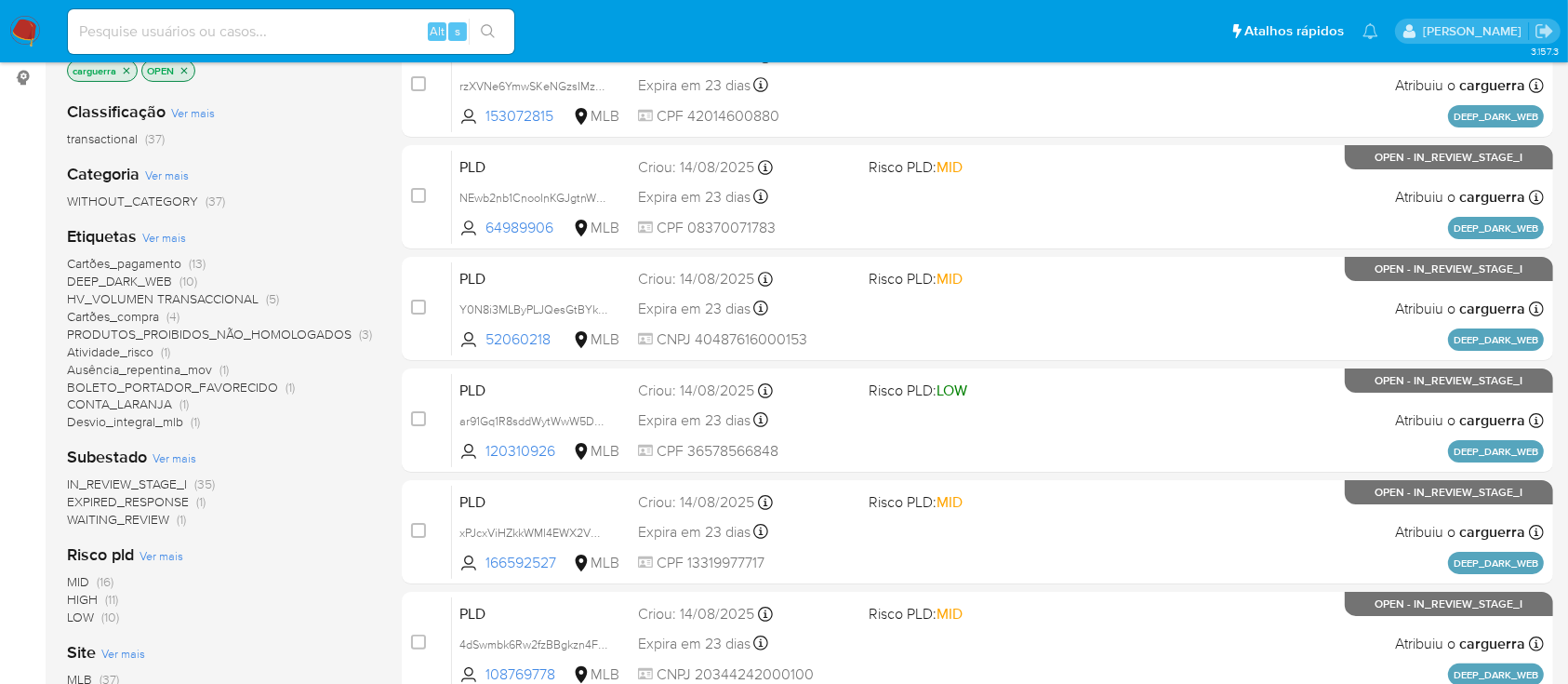
click at [240, 293] on span "HV_VOLUMEN TRANSACCIONAL" at bounding box center [162, 298] width 191 height 19
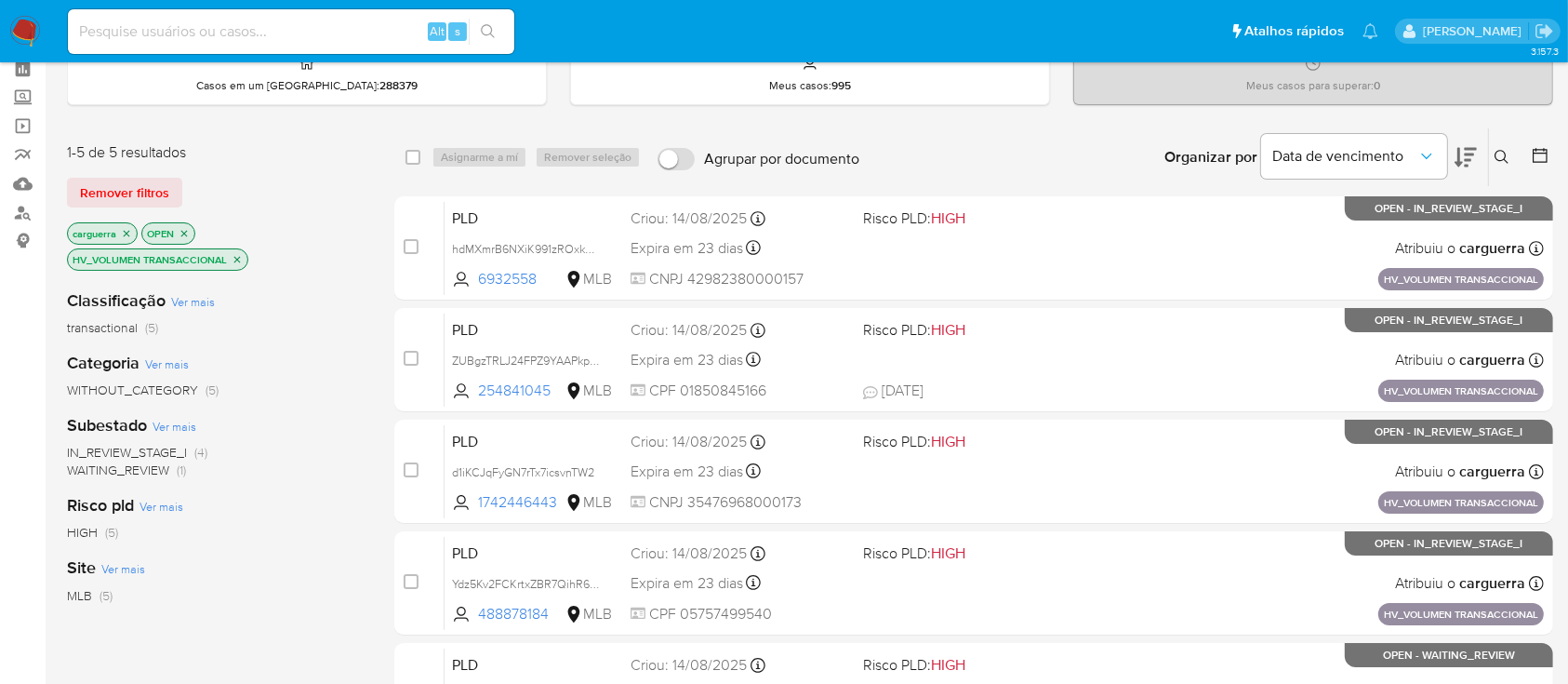
scroll to position [124, 0]
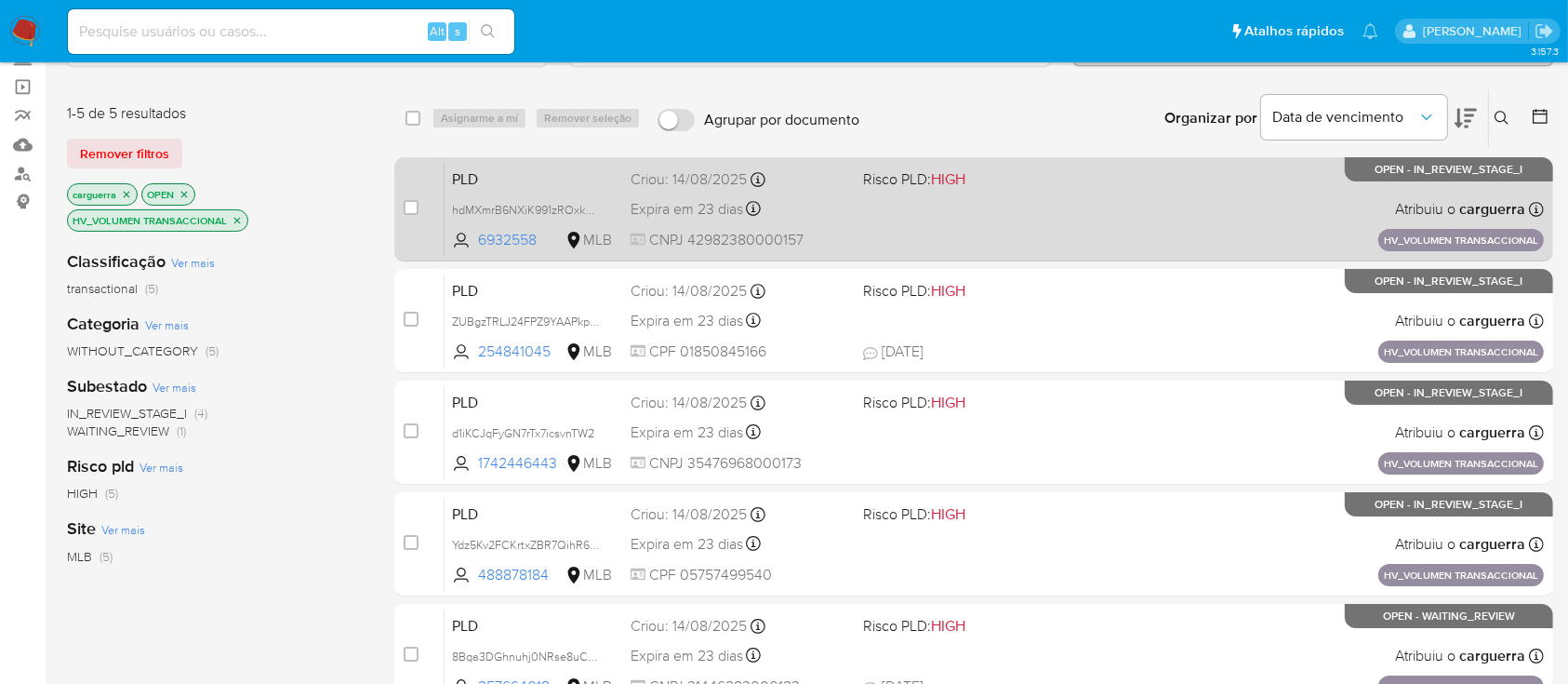
click at [993, 209] on div "PLD hdMXmrB6NXiK991zROxk2c4x 6932558 MLB Risco PLD: HIGH Criou: 14/08/2025 Crio…" at bounding box center [994, 208] width 1099 height 94
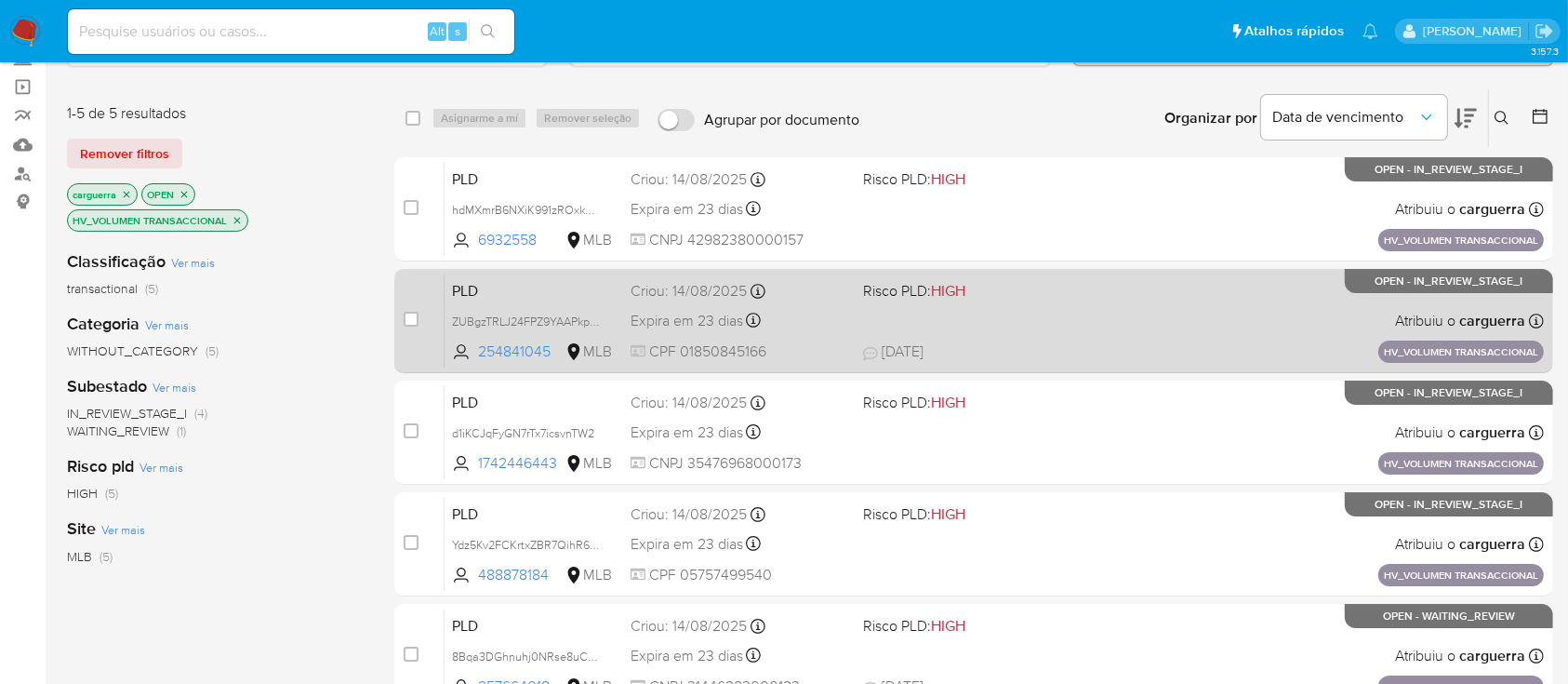
click at [1140, 327] on div "PLD ZUBgzTRLJ24FPZ9YAAPkpBx6 254841045 MLB Risco PLD: HIGH Criou: 14/08/2025 Cr…" at bounding box center [994, 320] width 1099 height 94
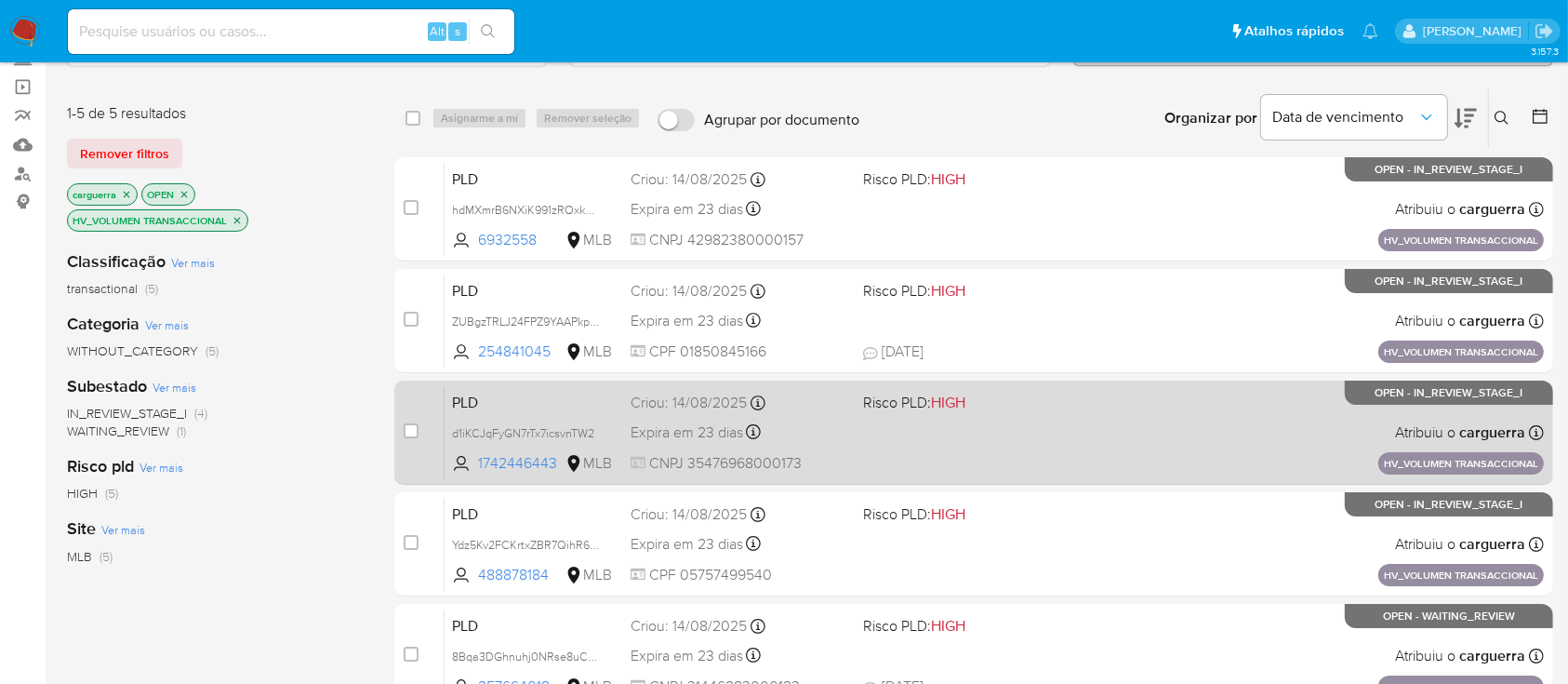
click at [1121, 433] on div "PLD d1iKCJqFyGN7rTx7icsvnTW2 1742446443 MLB Risco PLD: HIGH Criou: 14/08/2025 C…" at bounding box center [994, 432] width 1099 height 94
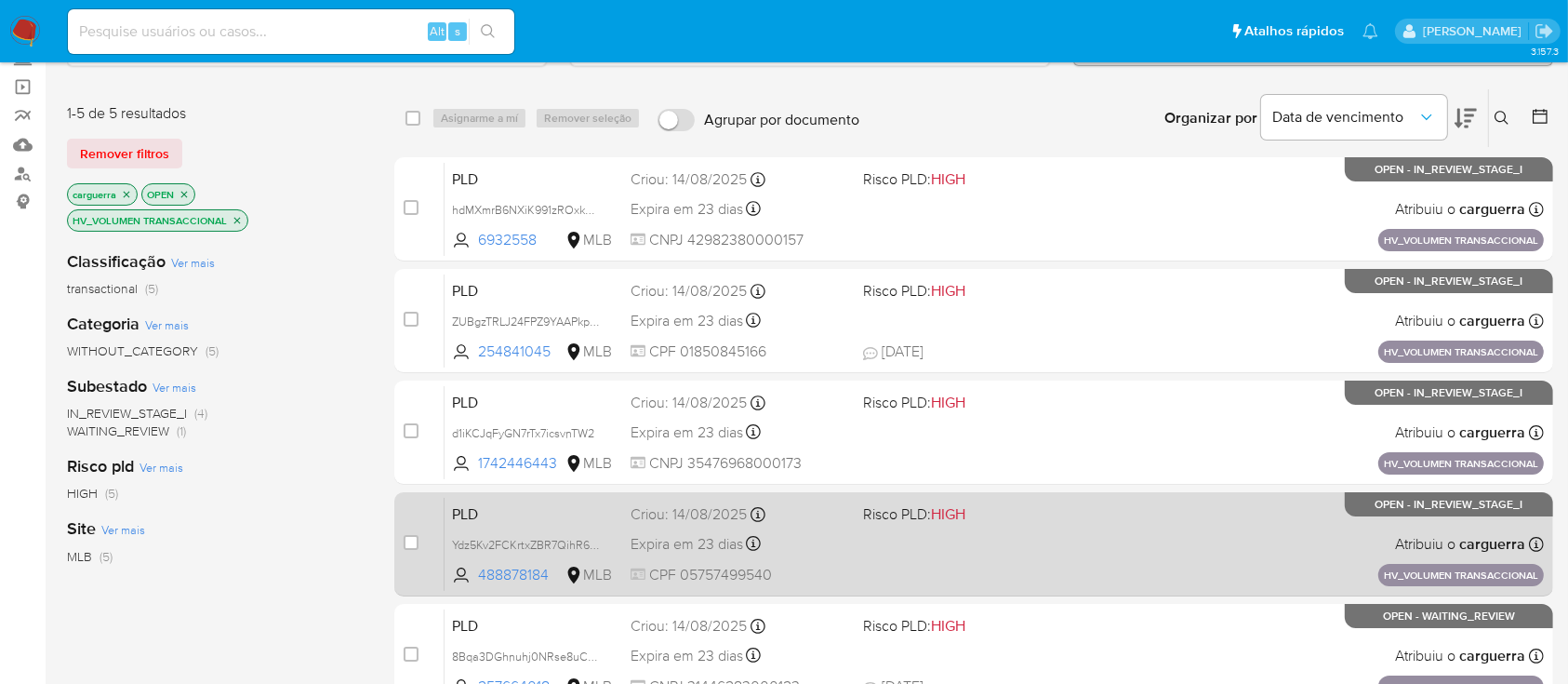
click at [1094, 520] on div "PLD Ydz5Kv2FCKrtxZBR7QihR672 488878184 MLB Risco PLD: HIGH Criou: 14/08/2025 Cr…" at bounding box center [994, 543] width 1099 height 94
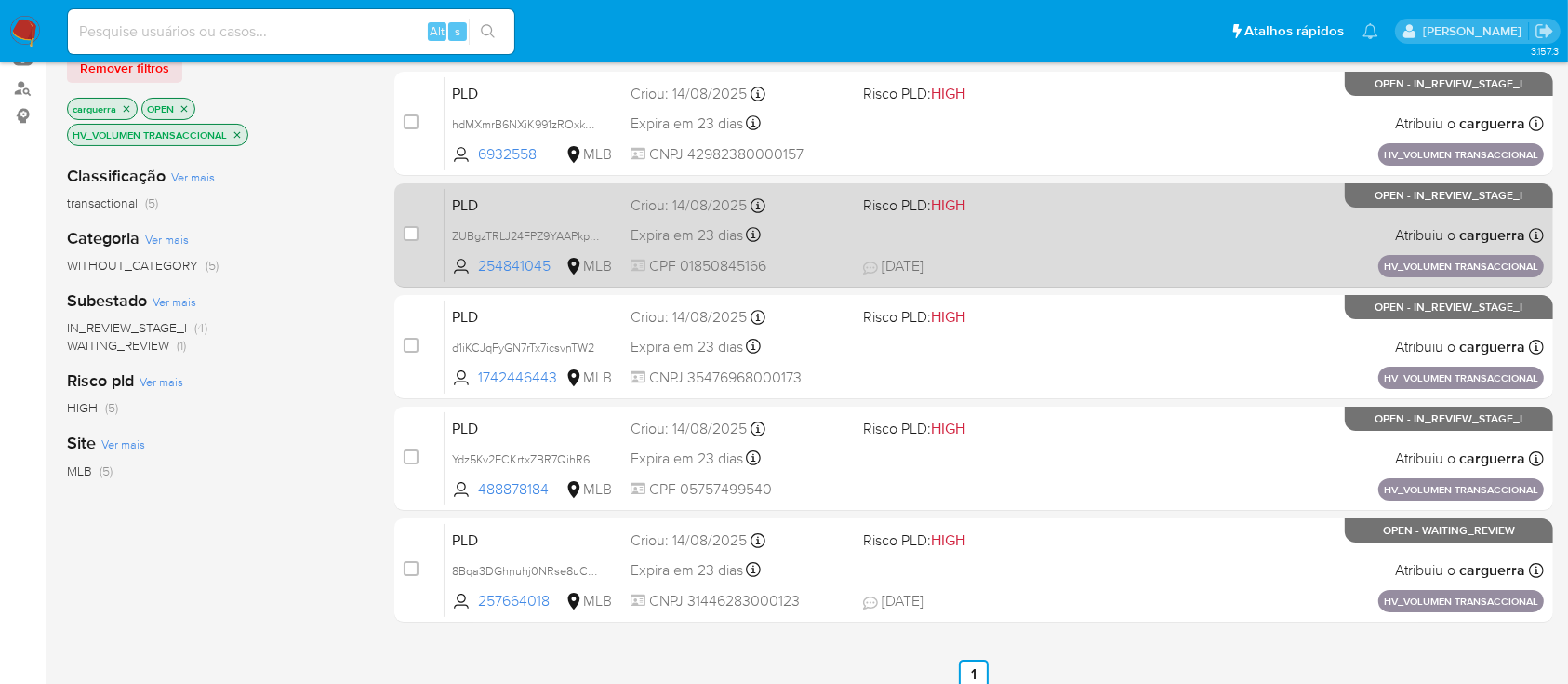
scroll to position [247, 0]
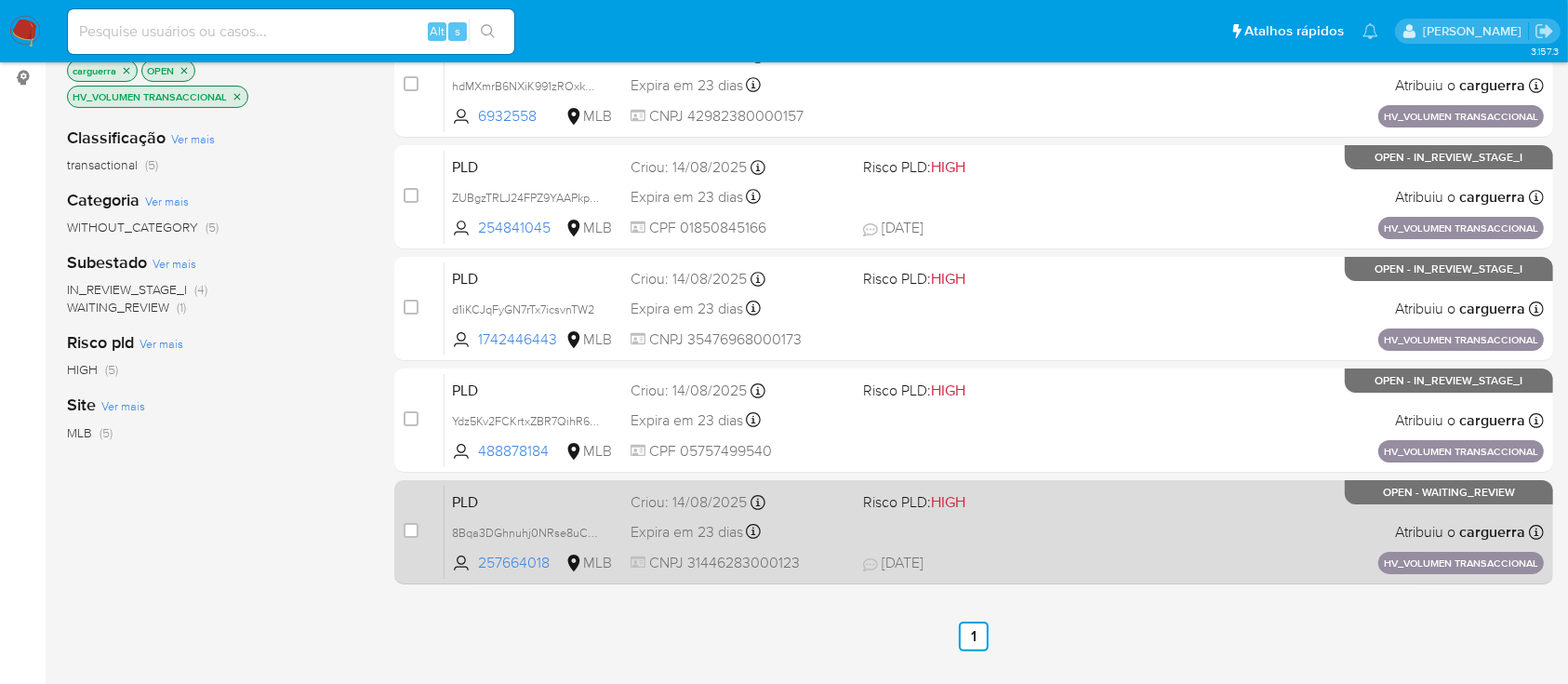
click at [1065, 542] on div "PLD 8Bqa3DGhnuhj0NRse8uCYBKc 257664018 MLB Risco PLD: HIGH Criou: 14/08/2025 Cr…" at bounding box center [994, 531] width 1099 height 94
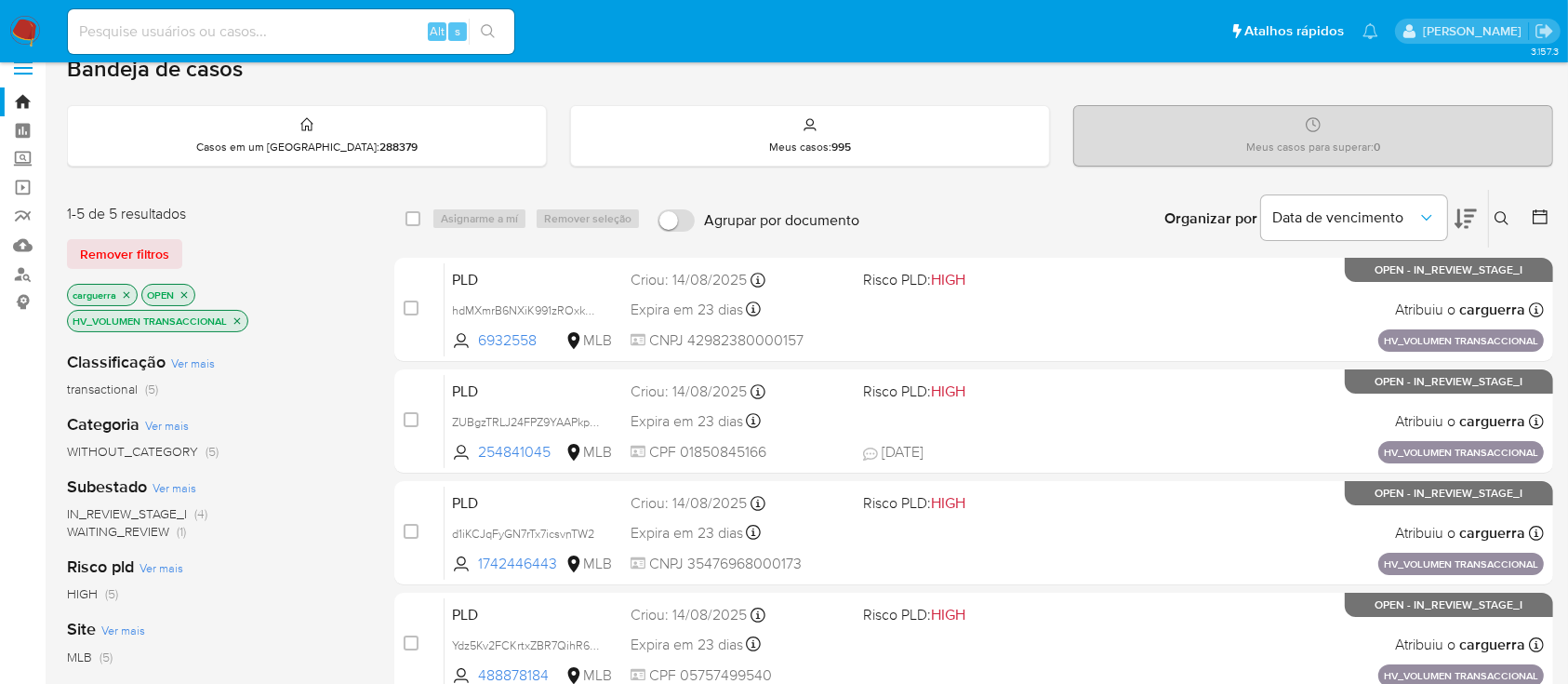
scroll to position [0, 0]
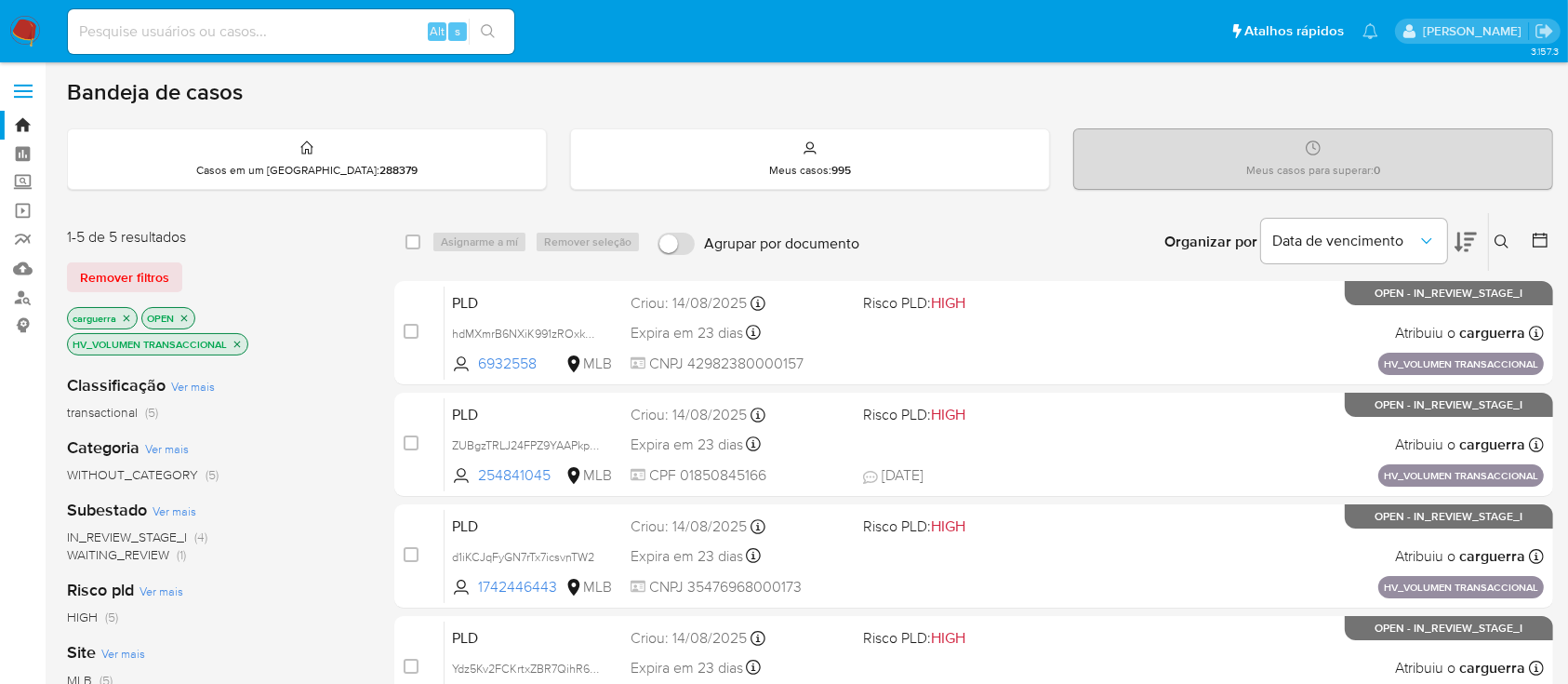
click at [236, 344] on icon "close-filter" at bounding box center [236, 344] width 11 height 11
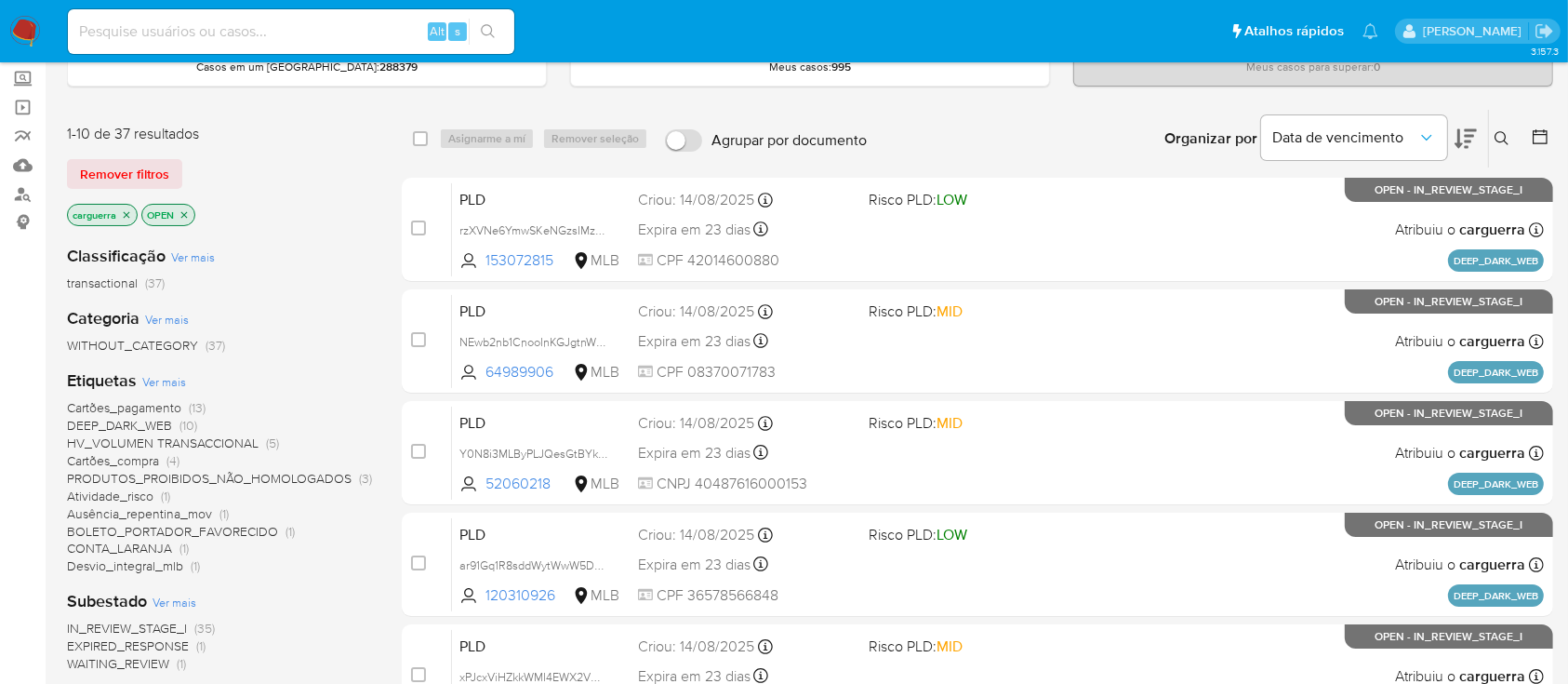
scroll to position [247, 0]
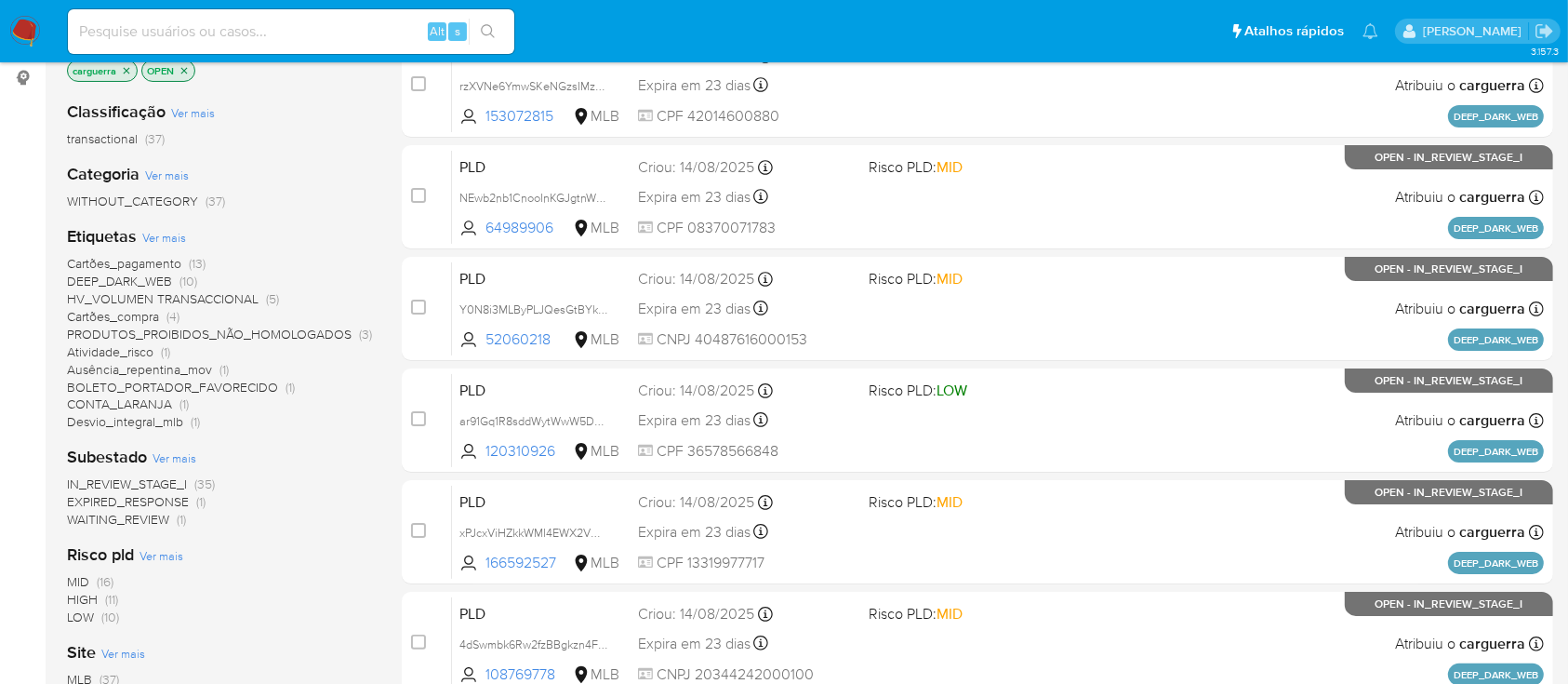
click at [293, 331] on span "PRODUTOS_PROIBIDOS_NÃO_HOMOLOGADOS" at bounding box center [209, 334] width 285 height 19
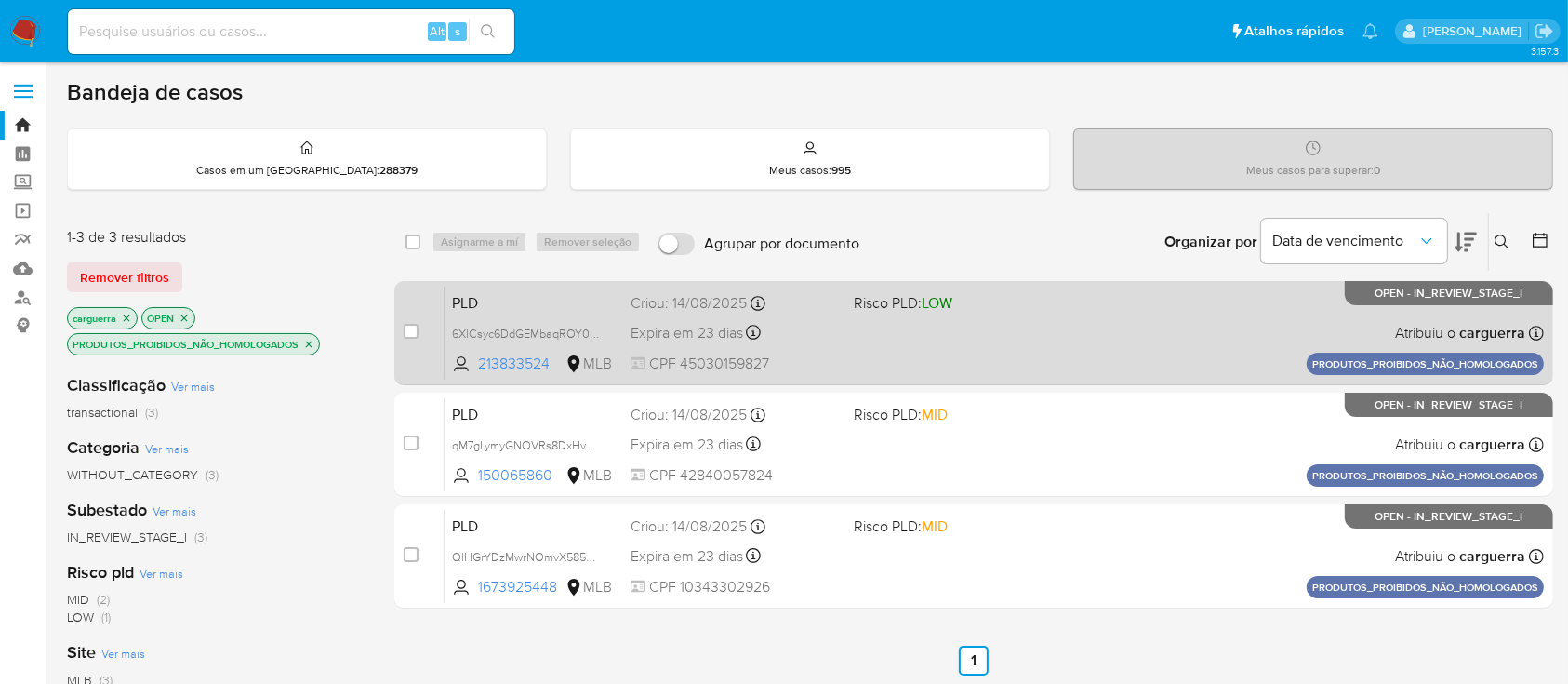
click at [1028, 321] on div "PLD 6XlCsyc6DdGEMbaqROY0w7fl 213833524 MLB Risco PLD: LOW Criou: 14/08/2025 Cri…" at bounding box center [994, 332] width 1099 height 94
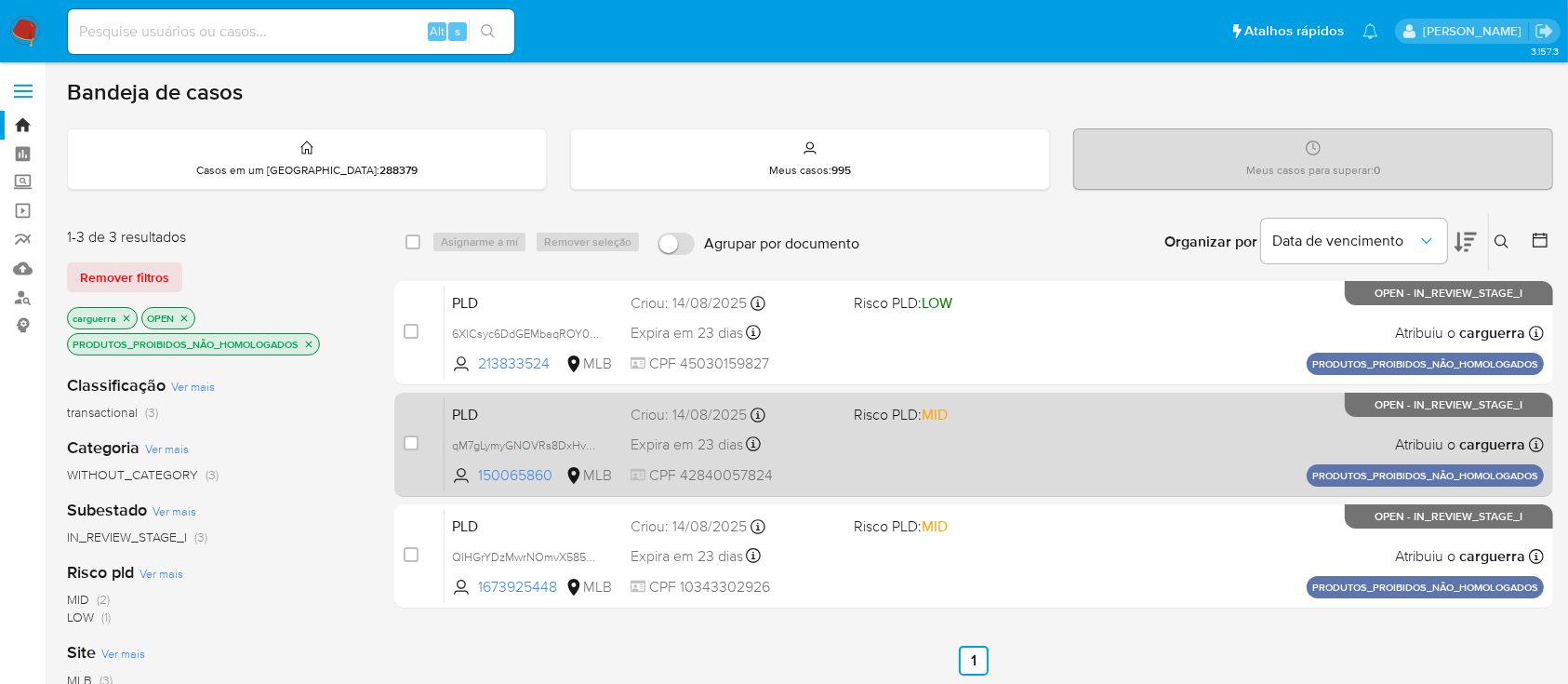
click at [1050, 436] on div "PLD qM7gLymyGNOVRs8DxHvuPBcz 150065860 MLB Risco PLD: MID Criou: 14/08/2025 Cri…" at bounding box center [994, 444] width 1099 height 94
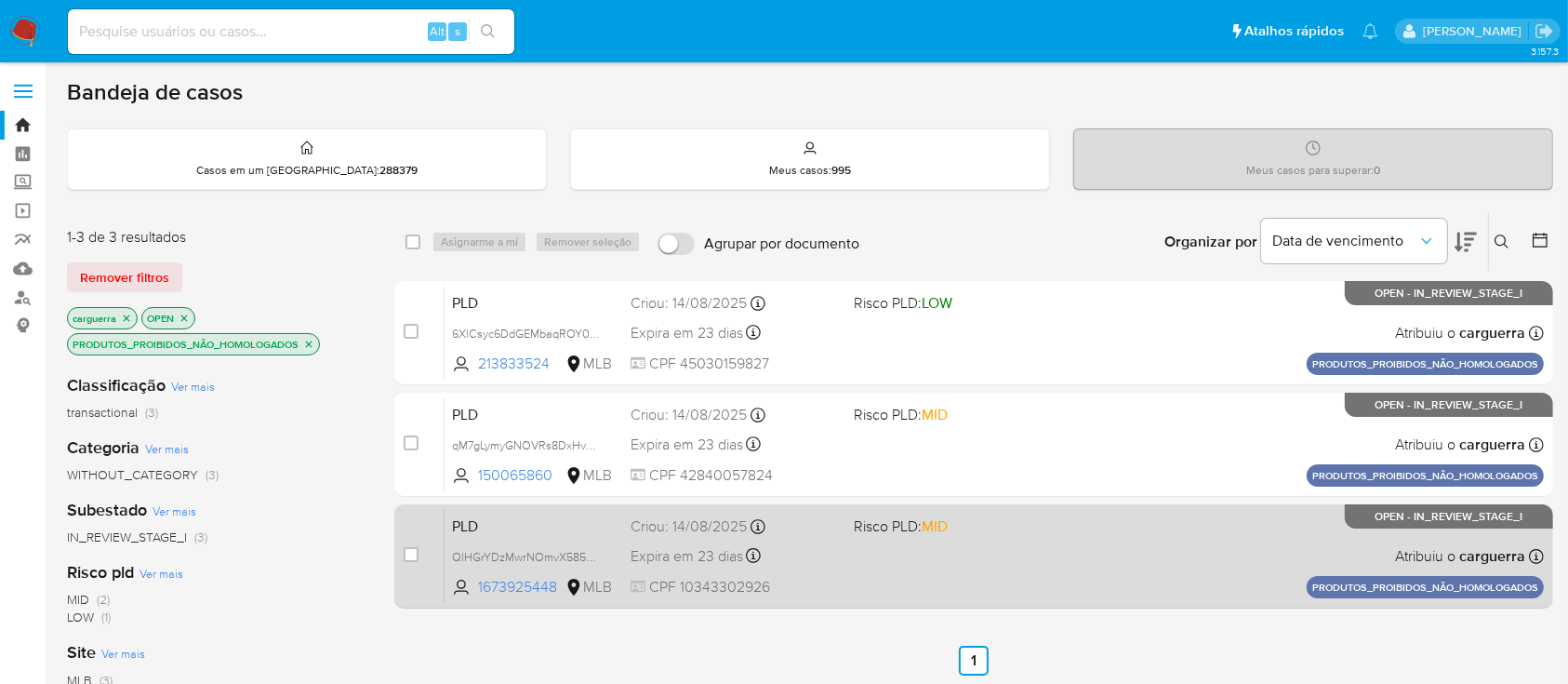
click at [1067, 562] on div "PLD QlHGrYDzMwrNOmvX585QhDhR 1673925448 MLB Risco PLD: MID Criou: 14/08/2025 Cr…" at bounding box center [994, 555] width 1099 height 94
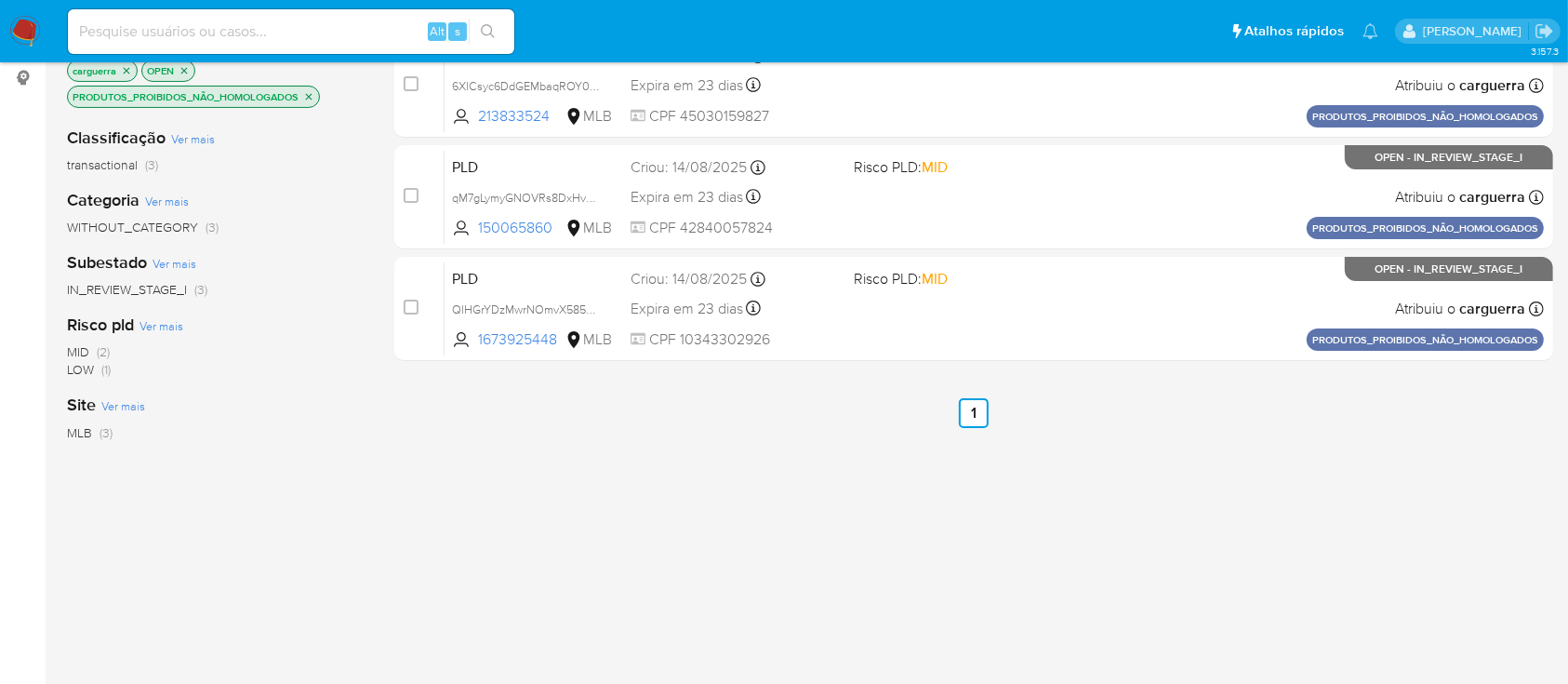
scroll to position [124, 0]
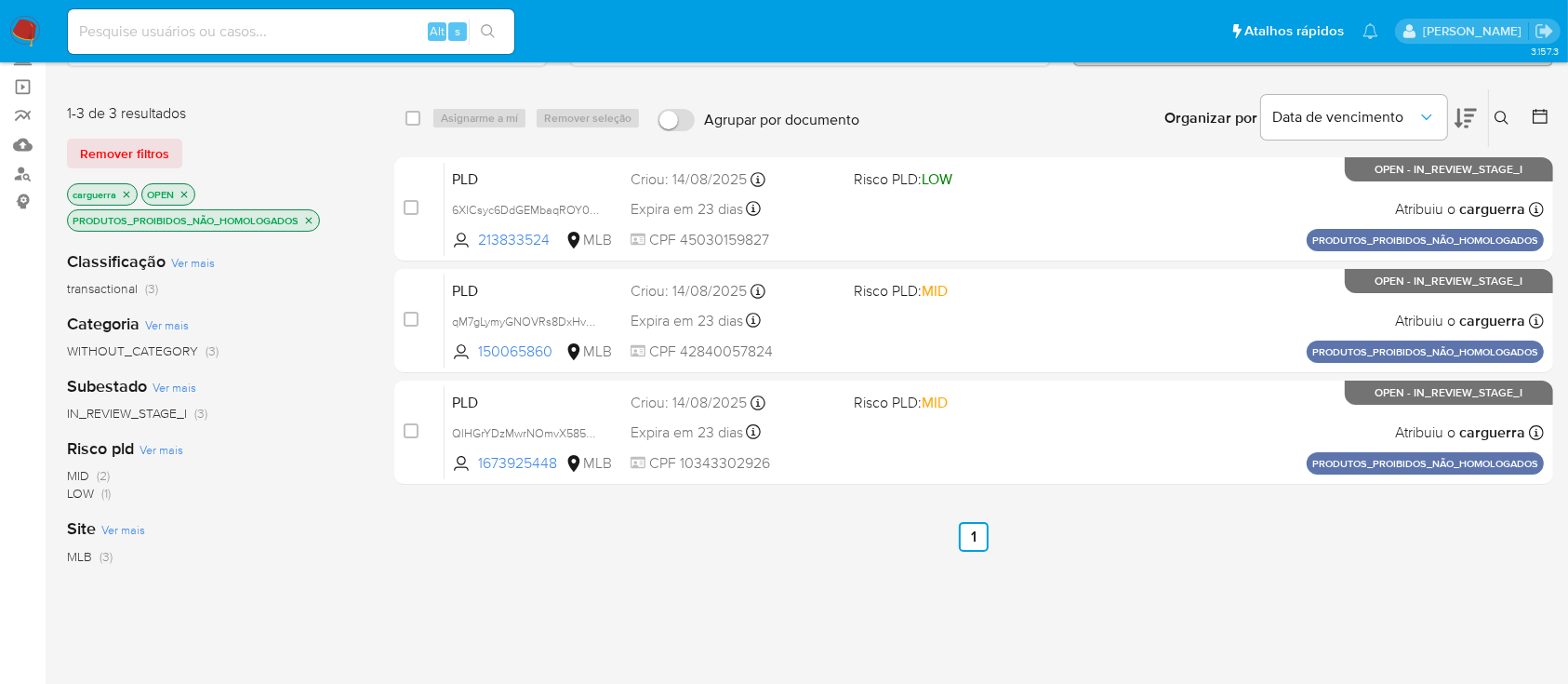
click at [308, 221] on icon "close-filter" at bounding box center [308, 220] width 11 height 11
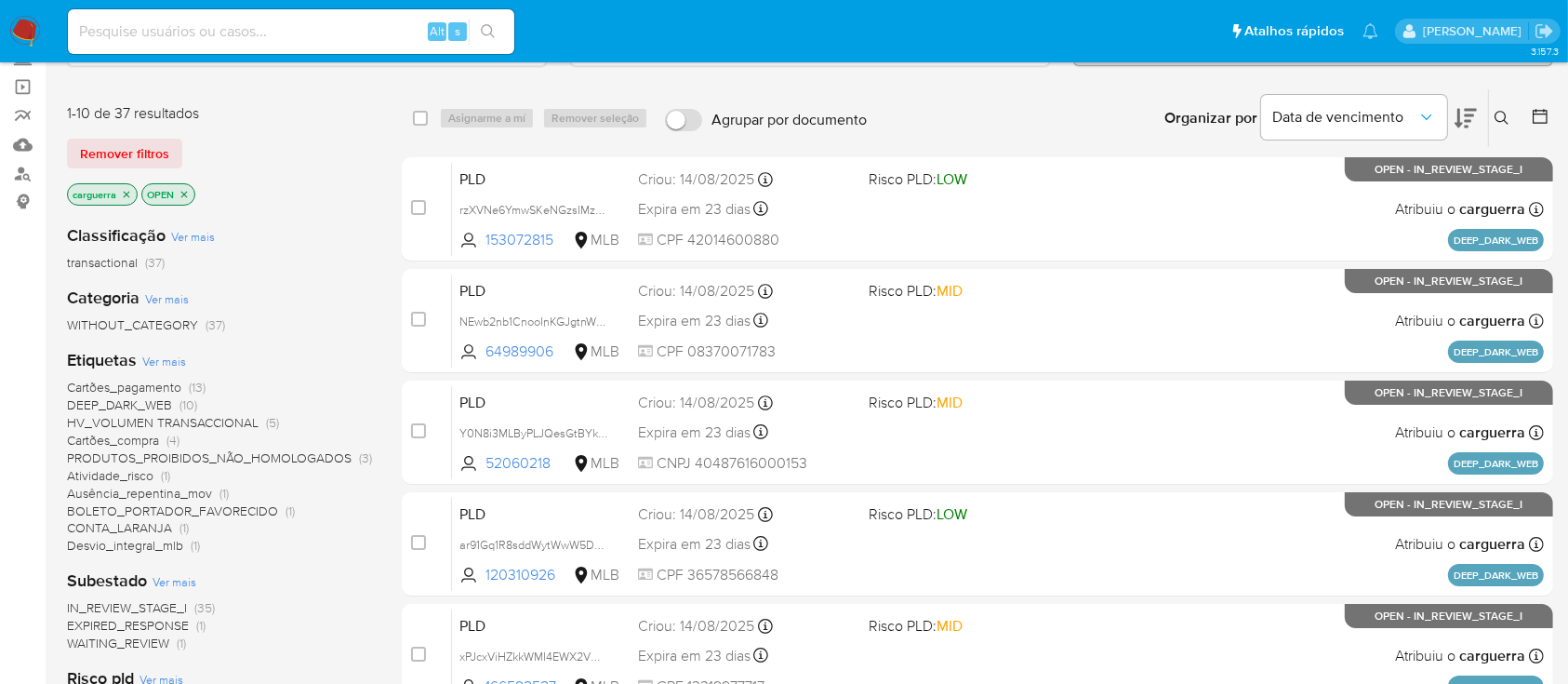
click at [127, 473] on span "Atividade_risco" at bounding box center [110, 475] width 87 height 19
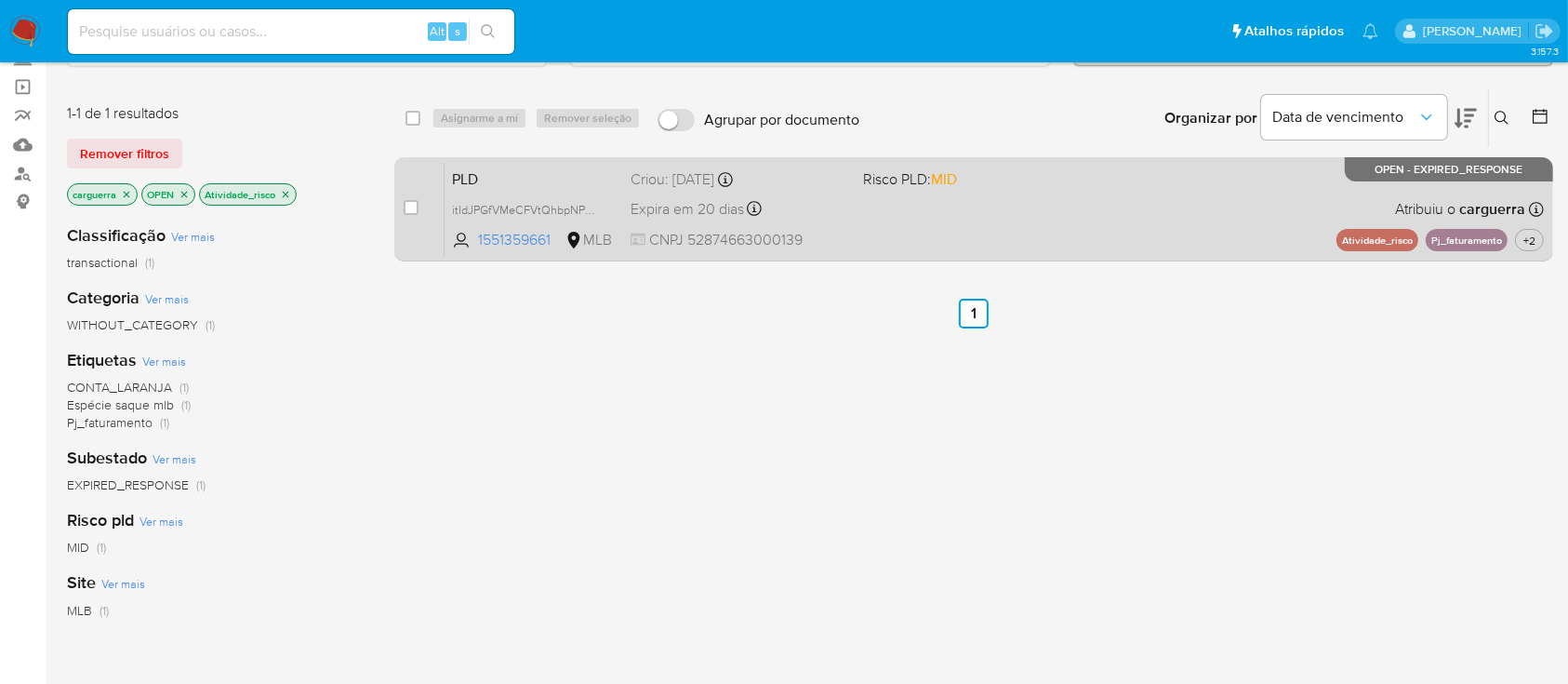
click at [1135, 195] on div "PLD itIdJPGfVMeCFVtQhbpNPWkx 1551359661 MLB Risco PLD: MID Criou: 12/08/2025 Cr…" at bounding box center [994, 208] width 1099 height 94
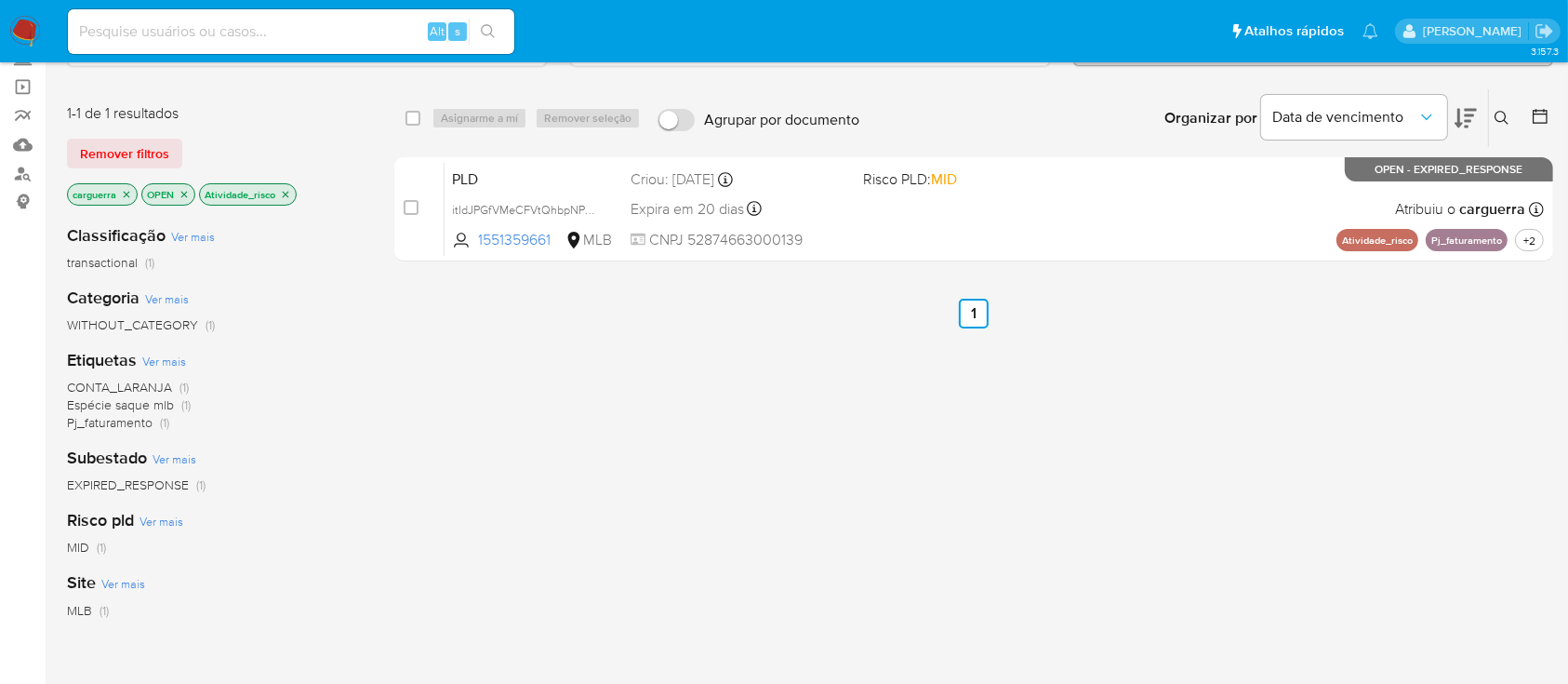
click at [284, 189] on icon "close-filter" at bounding box center [285, 193] width 11 height 11
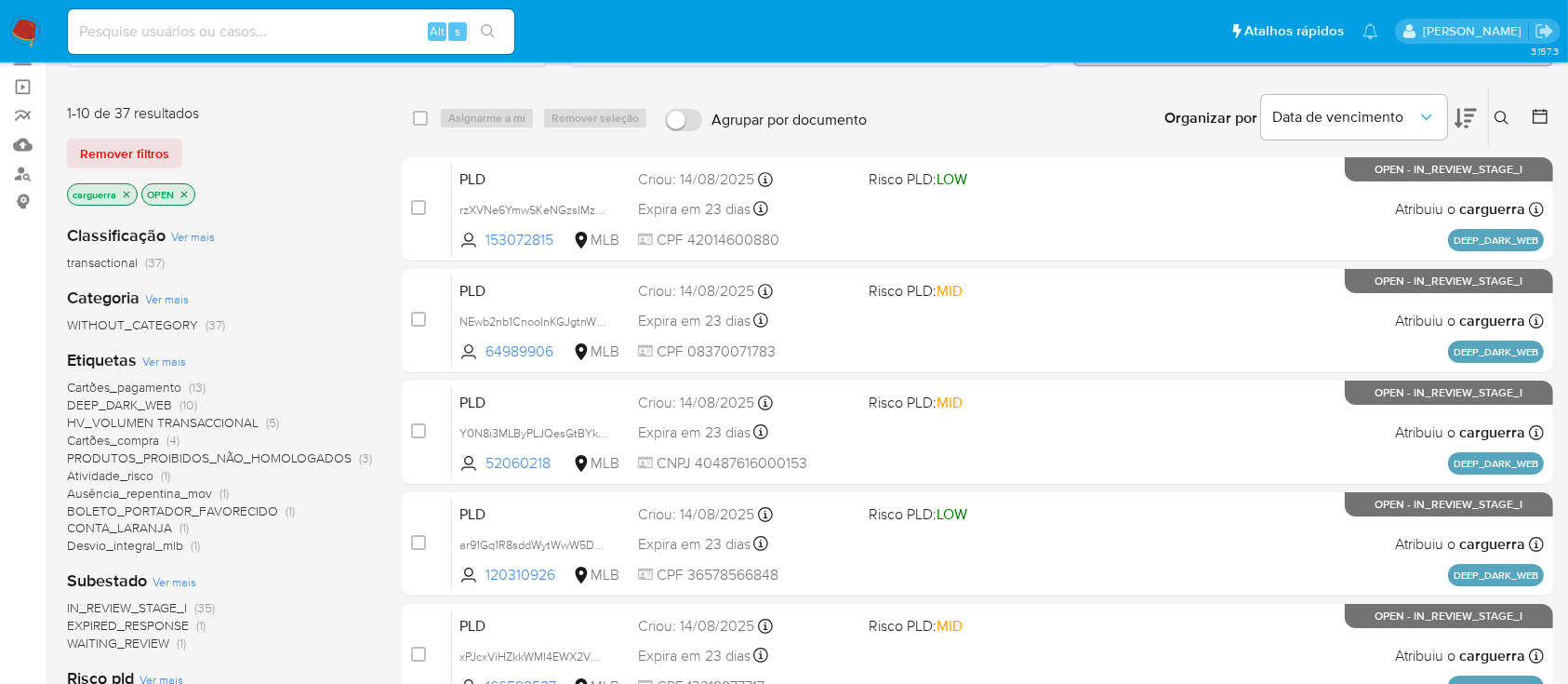
click at [142, 519] on span "CONTA_LARANJA" at bounding box center [119, 527] width 105 height 19
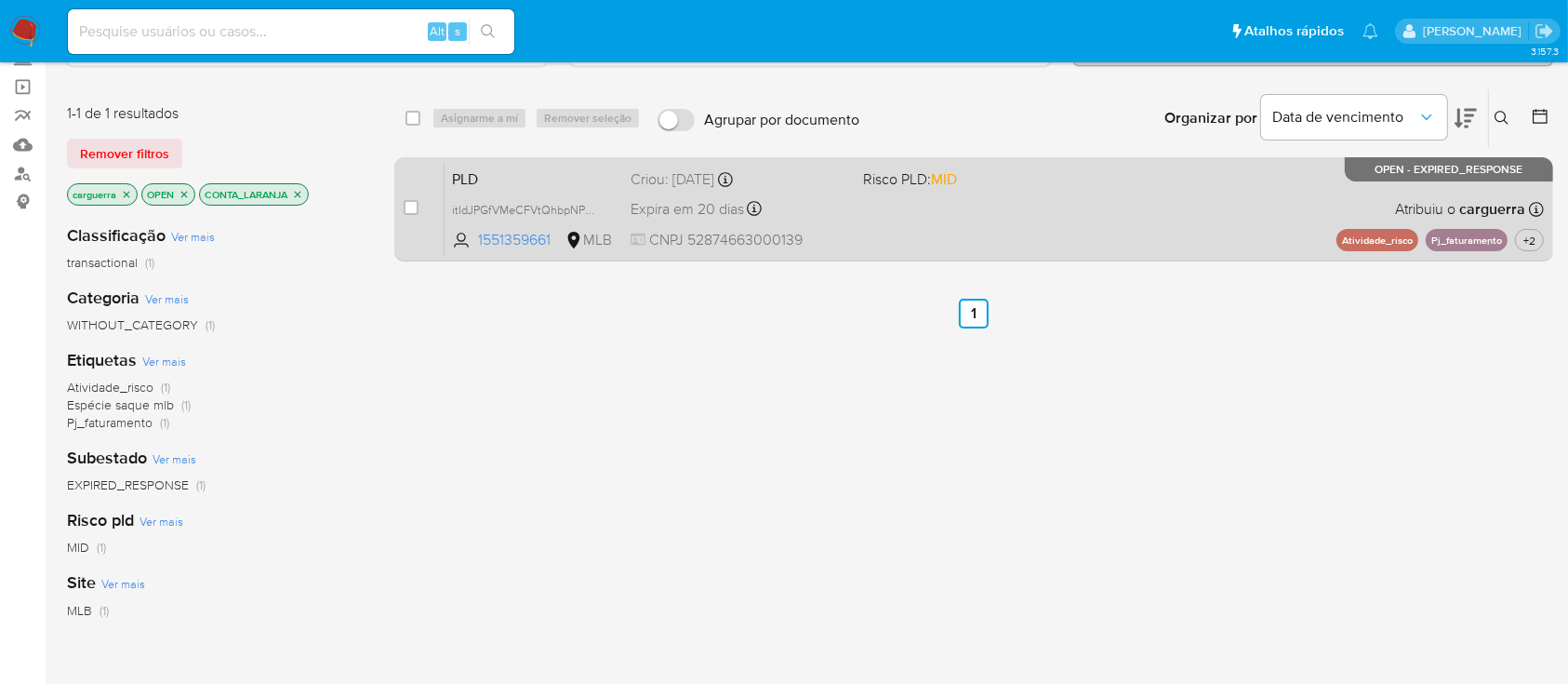
click at [1107, 195] on div "PLD itIdJPGfVMeCFVtQhbpNPWkx 1551359661 MLB Risco PLD: MID Criou: 12/08/2025 Cr…" at bounding box center [994, 208] width 1099 height 94
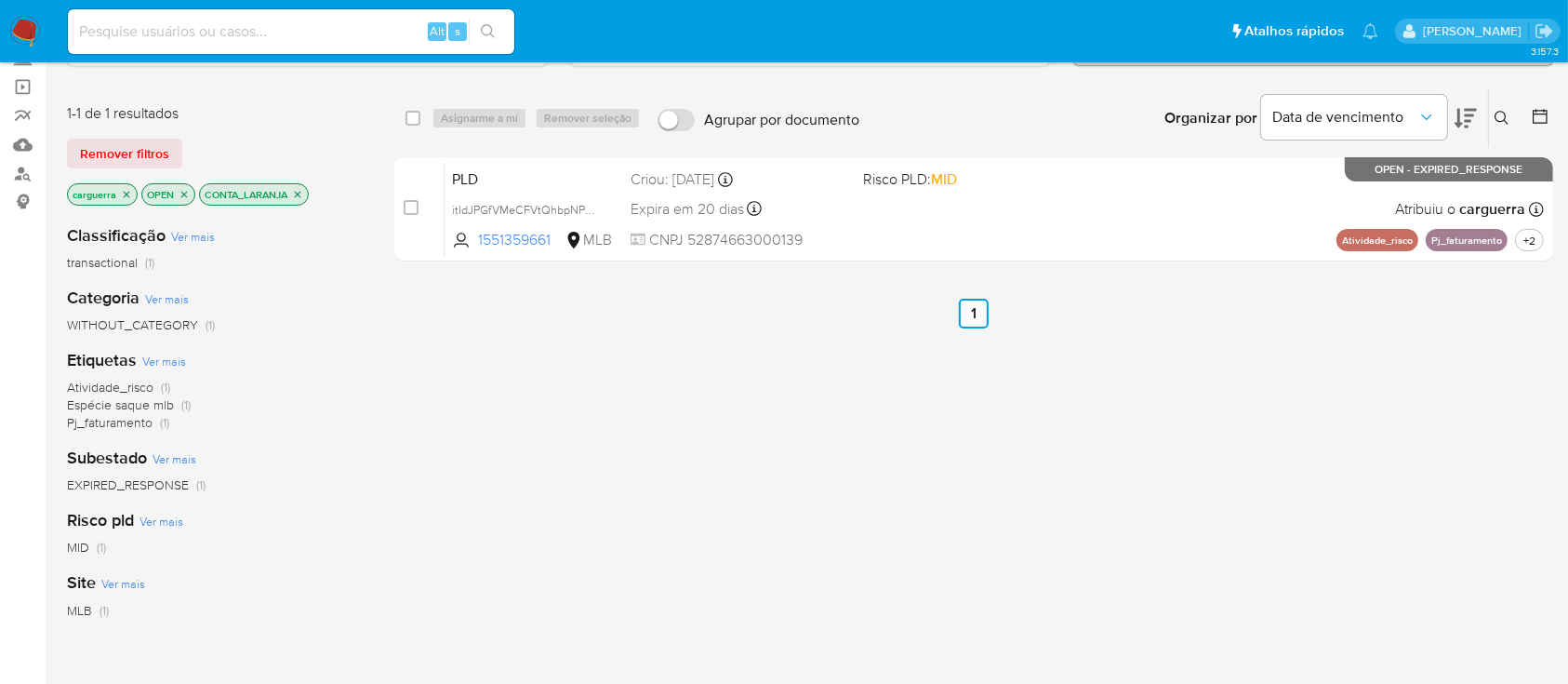
click at [291, 184] on p "CONTA_LARANJA" at bounding box center [254, 194] width 108 height 21
click at [301, 190] on icon "close-filter" at bounding box center [297, 193] width 11 height 11
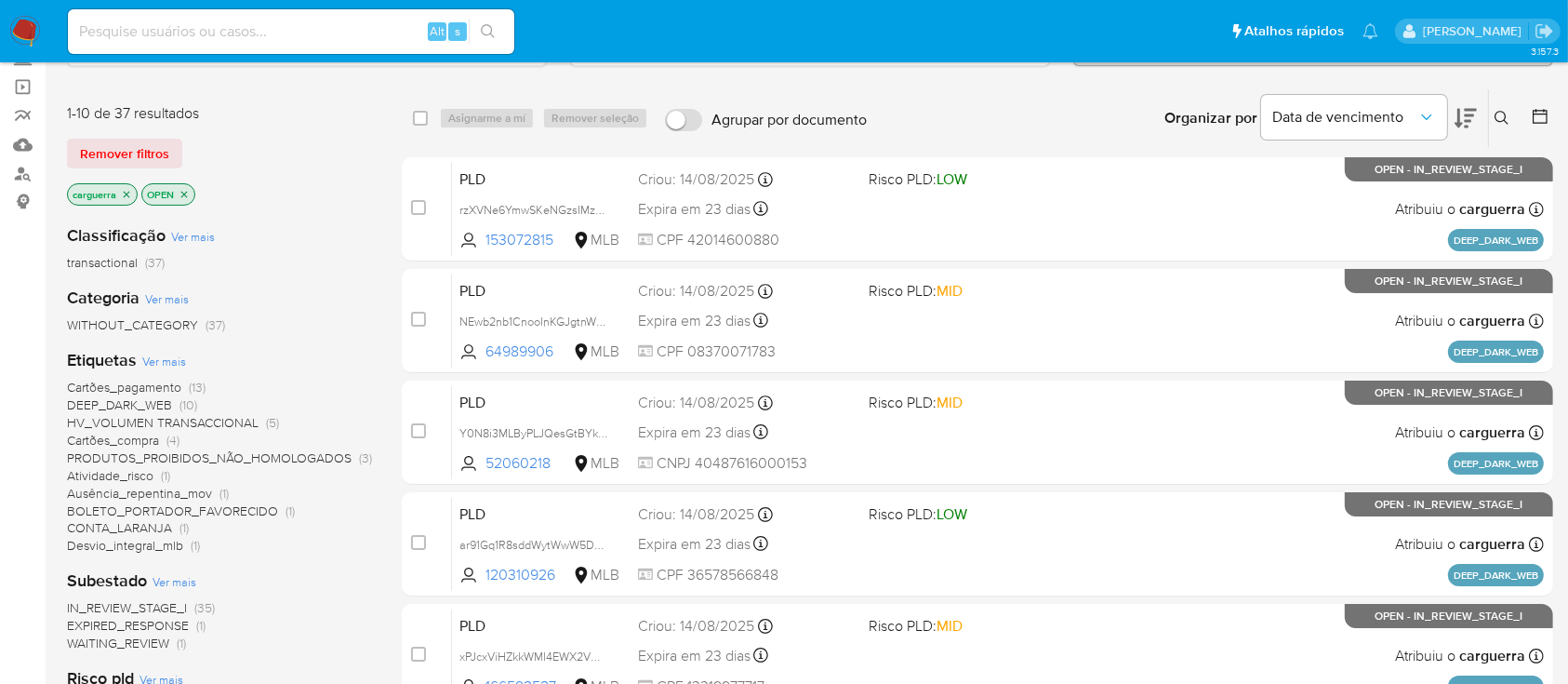
click at [153, 541] on span "Desvio_integral_mlb" at bounding box center [125, 544] width 117 height 19
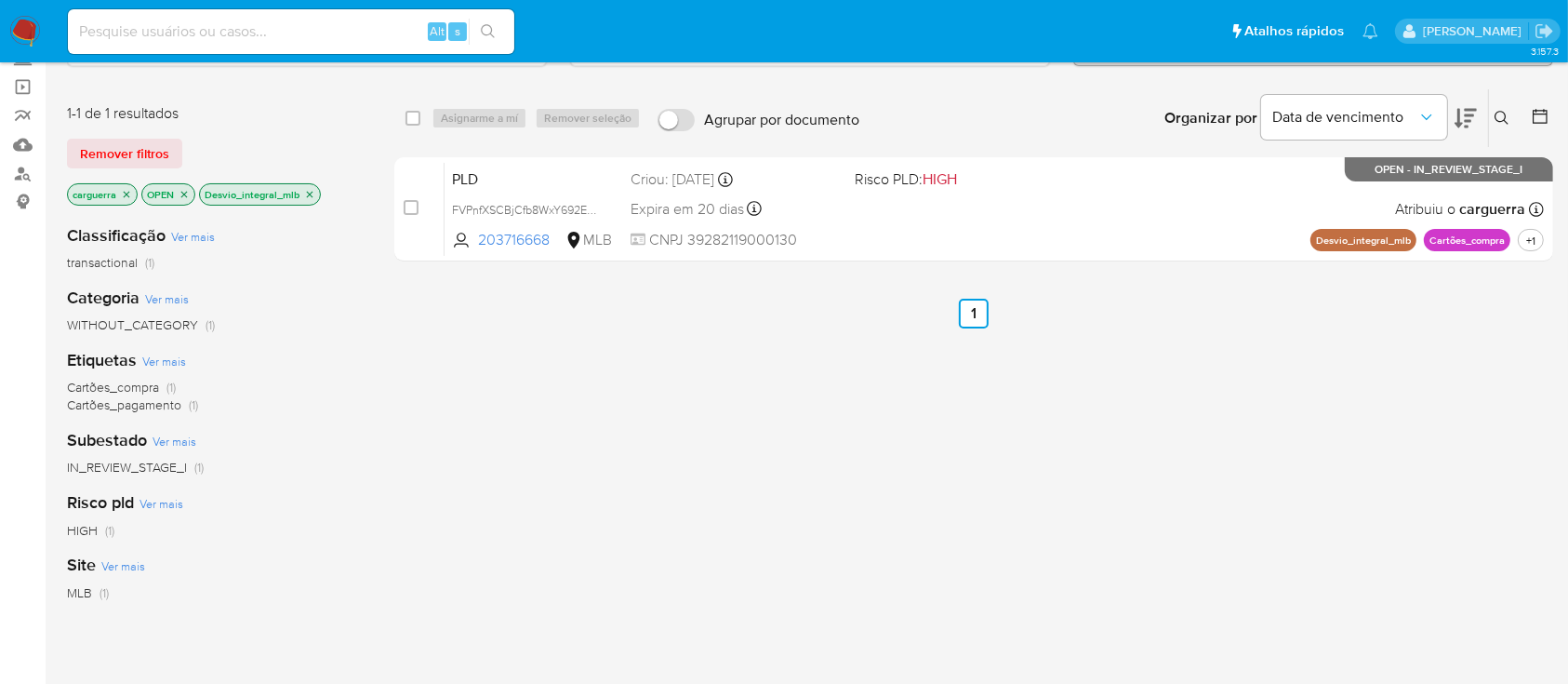
click at [313, 192] on icon "close-filter" at bounding box center [309, 193] width 11 height 11
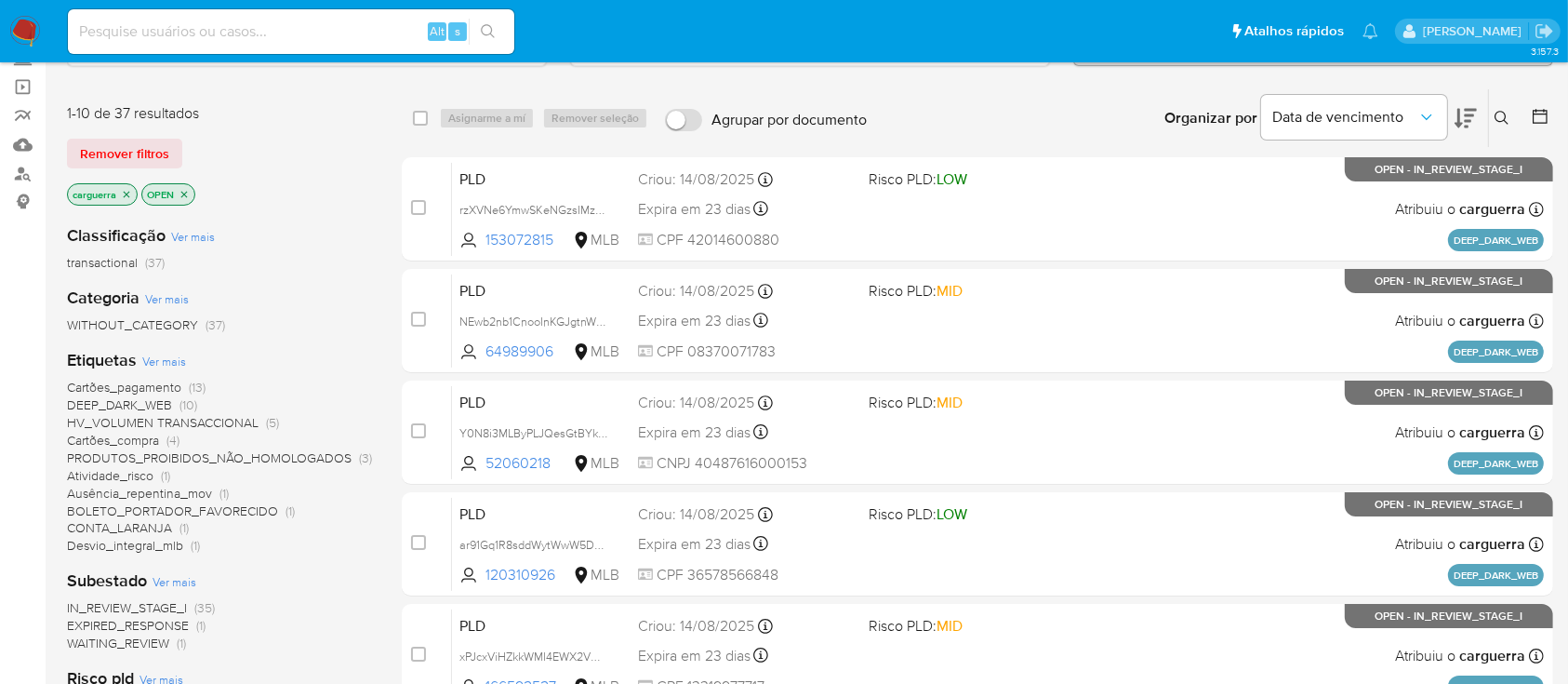
click at [168, 498] on span "Ausência_repentina_mov" at bounding box center [140, 493] width 146 height 19
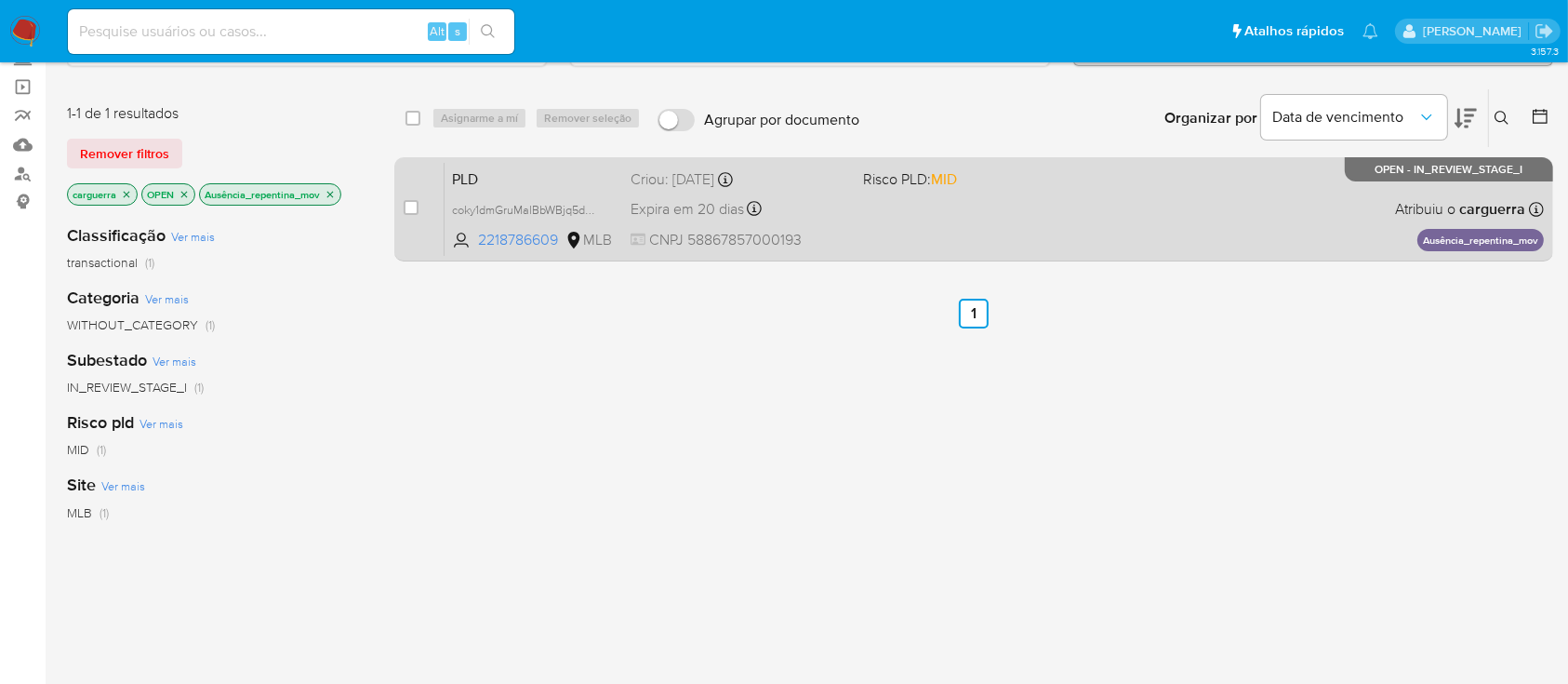
click at [927, 220] on div "PLD coky1dmGruMalBbWBjq5d8Sp 2218786609 MLB Risco PLD: MID Criou: 12/08/2025 Cr…" at bounding box center [994, 208] width 1099 height 94
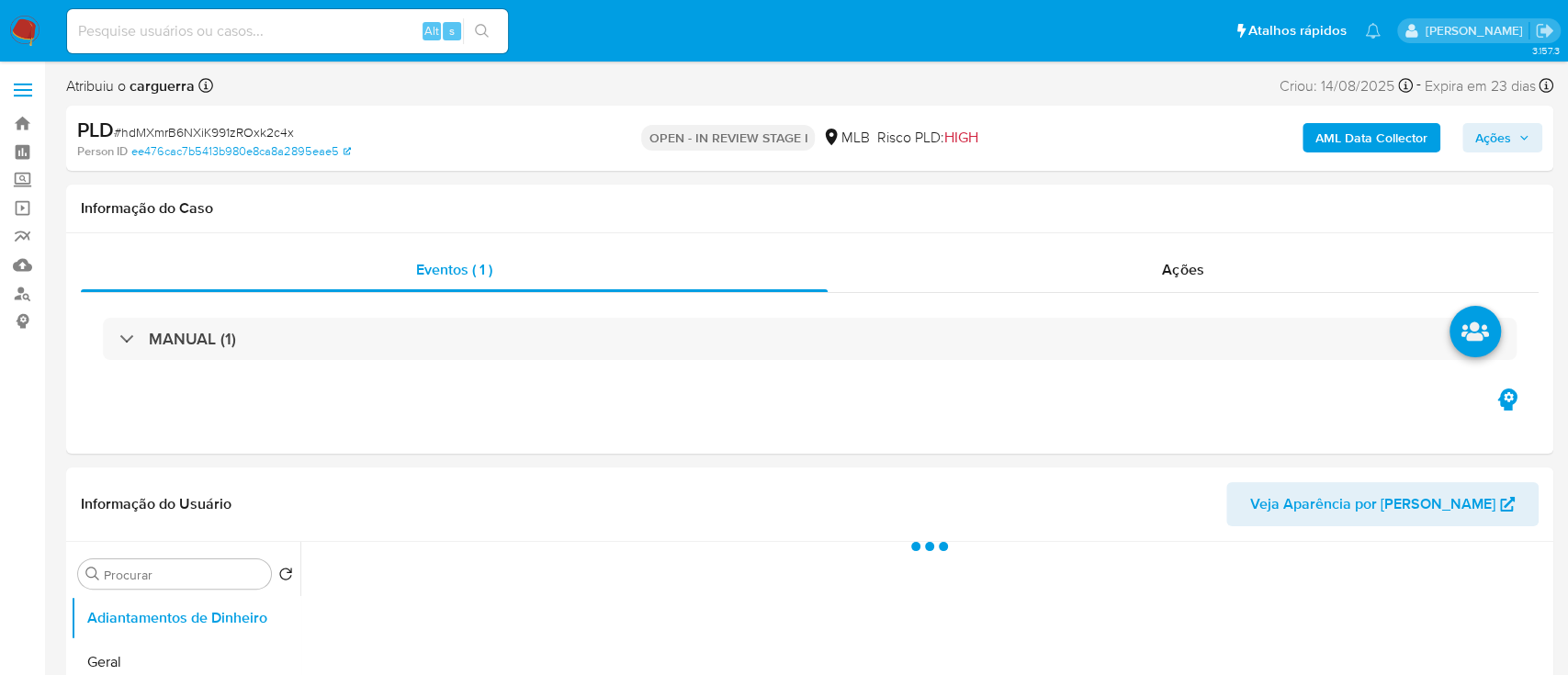
select select "10"
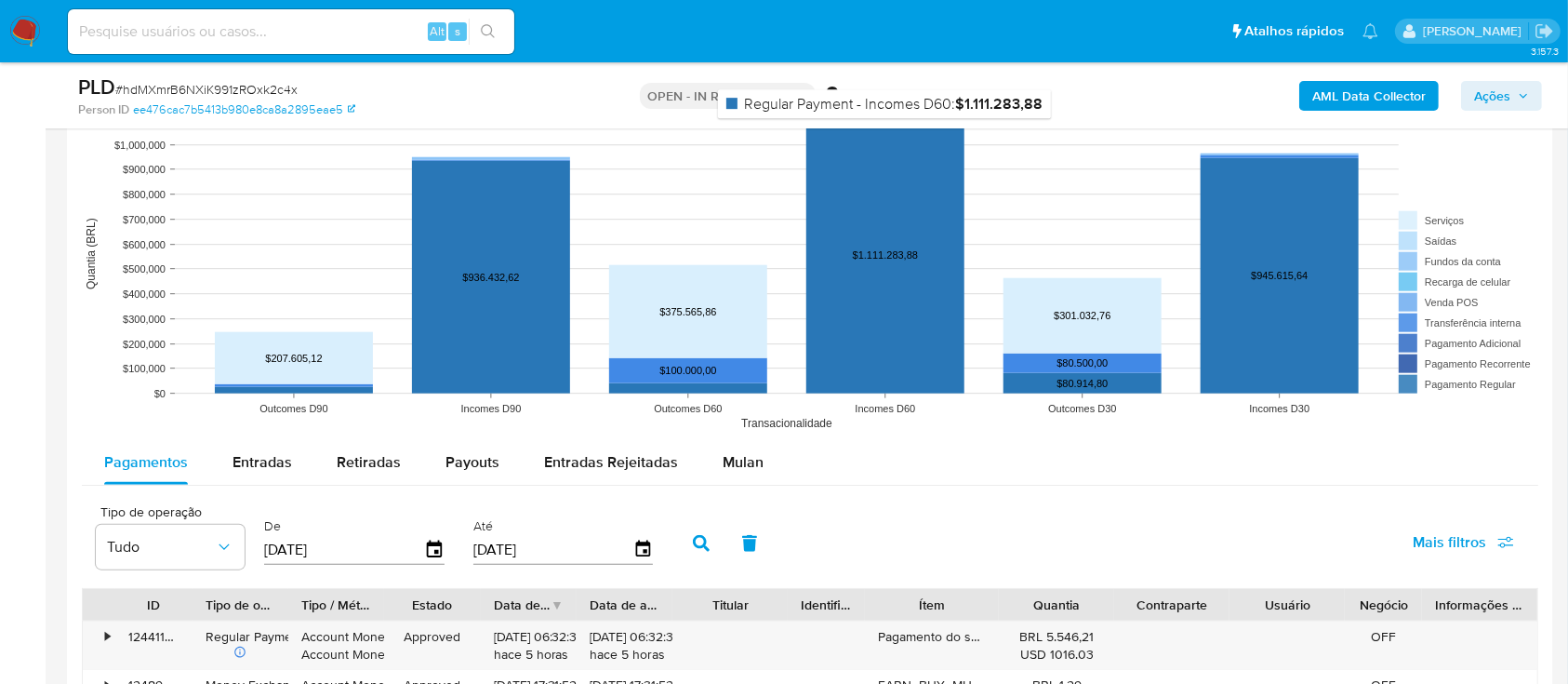
scroll to position [1984, 0]
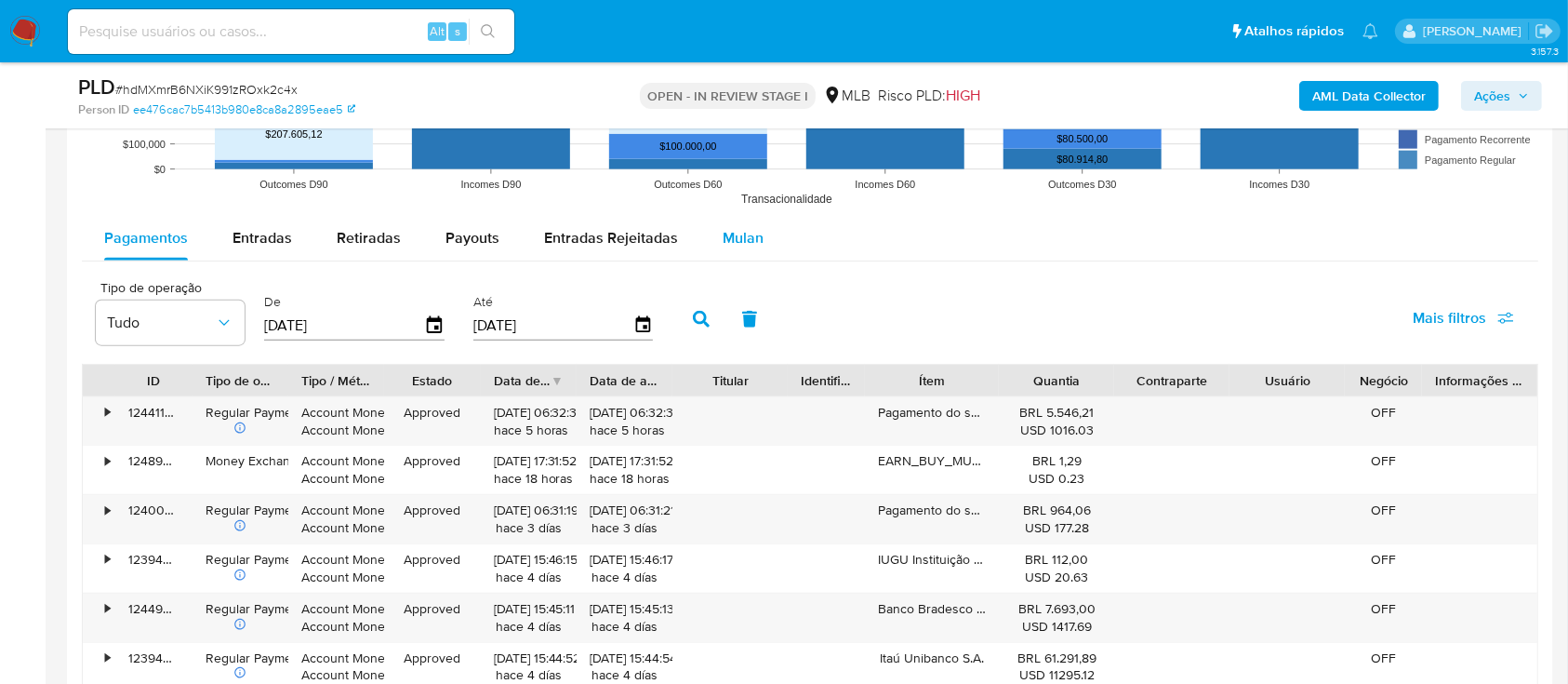
click at [738, 233] on span "Mulan" at bounding box center [743, 237] width 41 height 21
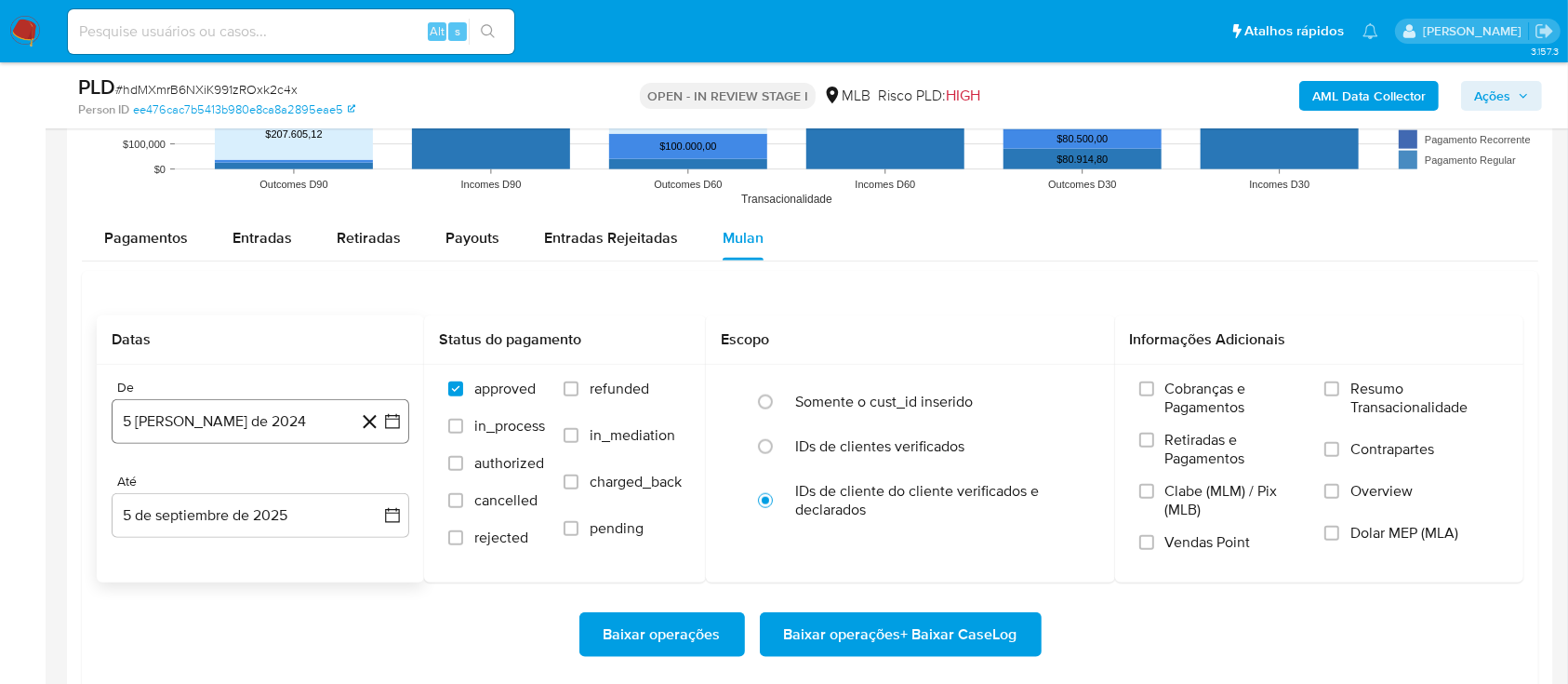
click at [390, 434] on button "5 [PERSON_NAME] de 2024" at bounding box center [260, 421] width 298 height 45
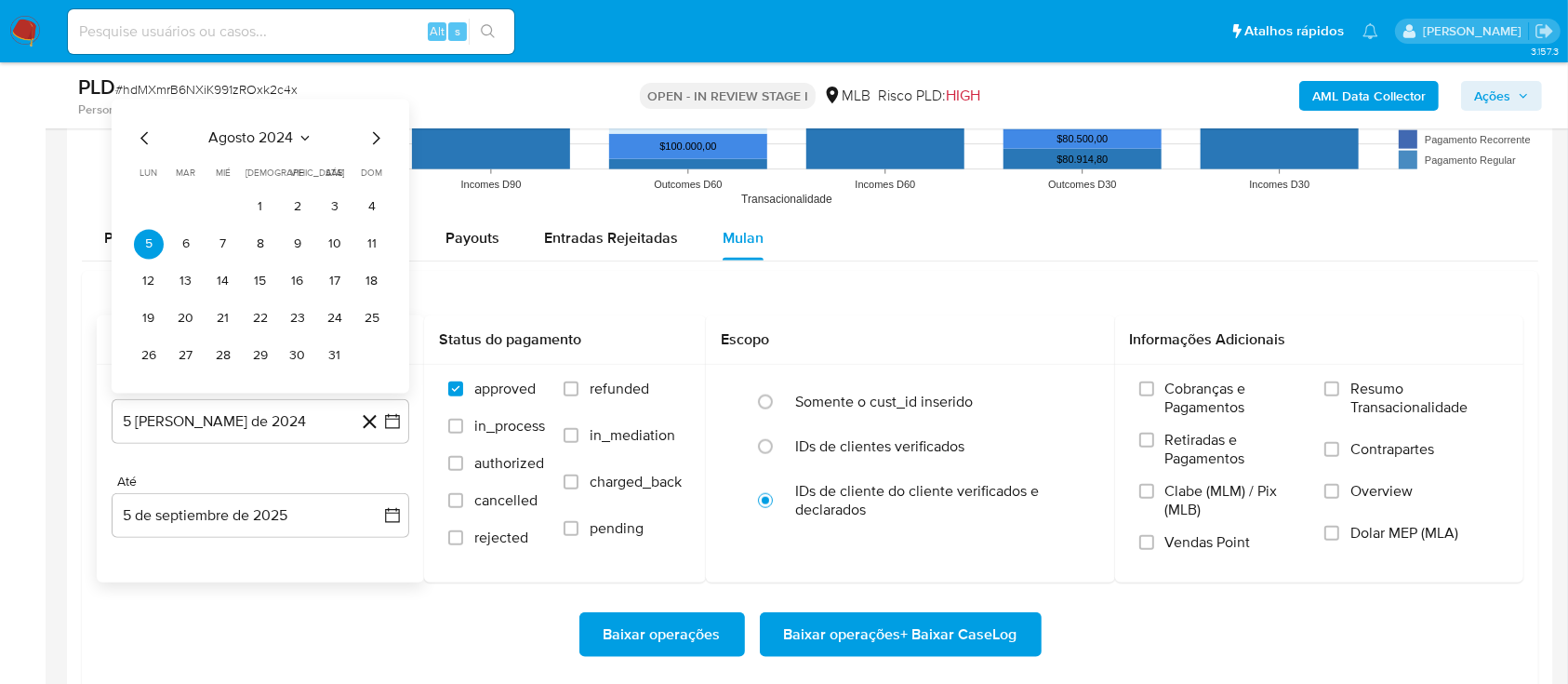
click at [268, 138] on span "agosto 2024" at bounding box center [251, 138] width 85 height 19
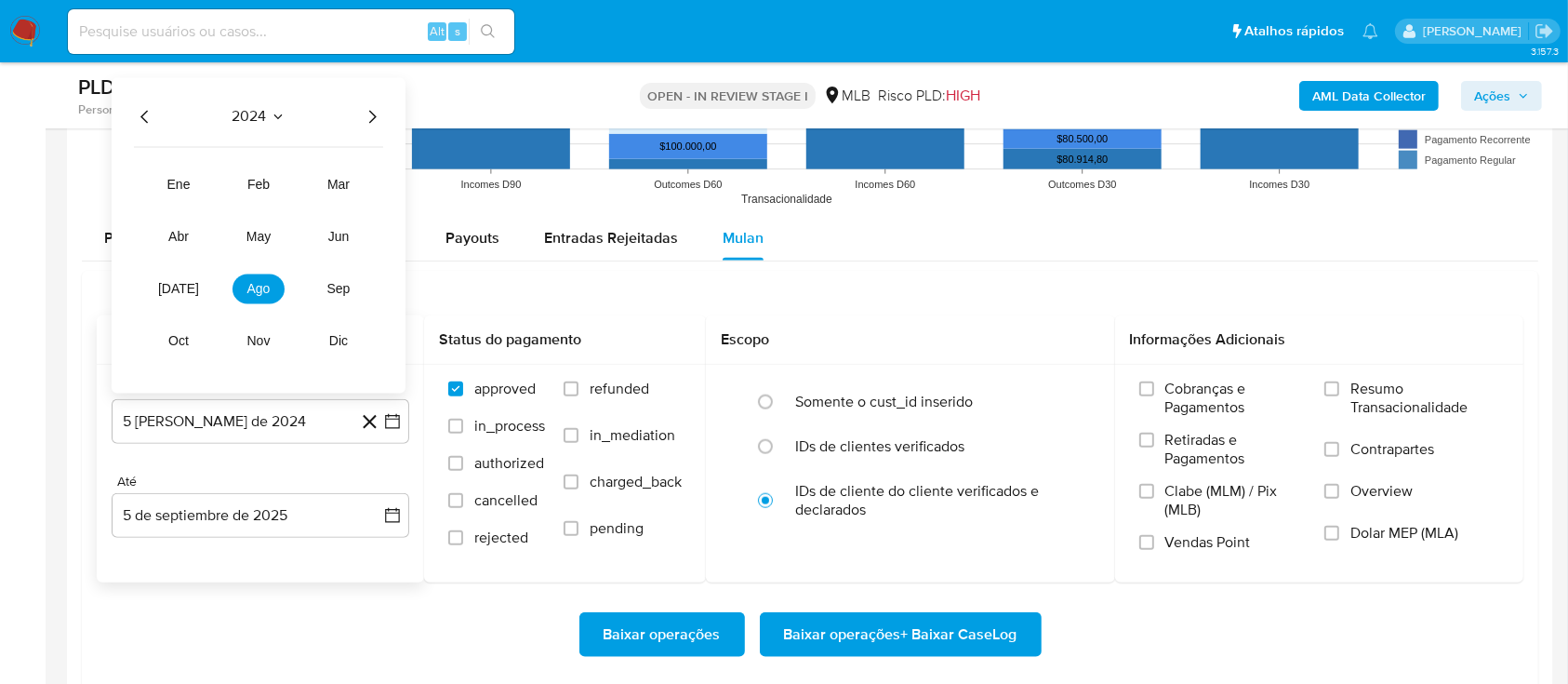
click at [379, 116] on icon "Año siguiente" at bounding box center [372, 116] width 22 height 22
click at [202, 286] on button "[DATE]" at bounding box center [178, 288] width 52 height 30
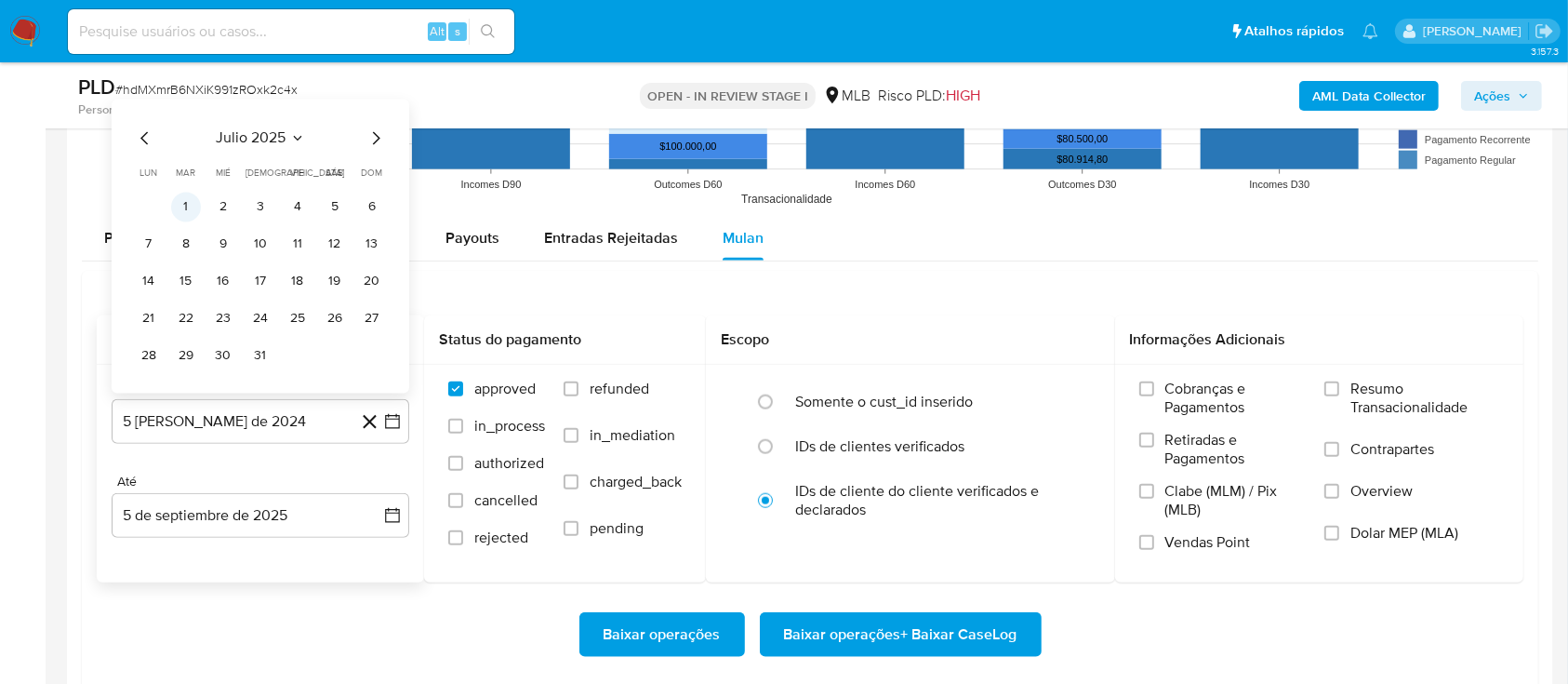
click at [187, 196] on button "1" at bounding box center [186, 206] width 30 height 30
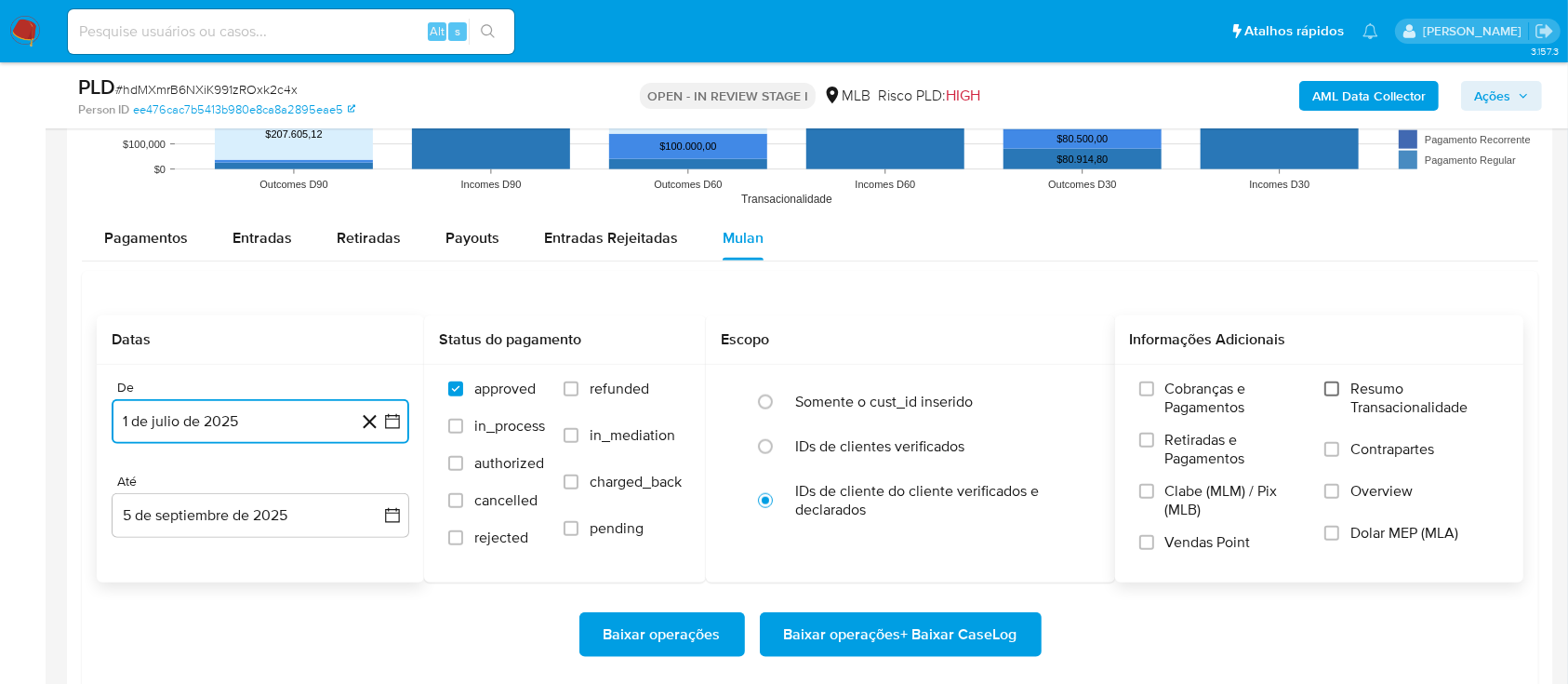
click at [1336, 388] on input "Resumo Transacionalidade" at bounding box center [1332, 389] width 15 height 15
click at [954, 640] on span "Baixar operações + Baixar CaseLog" at bounding box center [901, 634] width 233 height 41
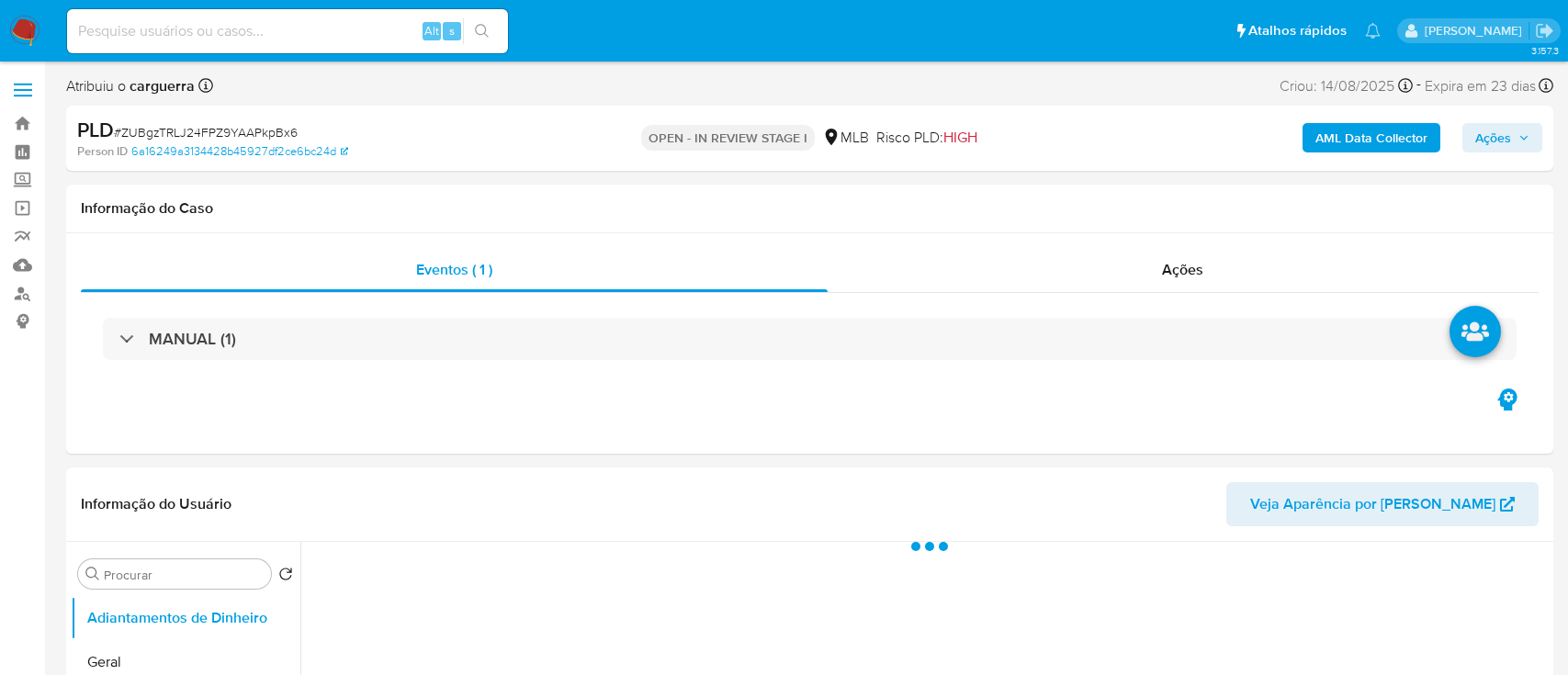
select select "10"
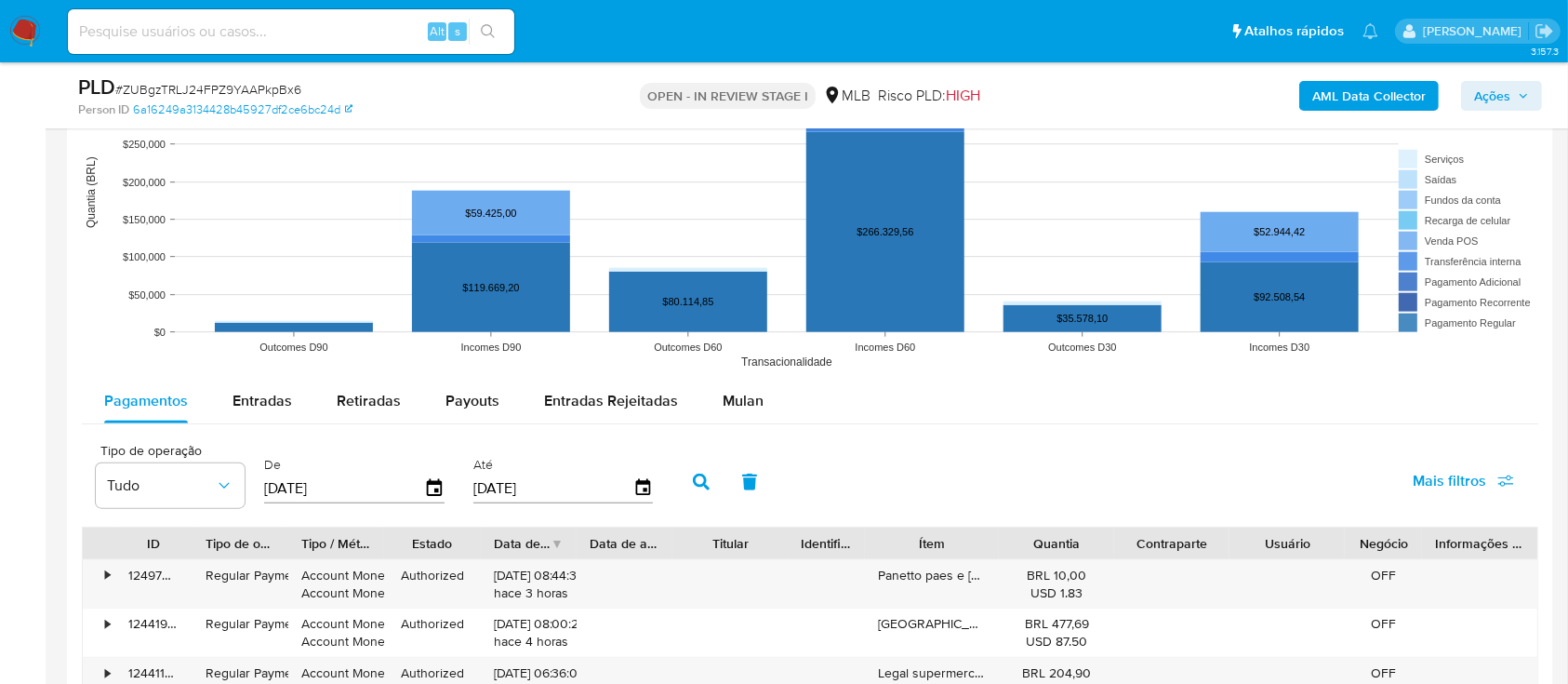
scroll to position [1861, 0]
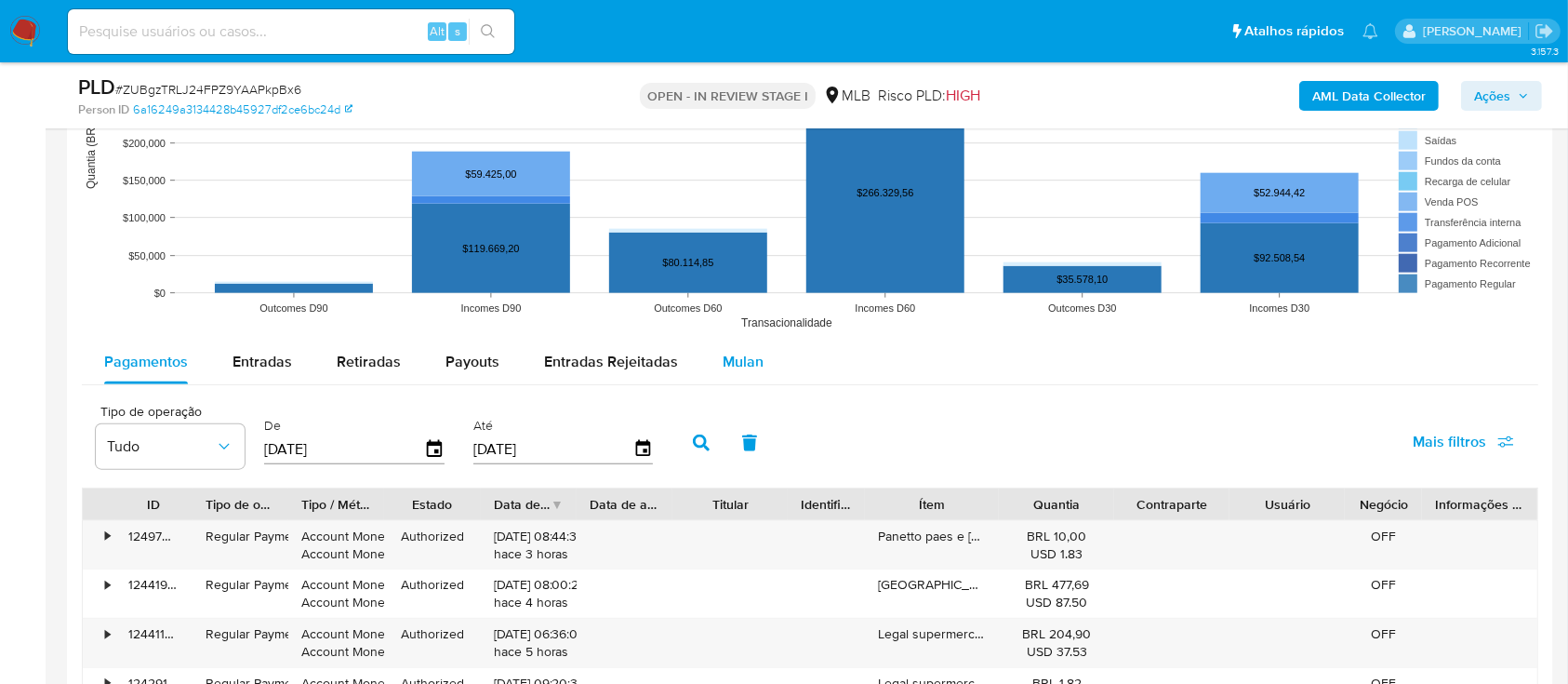
click at [737, 368] on span "Mulan" at bounding box center [743, 361] width 41 height 21
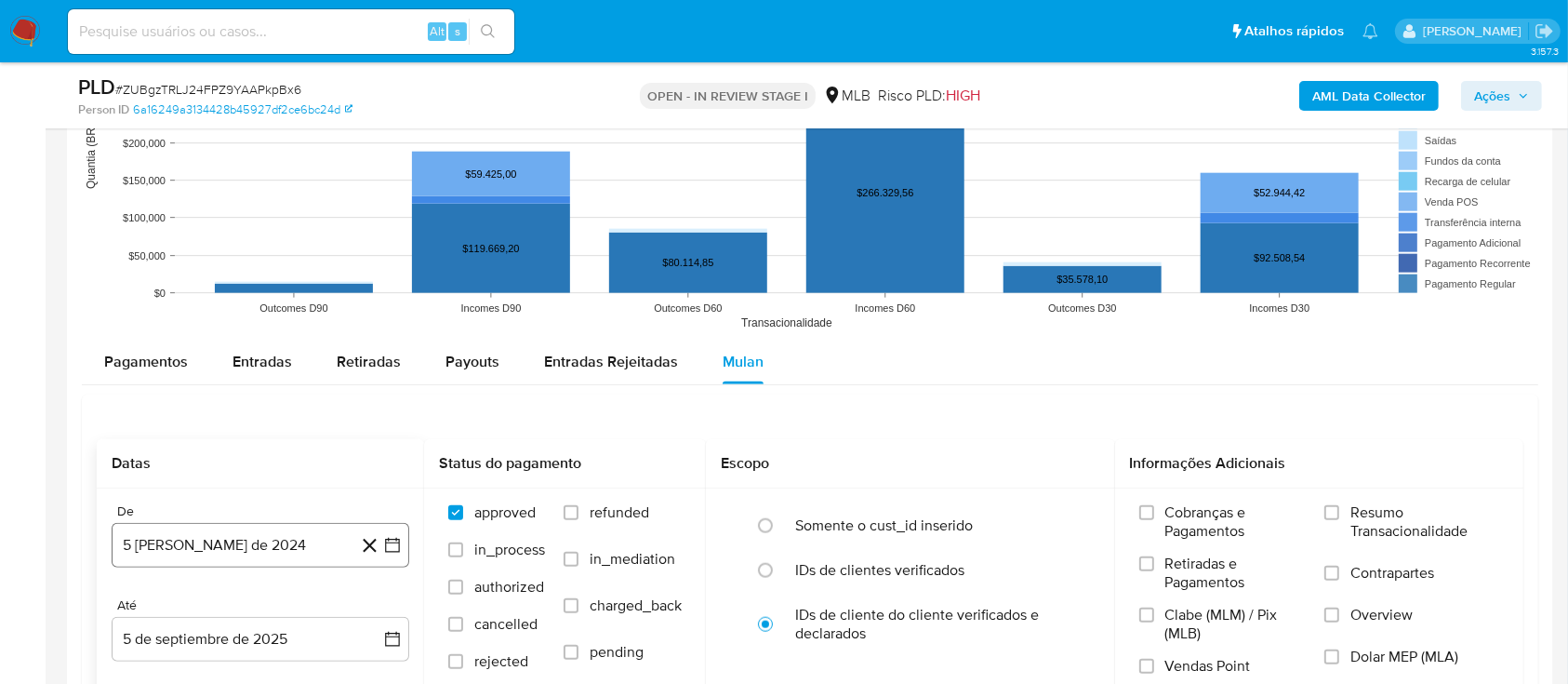
click at [390, 541] on icon "button" at bounding box center [392, 544] width 15 height 15
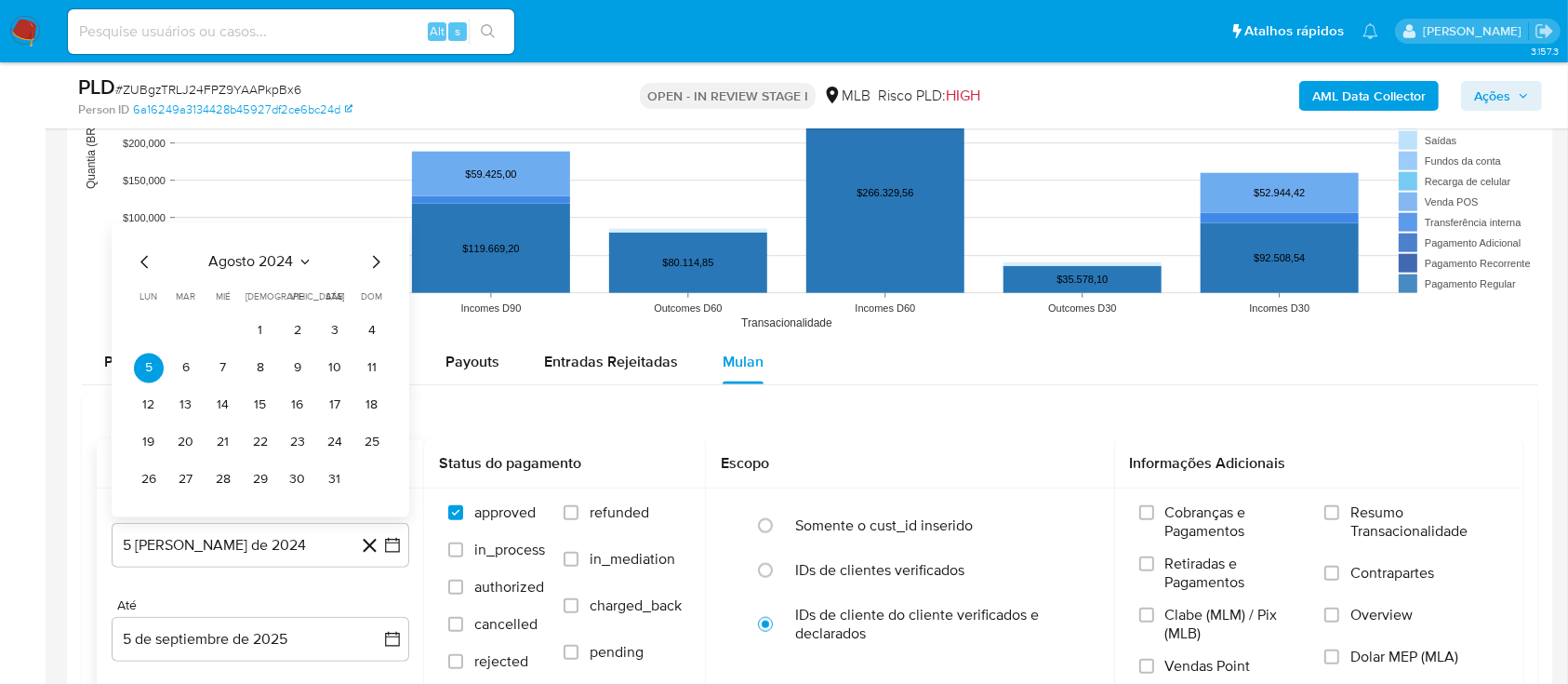
click at [282, 258] on span "agosto 2024" at bounding box center [251, 261] width 85 height 19
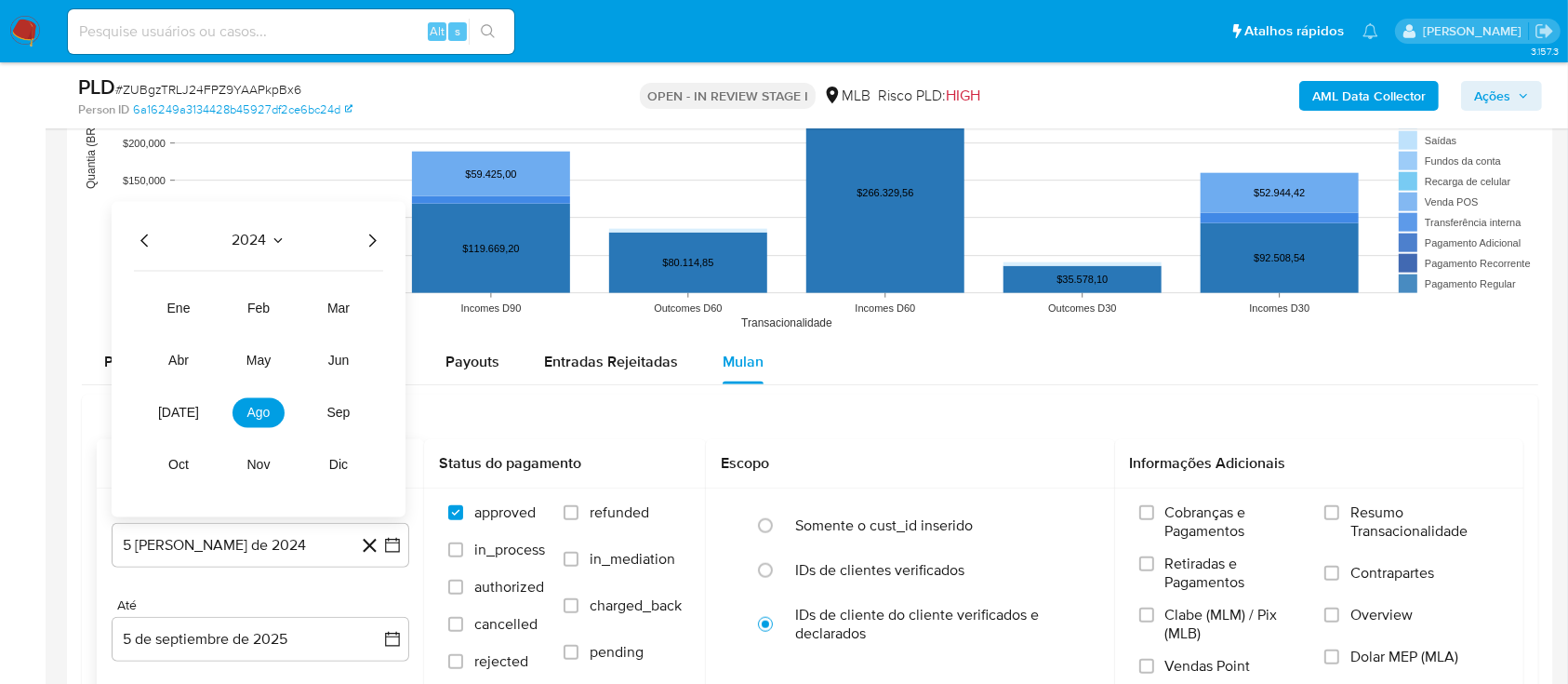
click at [363, 236] on icon "Año siguiente" at bounding box center [372, 240] width 22 height 22
click at [194, 418] on button "[DATE]" at bounding box center [178, 412] width 52 height 30
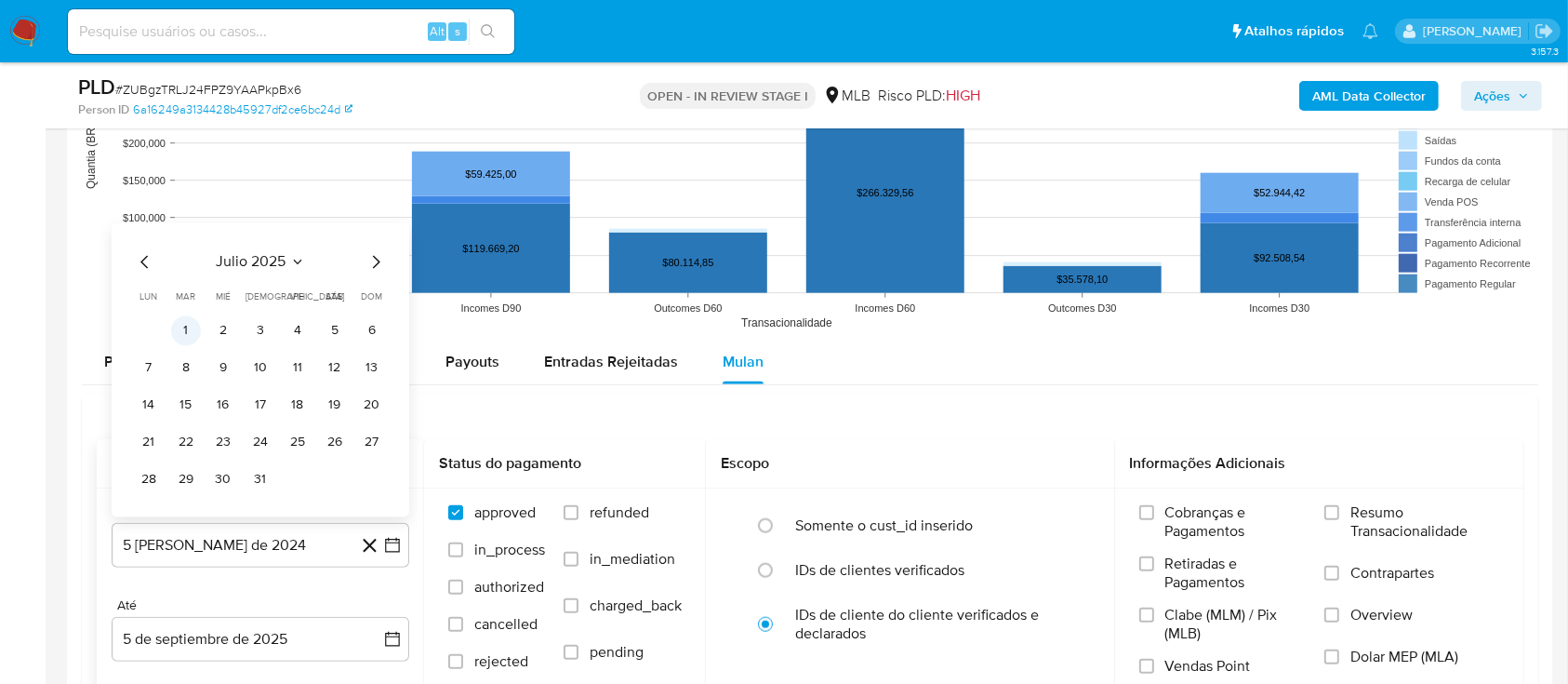
click at [195, 331] on button "1" at bounding box center [186, 330] width 30 height 30
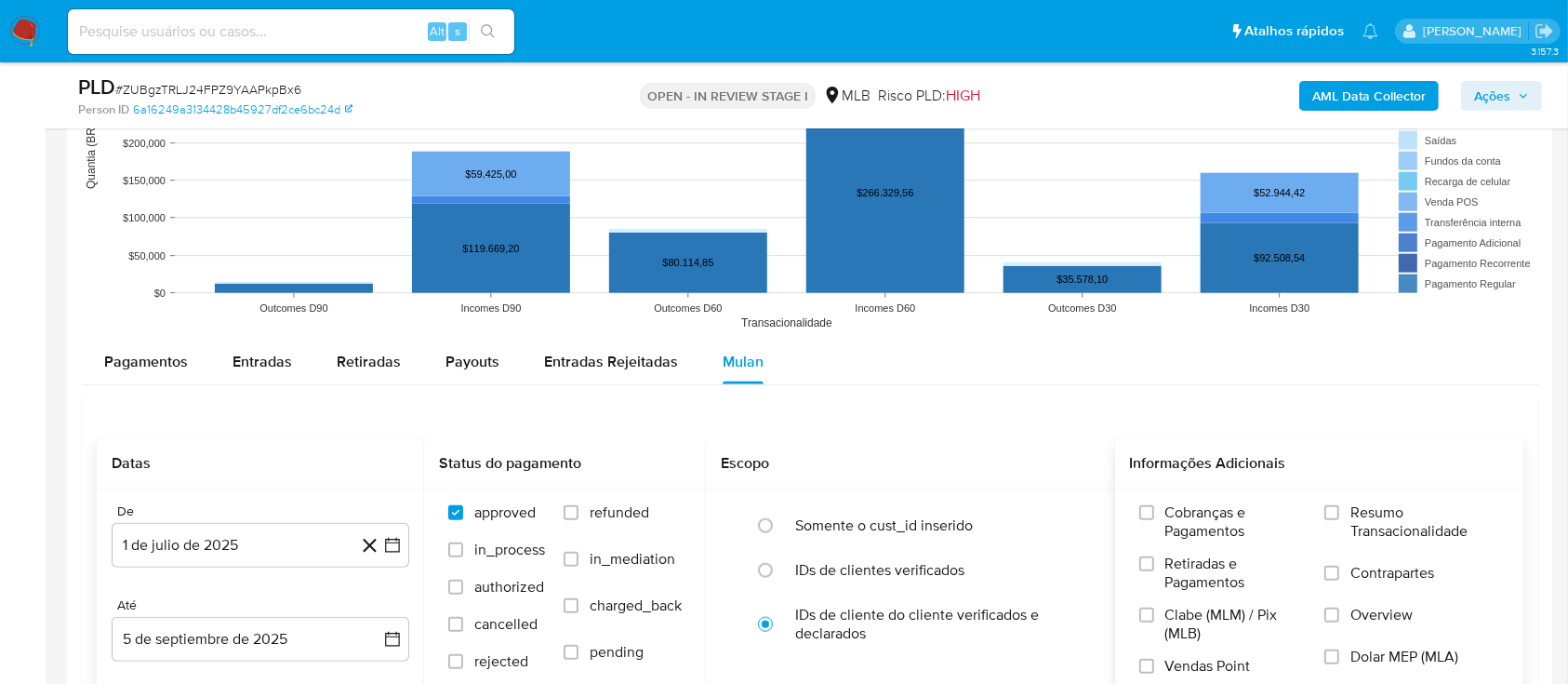
click at [1347, 510] on label "Resumo Transacionalidade" at bounding box center [1411, 533] width 174 height 61
click at [1340, 510] on input "Resumo Transacionalidade" at bounding box center [1332, 513] width 15 height 15
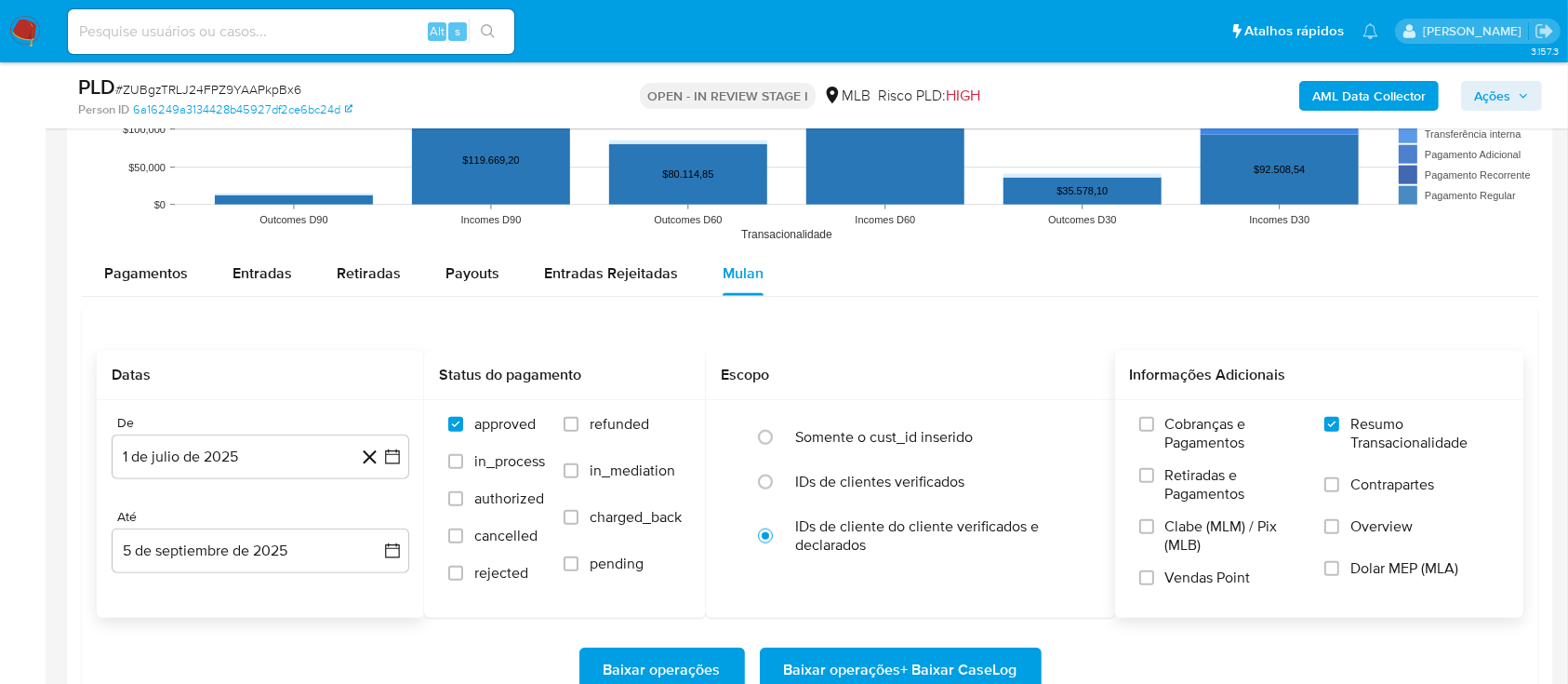
scroll to position [1984, 0]
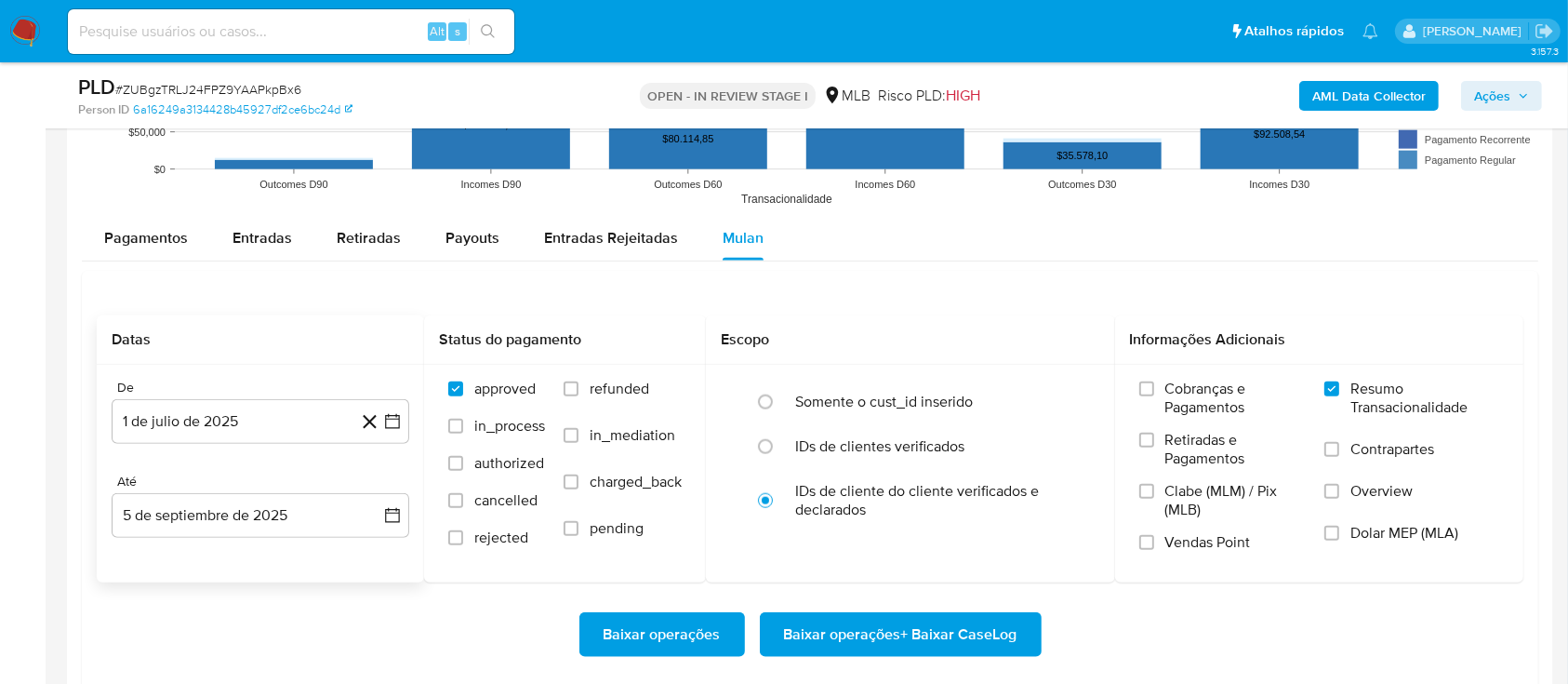
click at [916, 636] on span "Baixar operações + Baixar CaseLog" at bounding box center [901, 634] width 233 height 41
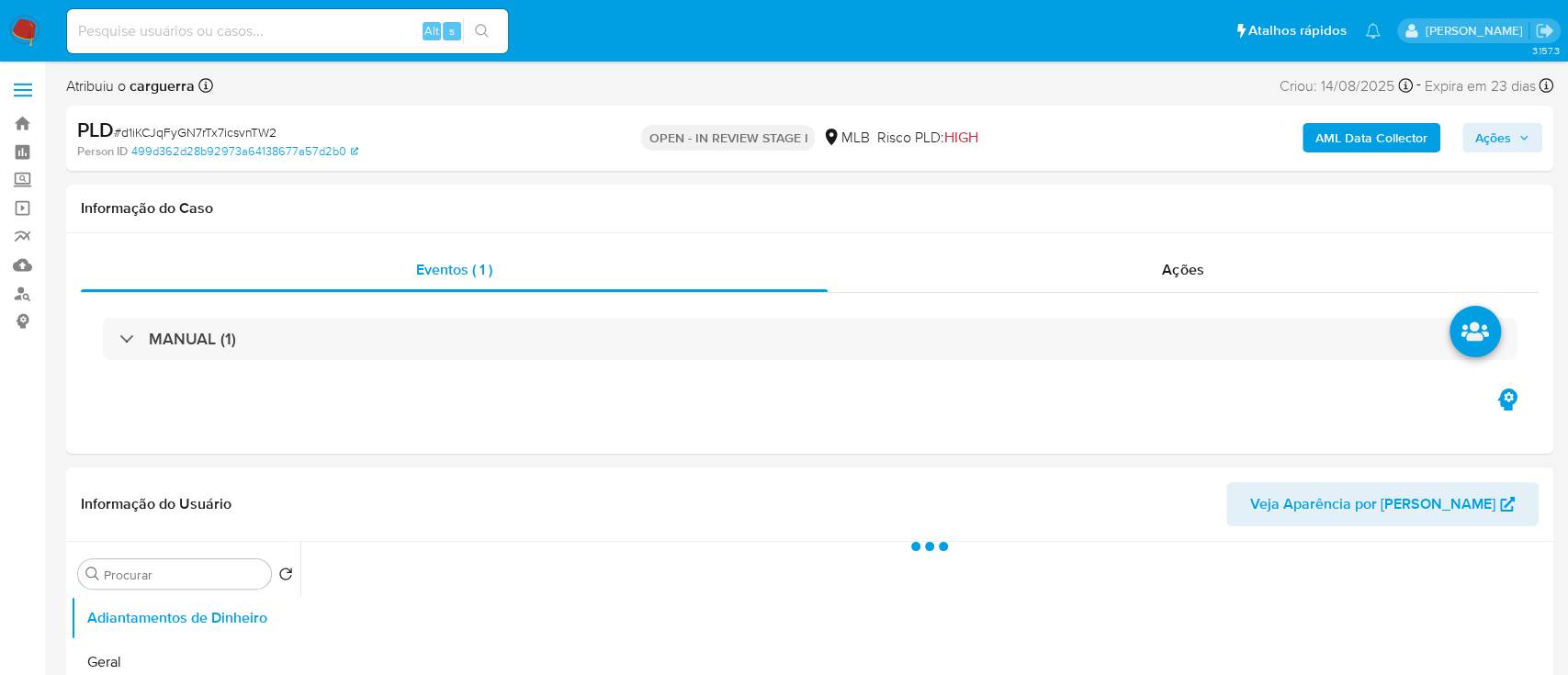
select select "10"
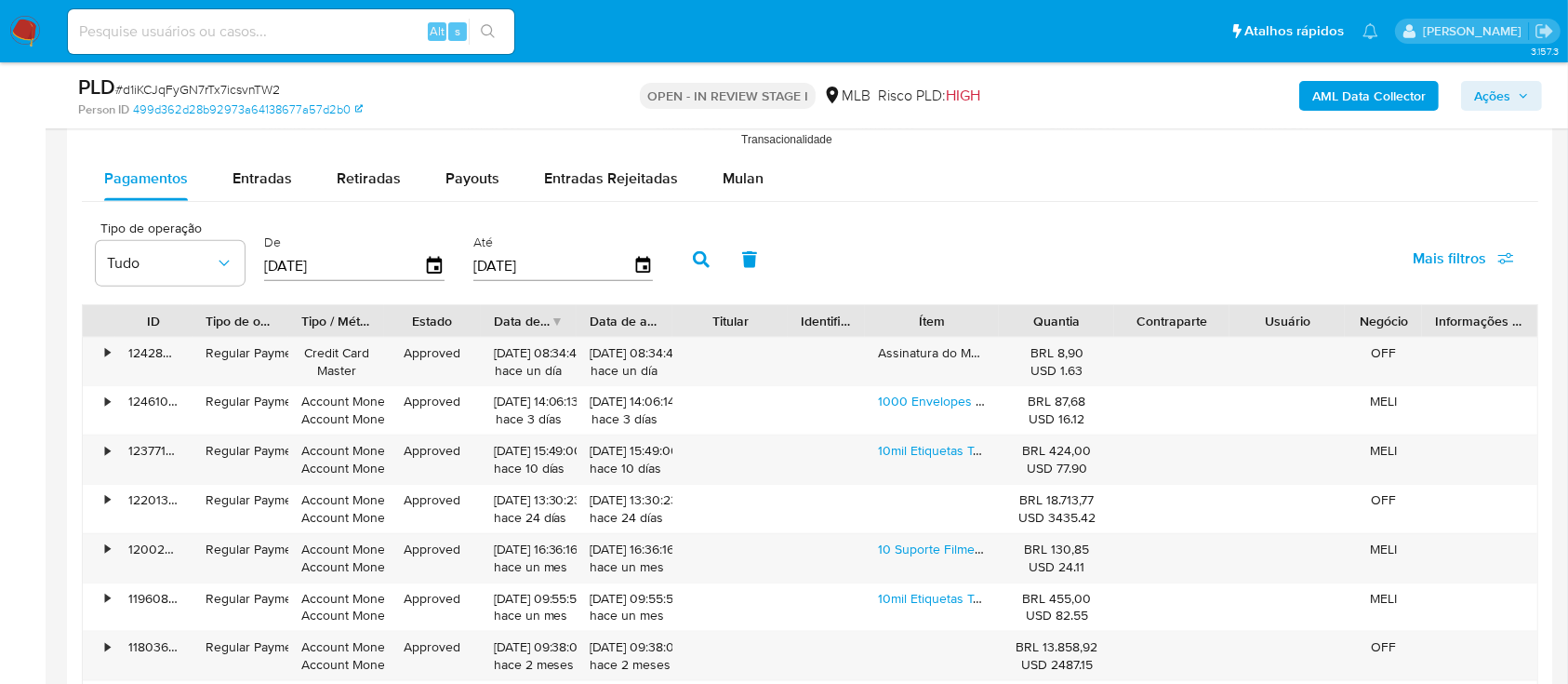
scroll to position [1961, 0]
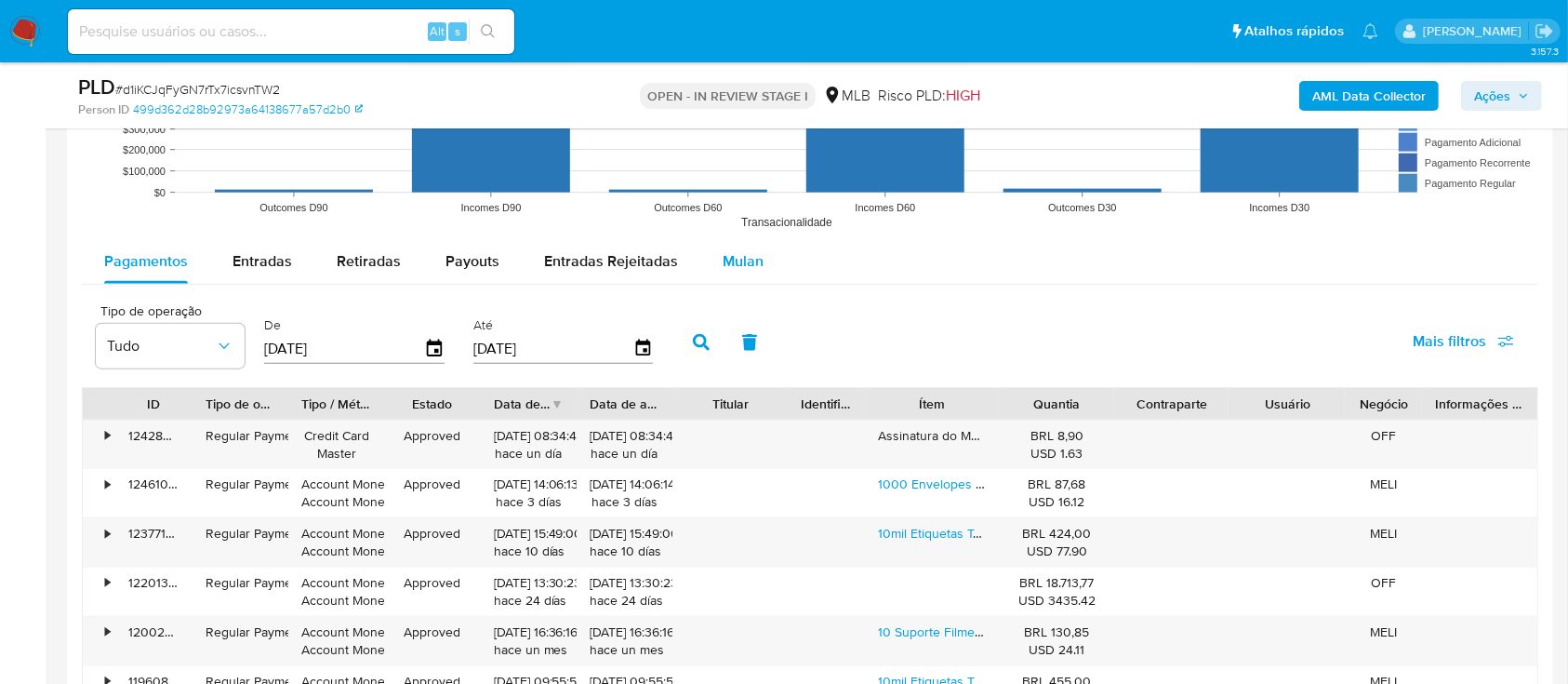
click at [738, 273] on div "Mulan" at bounding box center [743, 261] width 41 height 45
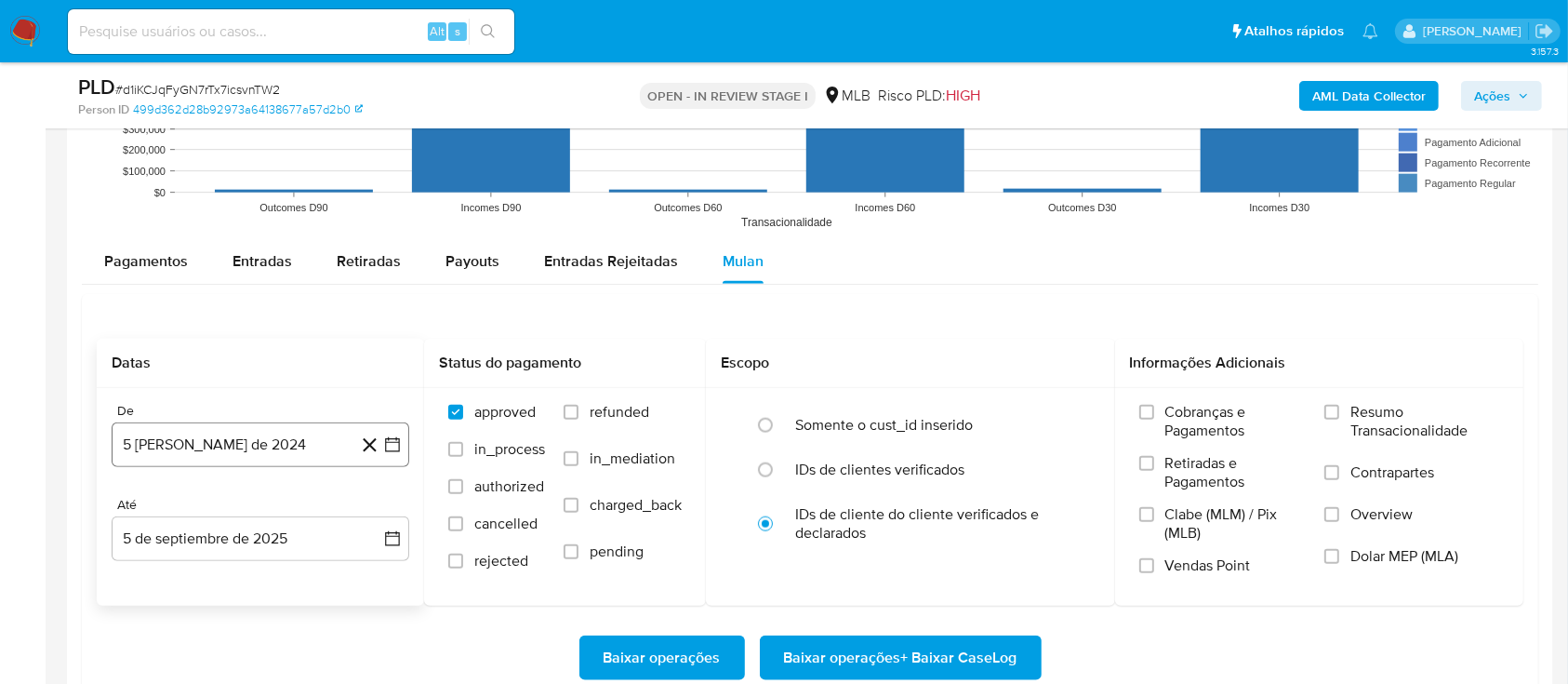
click at [392, 438] on icon "button" at bounding box center [392, 445] width 15 height 15
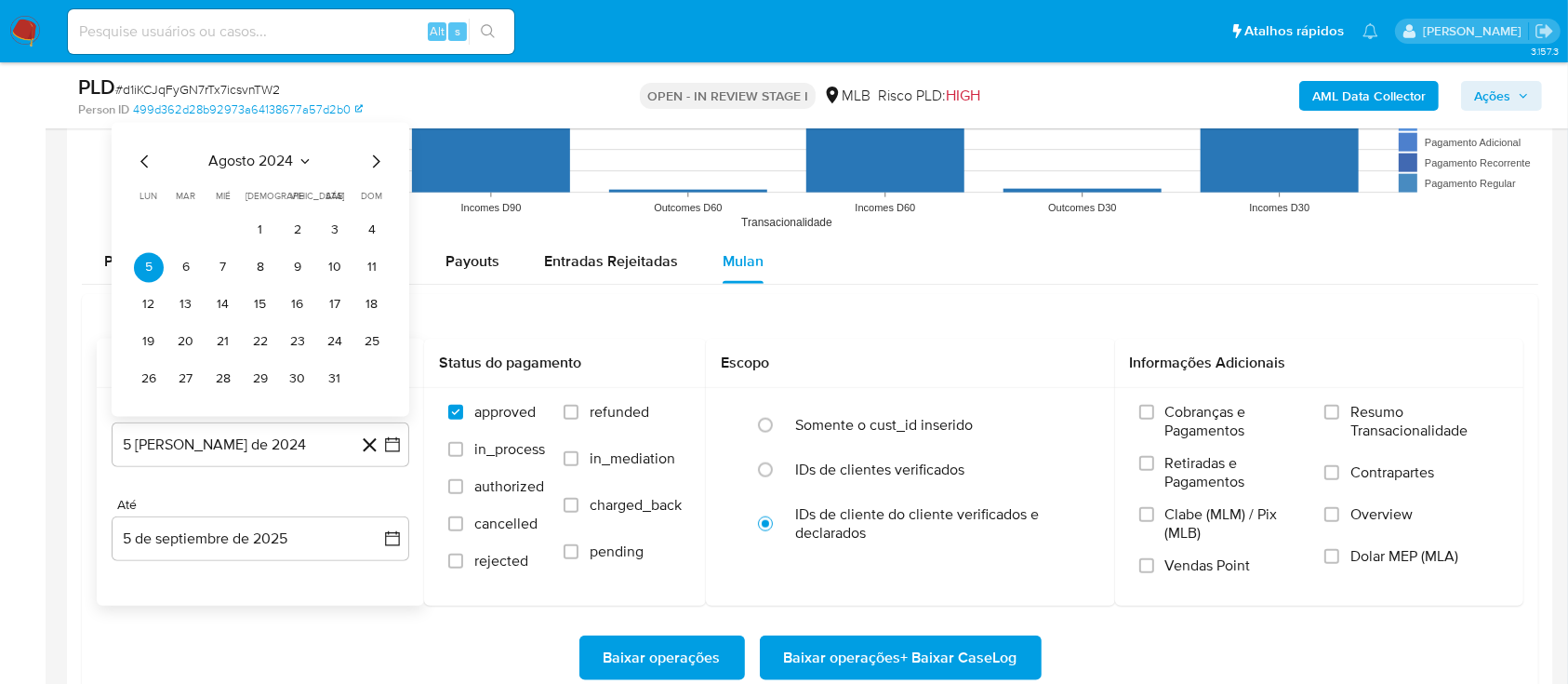
click at [301, 161] on icon "Seleccionar mes y año" at bounding box center [305, 161] width 15 height 15
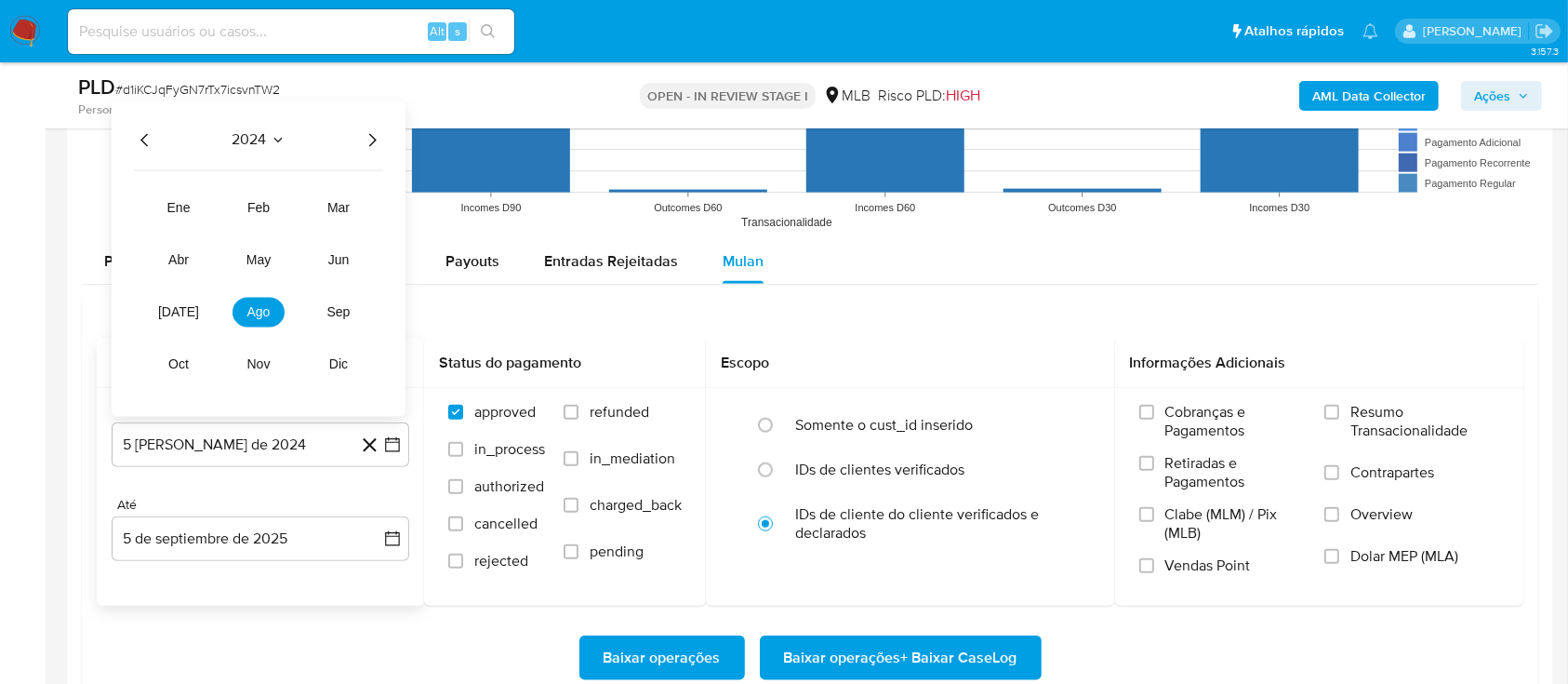
click at [369, 136] on icon "Año siguiente" at bounding box center [372, 140] width 22 height 22
click at [187, 311] on button "[DATE]" at bounding box center [178, 312] width 52 height 30
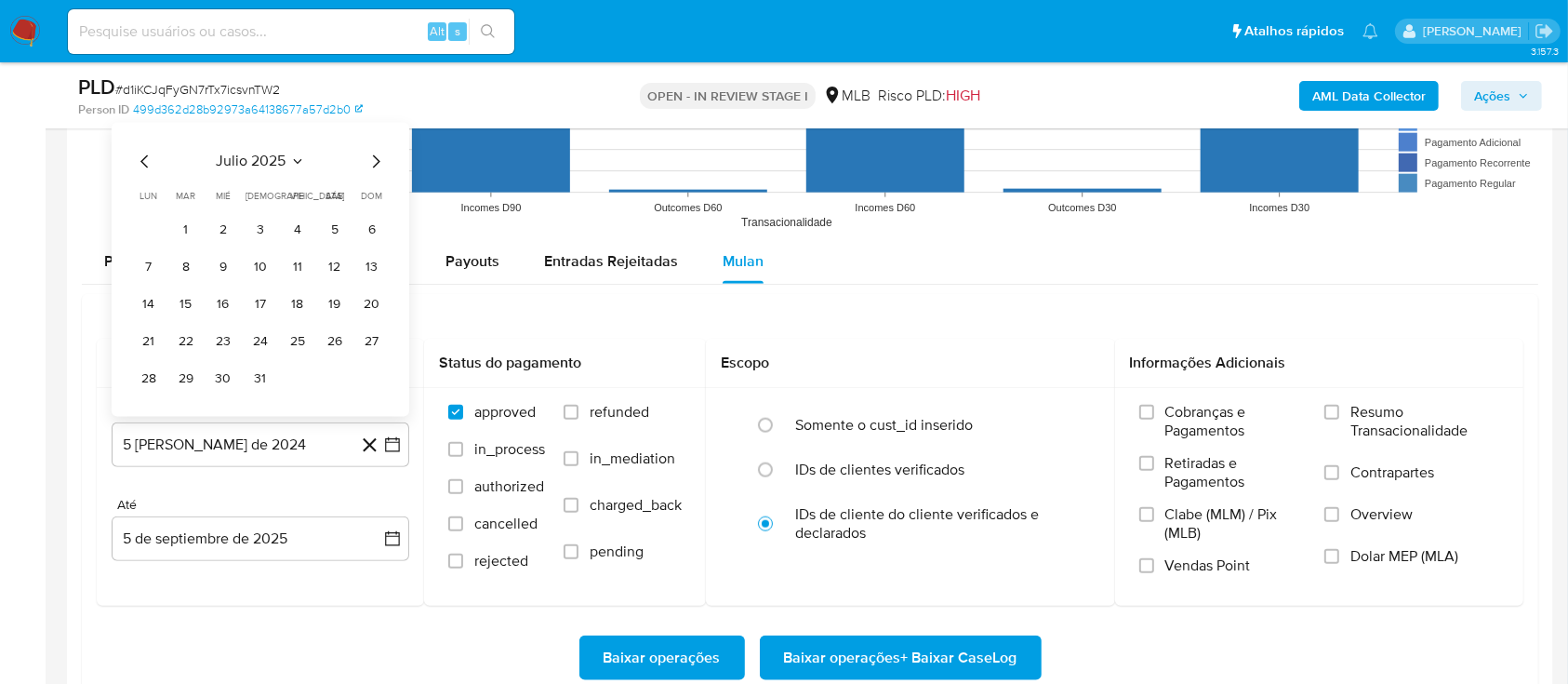
drag, startPoint x: 188, startPoint y: 223, endPoint x: 313, endPoint y: 247, distance: 127.3
click at [187, 224] on button "1" at bounding box center [186, 230] width 30 height 30
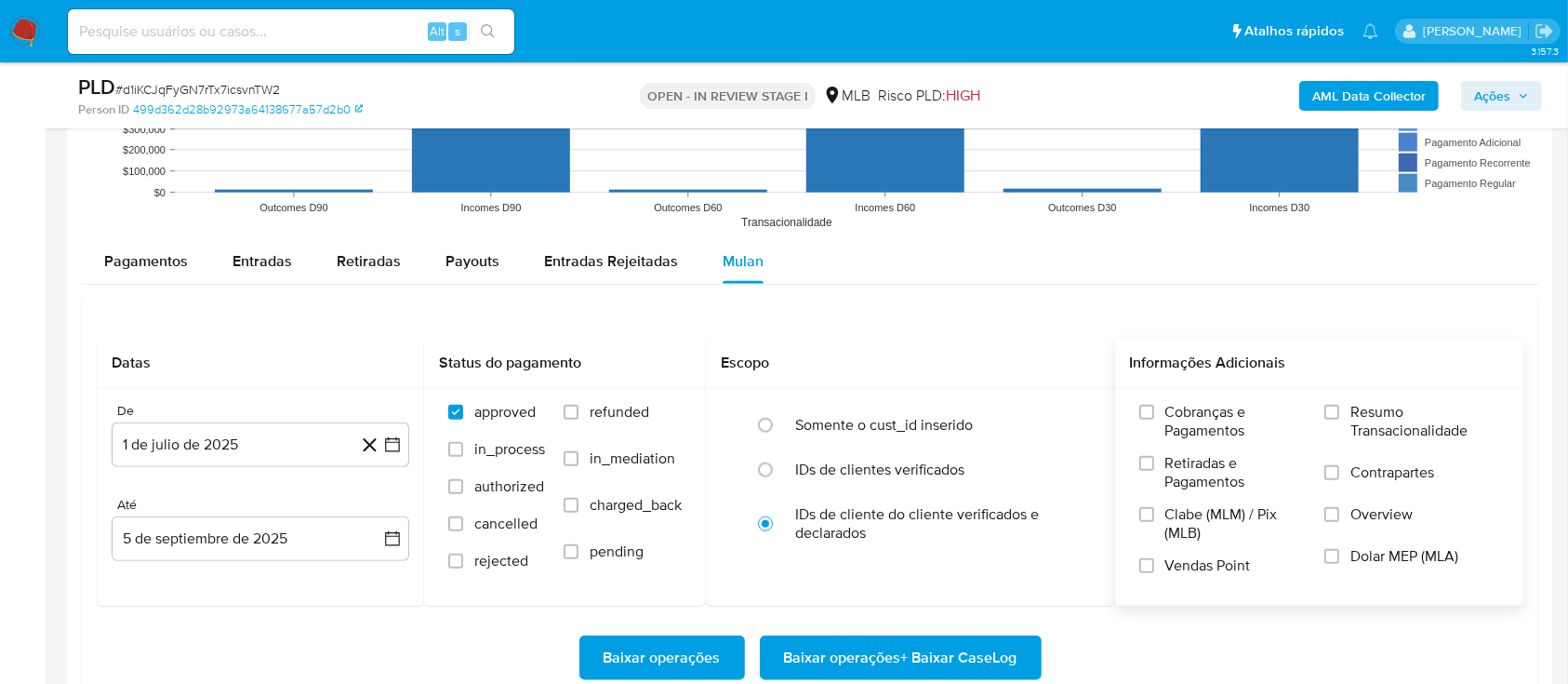
click at [1336, 428] on label "Resumo Transacionalidade" at bounding box center [1411, 433] width 174 height 61
click at [1336, 420] on input "Resumo Transacionalidade" at bounding box center [1332, 412] width 15 height 15
click at [858, 644] on span "Baixar operações + Baixar CaseLog" at bounding box center [901, 657] width 233 height 41
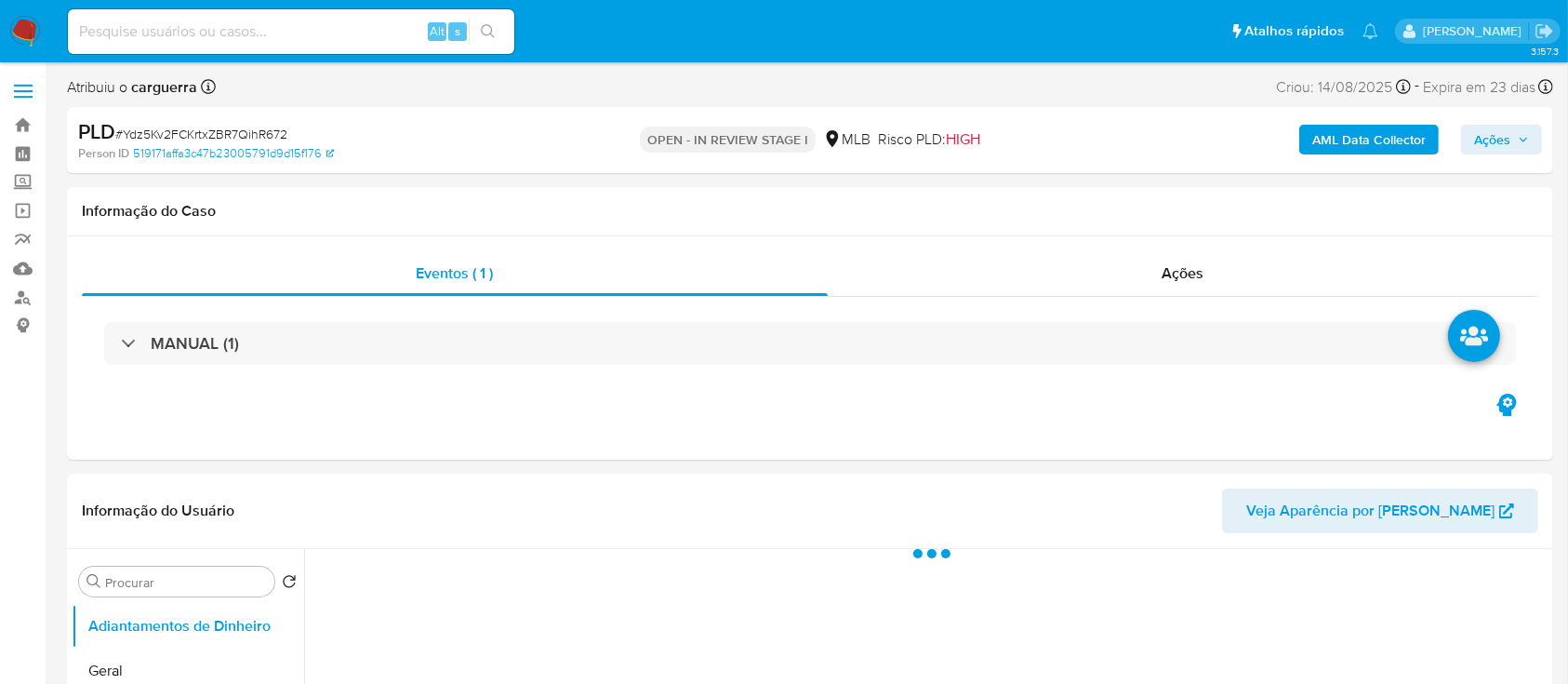
select select "10"
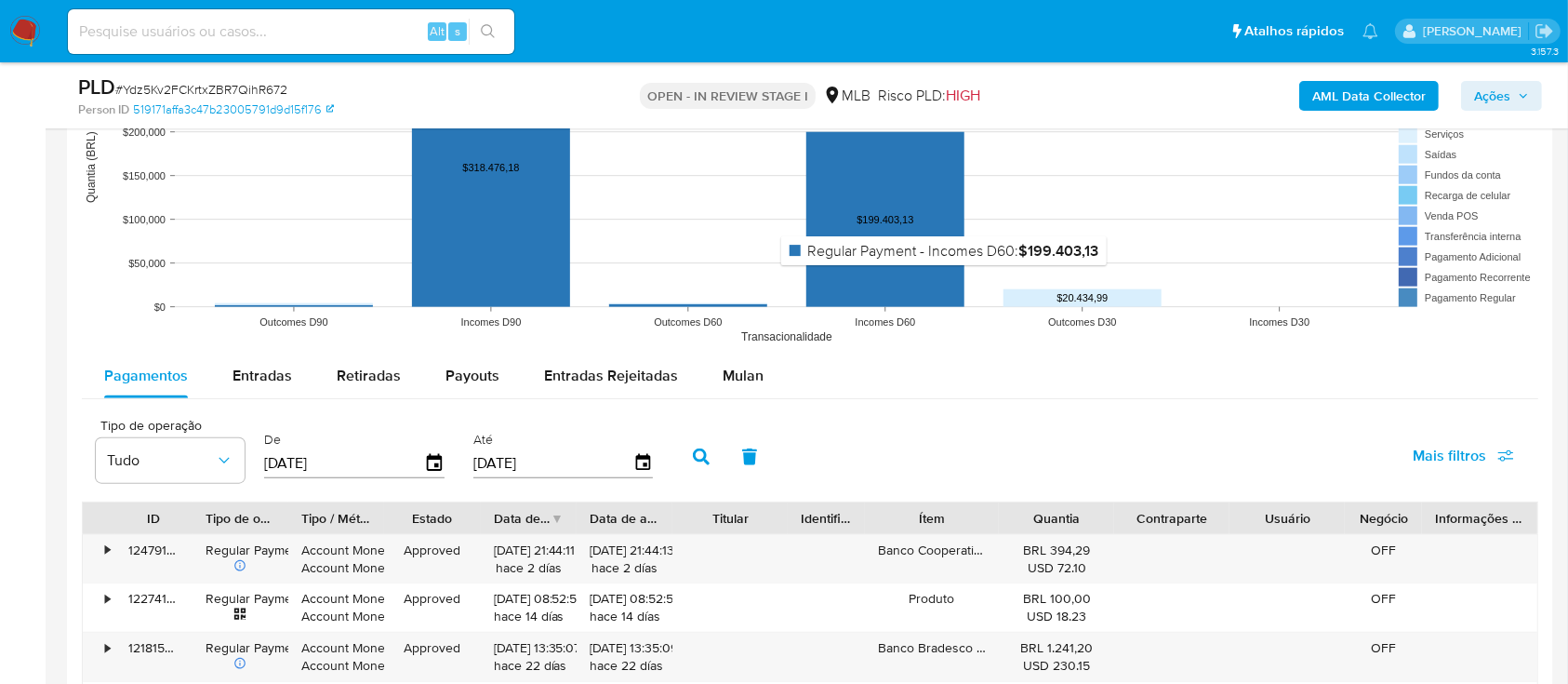
scroll to position [1861, 0]
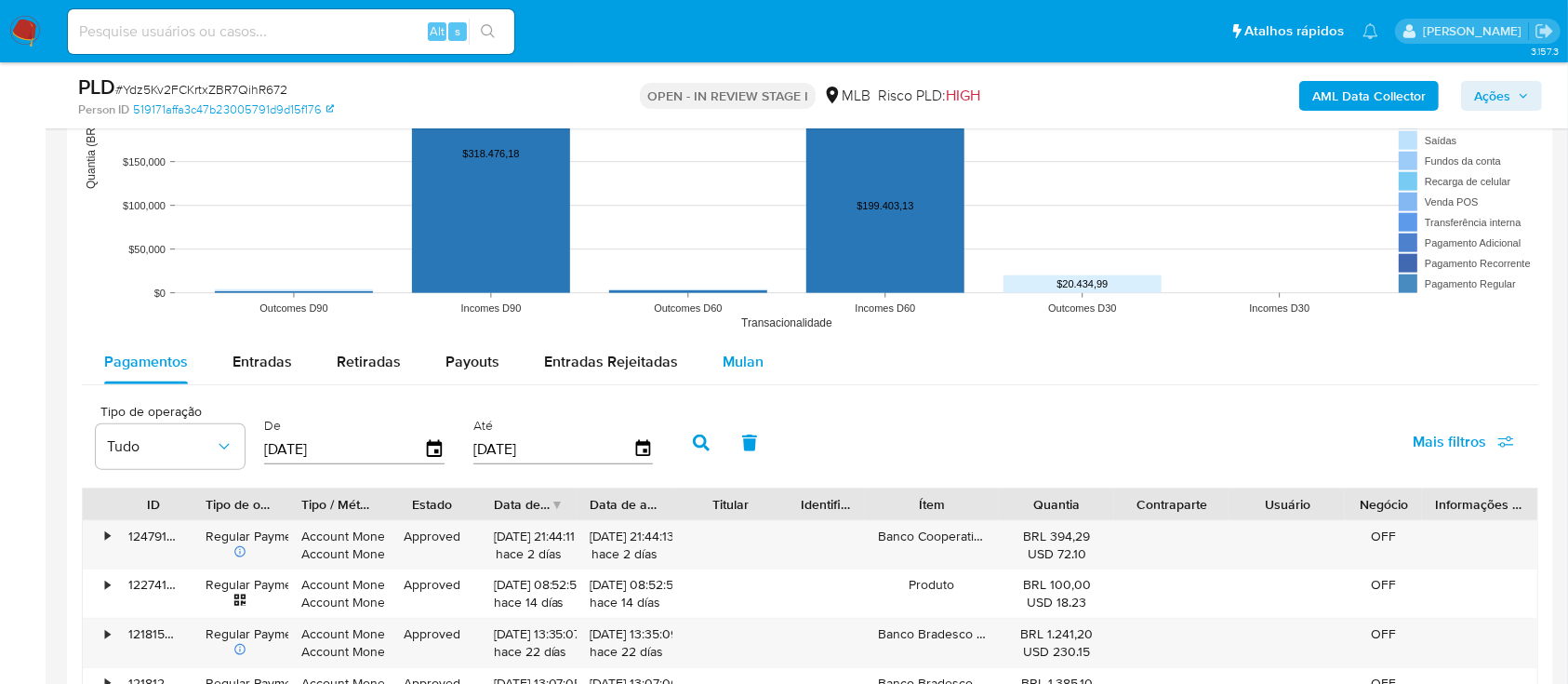
click at [730, 368] on span "Mulan" at bounding box center [743, 361] width 41 height 21
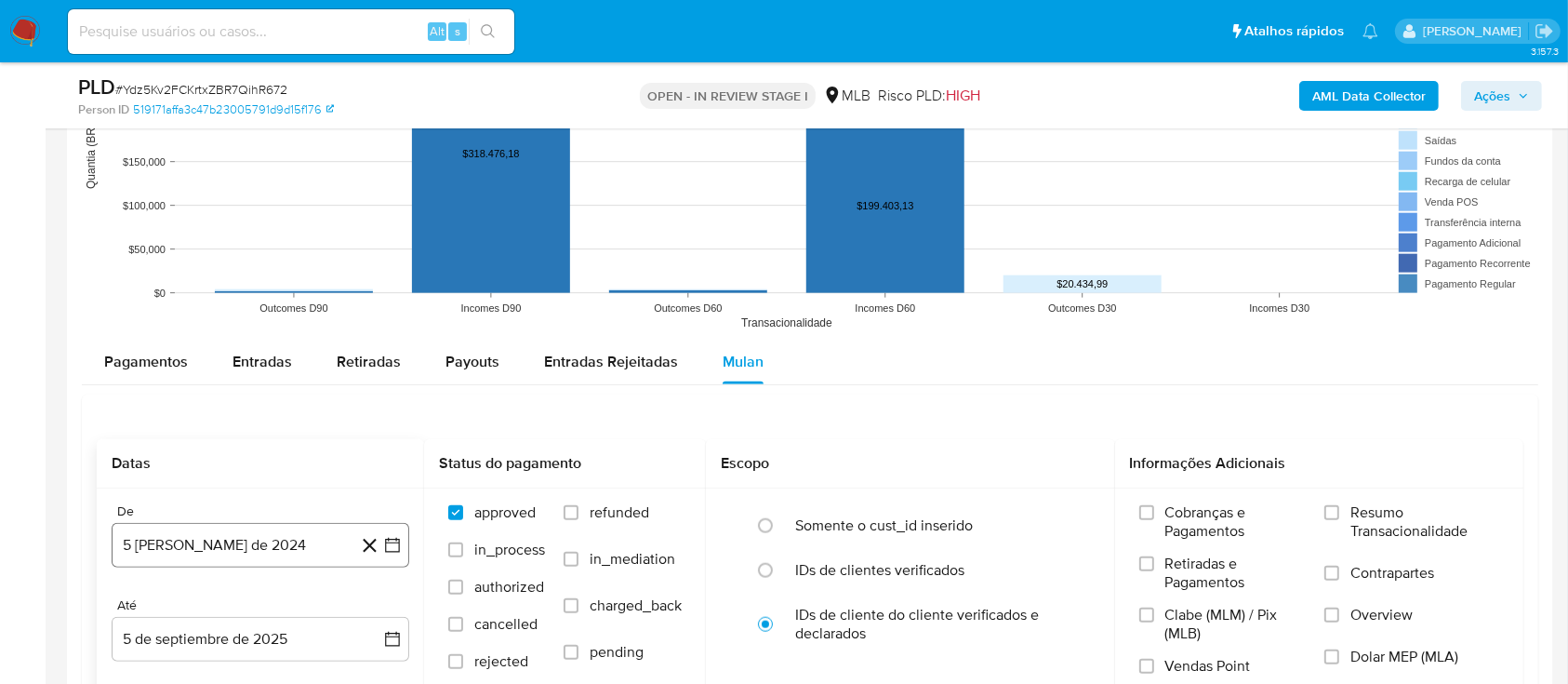
click at [387, 547] on icon "button" at bounding box center [392, 544] width 19 height 19
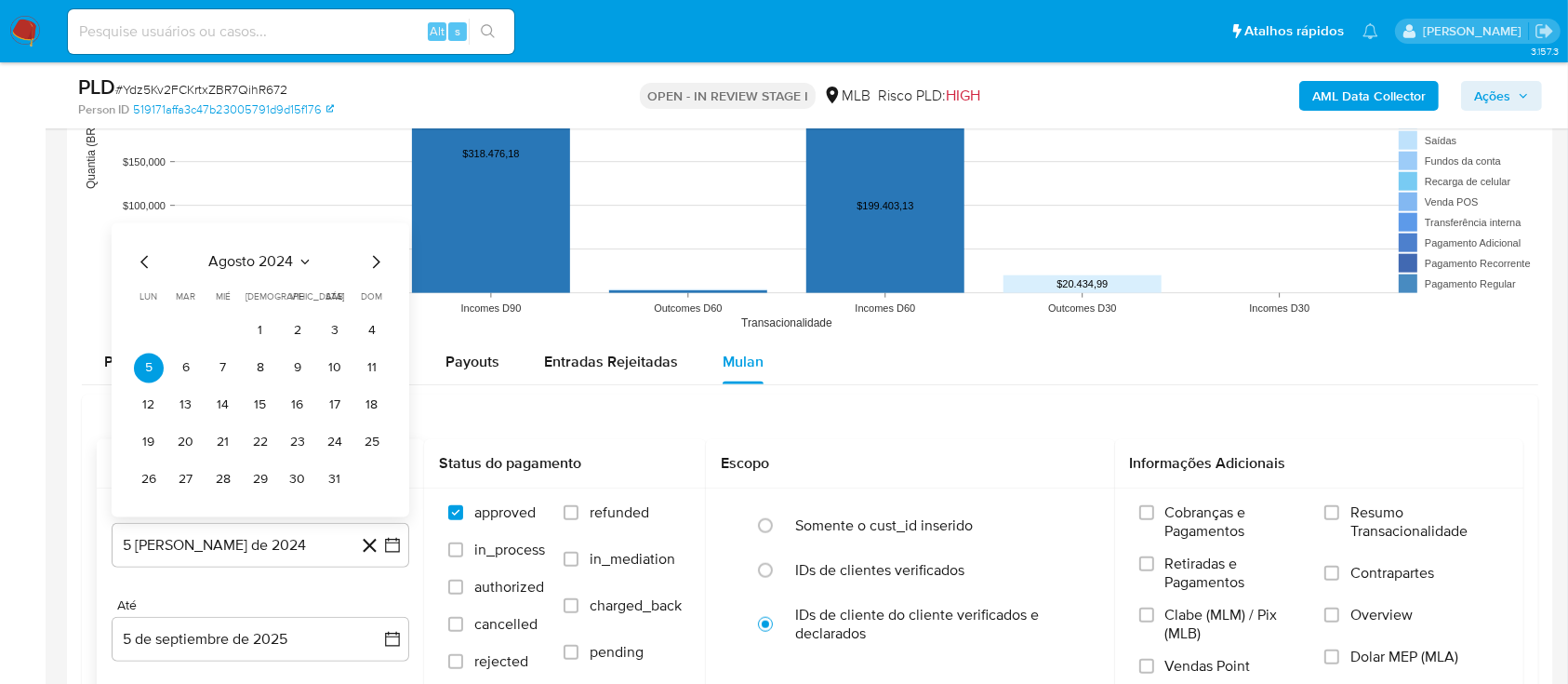
click at [294, 261] on button "agosto 2024" at bounding box center [261, 261] width 104 height 19
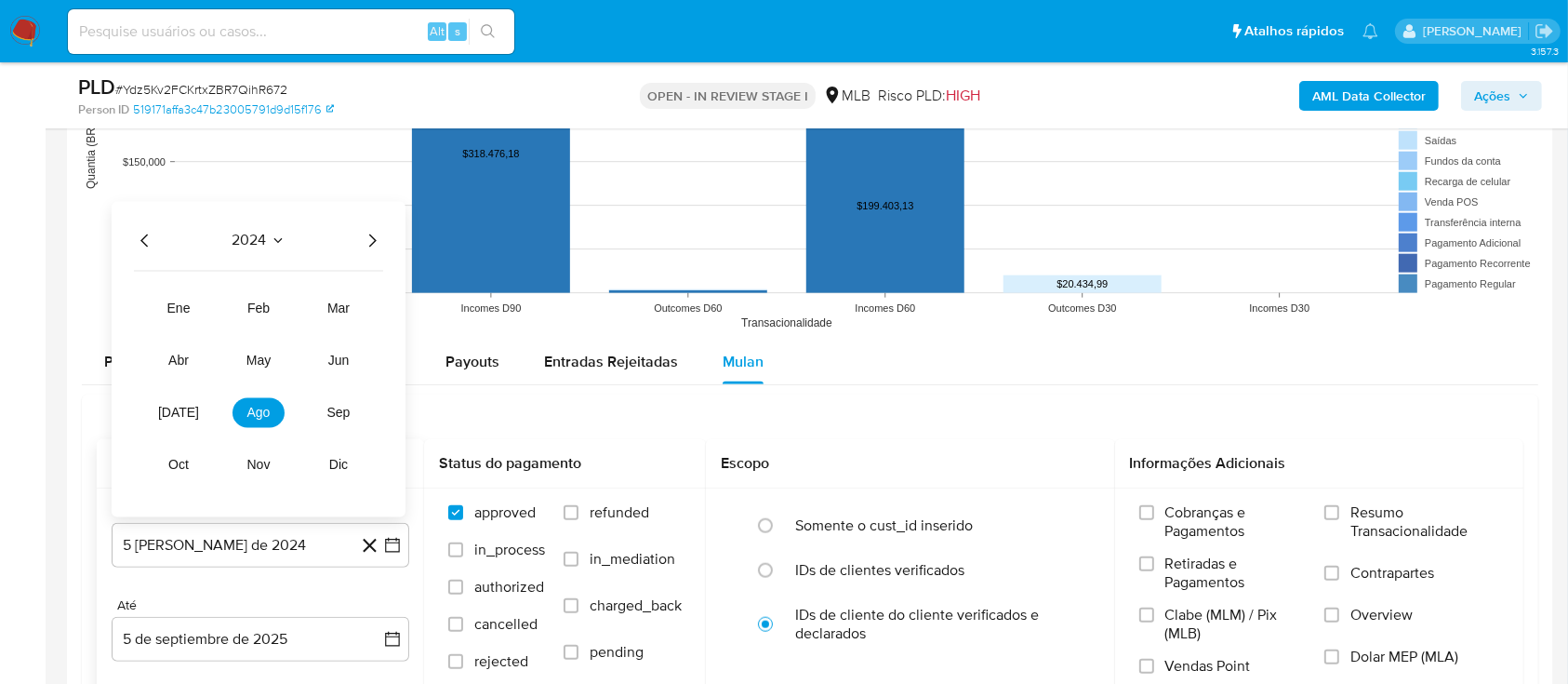
click at [372, 249] on icon "Año siguiente" at bounding box center [372, 240] width 22 height 22
click at [183, 405] on span "[DATE]" at bounding box center [178, 412] width 41 height 15
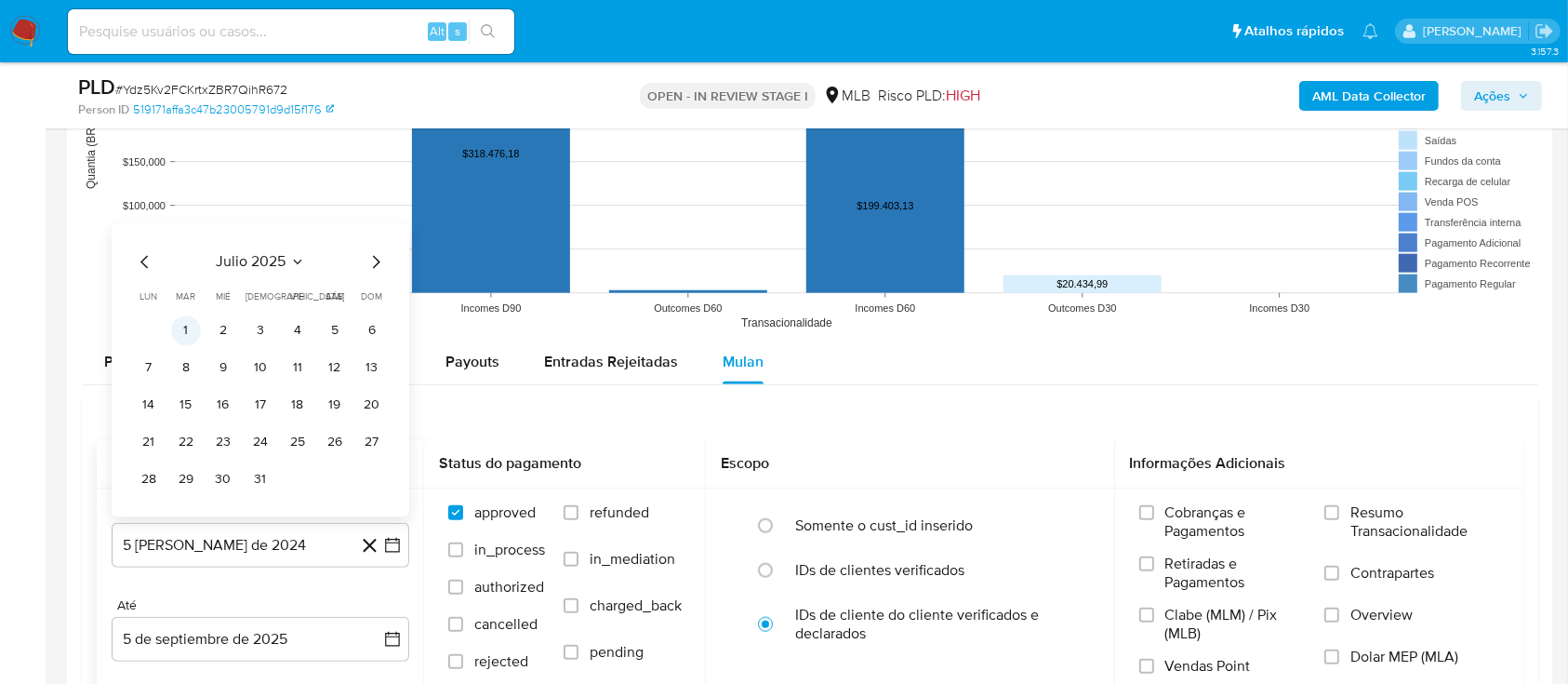
click at [189, 328] on button "1" at bounding box center [186, 330] width 30 height 30
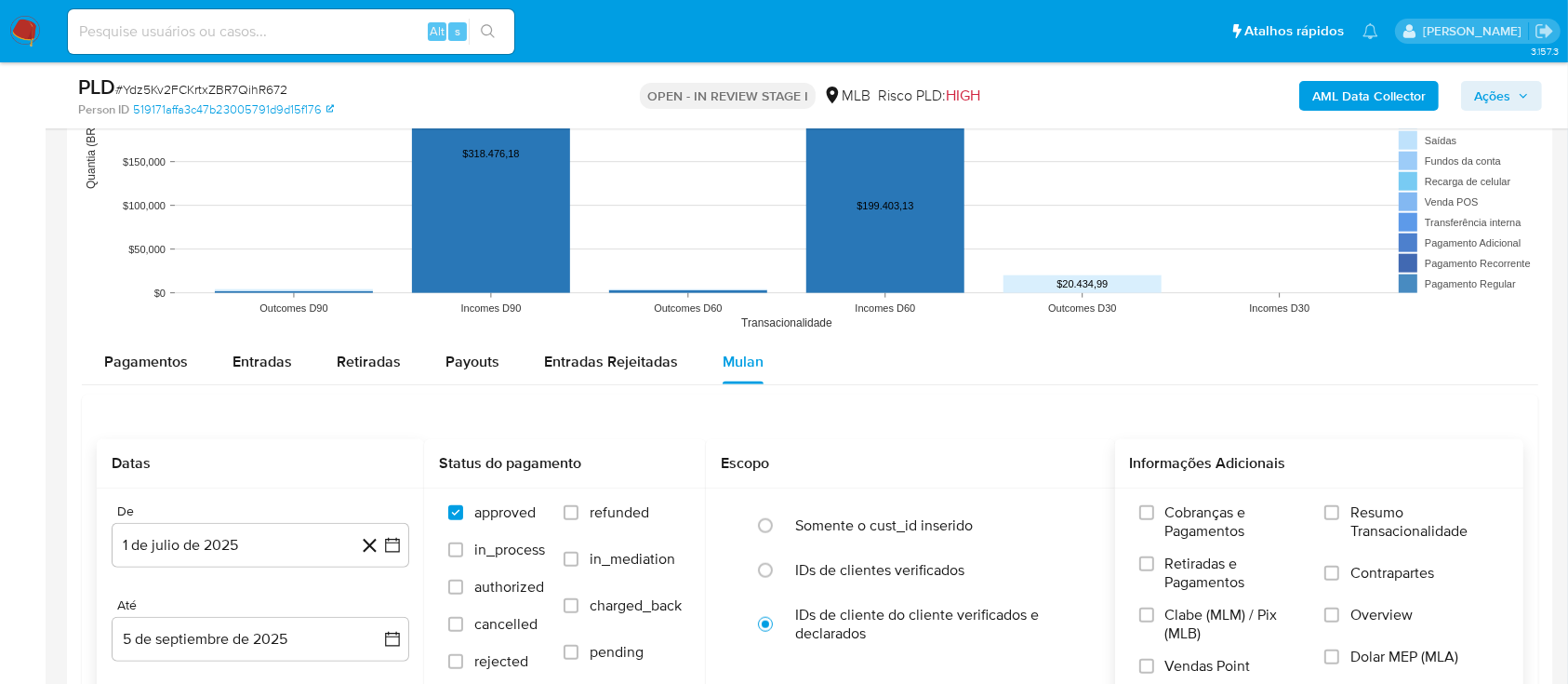
click at [1368, 510] on span "Resumo Transacionalidade" at bounding box center [1424, 521] width 149 height 37
click at [1340, 510] on input "Resumo Transacionalidade" at bounding box center [1332, 513] width 15 height 15
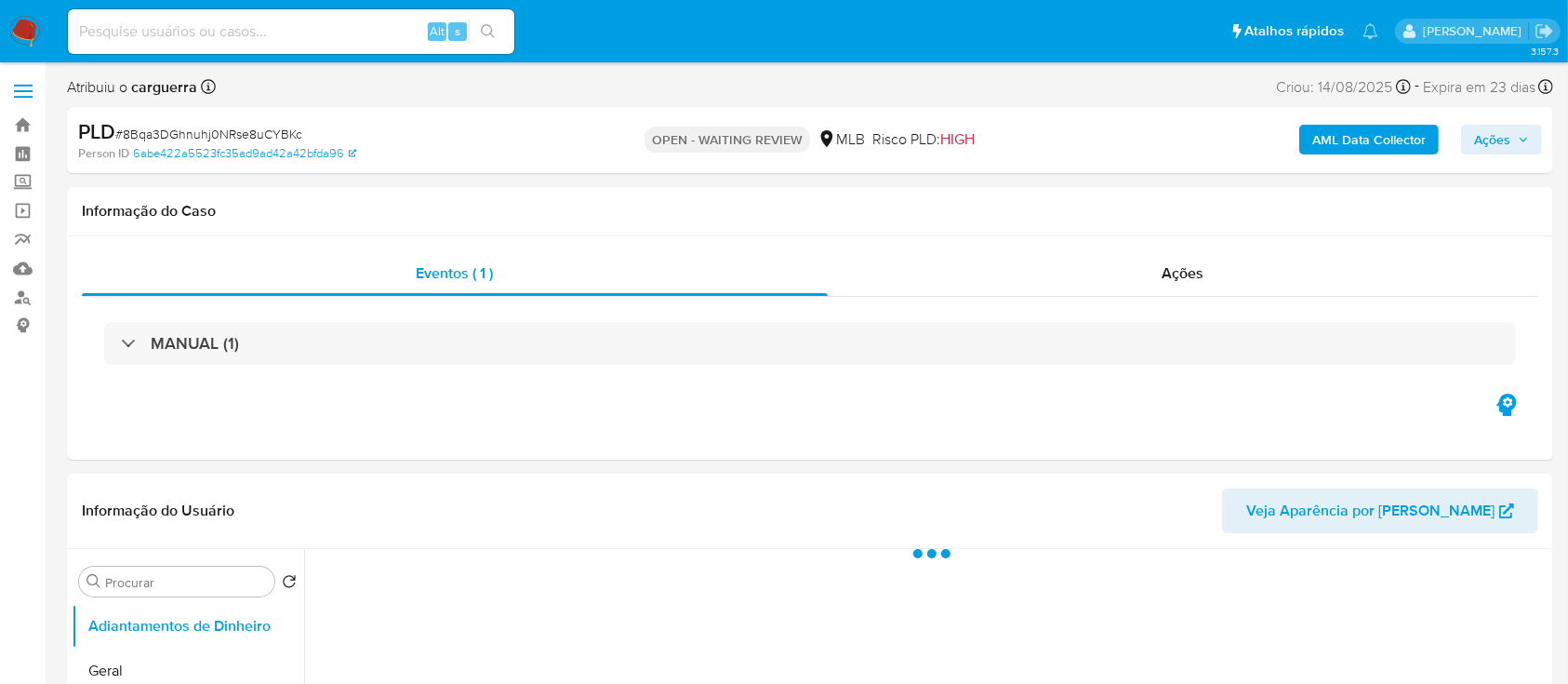
select select "10"
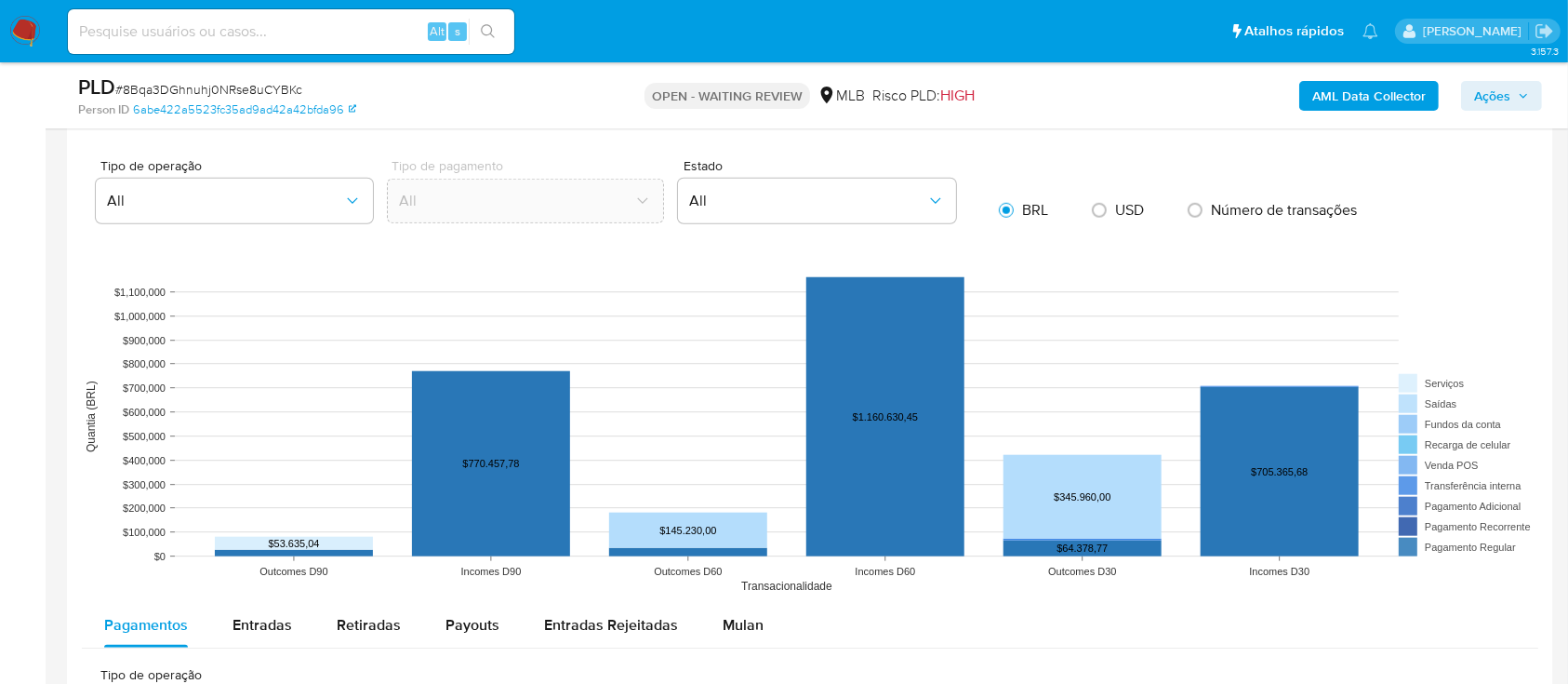
scroll to position [1736, 0]
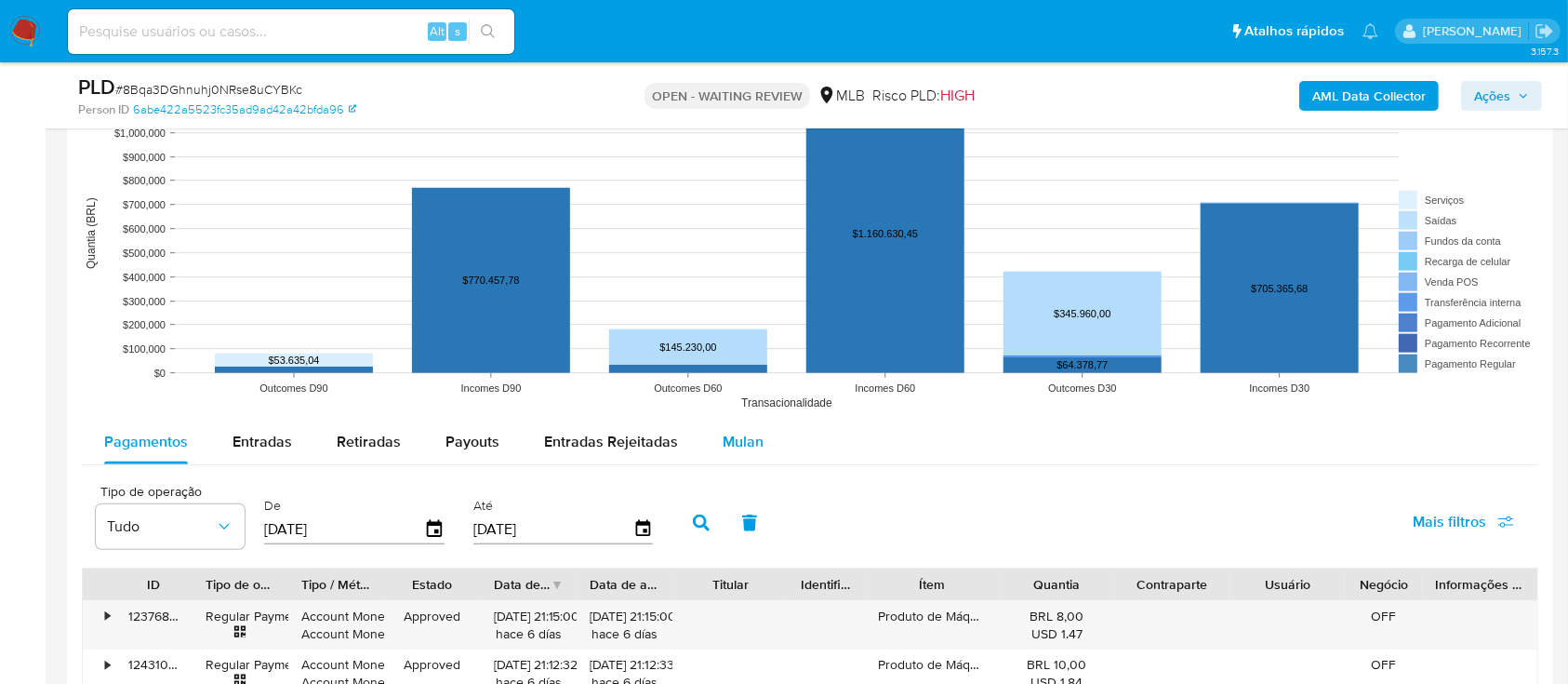
click at [725, 450] on span "Mulan" at bounding box center [743, 441] width 41 height 21
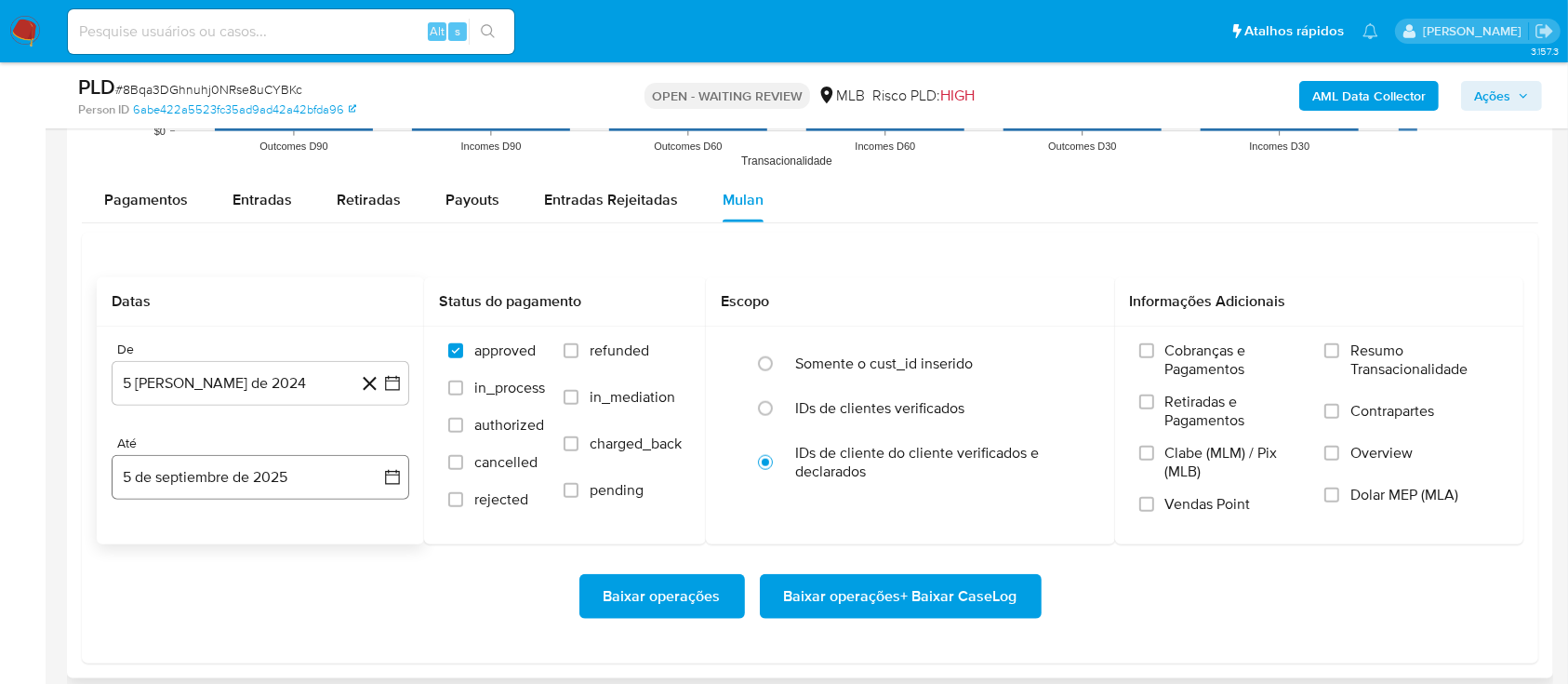
scroll to position [1984, 0]
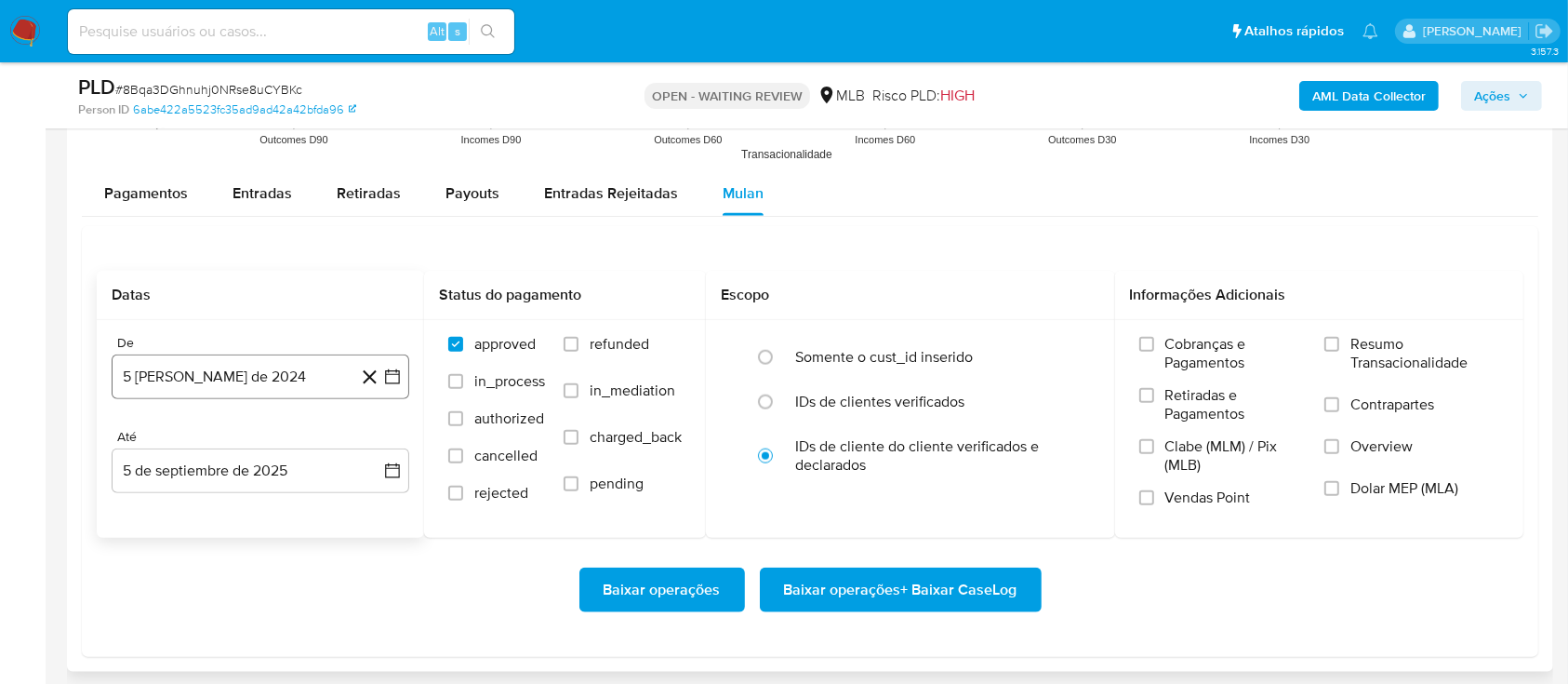
click at [388, 376] on icon "button" at bounding box center [392, 377] width 19 height 19
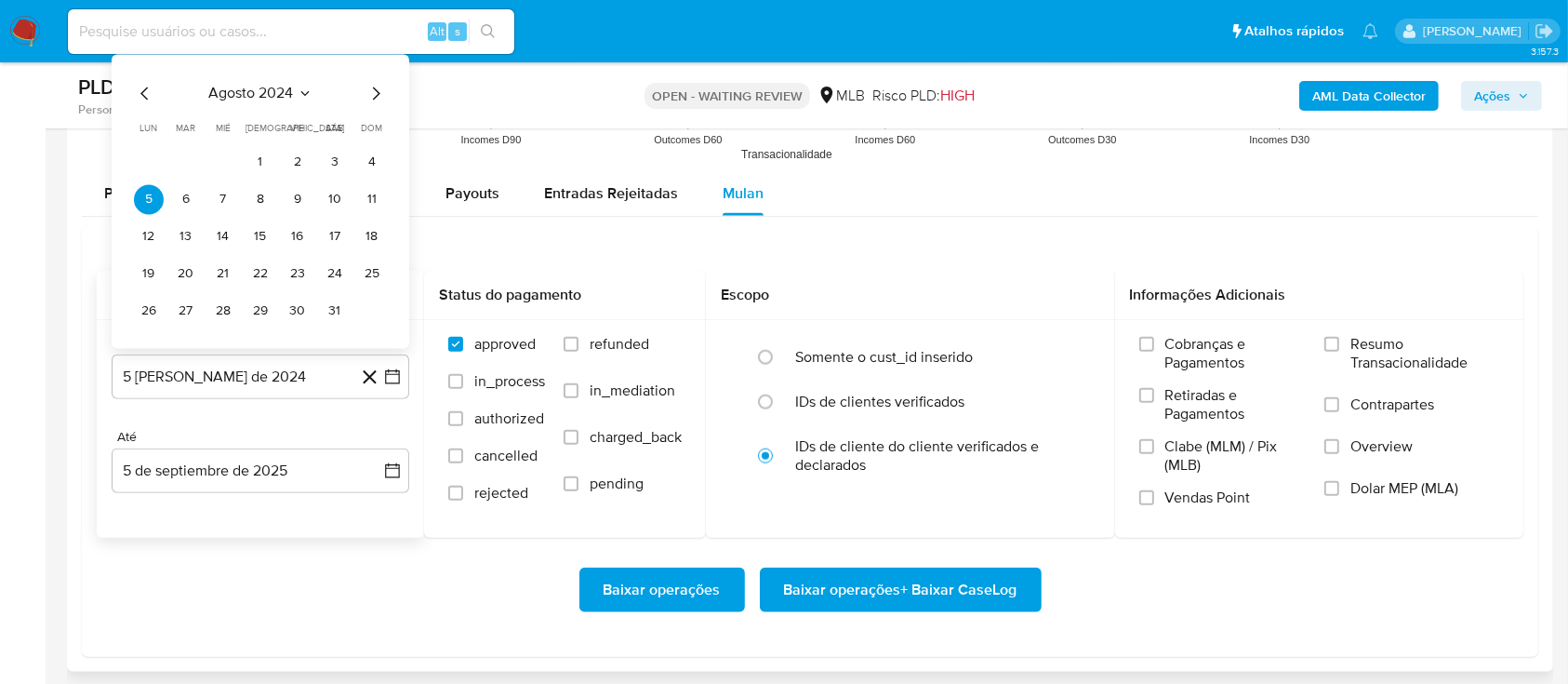
click at [298, 82] on div "agosto 2024" at bounding box center [260, 93] width 253 height 22
click at [298, 94] on icon "Seleccionar mes y año" at bounding box center [305, 93] width 15 height 15
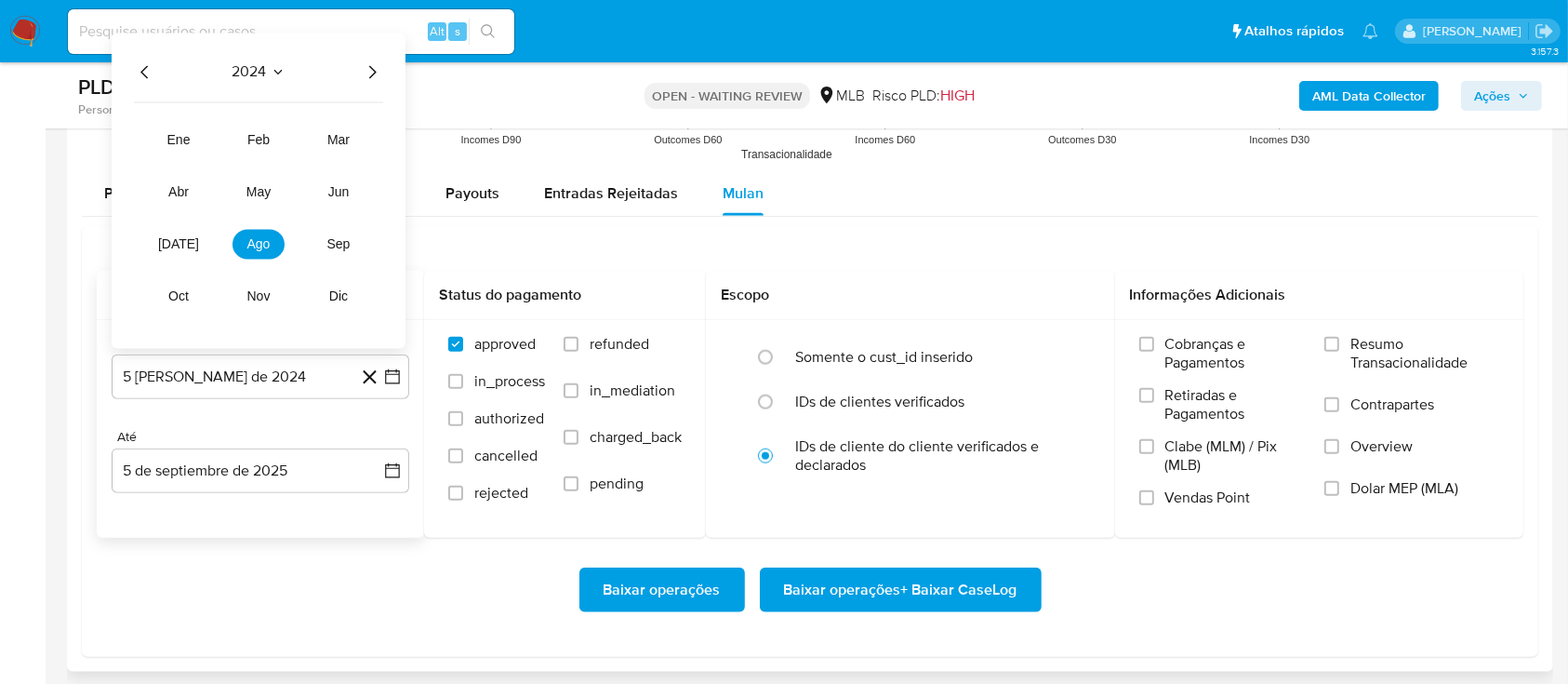
click at [377, 68] on icon "Año siguiente" at bounding box center [372, 72] width 22 height 22
click at [186, 249] on span "[DATE]" at bounding box center [178, 243] width 41 height 15
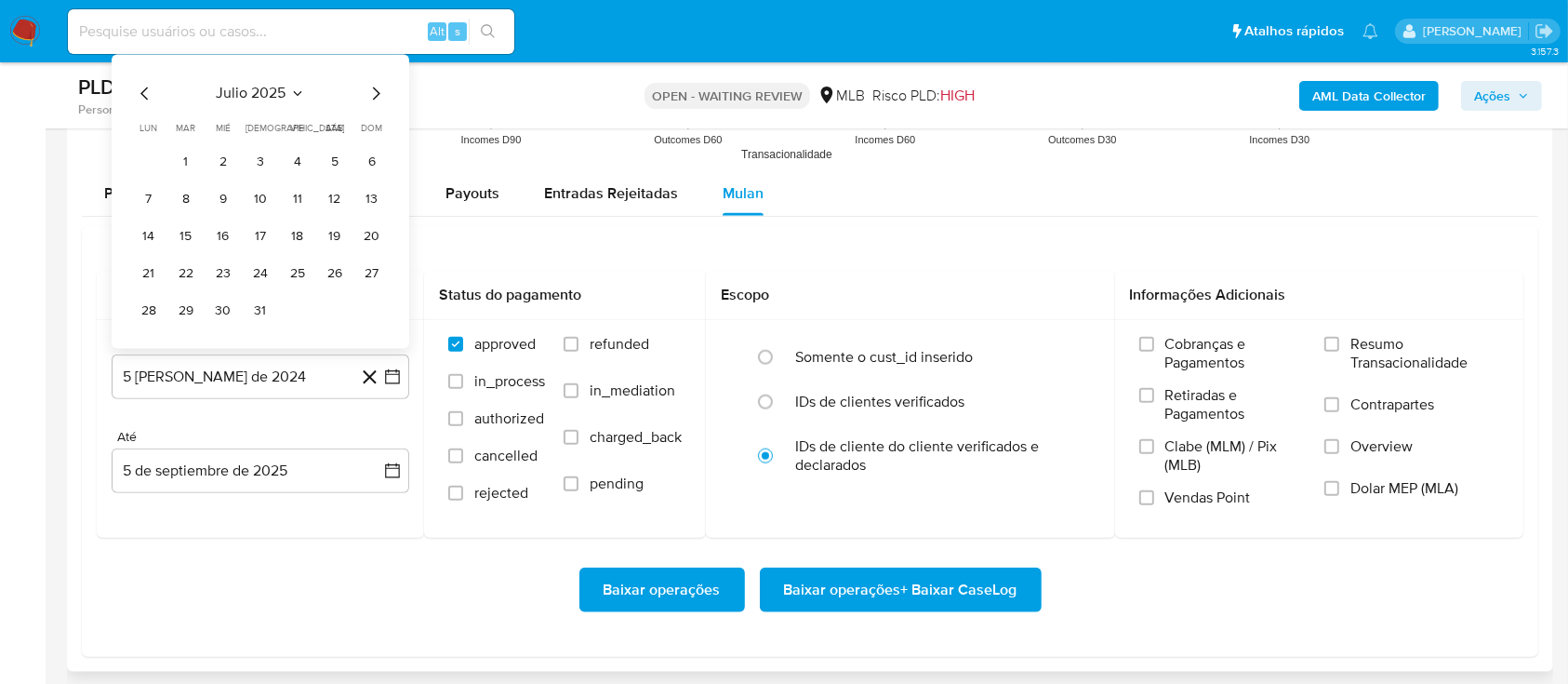
drag, startPoint x: 178, startPoint y: 160, endPoint x: 212, endPoint y: 164, distance: 34.2
click at [178, 160] on button "1" at bounding box center [186, 162] width 30 height 30
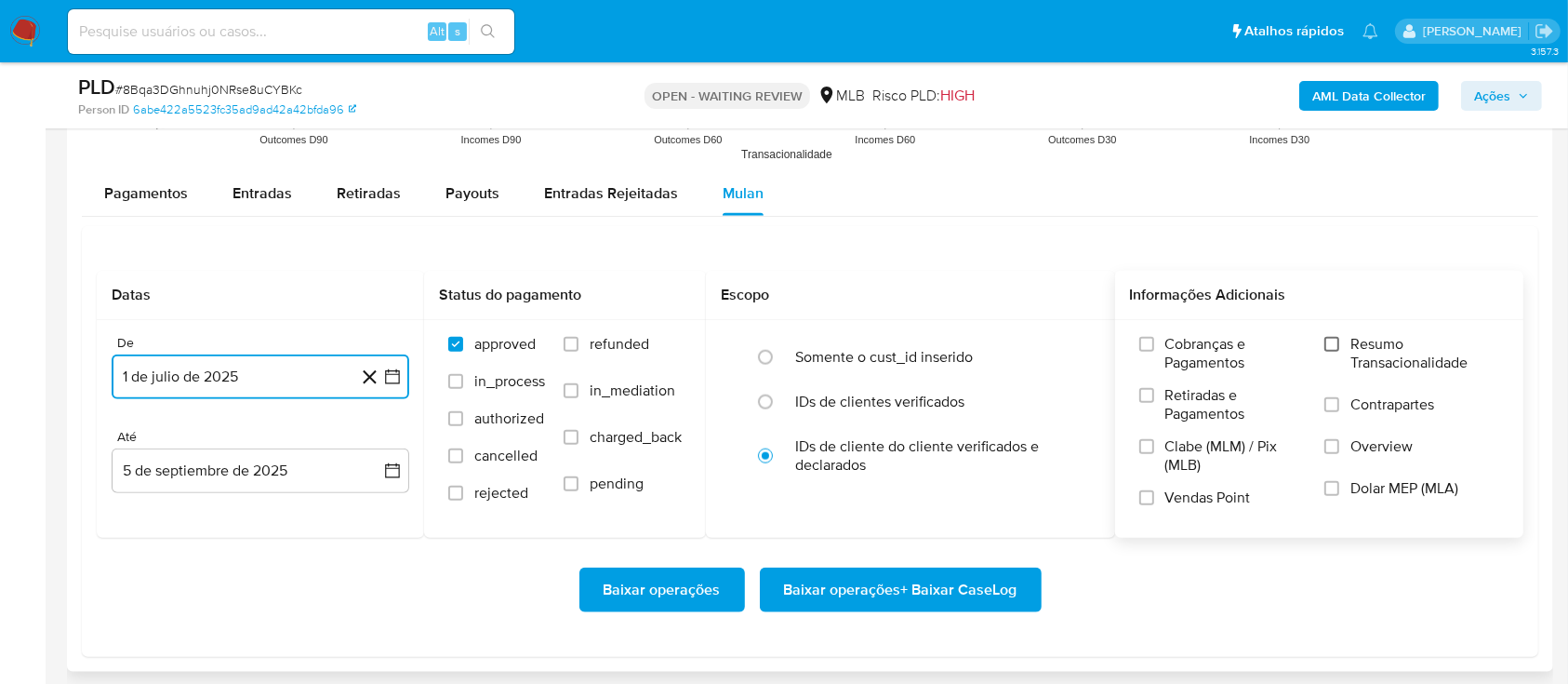
click at [1327, 345] on input "Resumo Transacionalidade" at bounding box center [1332, 344] width 15 height 15
click at [976, 584] on span "Baixar operações + Baixar CaseLog" at bounding box center [901, 589] width 233 height 41
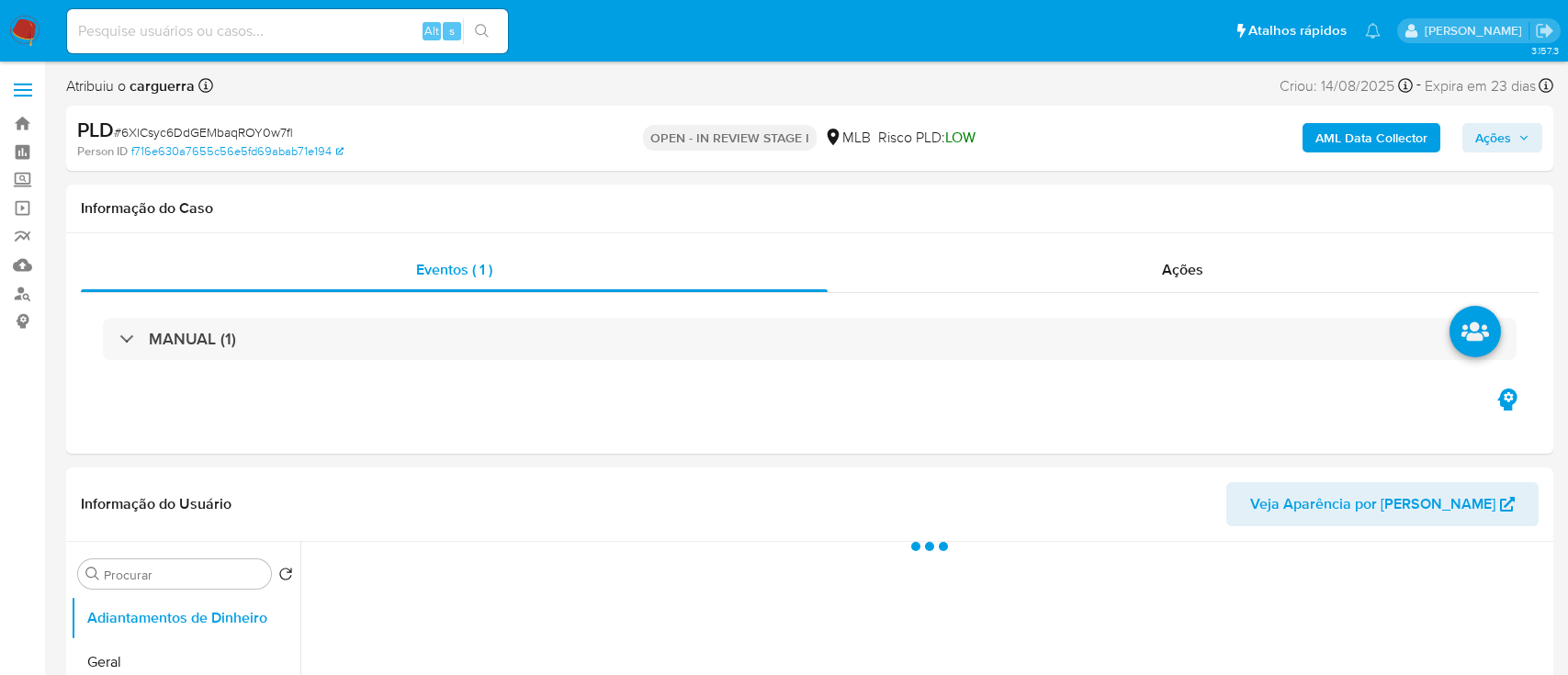
select select "10"
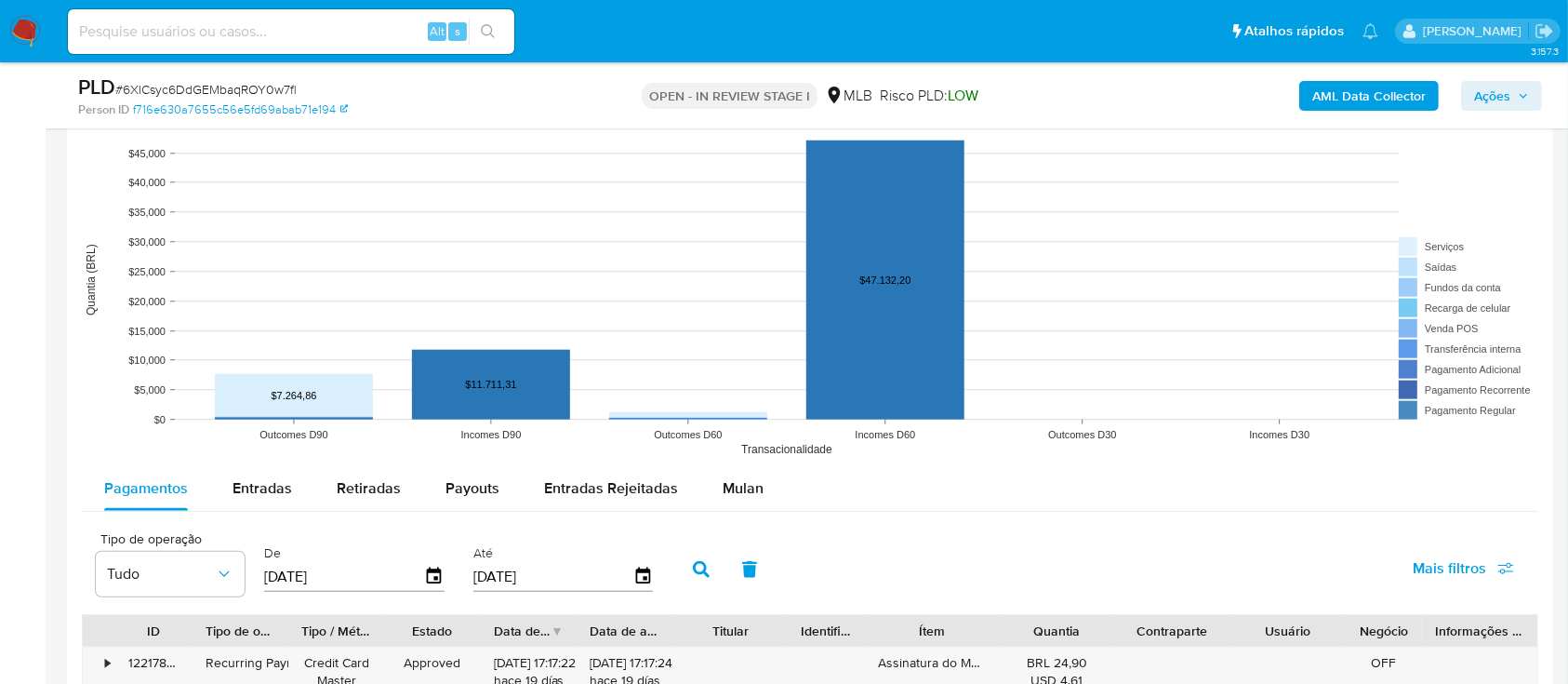
scroll to position [1612, 0]
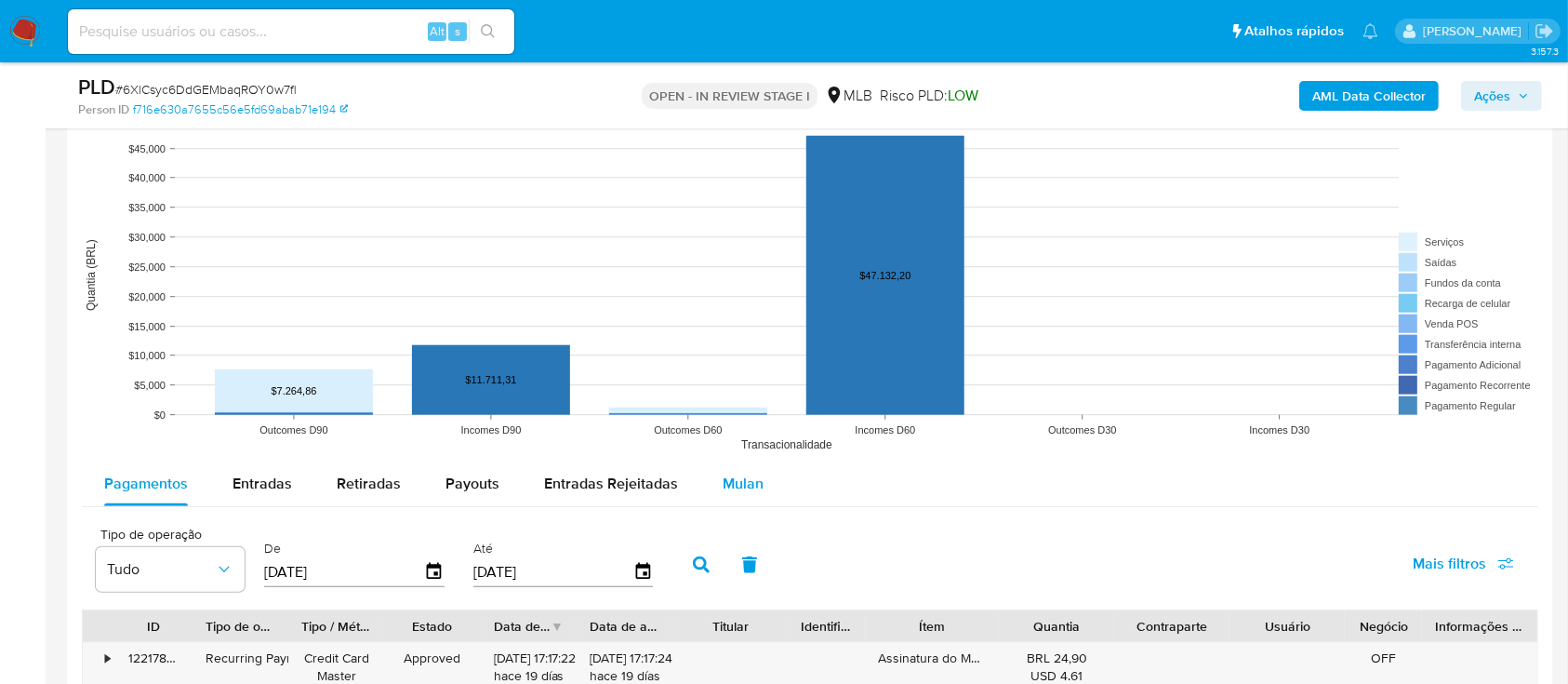
click at [753, 488] on span "Mulan" at bounding box center [743, 483] width 41 height 21
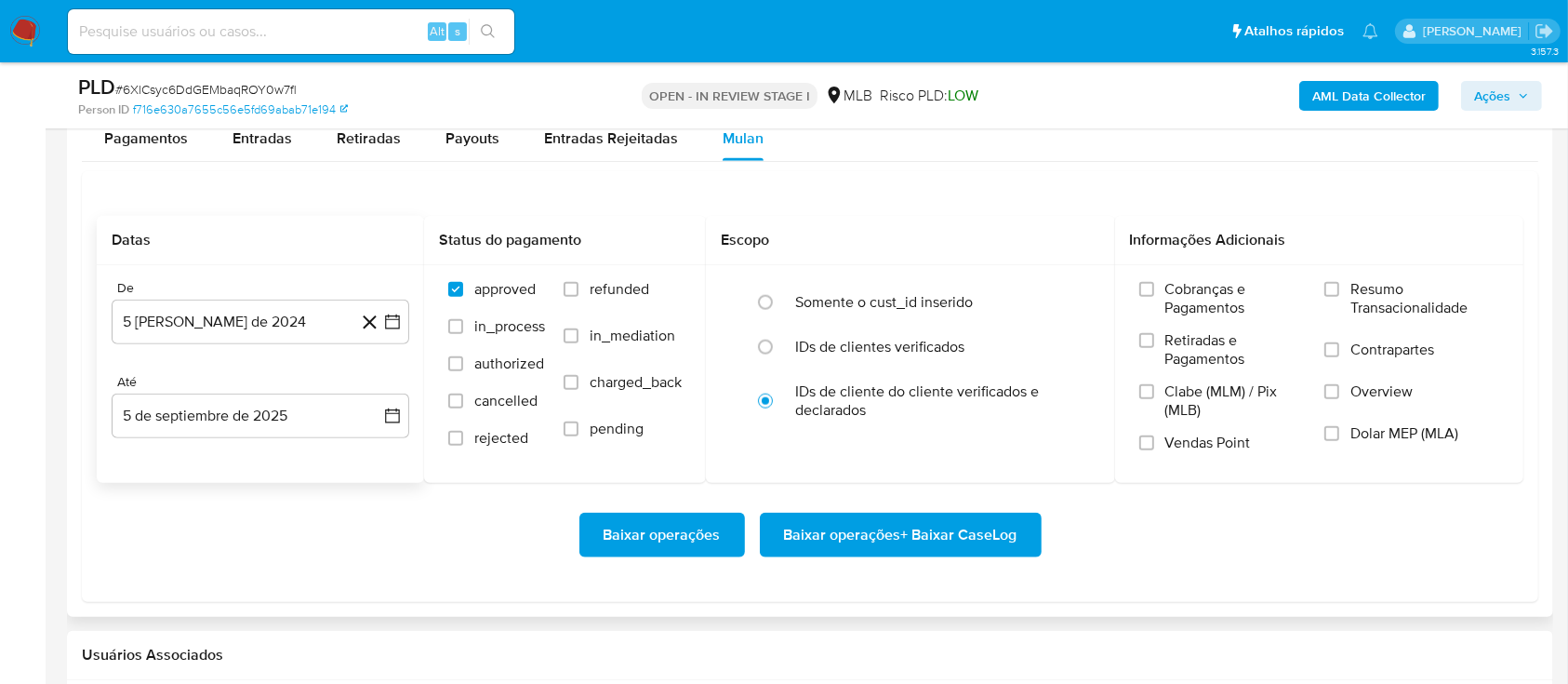
scroll to position [1984, 0]
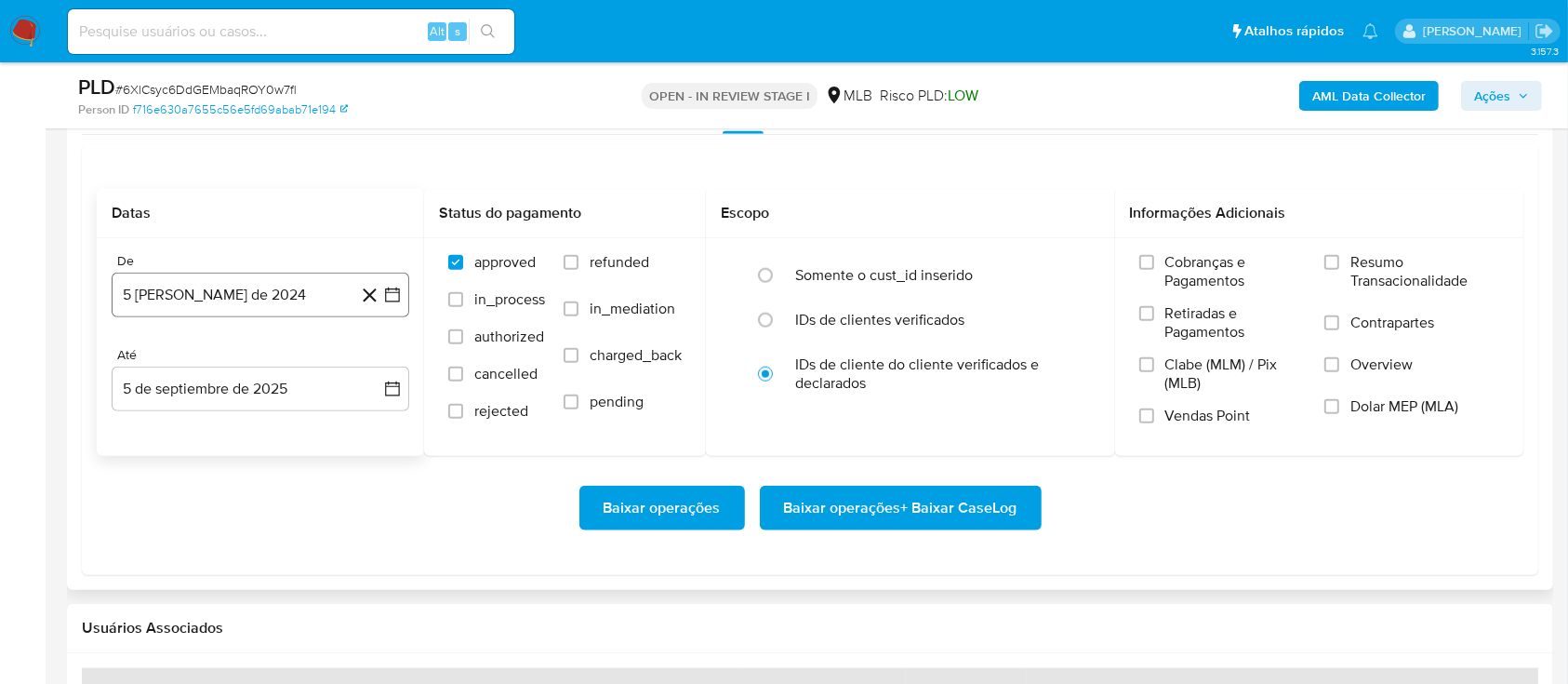
click at [390, 296] on icon "button" at bounding box center [392, 294] width 19 height 19
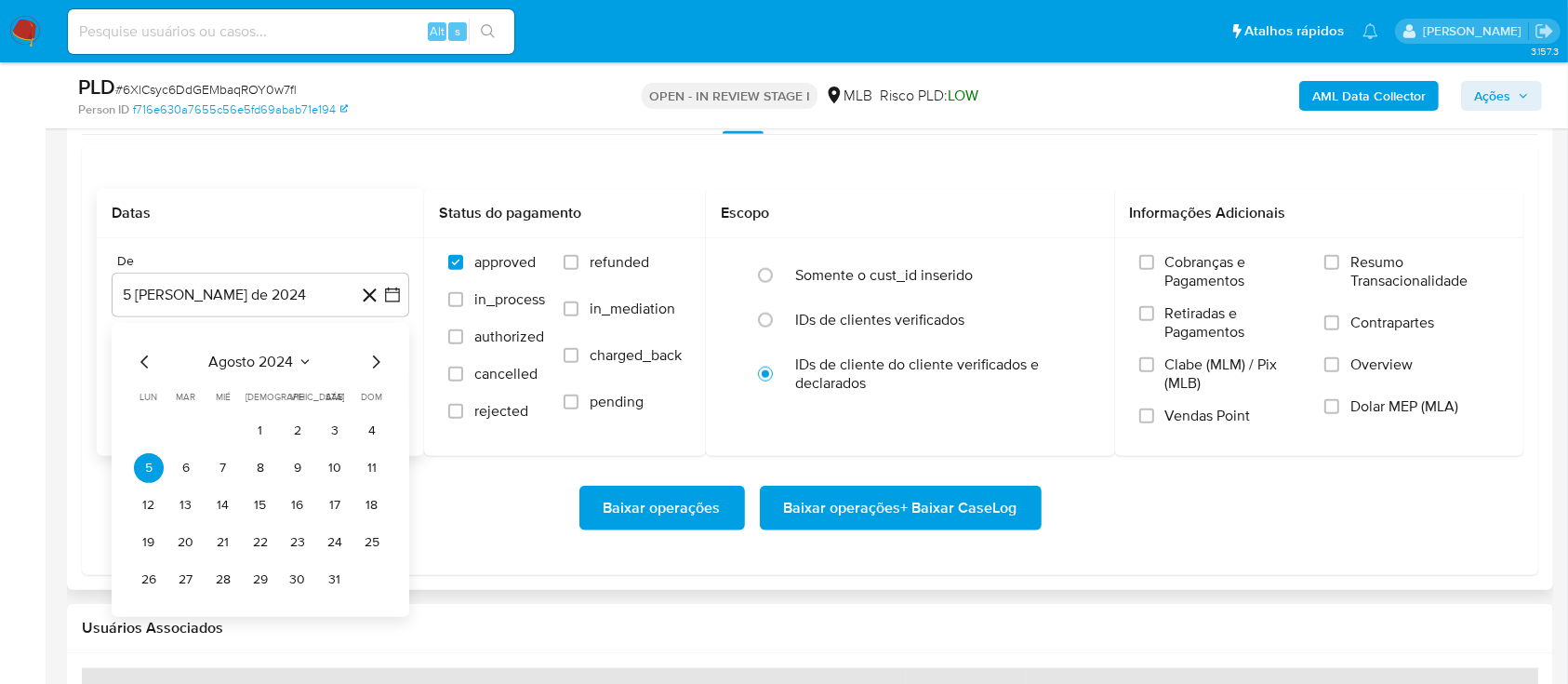
click at [301, 362] on icon "Seleccionar mes y año" at bounding box center [305, 362] width 15 height 15
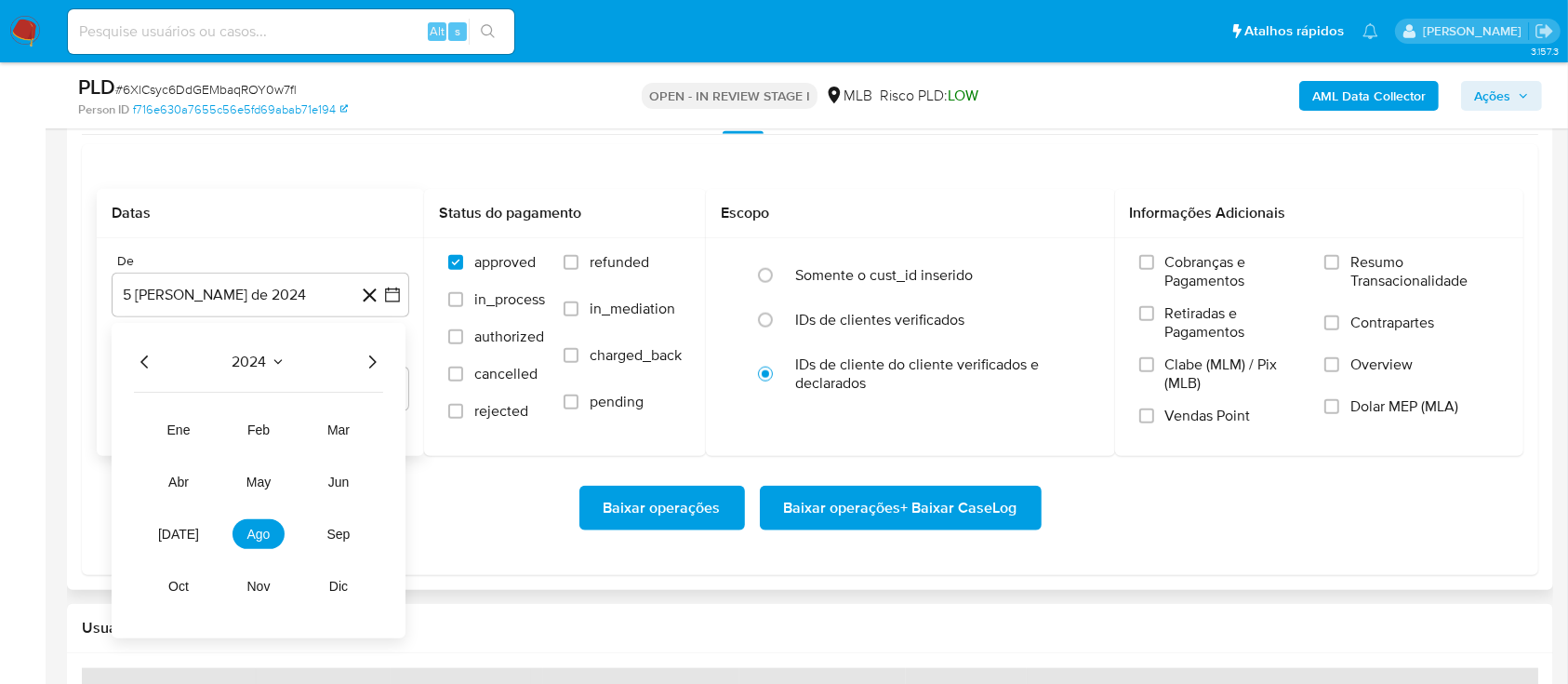
click at [371, 360] on icon "Año siguiente" at bounding box center [372, 362] width 22 height 22
click at [178, 537] on span "[DATE]" at bounding box center [178, 533] width 41 height 15
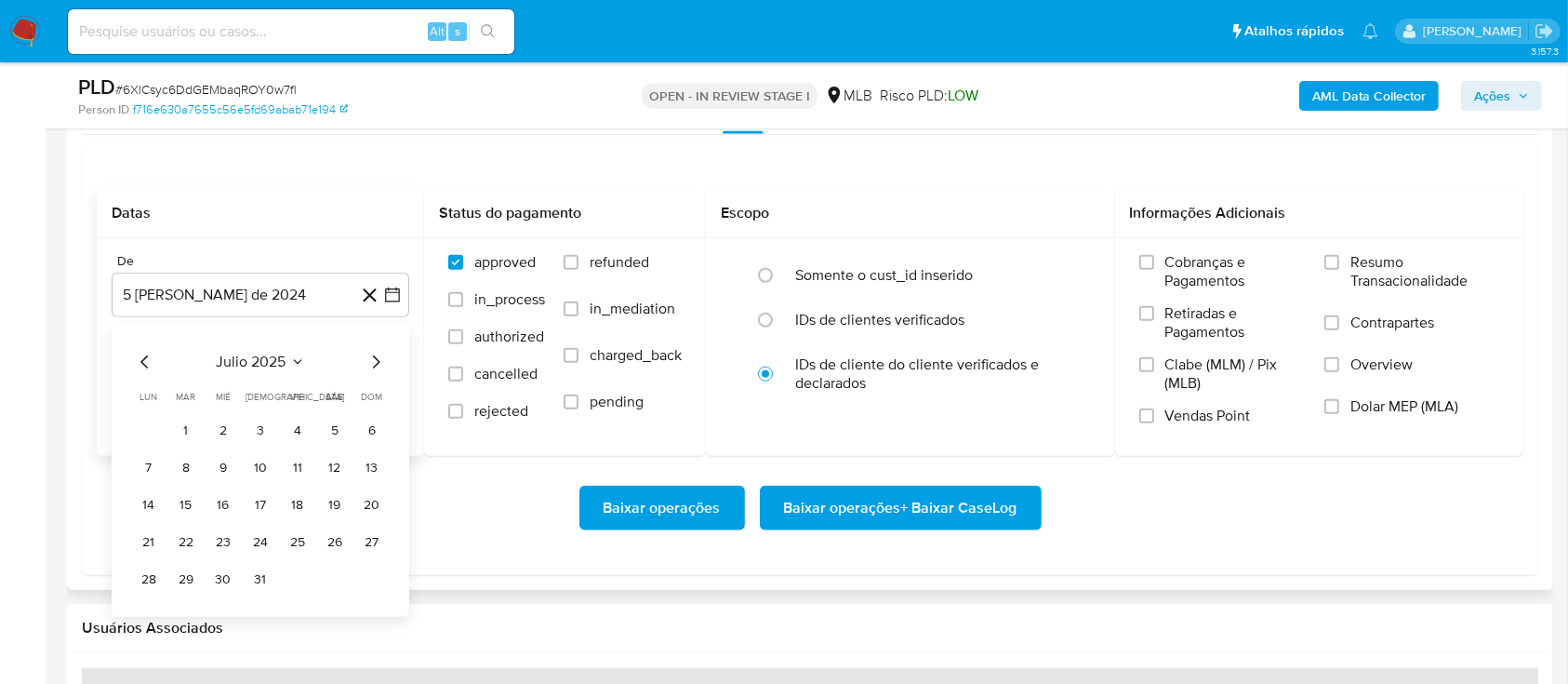
click at [187, 435] on button "1" at bounding box center [186, 431] width 30 height 30
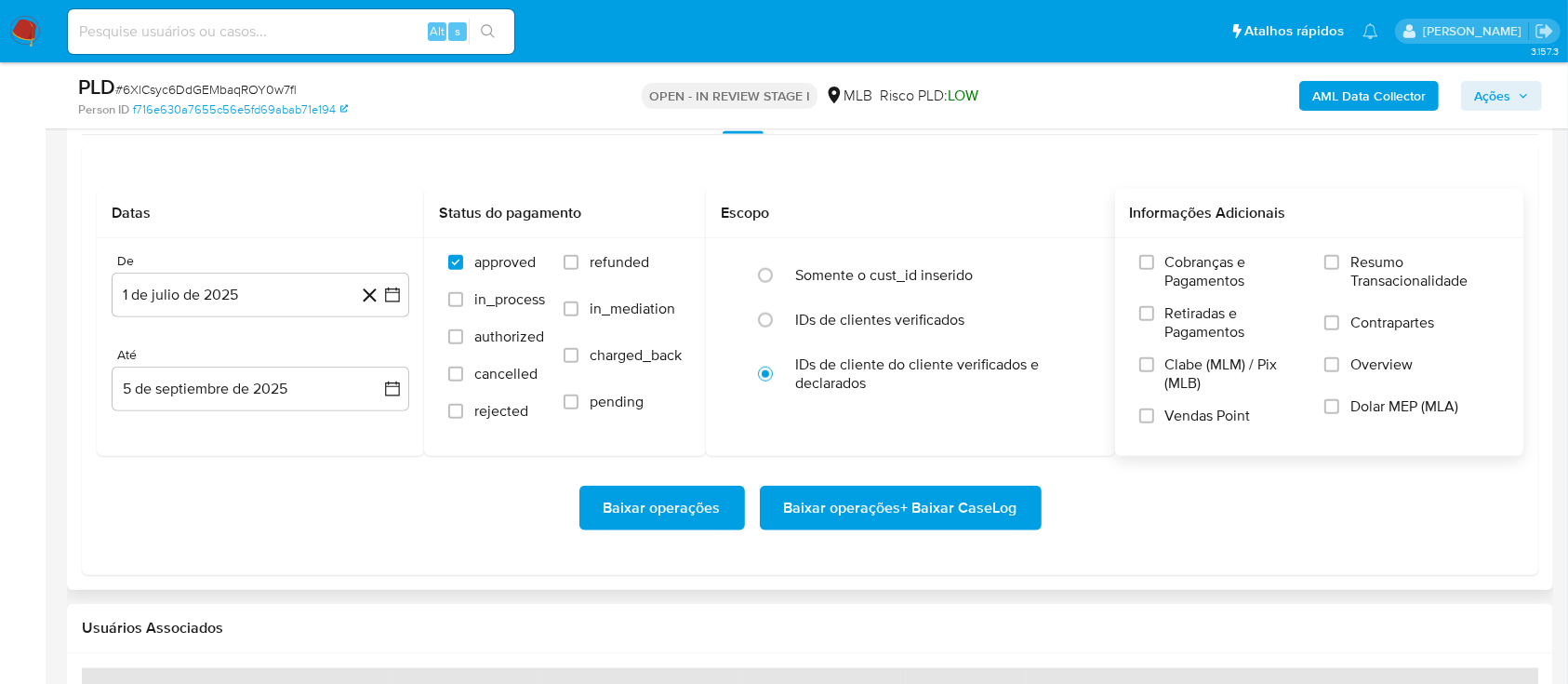
click at [1397, 275] on span "Resumo Transacionalidade" at bounding box center [1424, 271] width 149 height 37
click at [1340, 270] on input "Resumo Transacionalidade" at bounding box center [1332, 262] width 15 height 15
click at [852, 513] on span "Baixar operações + Baixar CaseLog" at bounding box center [901, 508] width 233 height 41
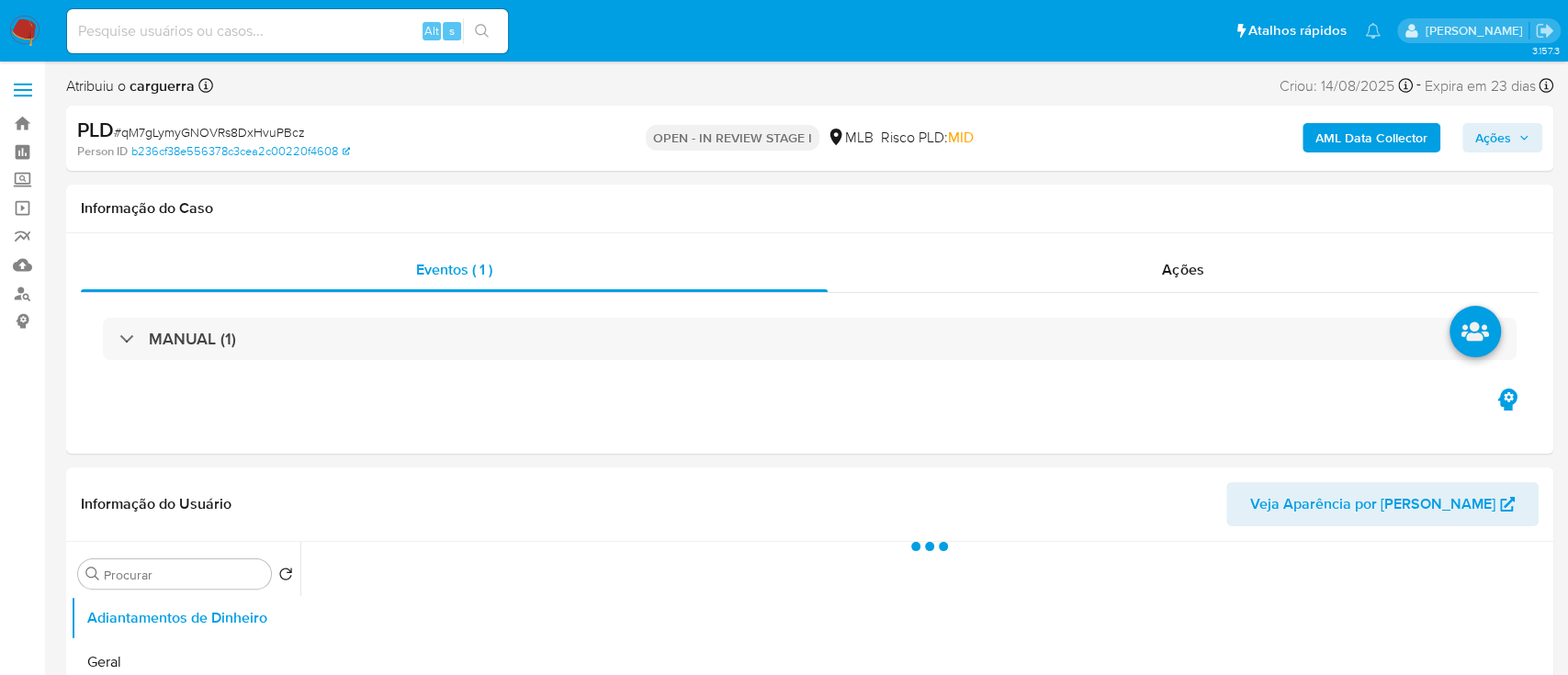
select select "10"
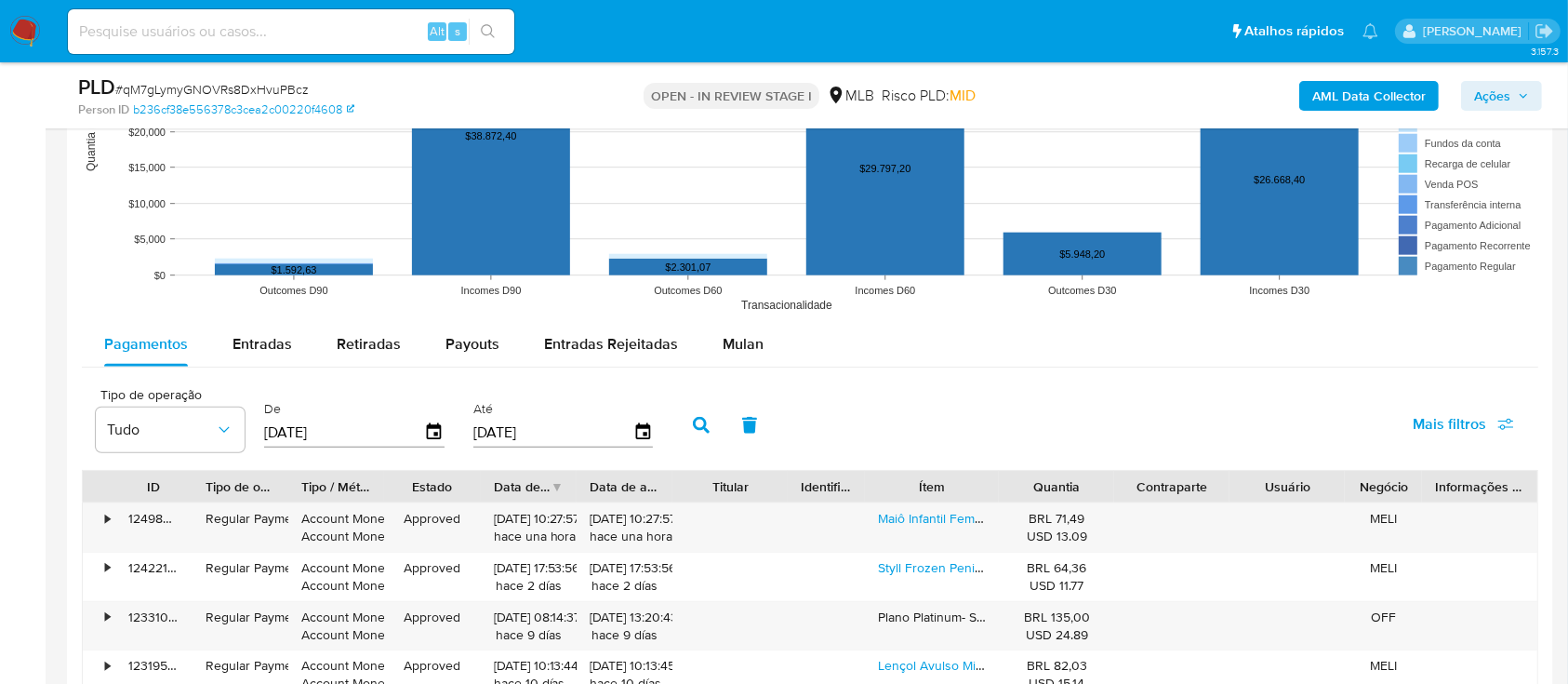
scroll to position [1861, 0]
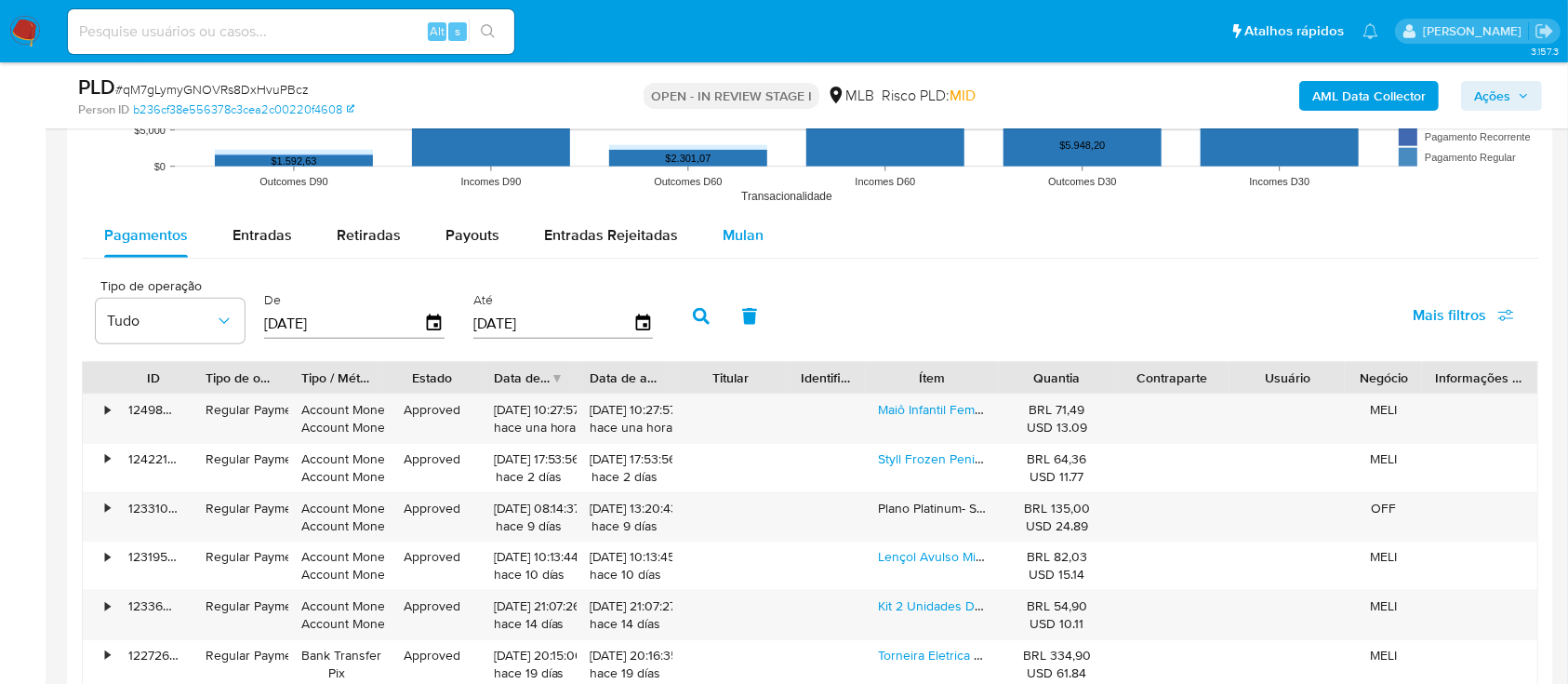
click at [733, 232] on span "Mulan" at bounding box center [743, 234] width 41 height 21
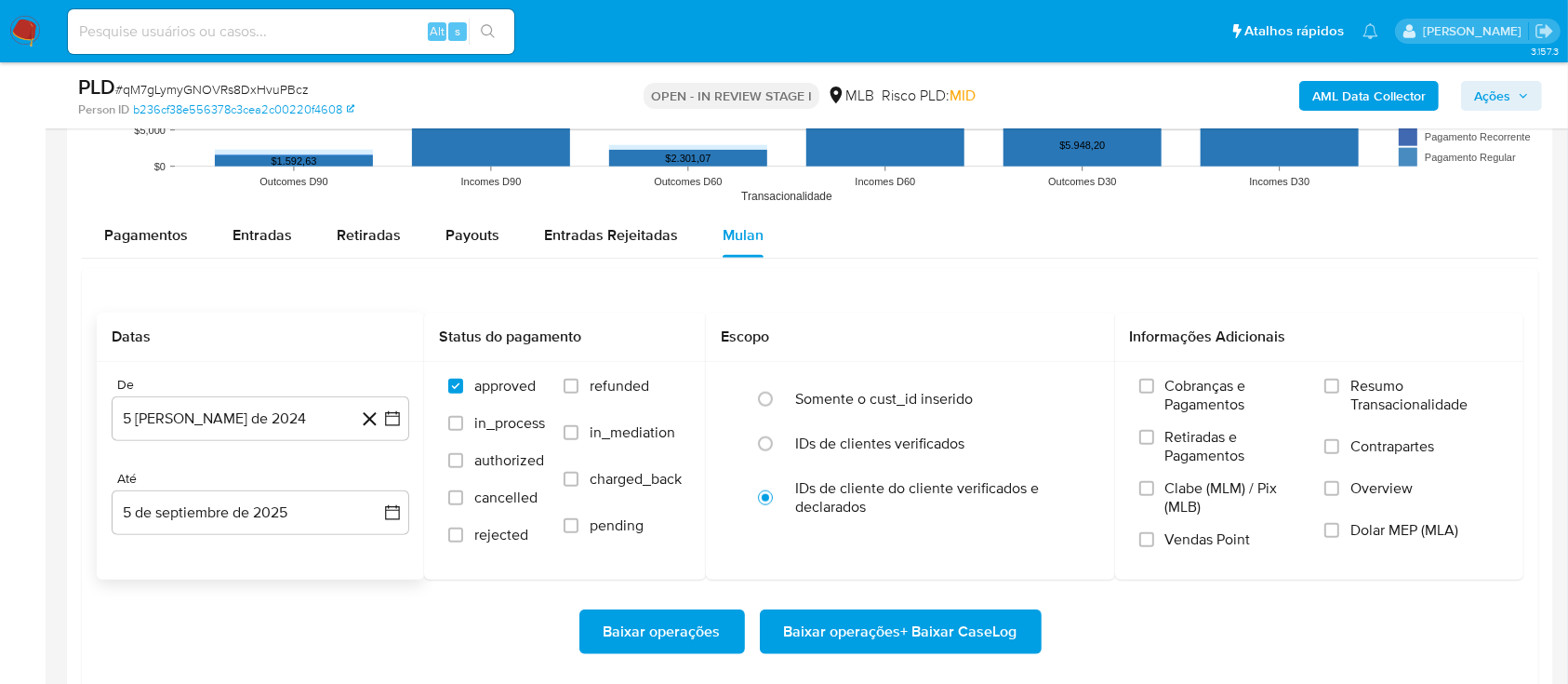
click at [378, 419] on icon at bounding box center [369, 419] width 23 height 23
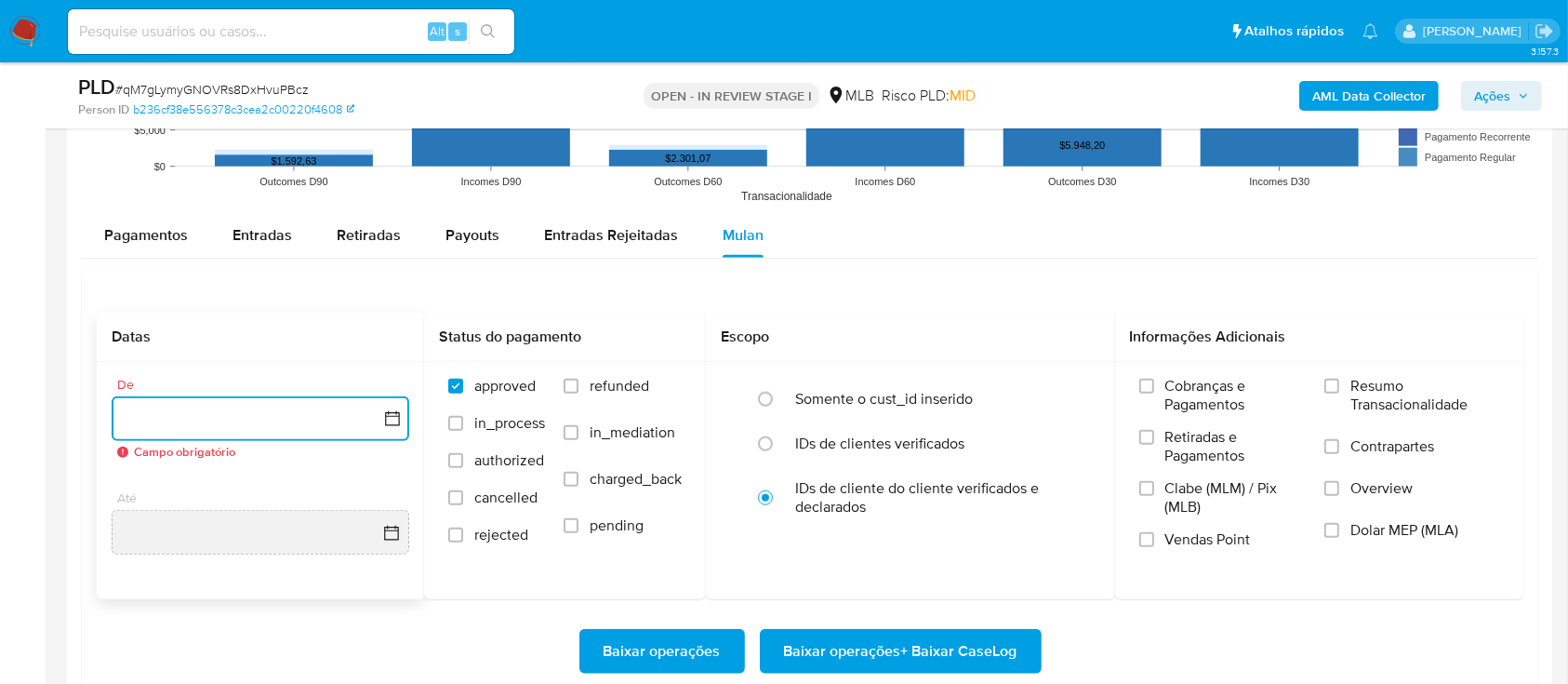
click at [385, 418] on icon "button" at bounding box center [392, 418] width 15 height 15
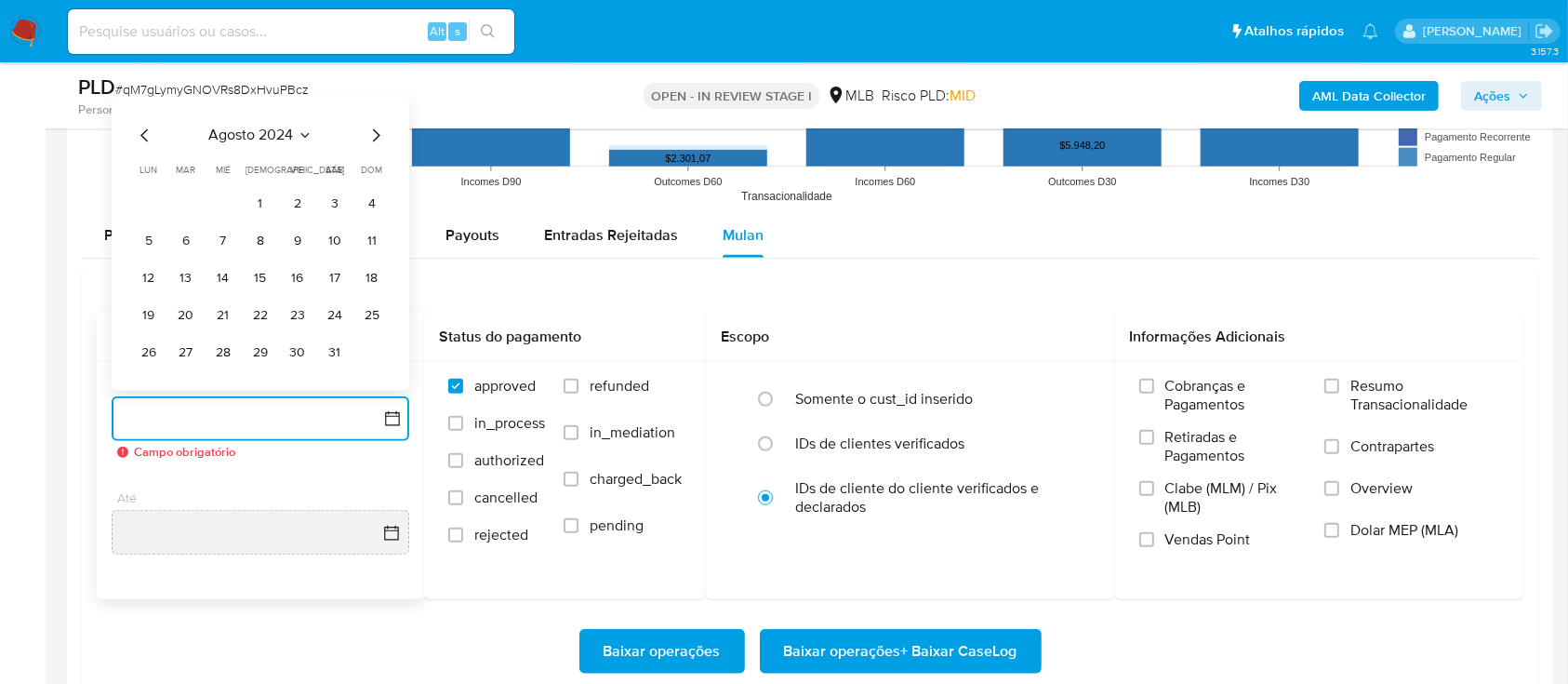
click at [253, 144] on span "agosto 2024" at bounding box center [251, 136] width 85 height 19
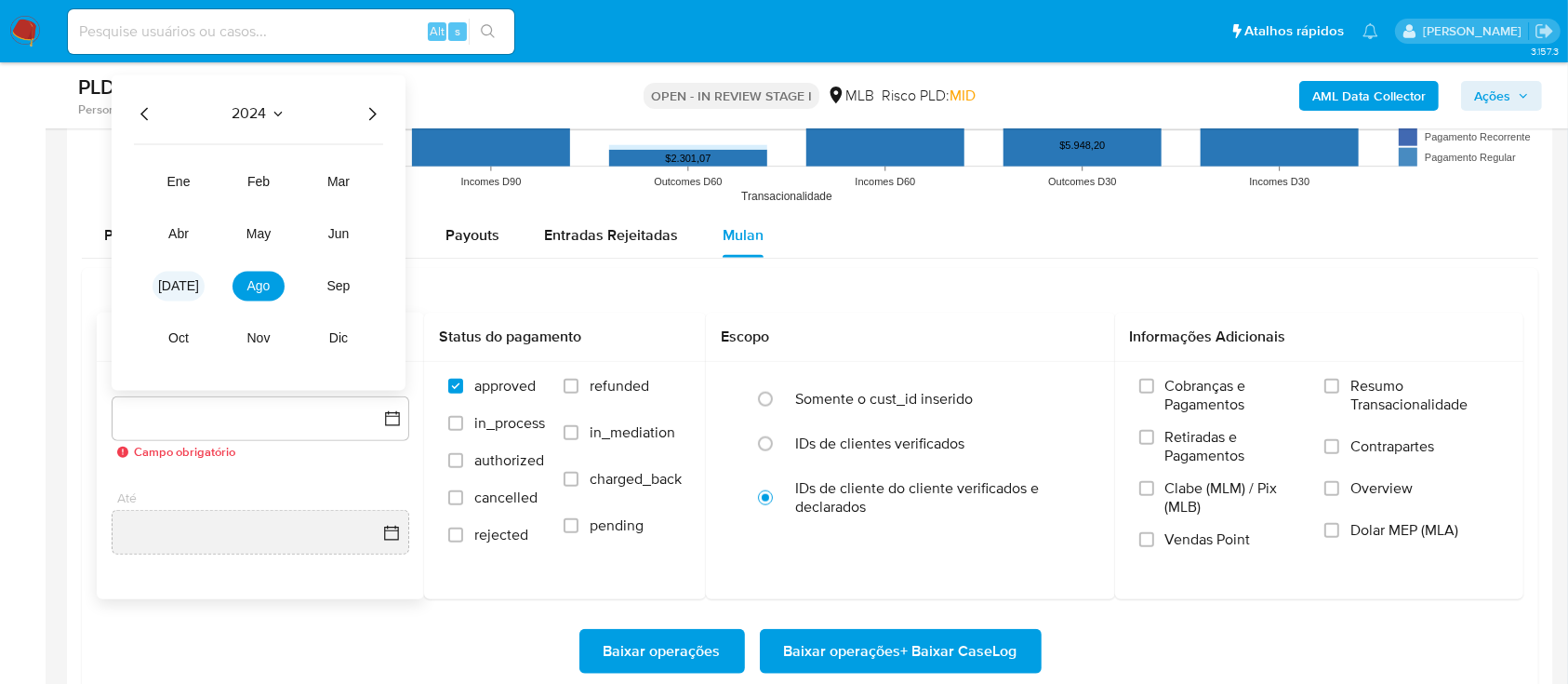
click at [184, 285] on span "[DATE]" at bounding box center [178, 286] width 41 height 15
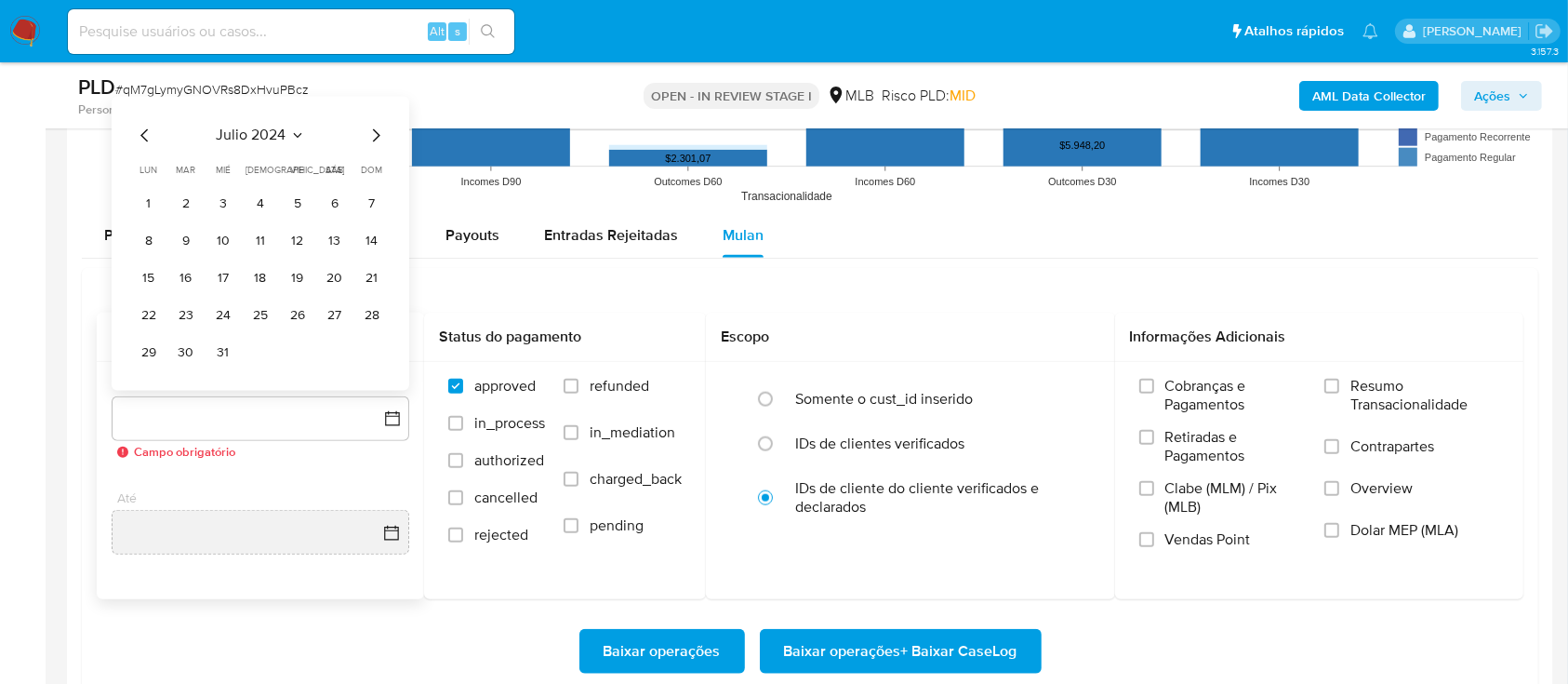
click at [378, 135] on icon "Mes siguiente" at bounding box center [376, 136] width 22 height 22
click at [271, 137] on span "agosto 2024" at bounding box center [251, 136] width 85 height 19
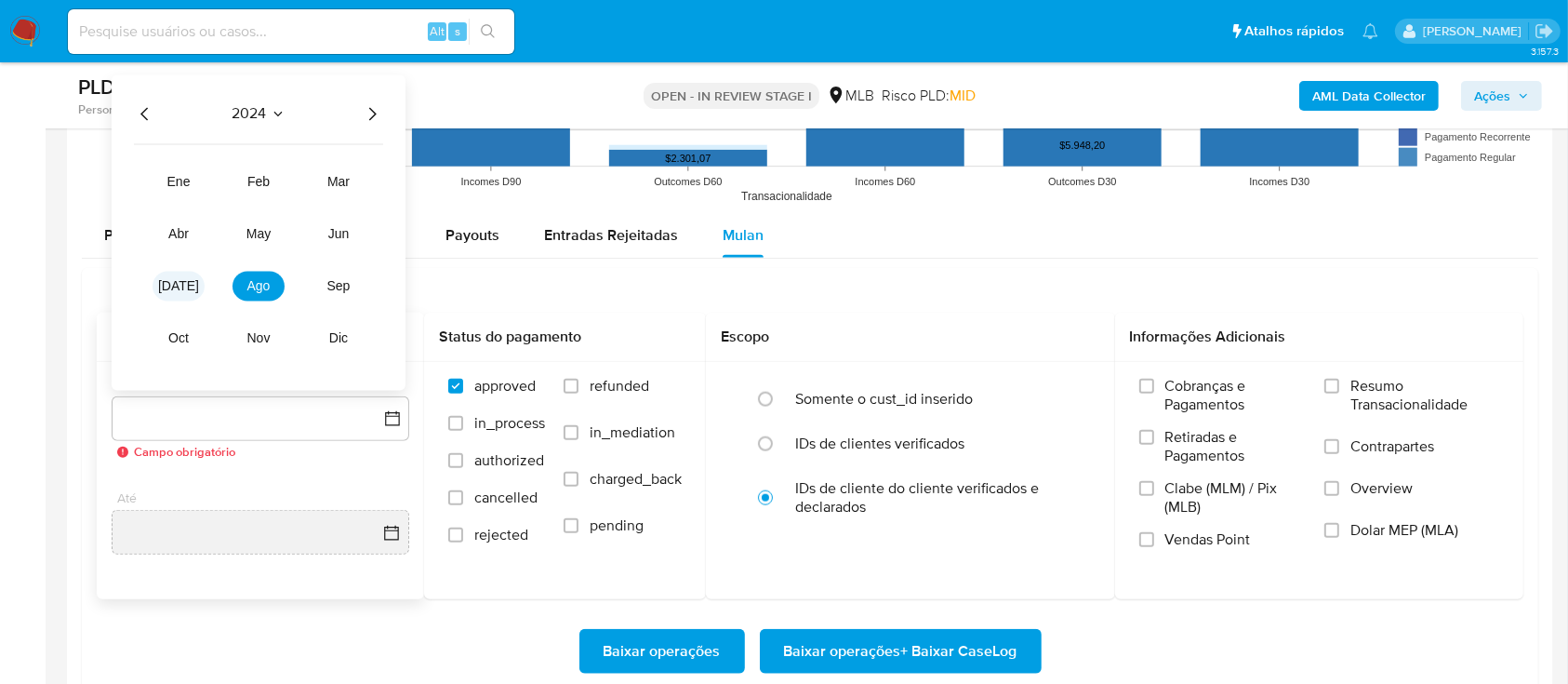
click at [185, 283] on span "[DATE]" at bounding box center [178, 286] width 41 height 15
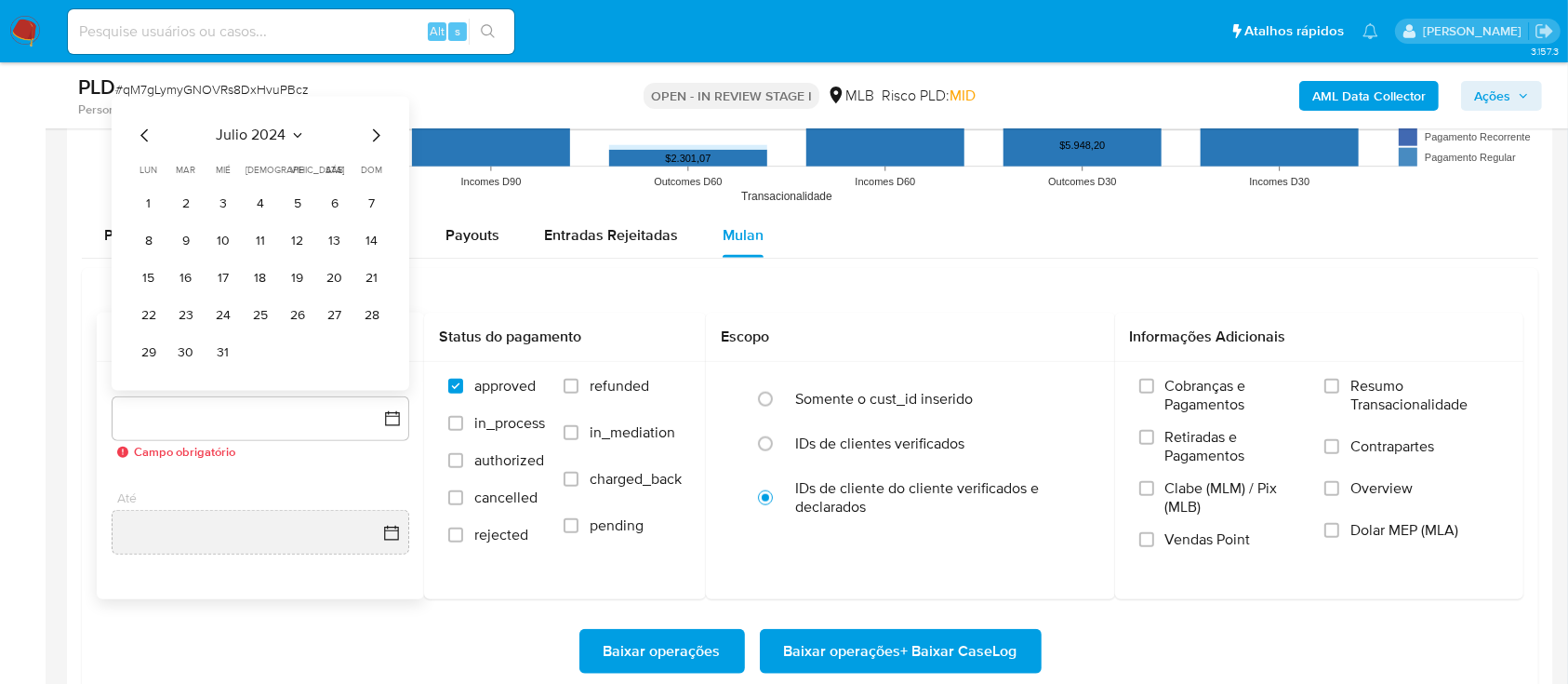
click at [291, 135] on icon "Seleccionar mes y año" at bounding box center [297, 136] width 15 height 15
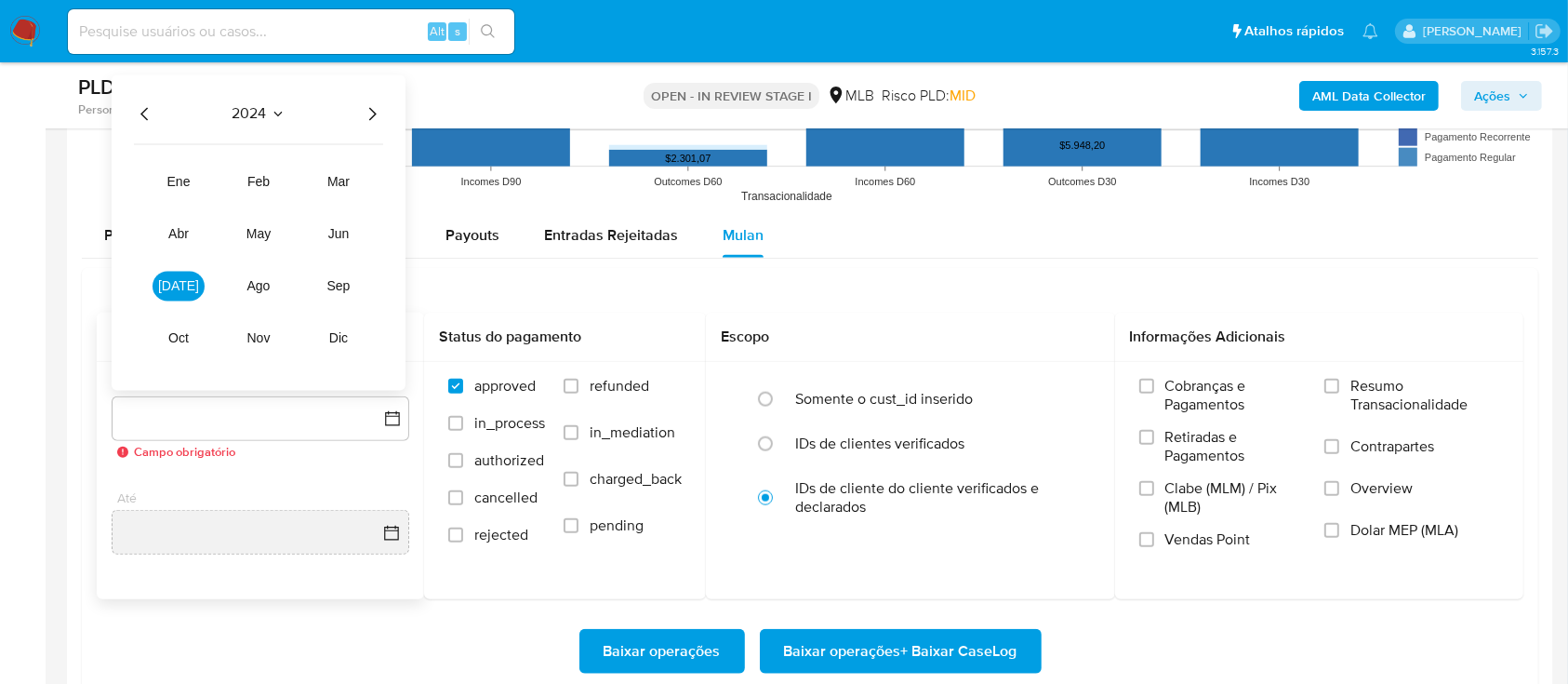
click at [372, 110] on icon "Año siguiente" at bounding box center [372, 115] width 22 height 22
click at [156, 286] on button "[DATE]" at bounding box center [178, 286] width 52 height 30
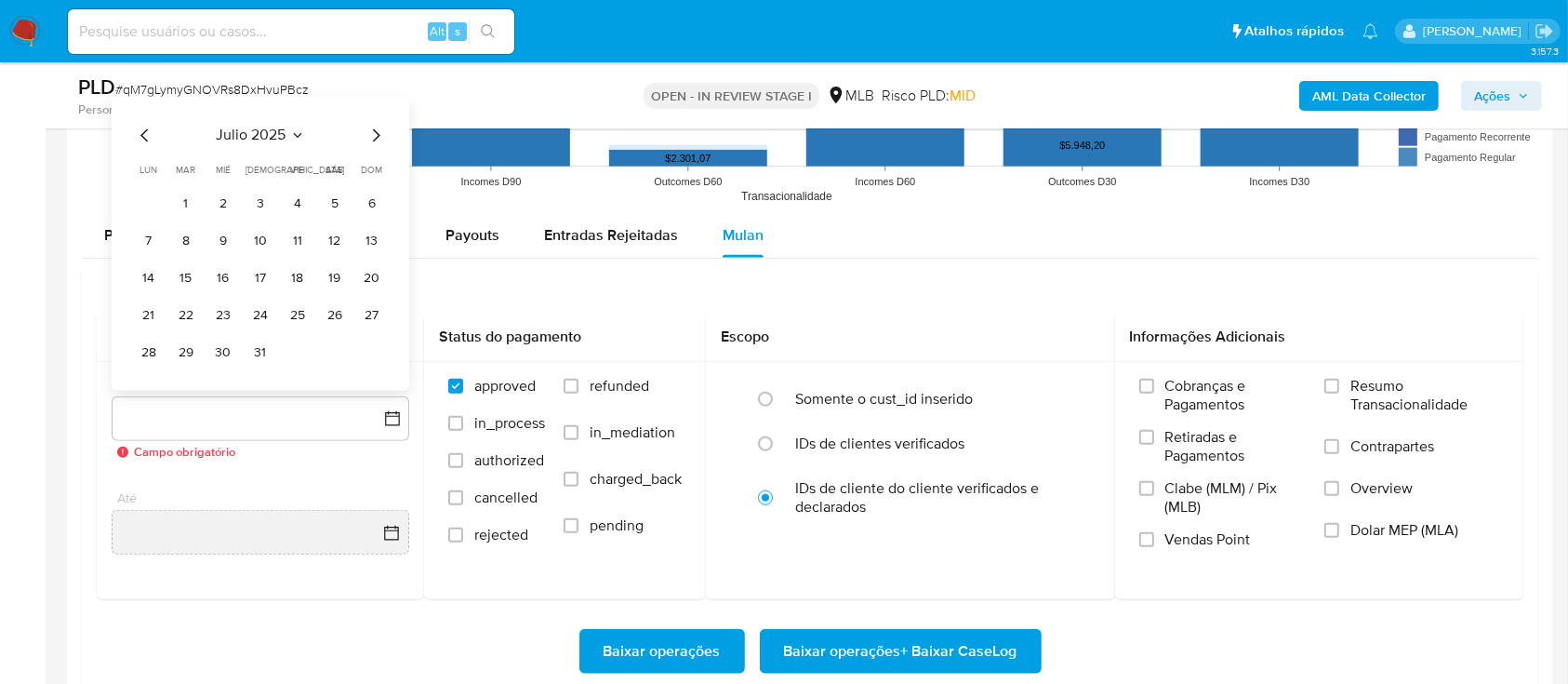
click at [189, 201] on button "1" at bounding box center [186, 204] width 30 height 30
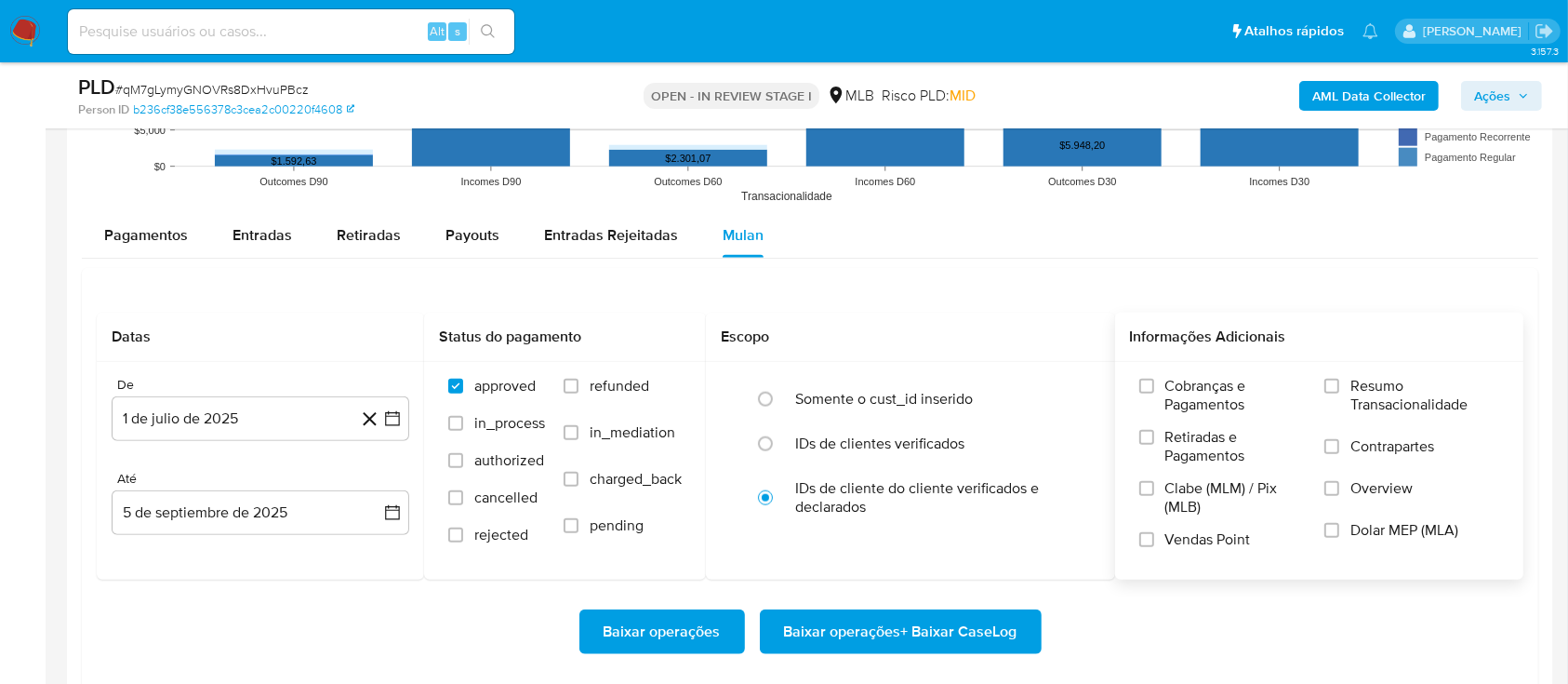
click at [1372, 386] on span "Resumo Transacionalidade" at bounding box center [1424, 395] width 149 height 37
click at [1340, 386] on input "Resumo Transacionalidade" at bounding box center [1332, 386] width 15 height 15
click at [950, 629] on span "Baixar operações + Baixar CaseLog" at bounding box center [901, 631] width 233 height 41
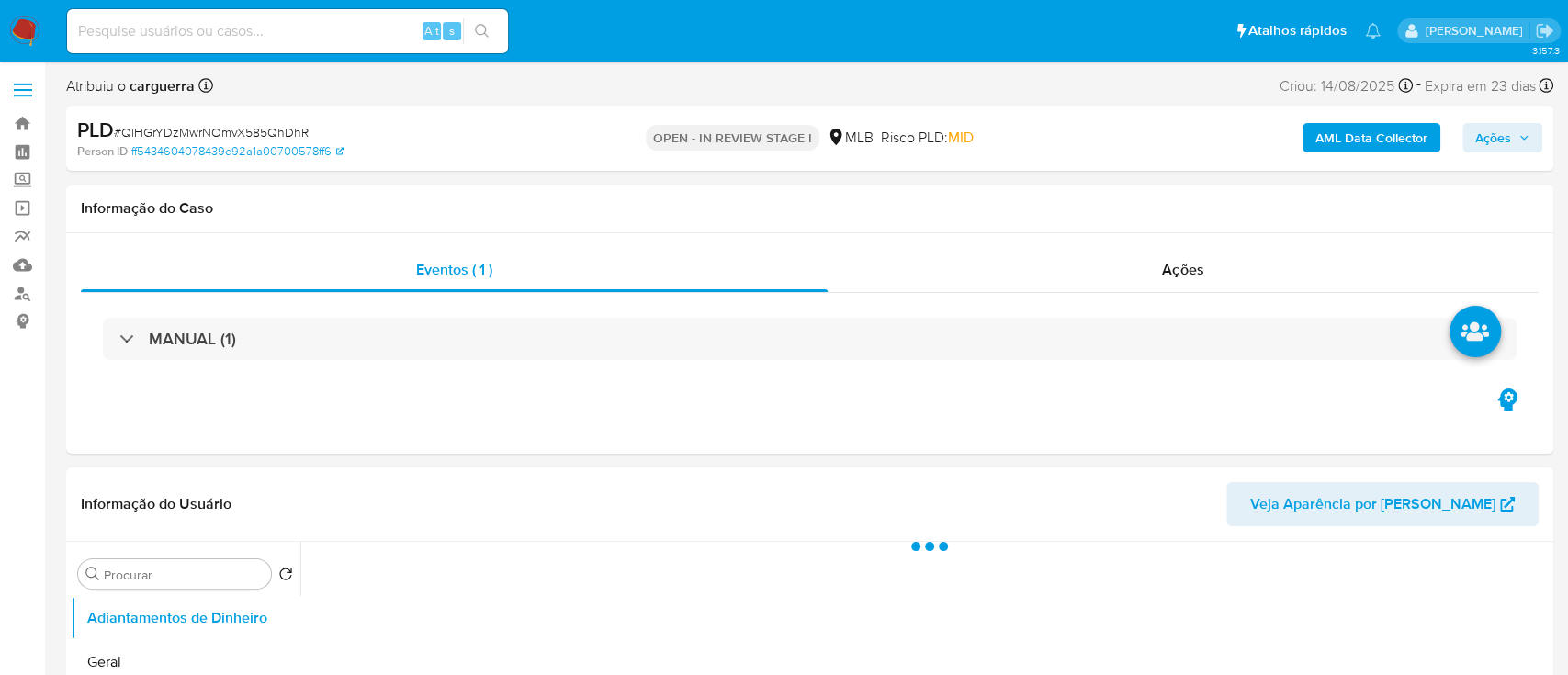
select select "10"
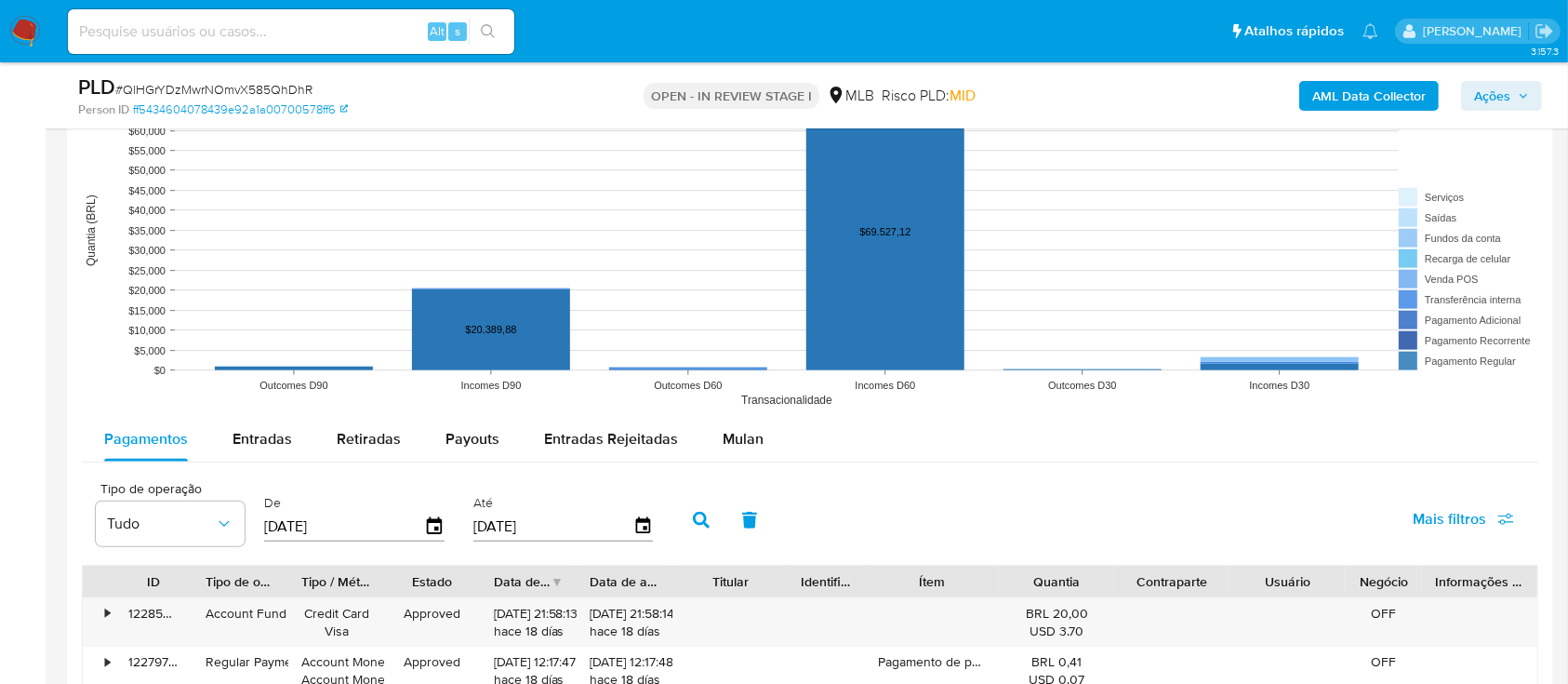
scroll to position [1861, 0]
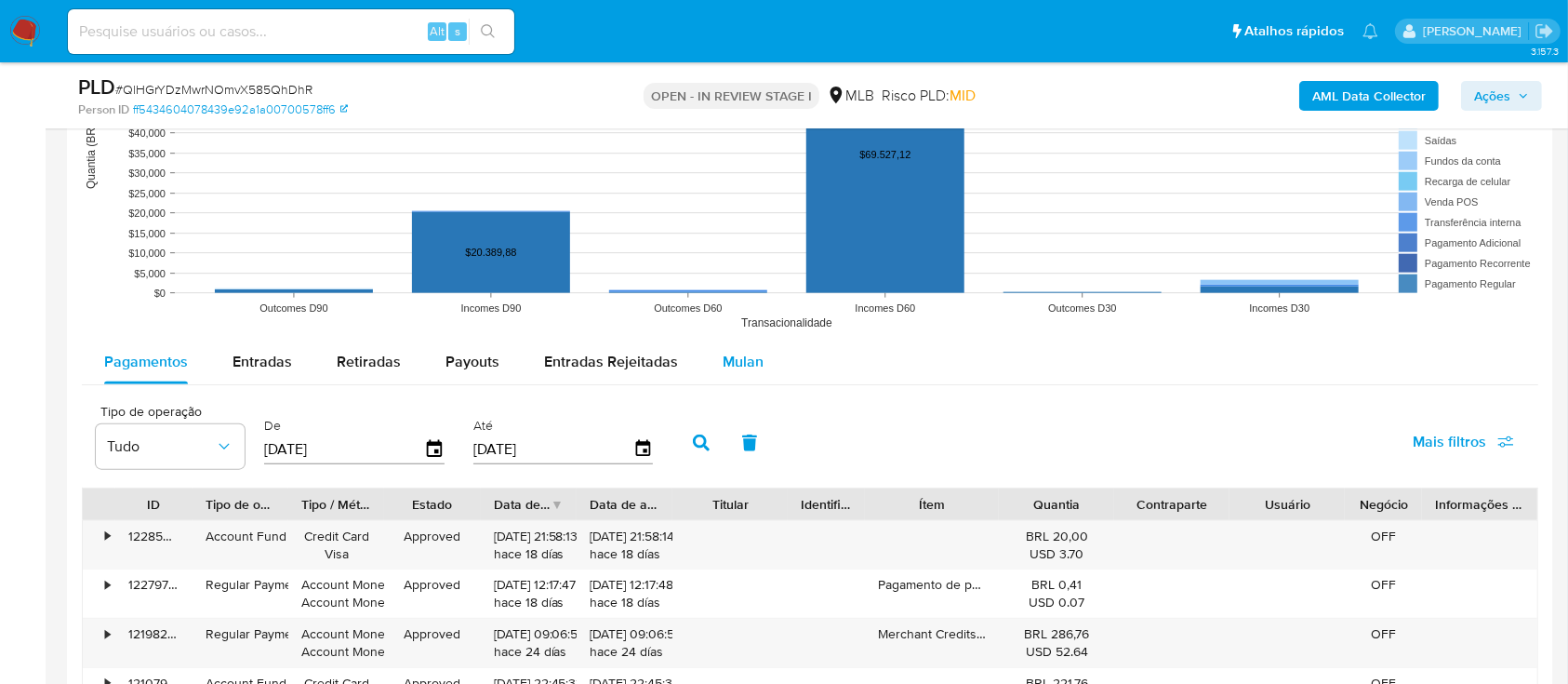
click at [750, 368] on span "Mulan" at bounding box center [743, 361] width 41 height 21
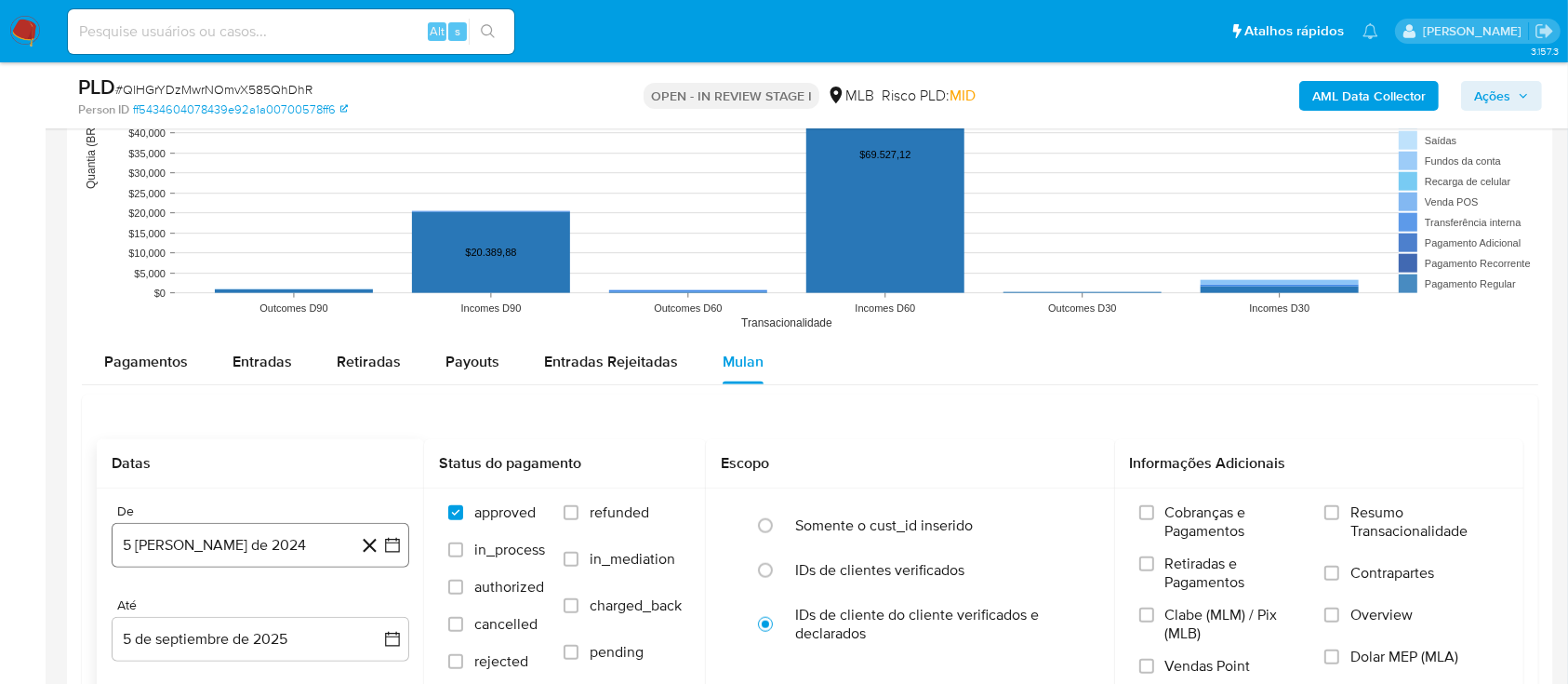
click at [400, 545] on icon "button" at bounding box center [392, 544] width 19 height 19
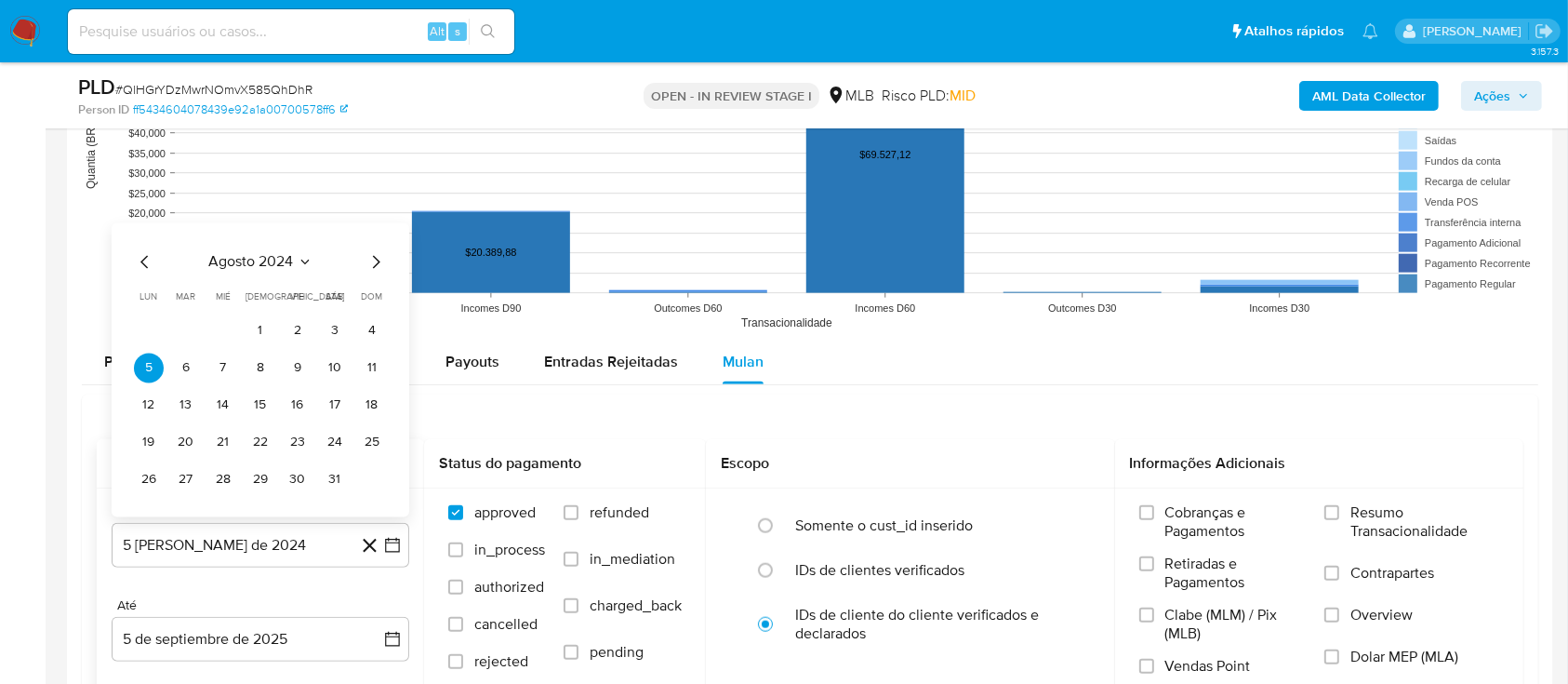
click at [372, 257] on icon "Mes siguiente" at bounding box center [376, 261] width 22 height 22
click at [314, 219] on icon "Seleccionar mes y año" at bounding box center [319, 223] width 15 height 15
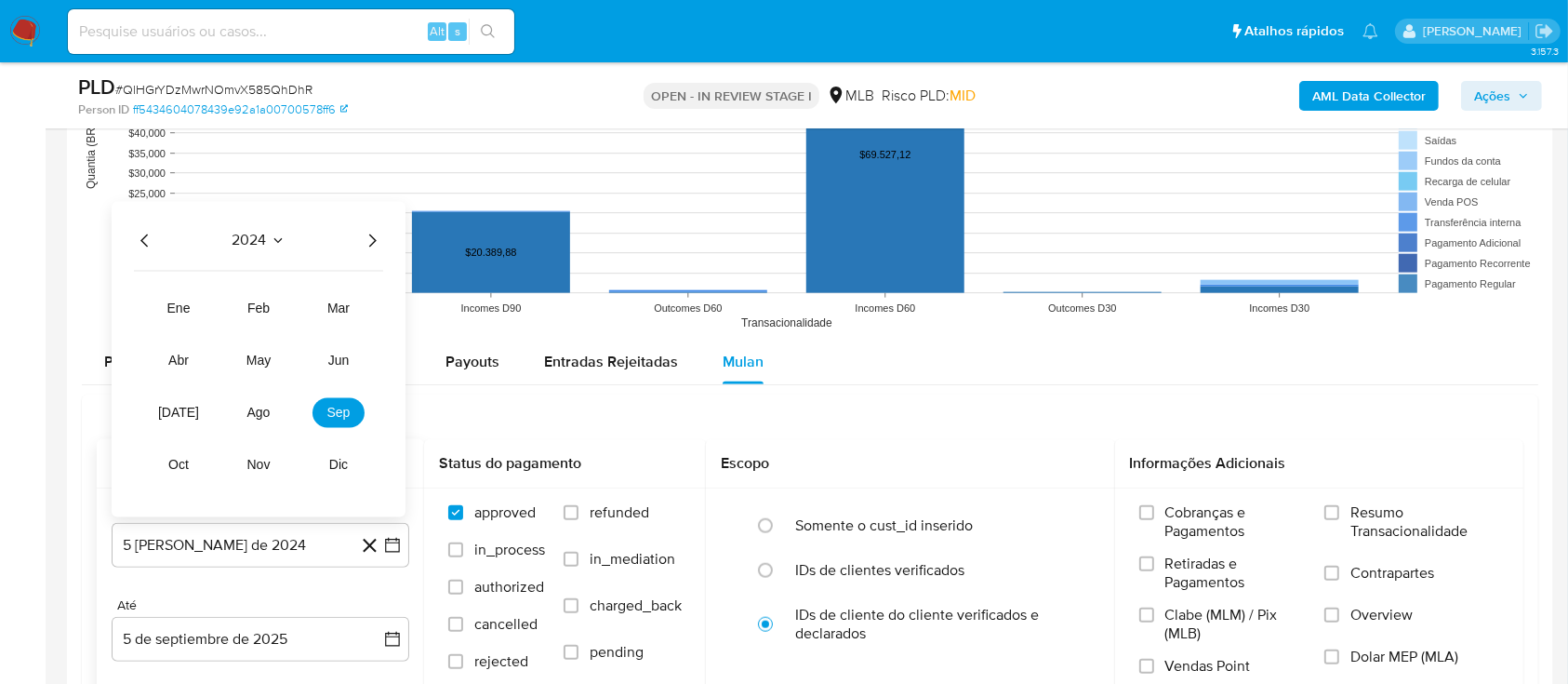
click at [372, 238] on icon "Año siguiente" at bounding box center [372, 240] width 22 height 22
click at [185, 411] on span "[DATE]" at bounding box center [178, 412] width 41 height 15
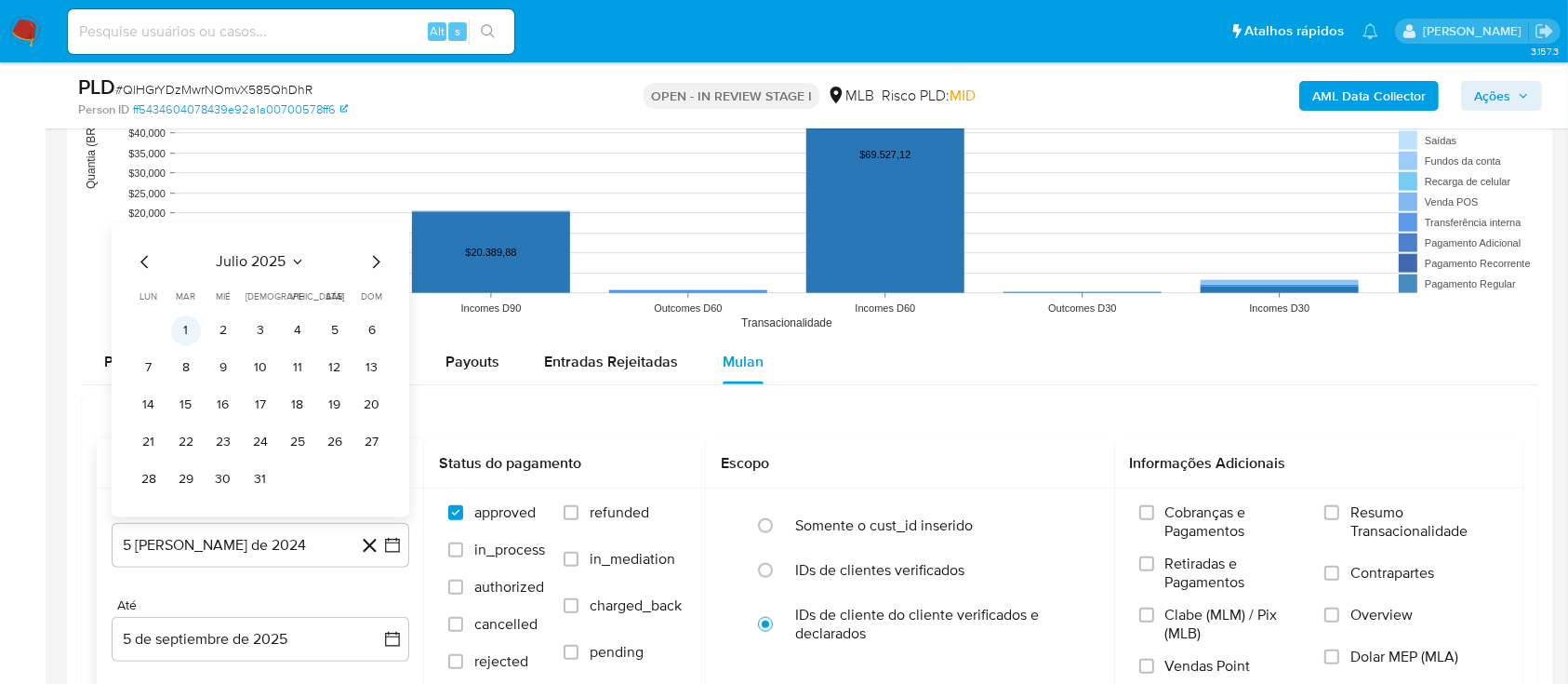
click at [185, 327] on button "1" at bounding box center [186, 330] width 30 height 30
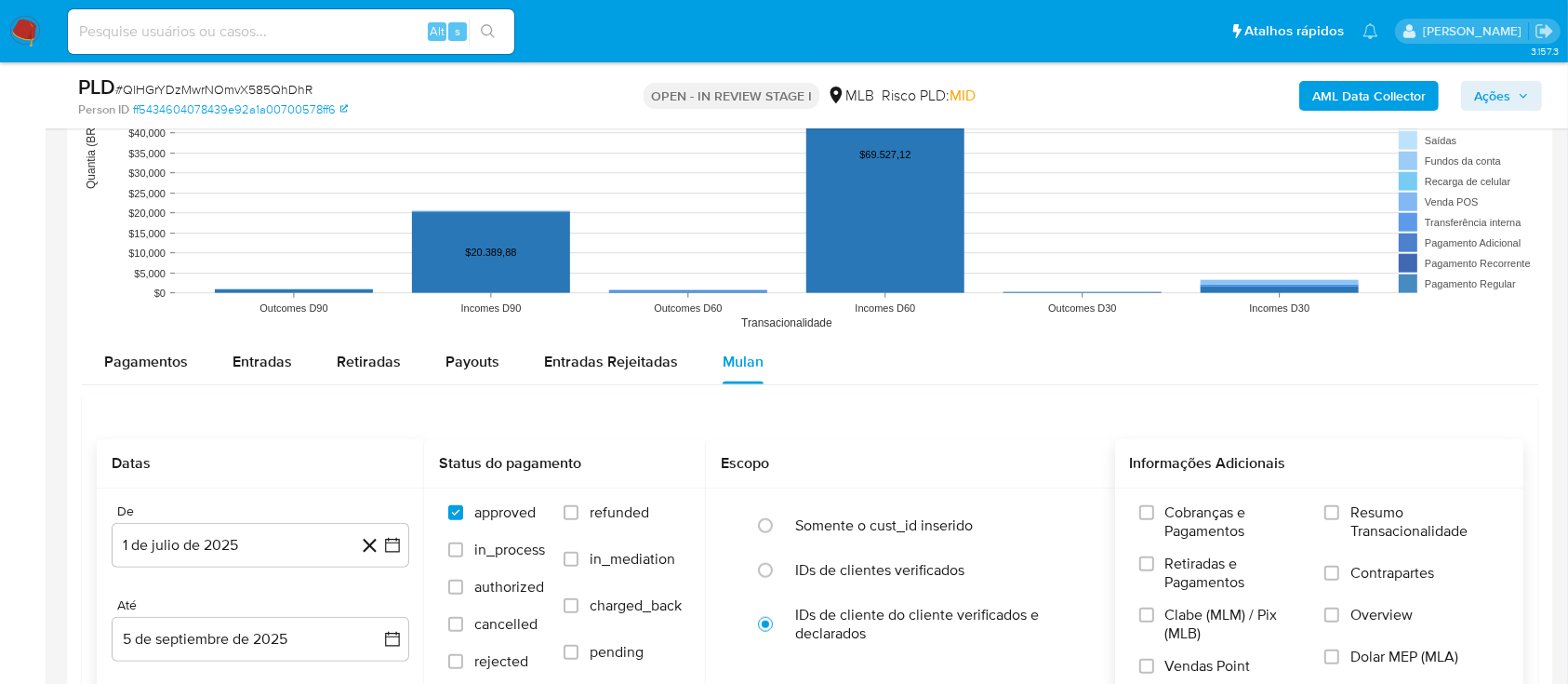
click at [1392, 529] on span "Resumo Transacionalidade" at bounding box center [1424, 521] width 149 height 37
click at [1340, 520] on input "Resumo Transacionalidade" at bounding box center [1332, 513] width 15 height 15
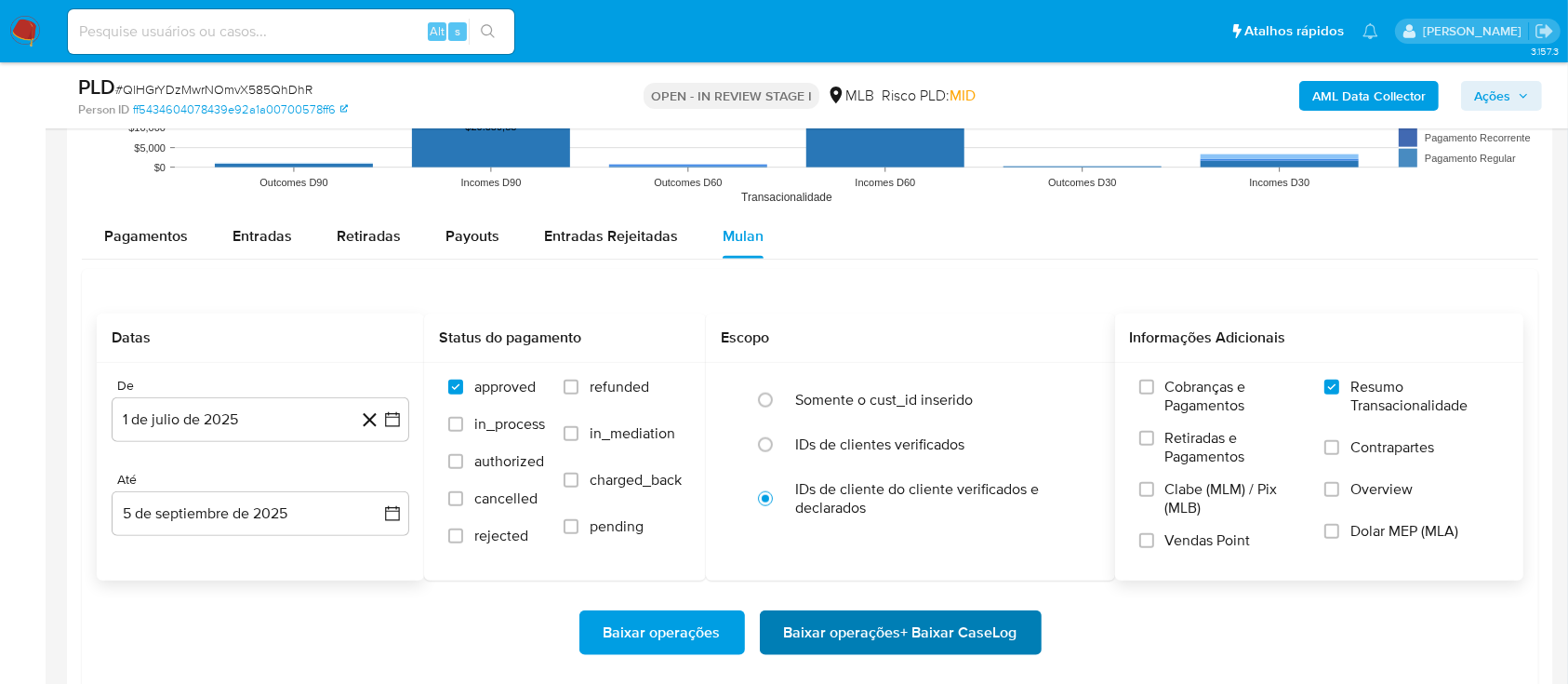
scroll to position [2108, 0]
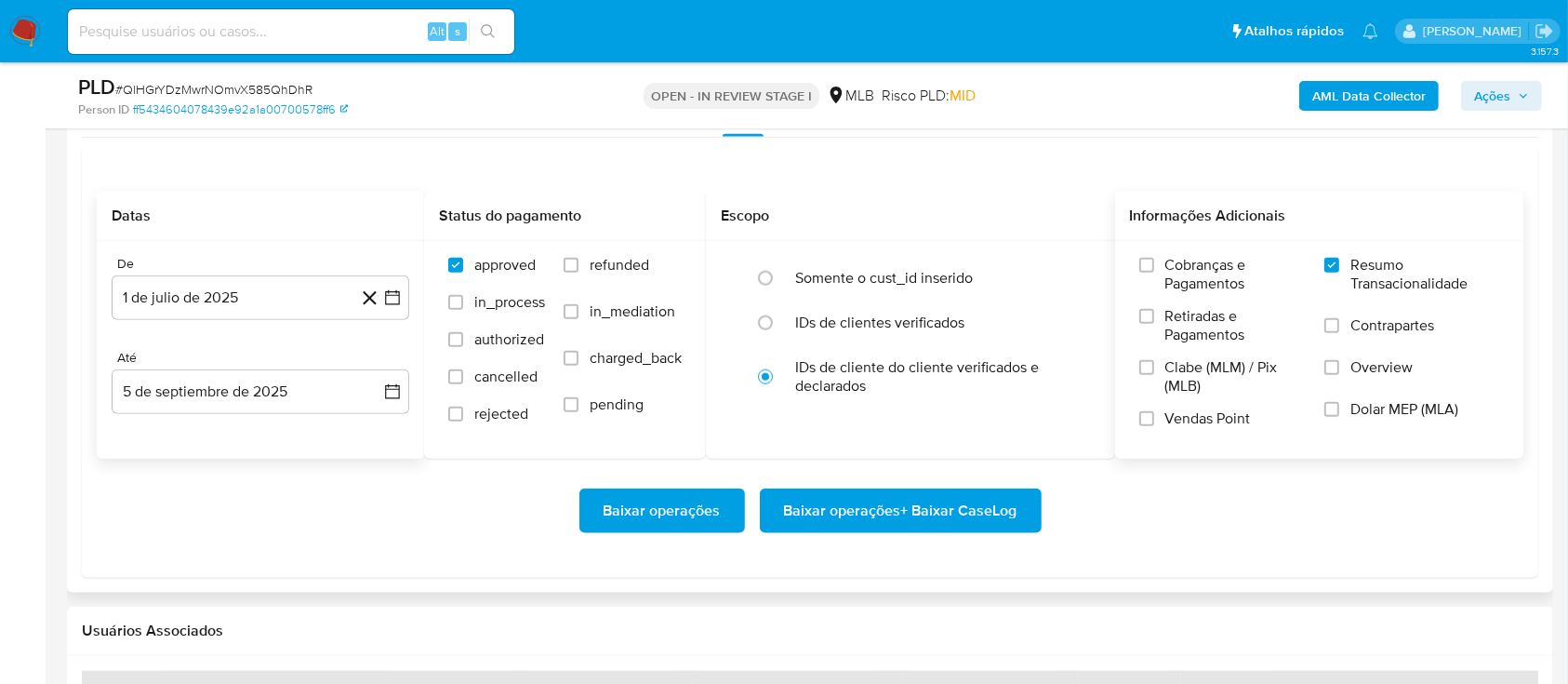
click at [950, 512] on span "Baixar operações + Baixar CaseLog" at bounding box center [901, 511] width 233 height 41
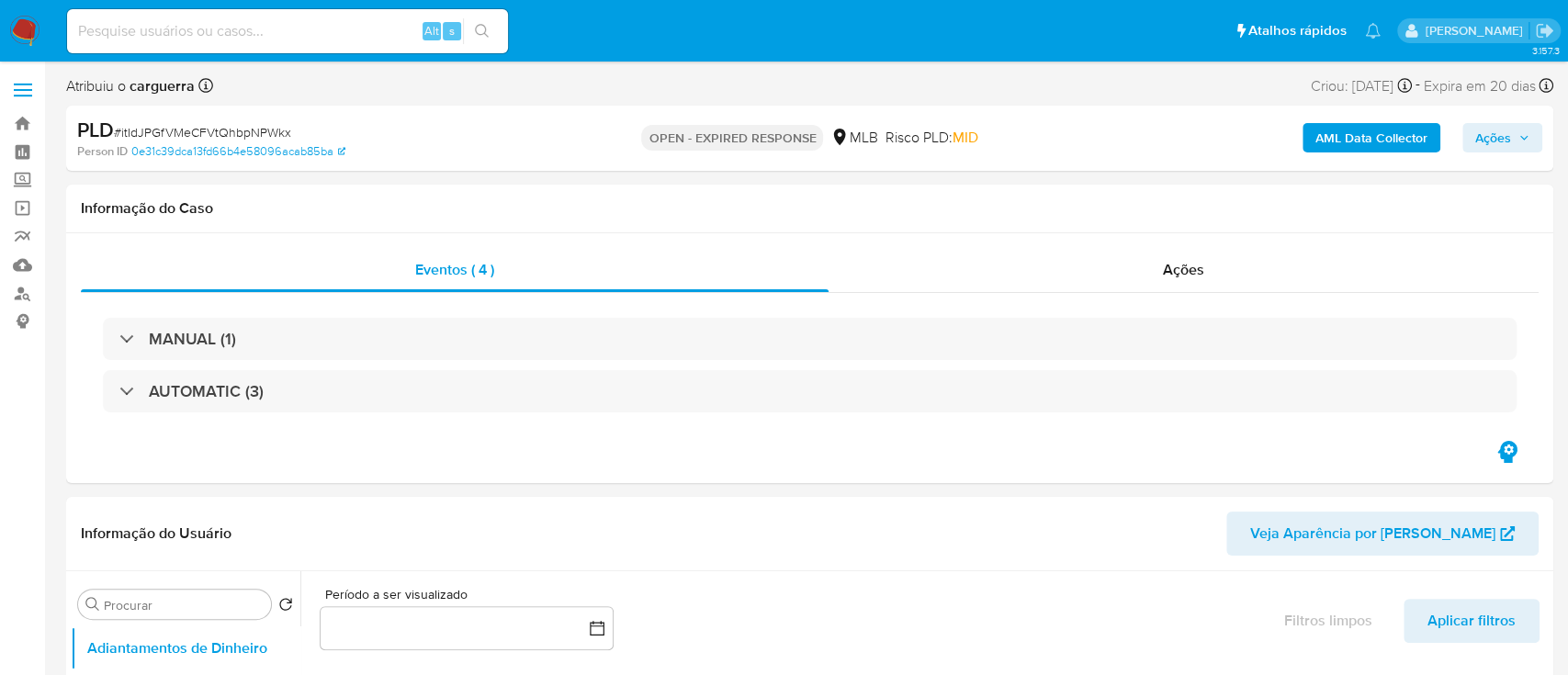
select select "10"
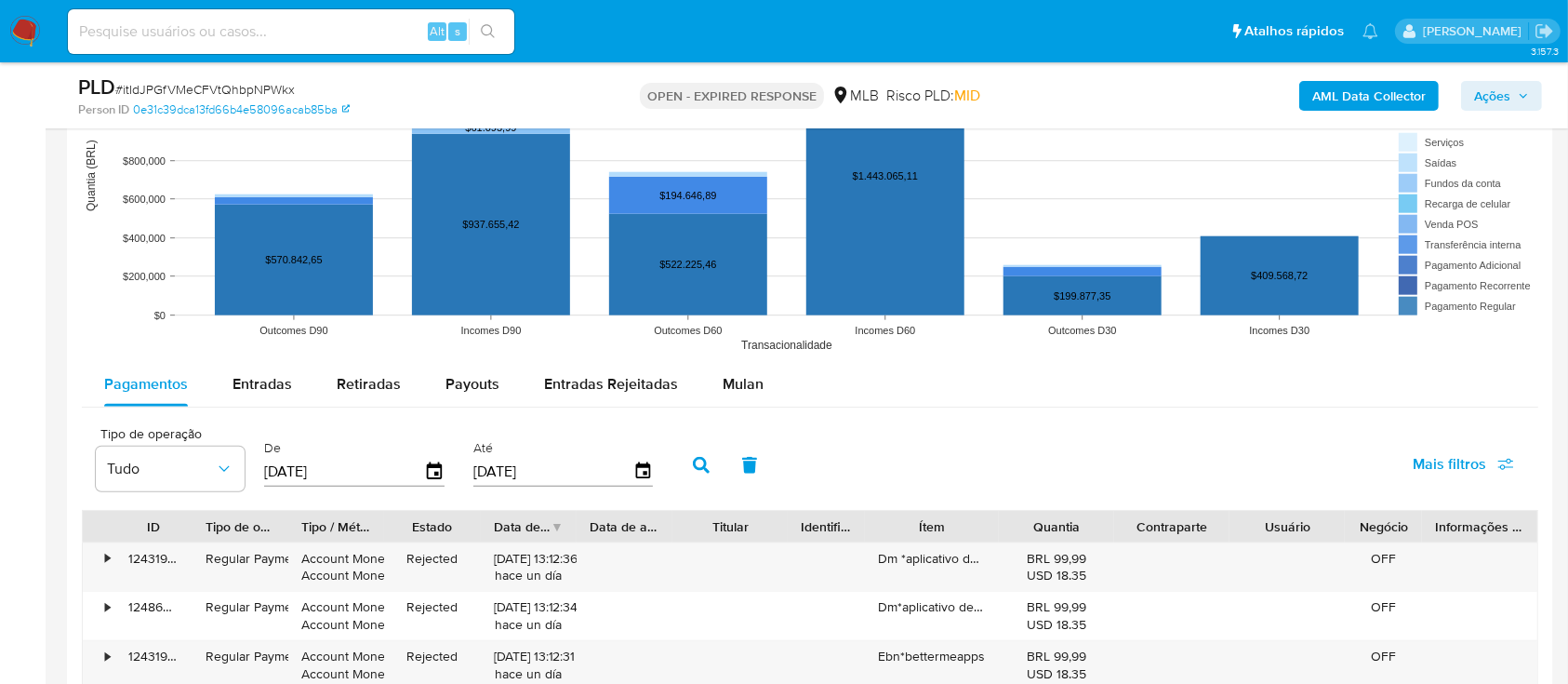
scroll to position [1736, 0]
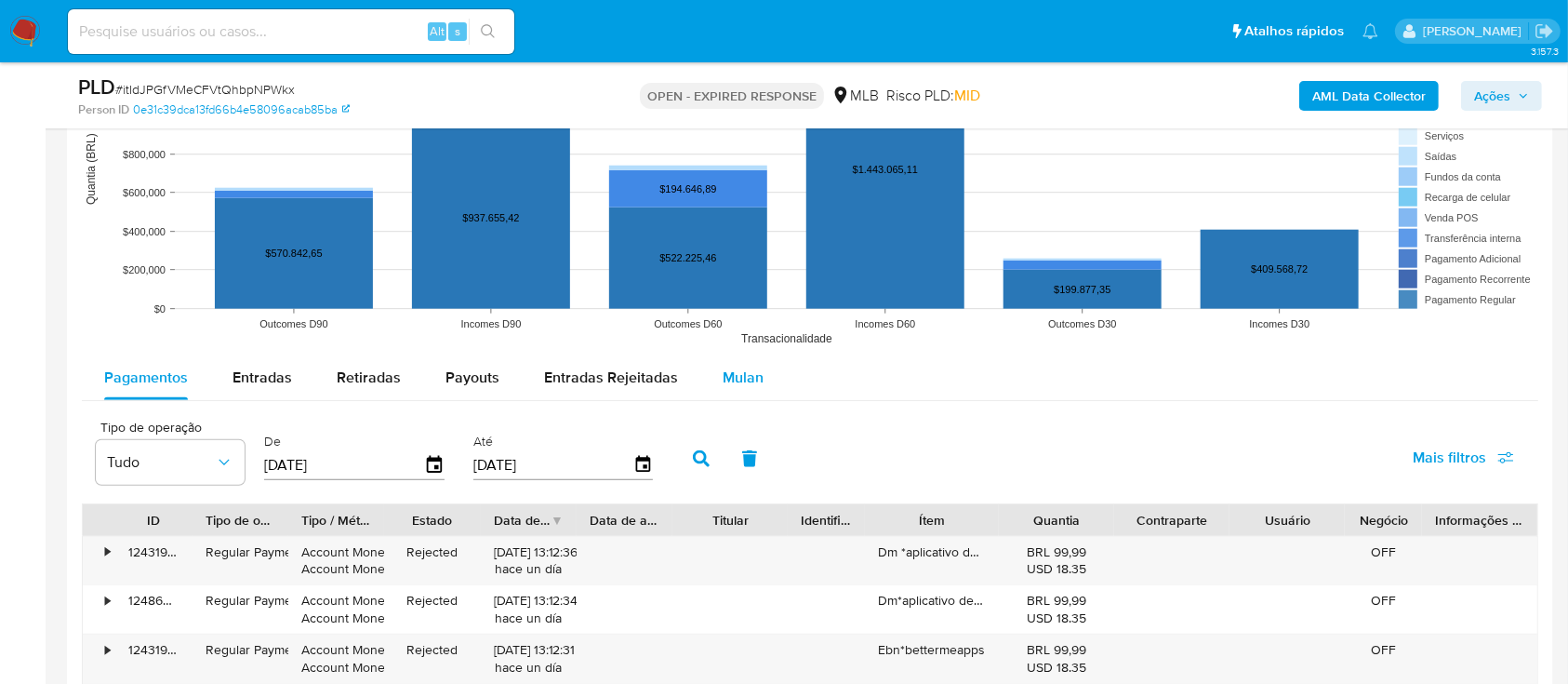
click at [767, 382] on button "Mulan" at bounding box center [744, 377] width 86 height 45
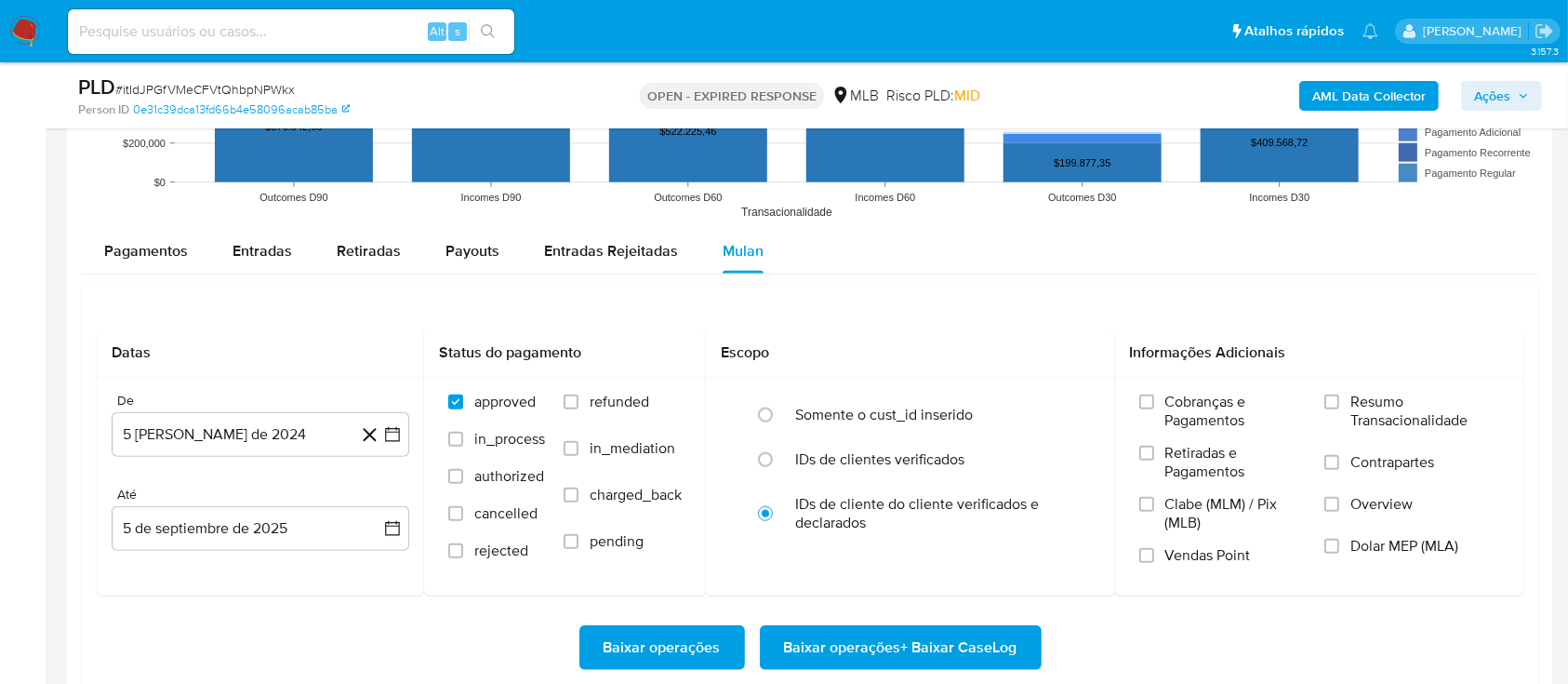
scroll to position [1984, 0]
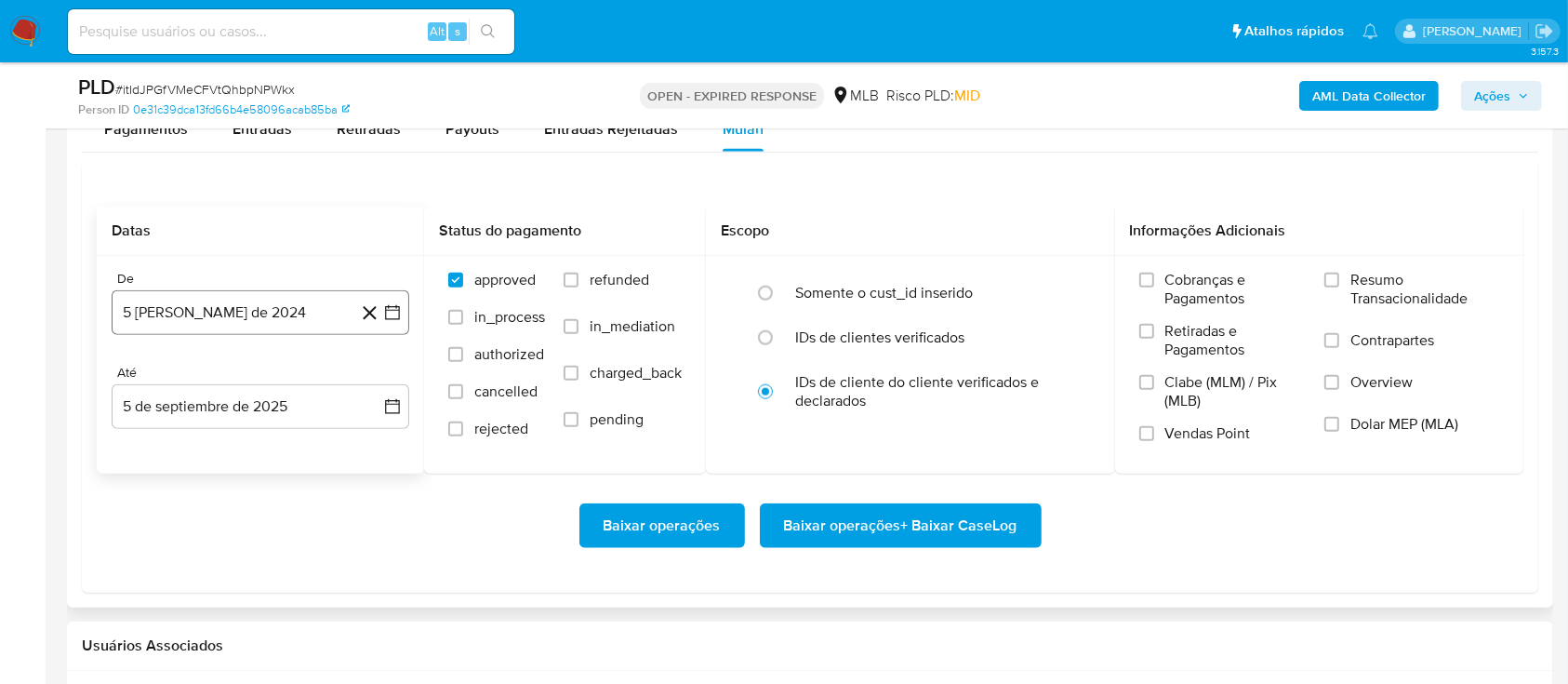
click at [391, 314] on icon "button" at bounding box center [392, 312] width 19 height 19
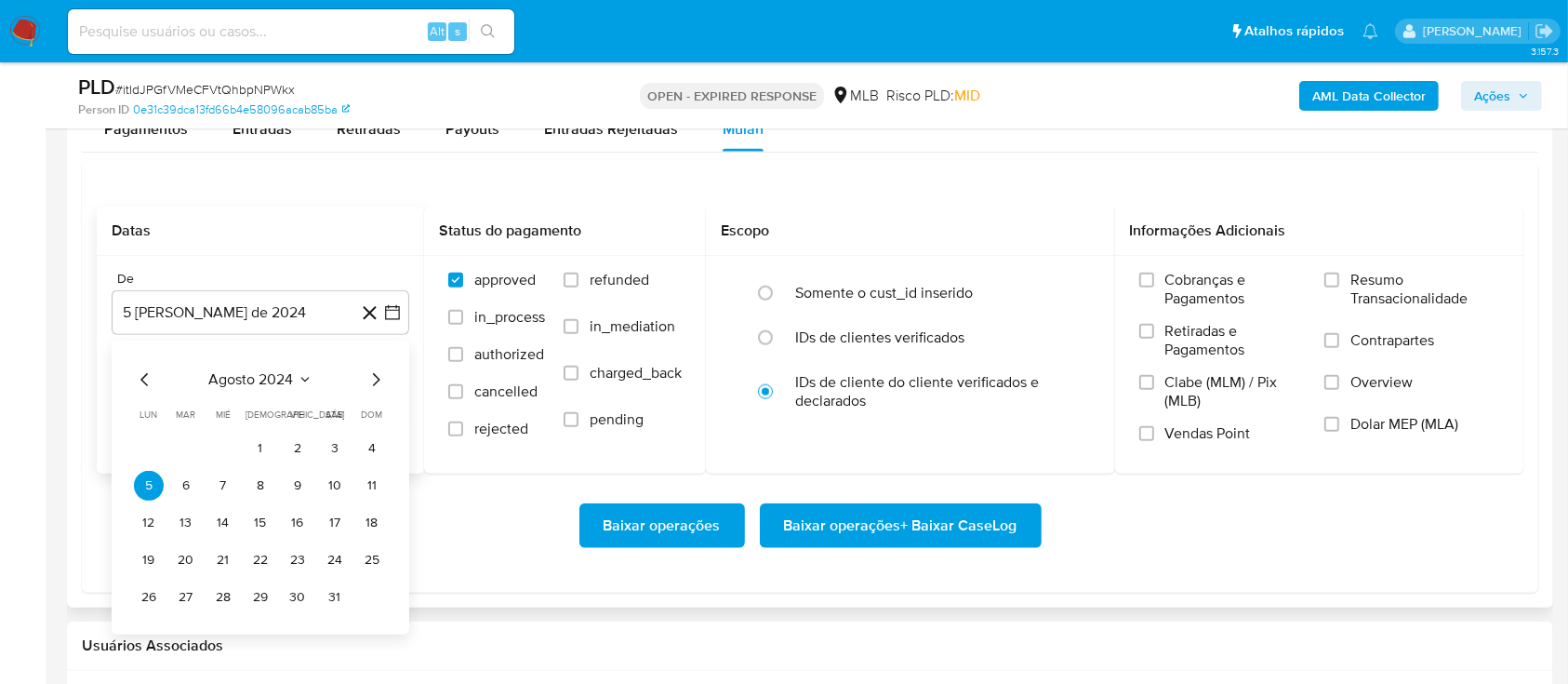
click at [301, 378] on icon "Seleccionar mes y año" at bounding box center [305, 379] width 15 height 15
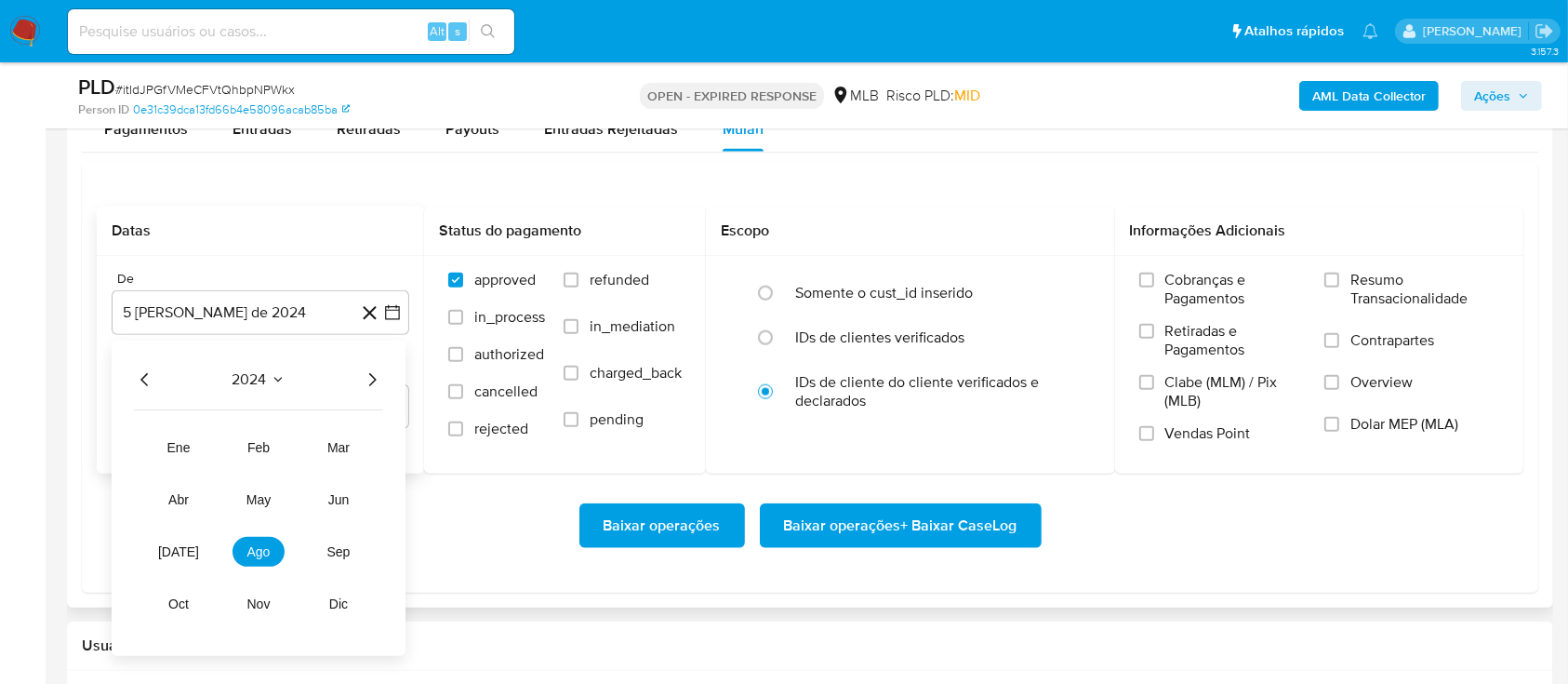
click at [375, 378] on icon "Año siguiente" at bounding box center [372, 379] width 7 height 13
click at [179, 557] on button "jul" at bounding box center [178, 551] width 52 height 30
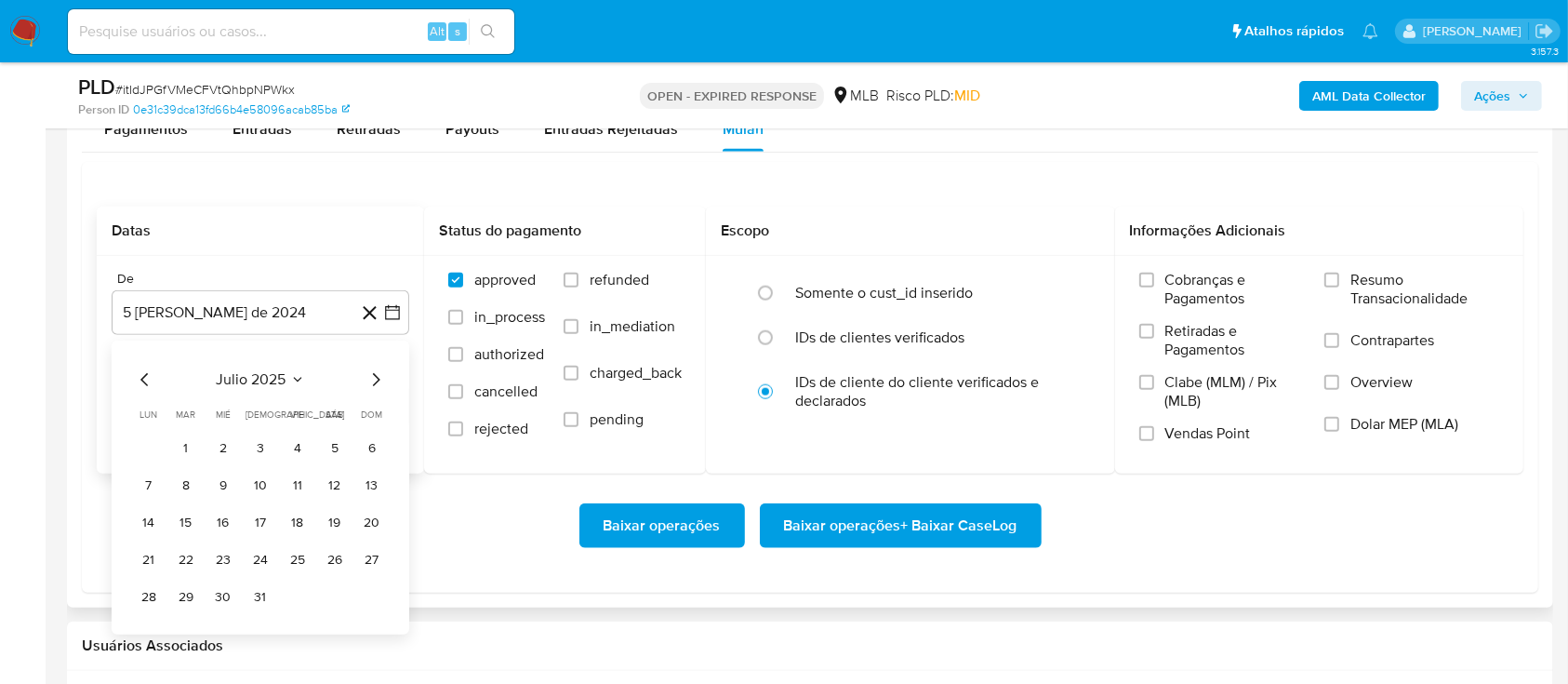
click at [175, 451] on button "1" at bounding box center [186, 449] width 30 height 30
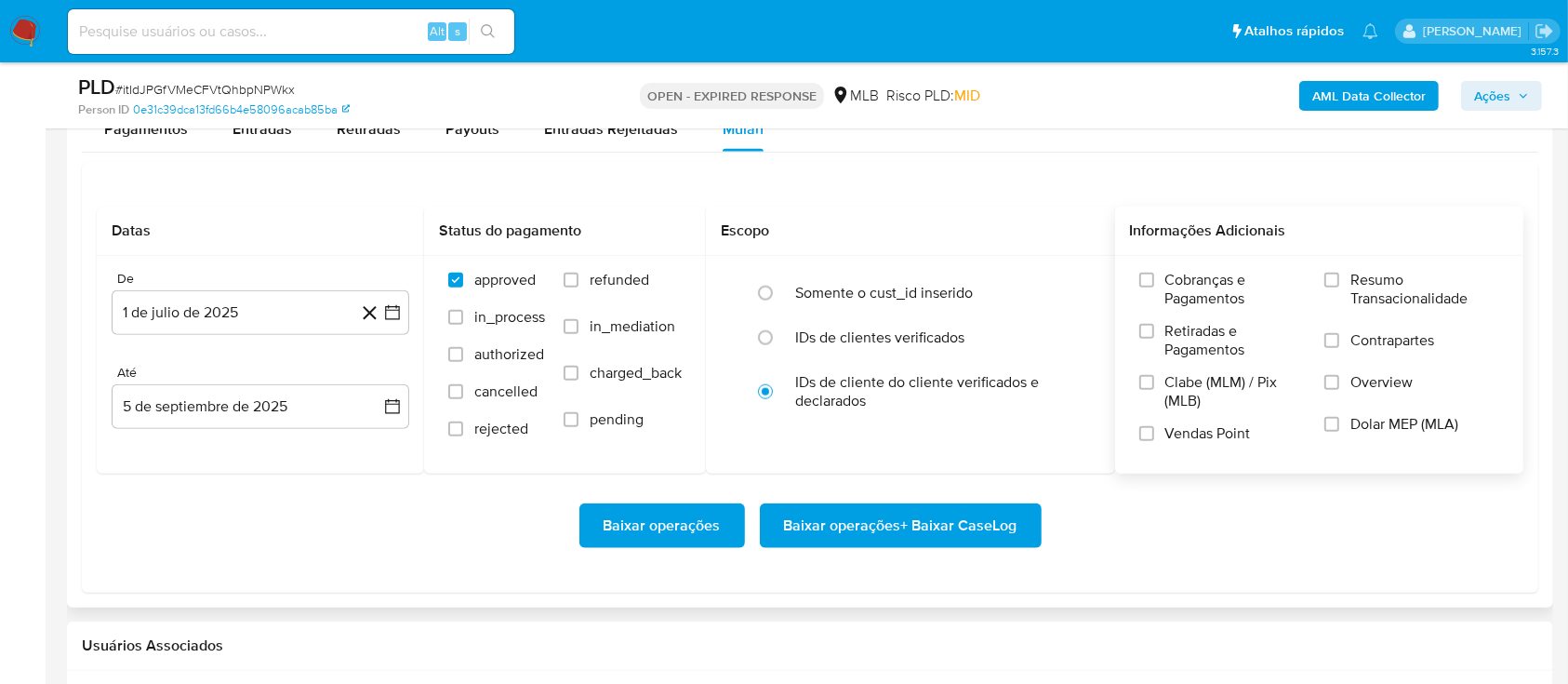
click at [1310, 276] on div "Cobranças e Pagamentos Retiradas e Pagamentos Clabe (MLM) / Pix (MLB) Vendas Po…" at bounding box center [1320, 364] width 380 height 186
click at [1332, 279] on input "Resumo Transacionalidade" at bounding box center [1332, 279] width 15 height 15
click at [960, 519] on span "Baixar operações + Baixar CaseLog" at bounding box center [901, 525] width 233 height 41
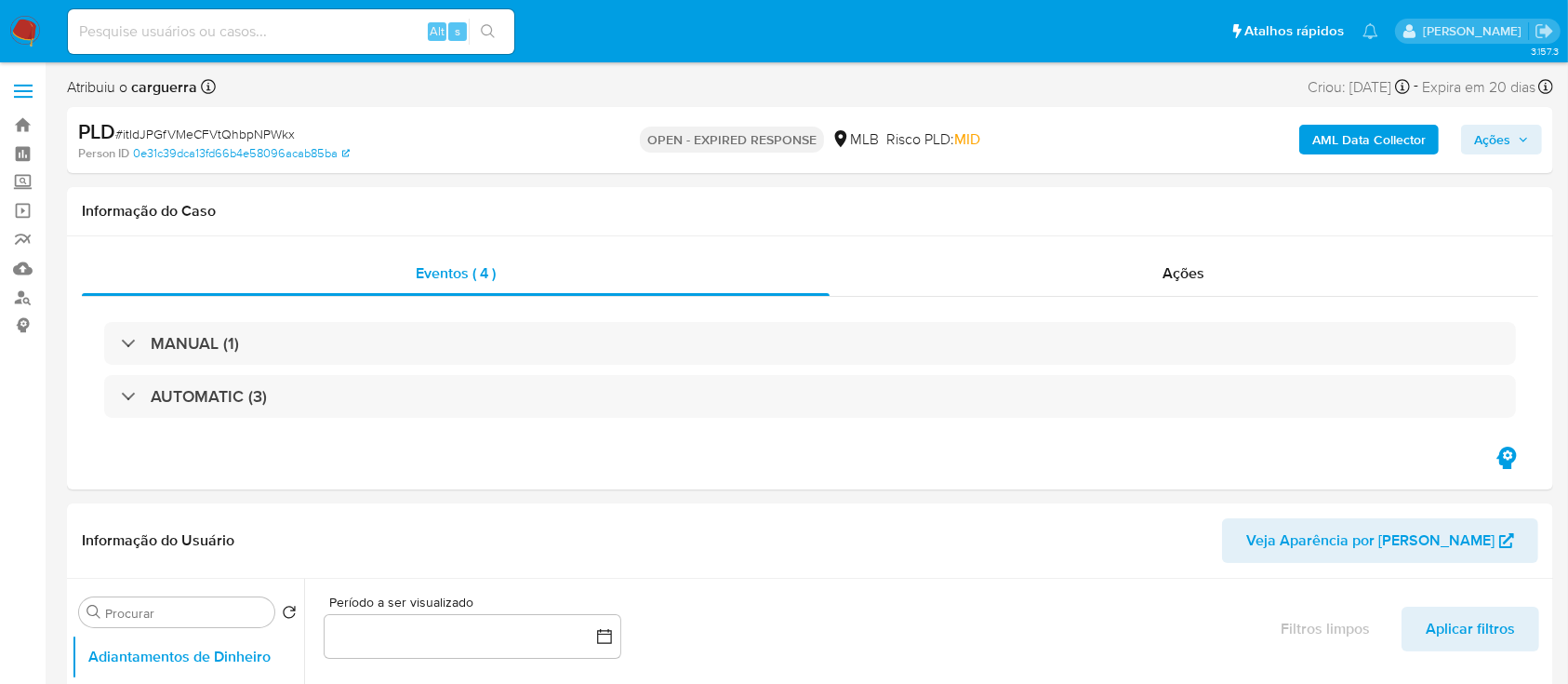
select select "10"
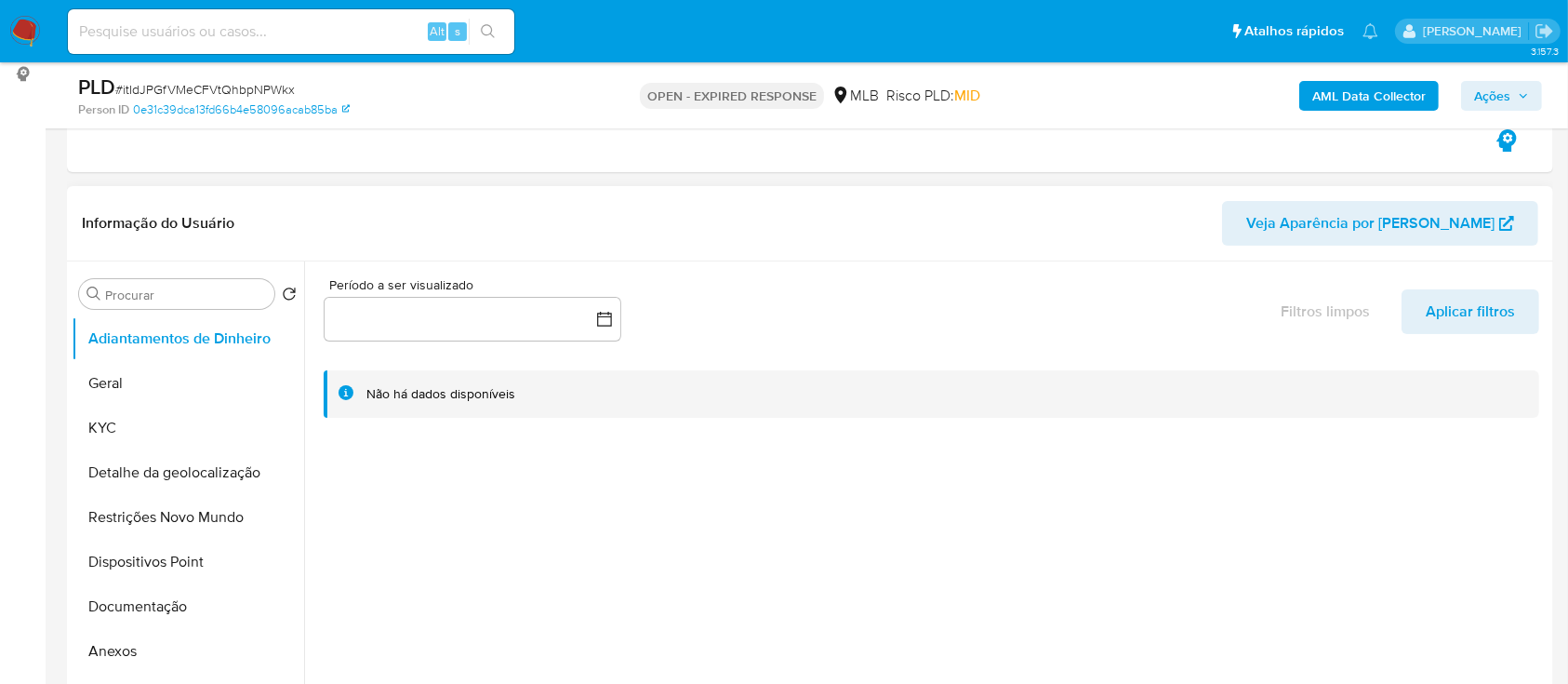
scroll to position [372, 0]
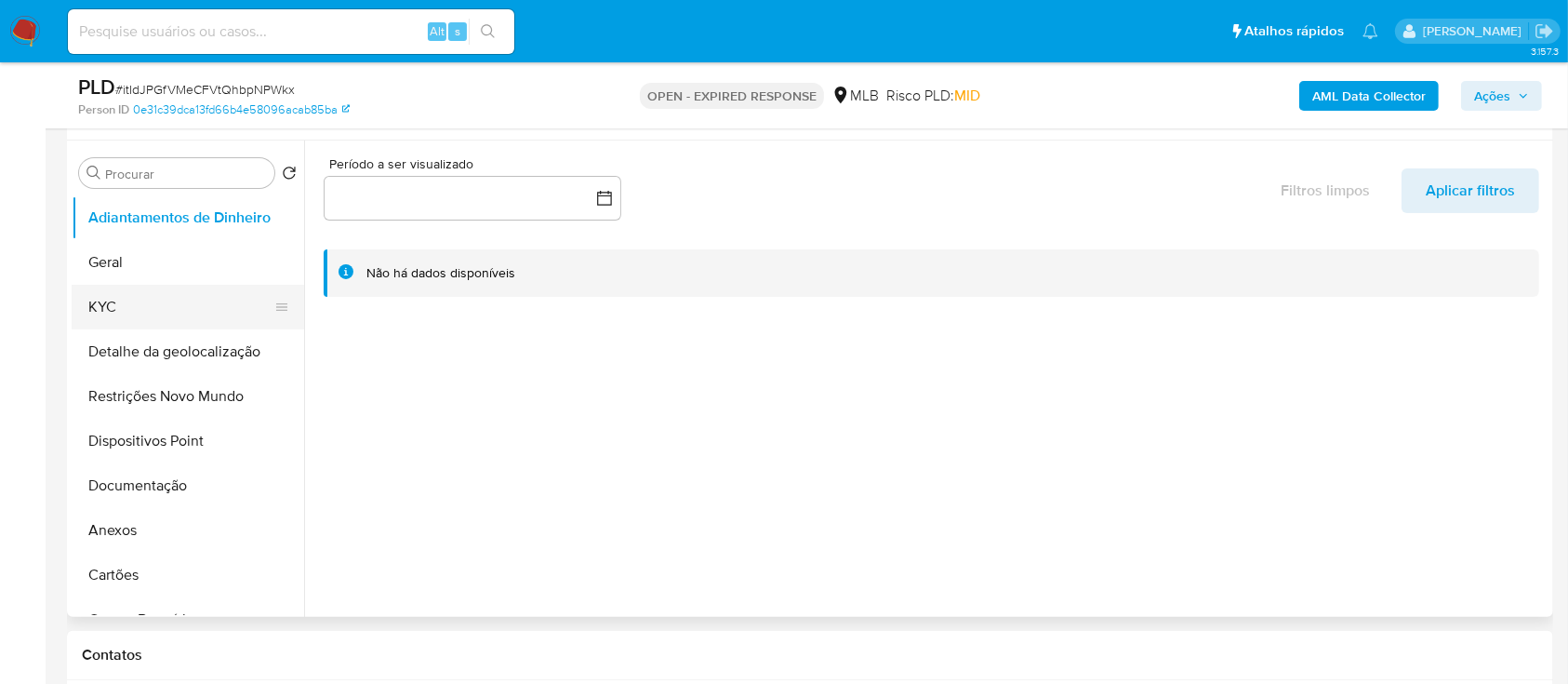
click at [171, 306] on button "KYC" at bounding box center [180, 307] width 217 height 45
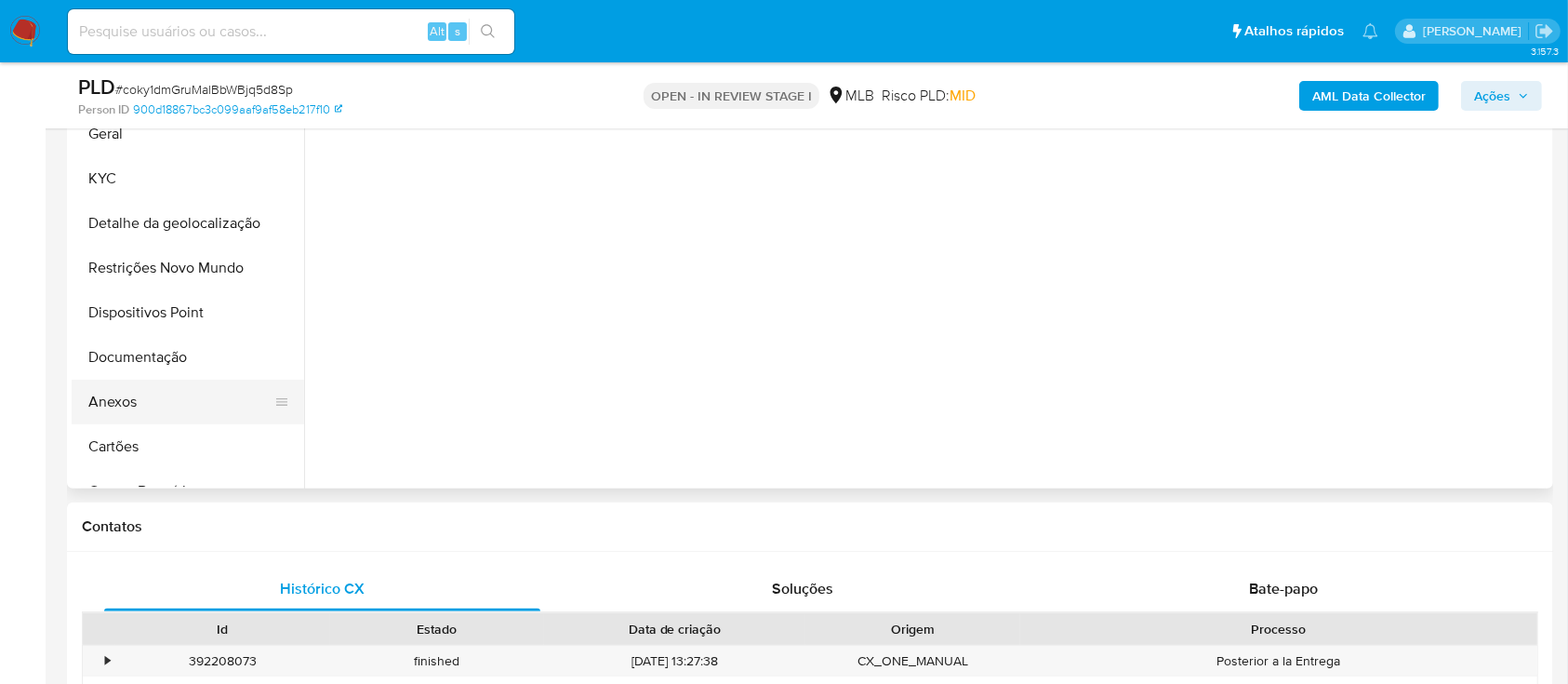
scroll to position [496, 0]
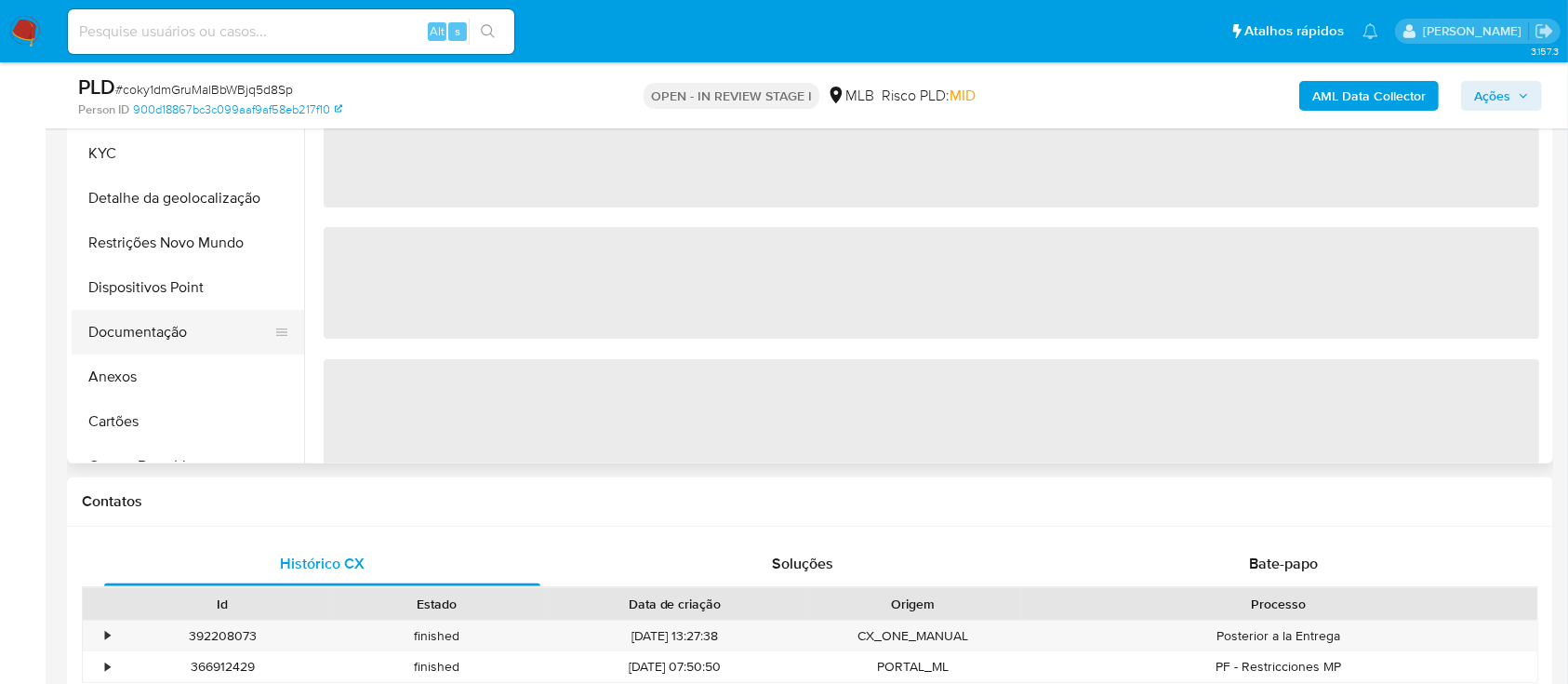
select select "10"
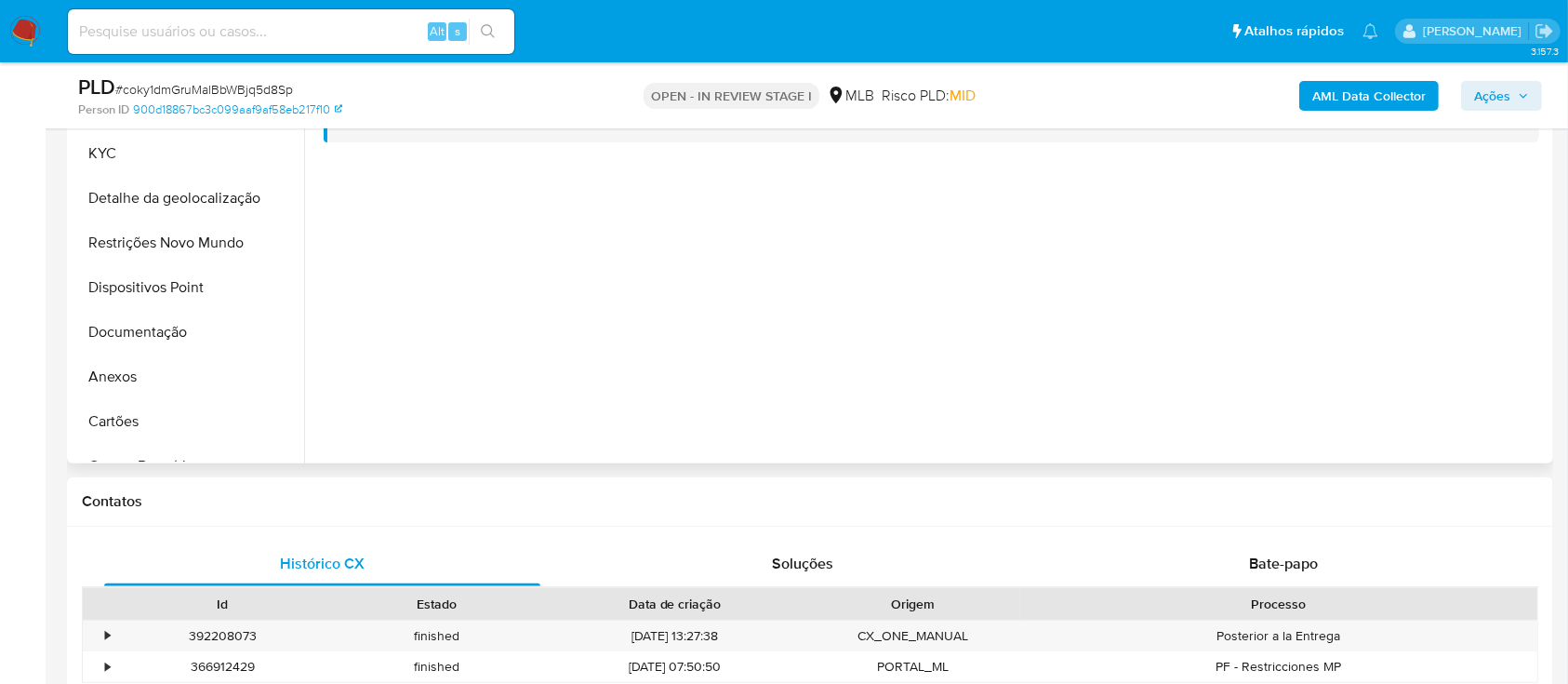
drag, startPoint x: 125, startPoint y: 377, endPoint x: 446, endPoint y: 334, distance: 323.9
click at [124, 377] on button "Anexos" at bounding box center [187, 377] width 232 height 45
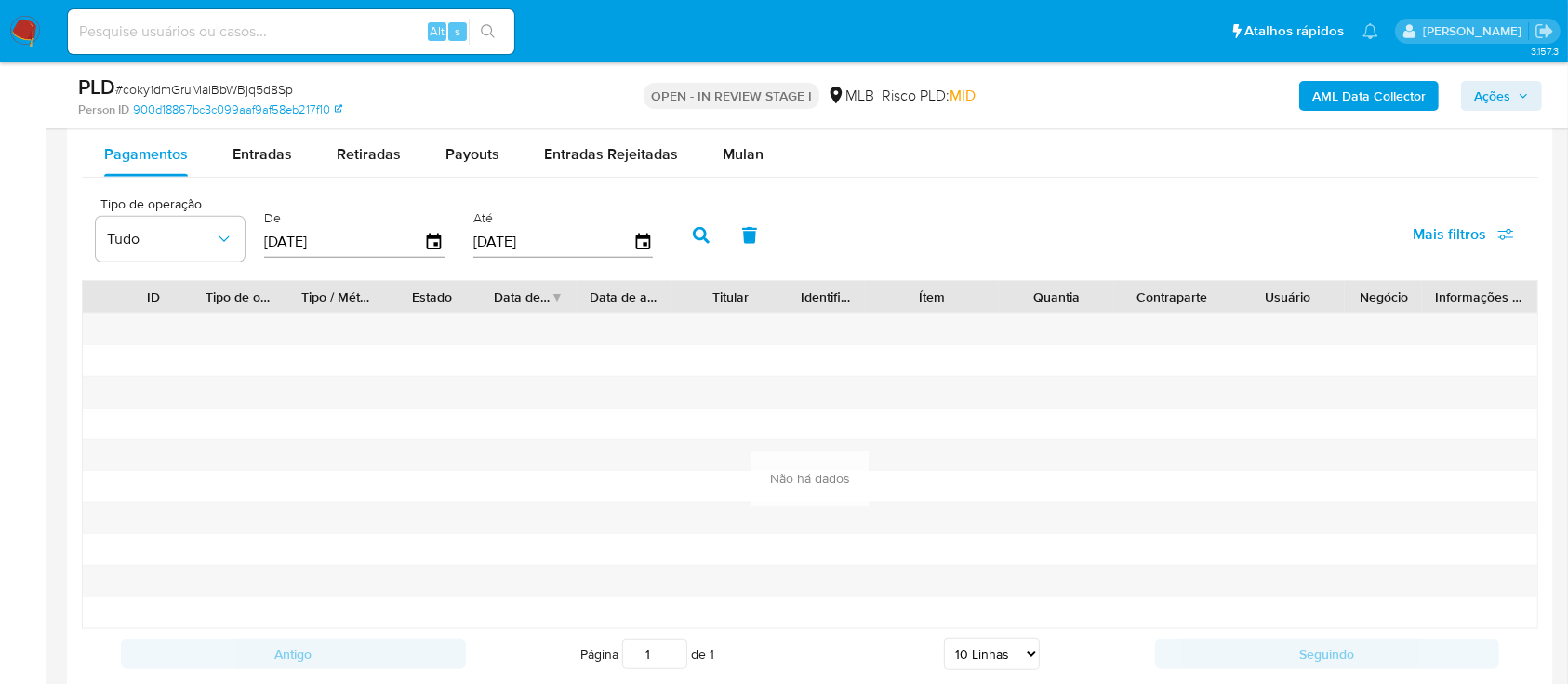
scroll to position [1984, 0]
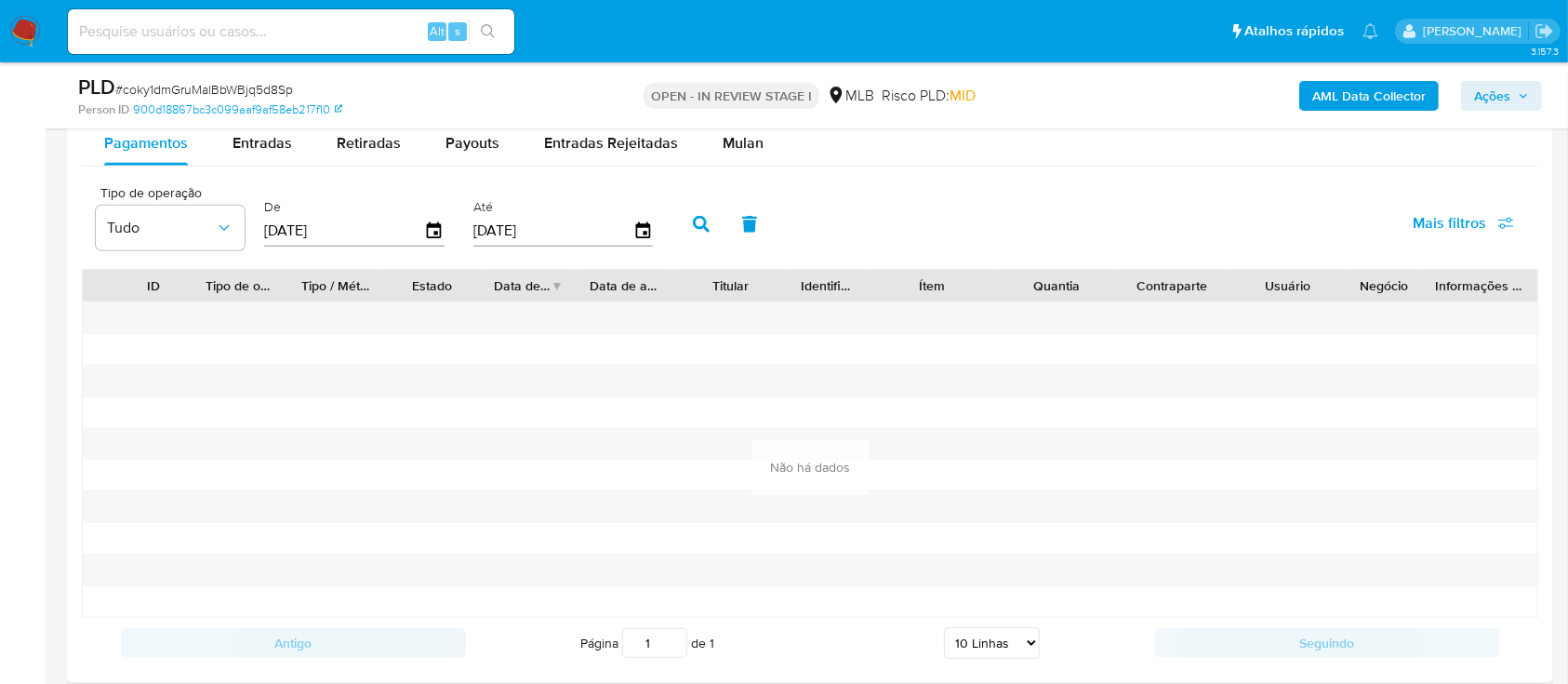
drag, startPoint x: 365, startPoint y: 242, endPoint x: 310, endPoint y: 242, distance: 55.0
click at [186, 242] on div "Tipo de operação Tudo De [DATE] Até [DATE]" at bounding box center [379, 222] width 585 height 75
type input "0_/__/____"
type input "1_/__/____"
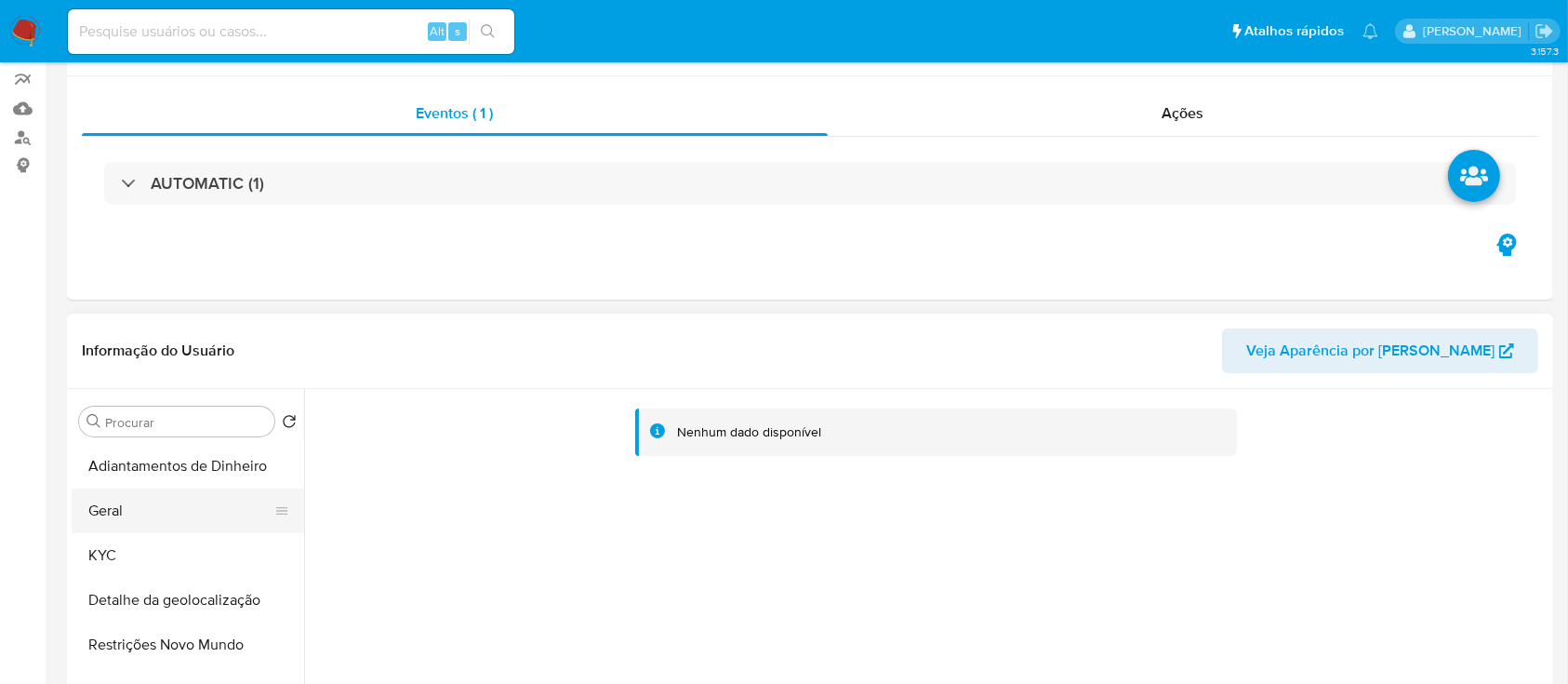
scroll to position [0, 0]
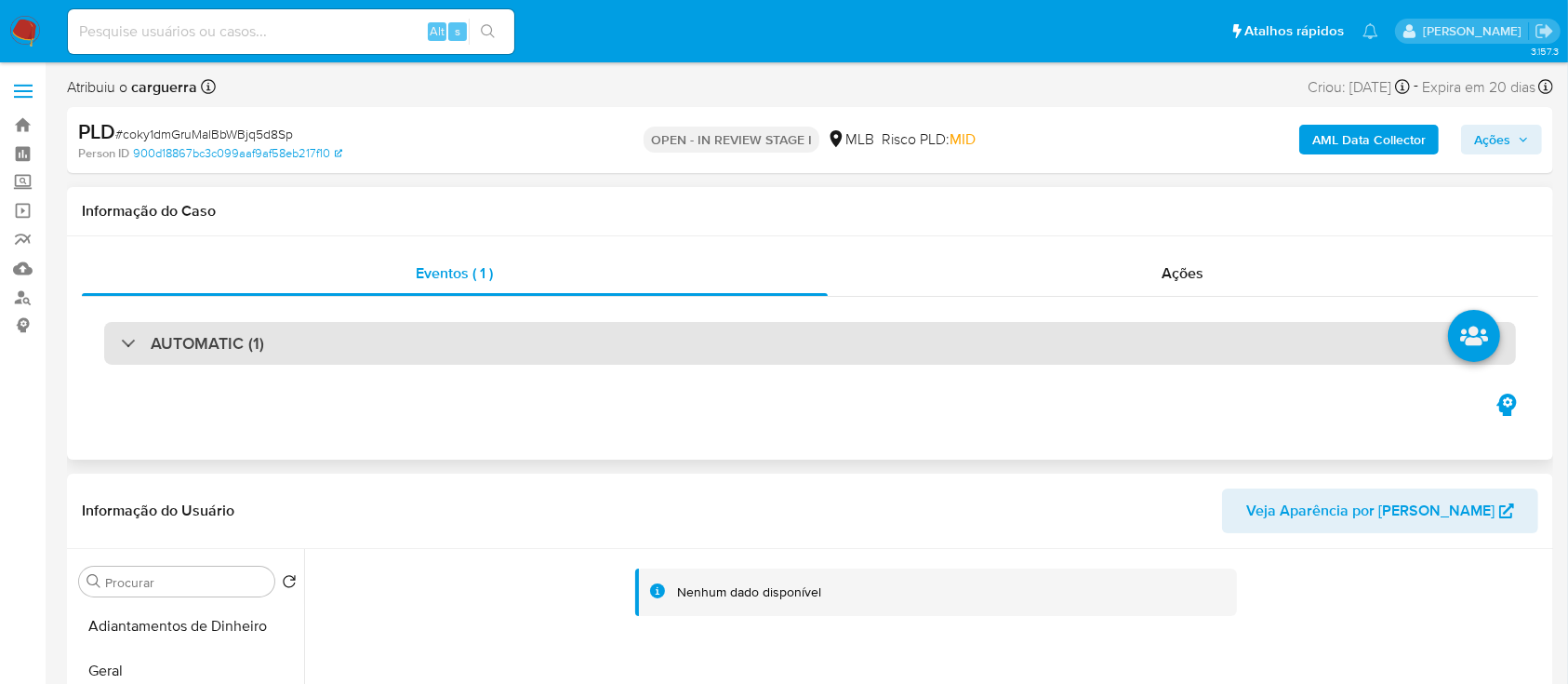
click at [121, 342] on div at bounding box center [121, 342] width 0 height 0
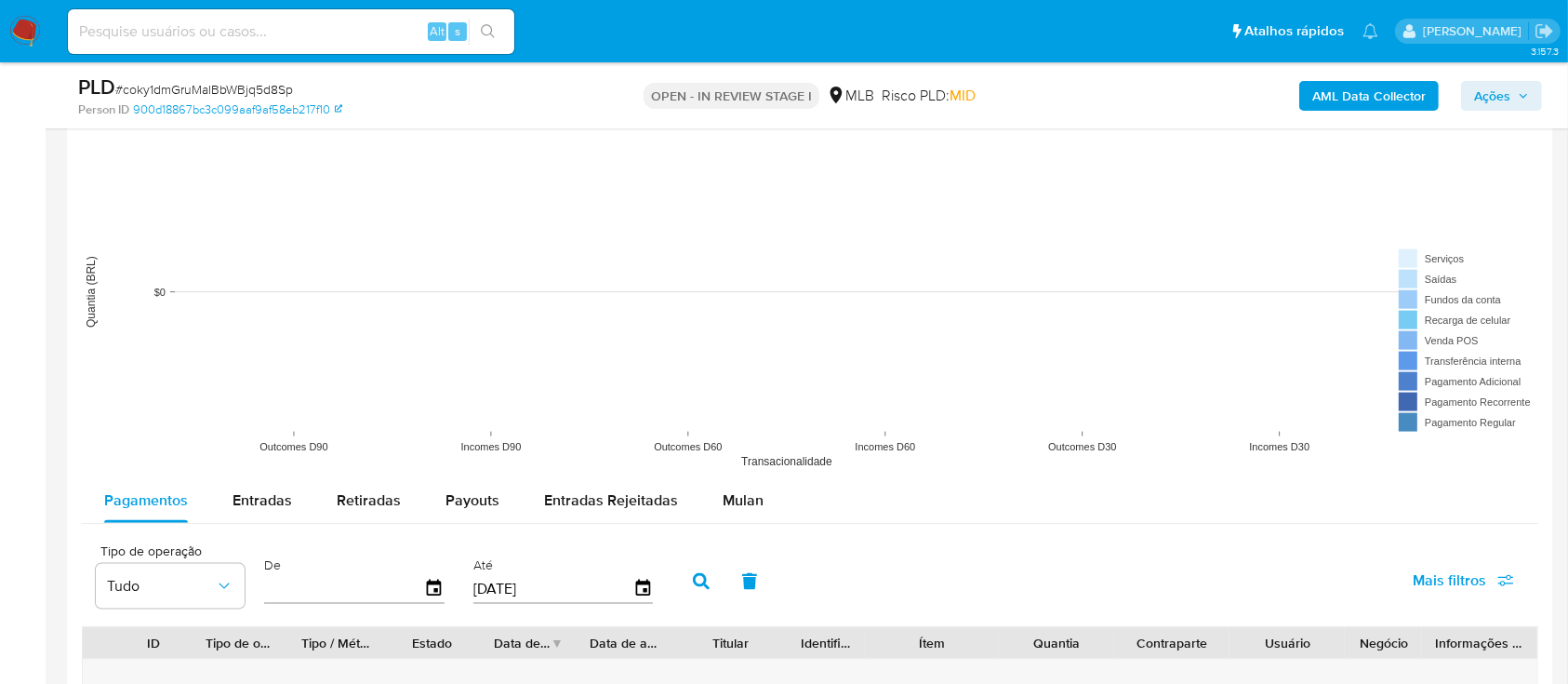
scroll to position [2232, 0]
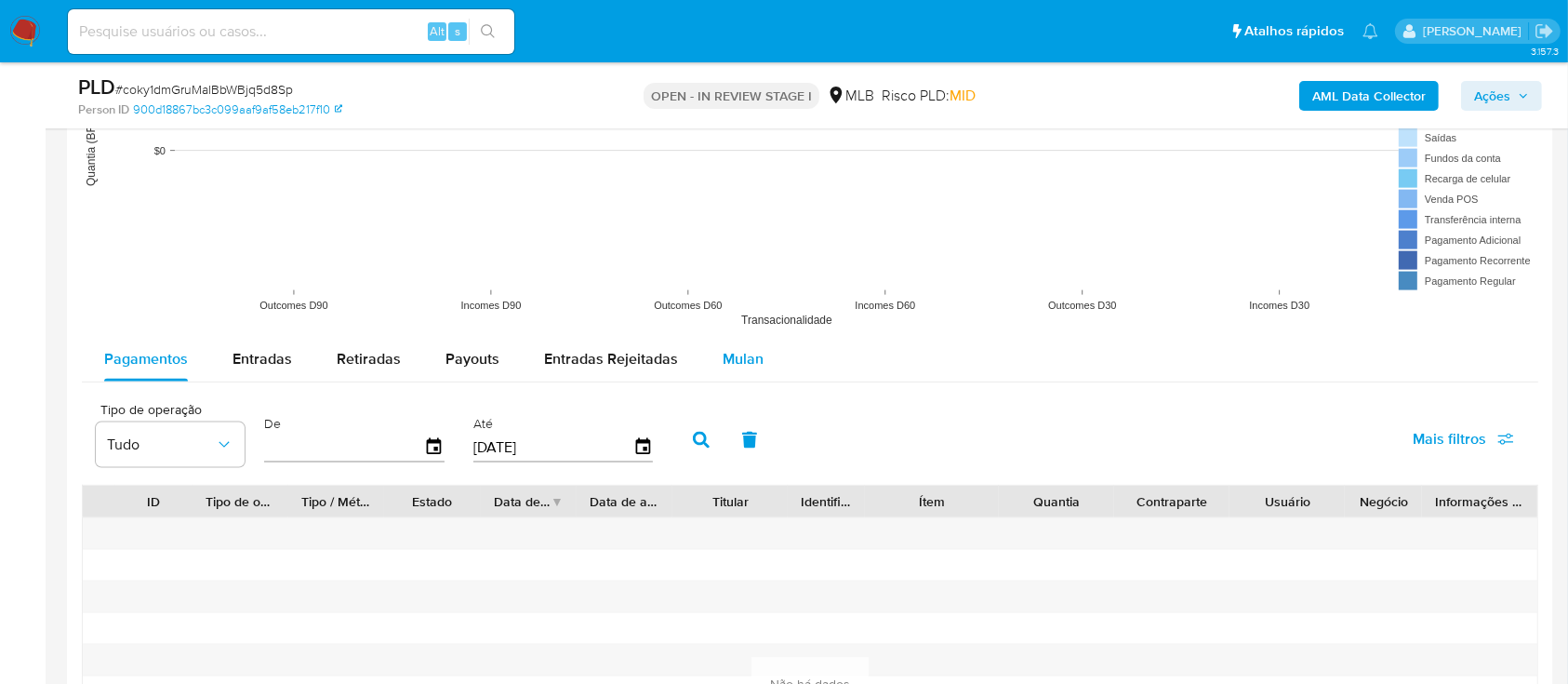
click at [734, 349] on span "Mulan" at bounding box center [743, 358] width 41 height 21
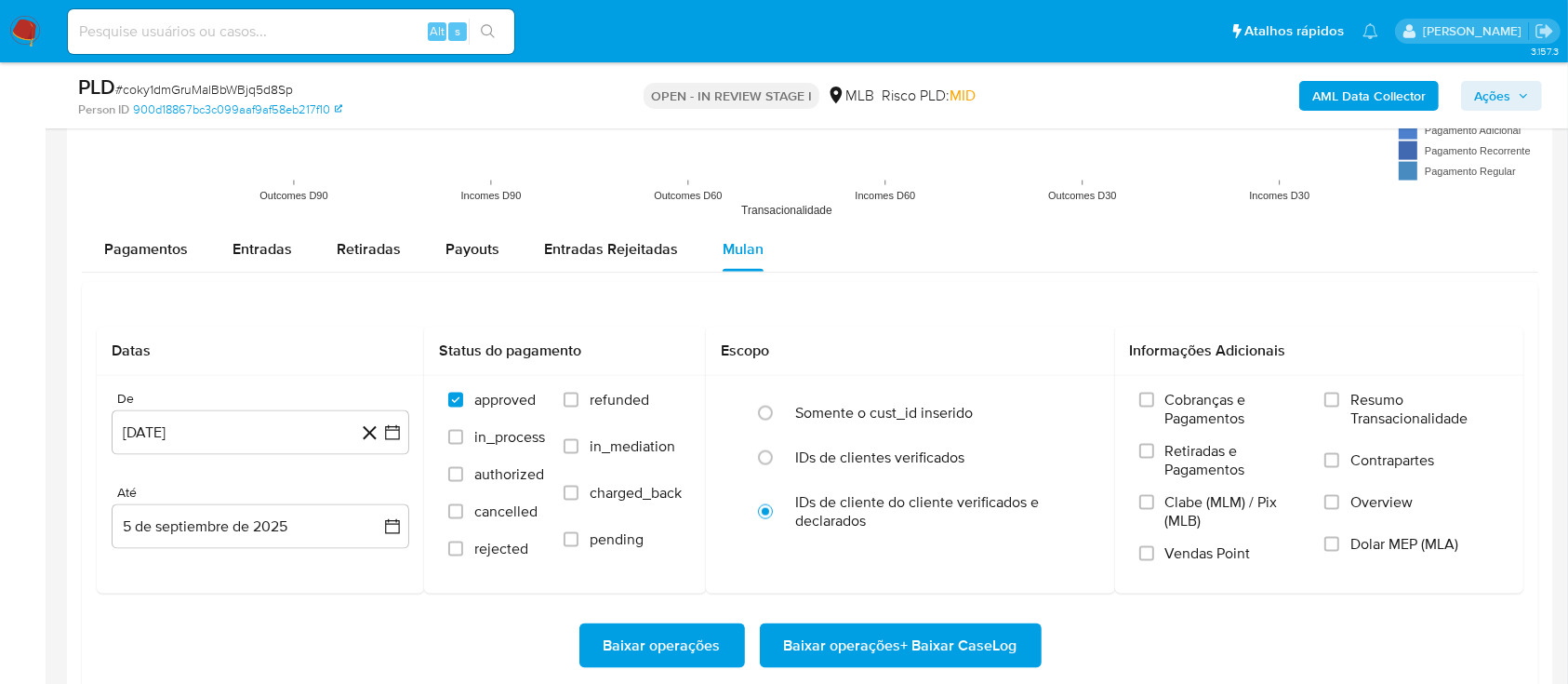
scroll to position [2481, 0]
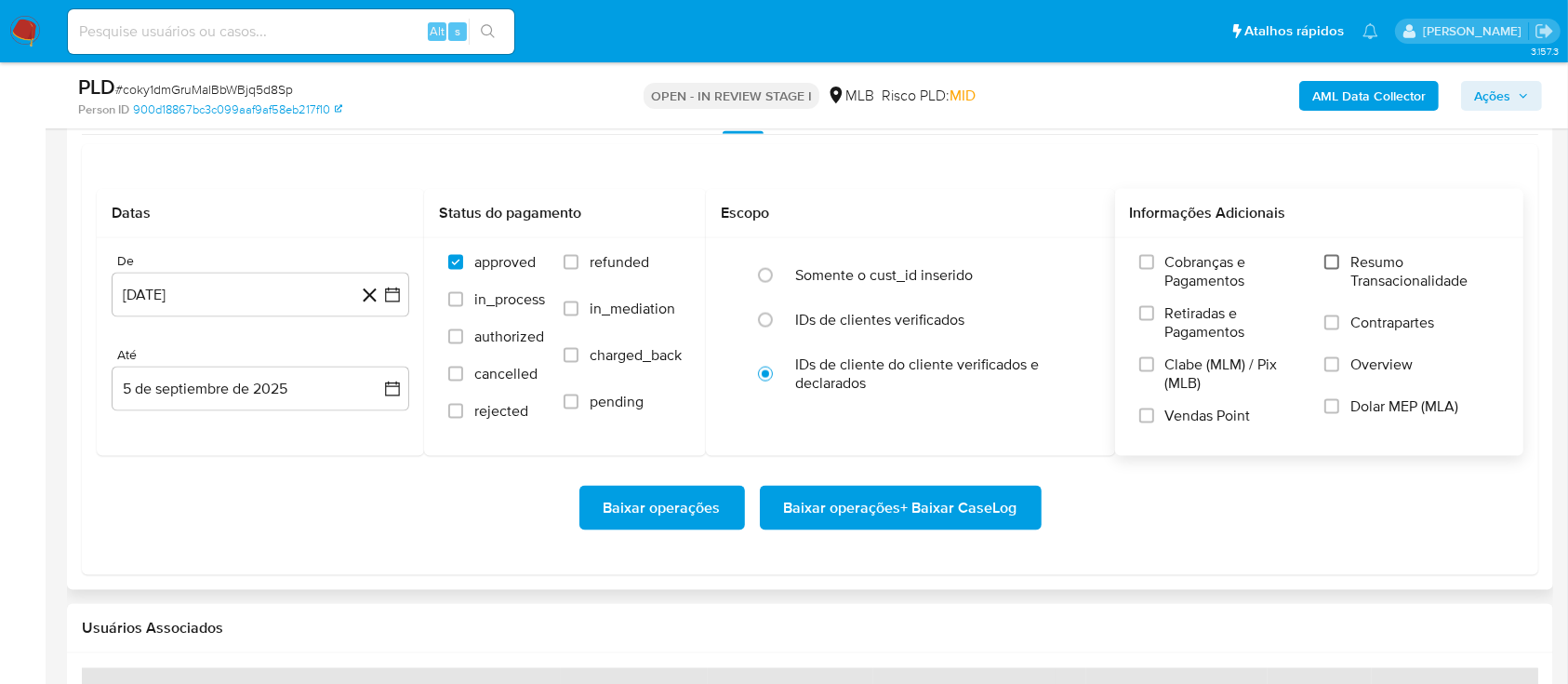
click at [1329, 256] on input "Resumo Transacionalidade" at bounding box center [1332, 262] width 15 height 15
click at [918, 508] on span "Baixar operações + Baixar CaseLog" at bounding box center [901, 508] width 233 height 41
